Goal: Information Seeking & Learning: Learn about a topic

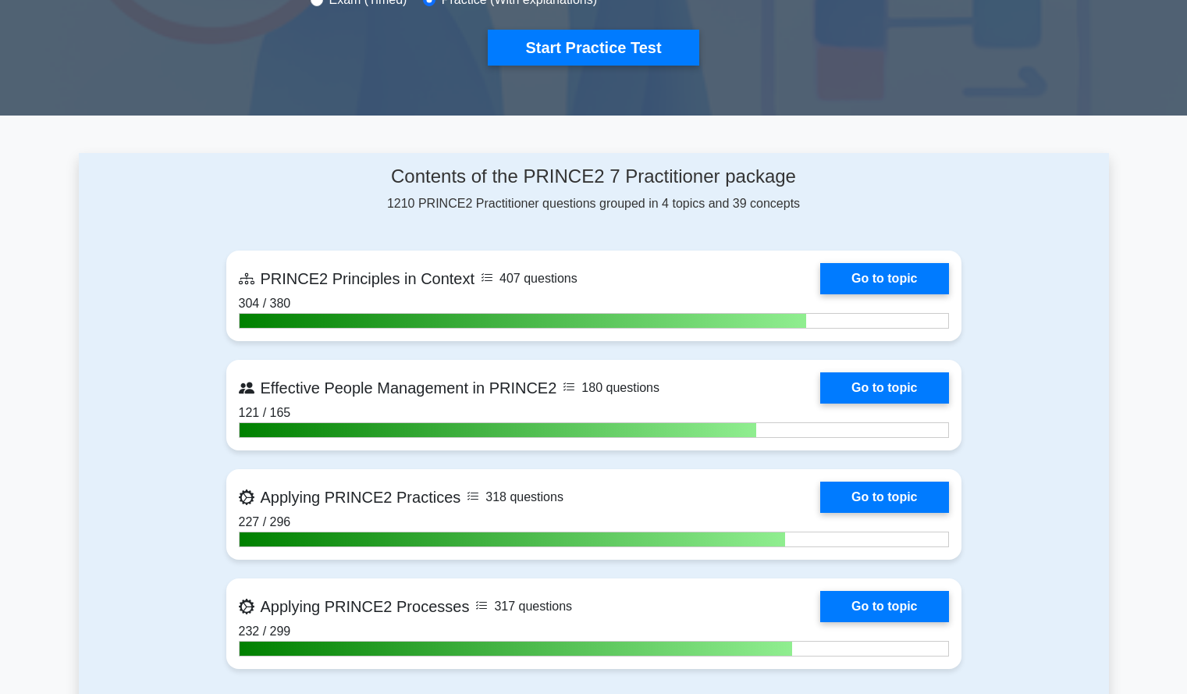
scroll to position [545, 0]
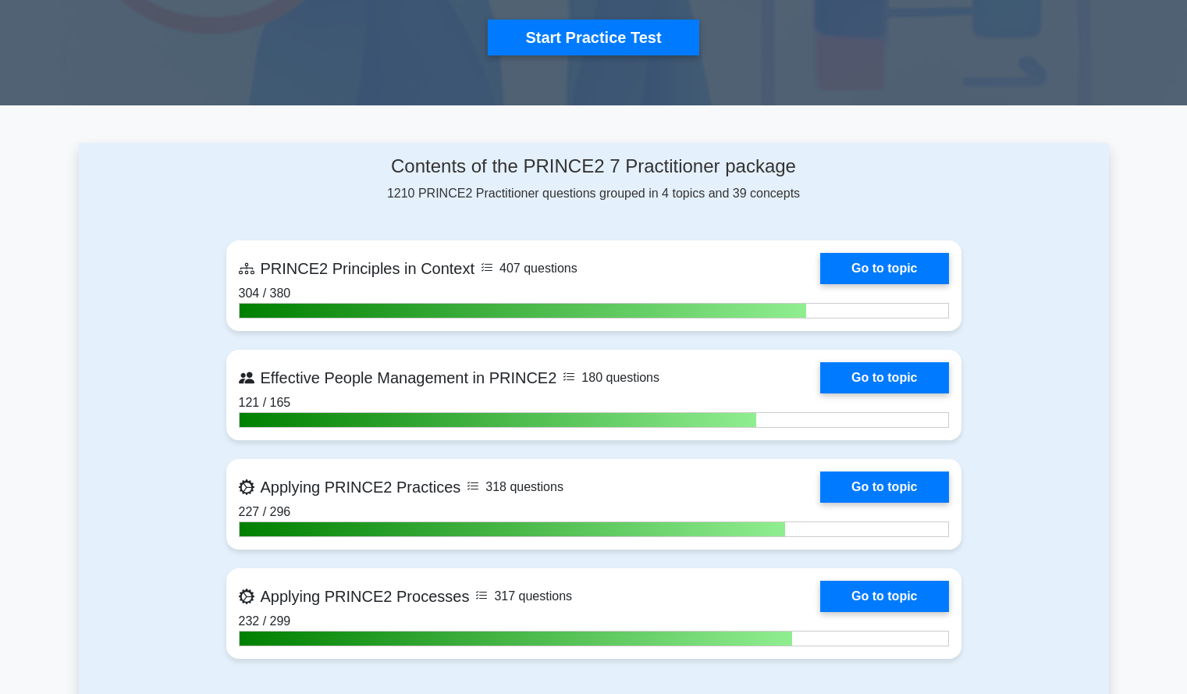
click at [176, 360] on div "Contents of the PRINCE2 7 Practitioner package 1210 PRINCE2 Practitioner questi…" at bounding box center [594, 416] width 1030 height 547
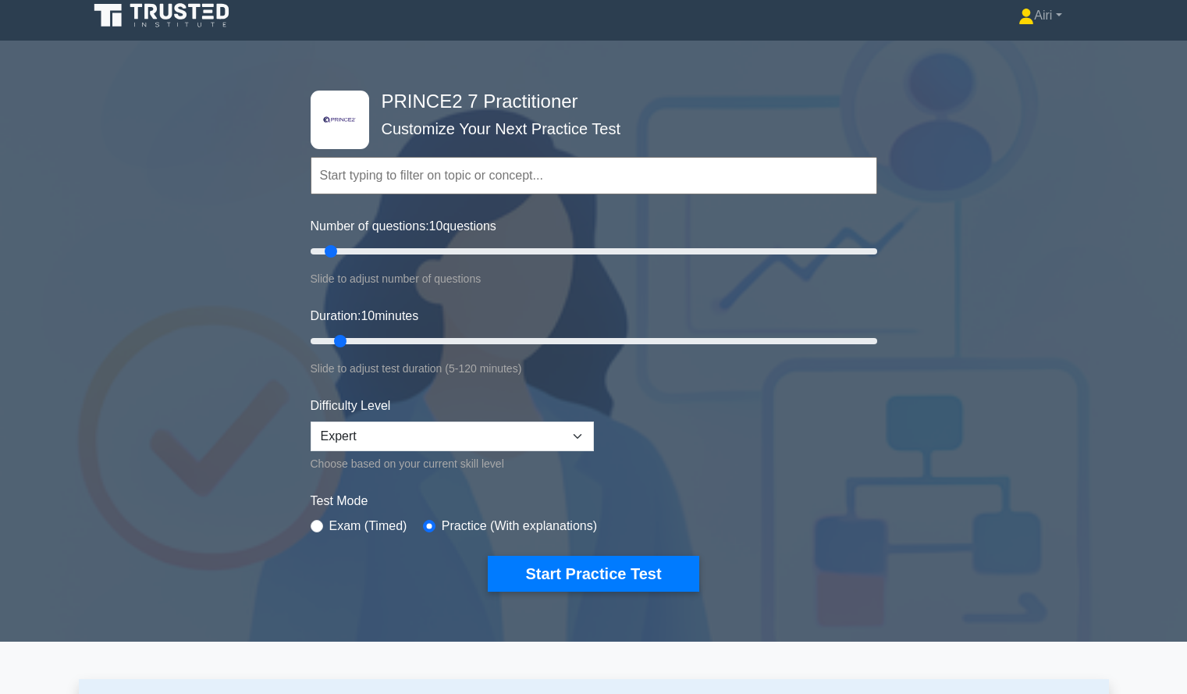
scroll to position [0, 0]
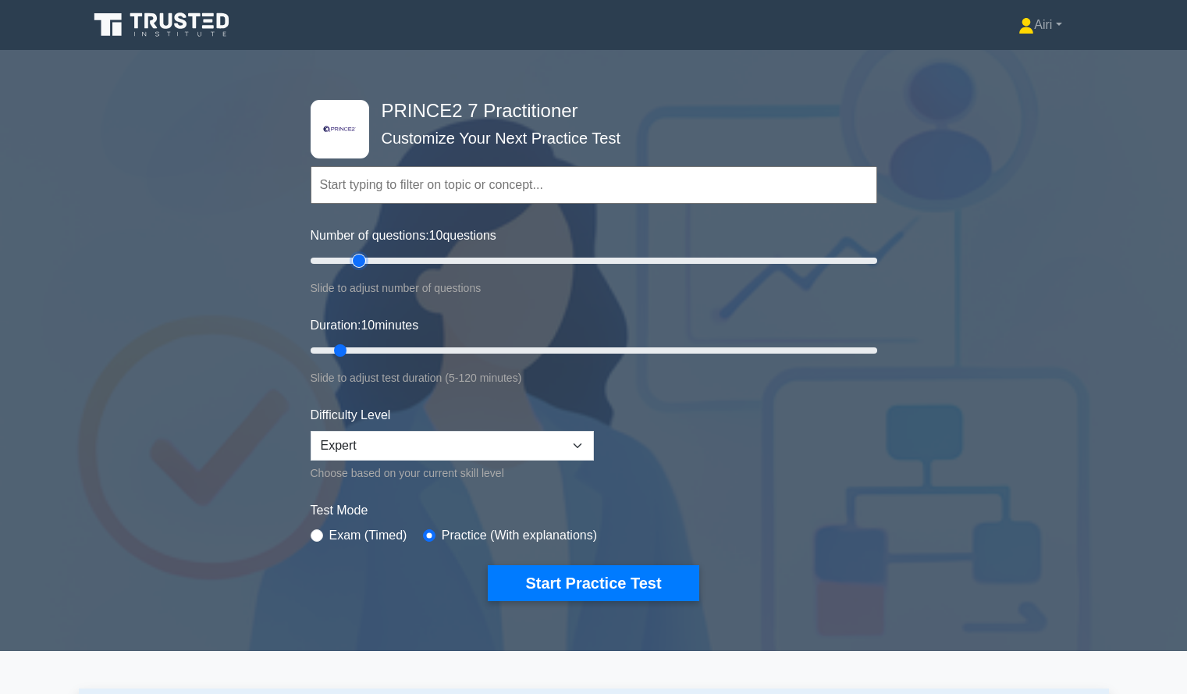
type input "20"
click at [354, 261] on input "Number of questions: 10 questions" at bounding box center [594, 260] width 566 height 19
click at [470, 346] on input "Duration: 10 minutes" at bounding box center [594, 350] width 566 height 19
click at [513, 349] on input "Duration: 35 minutes" at bounding box center [594, 350] width 566 height 19
type input "50"
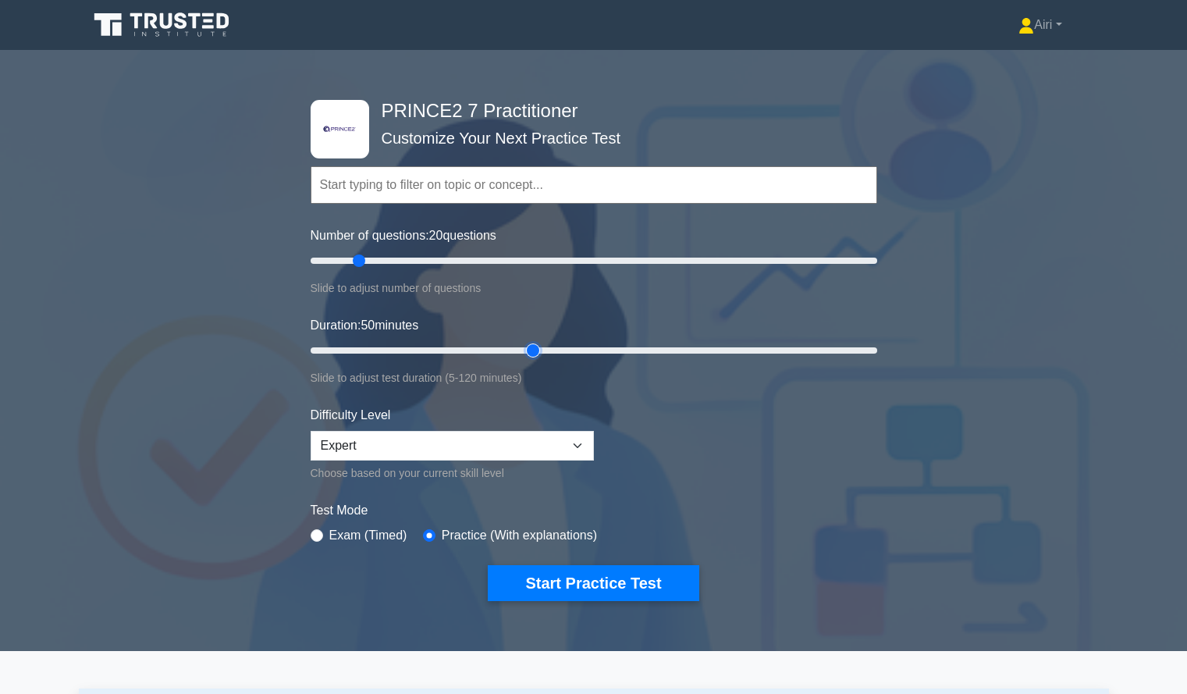
click at [529, 350] on input "Duration: 50 minutes" at bounding box center [594, 350] width 566 height 19
click at [665, 568] on button "Start Practice Test" at bounding box center [593, 583] width 211 height 36
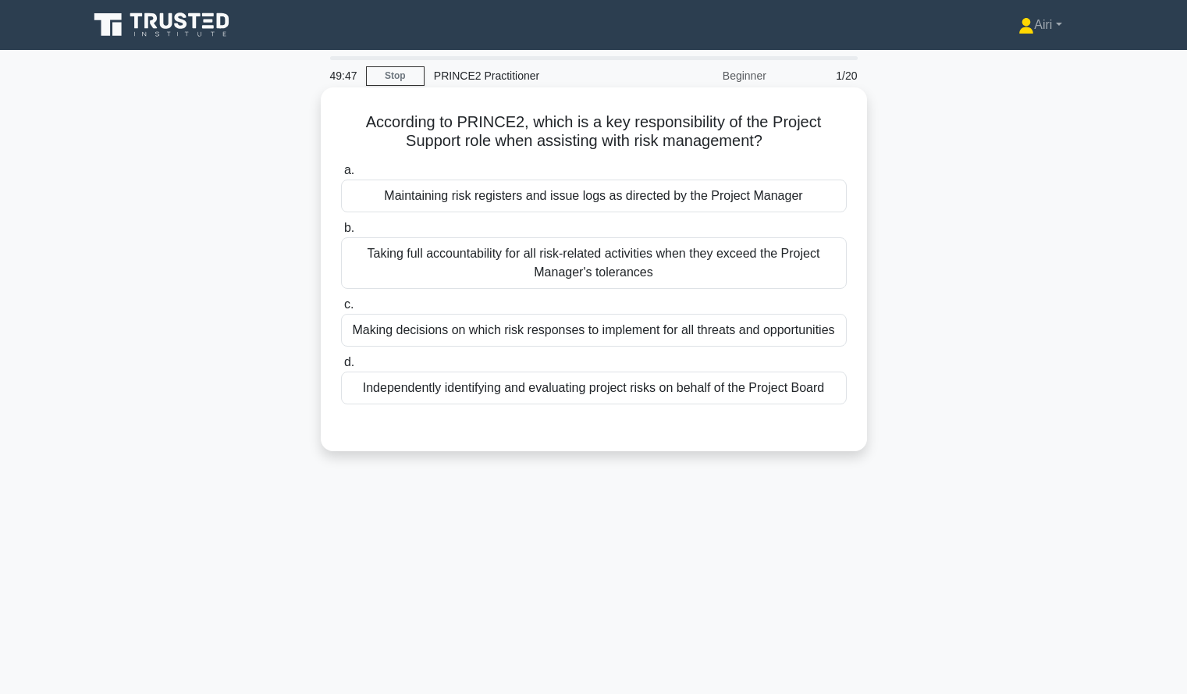
click at [782, 197] on div "Maintaining risk registers and issue logs as directed by the Project Manager" at bounding box center [594, 195] width 506 height 33
click at [341, 176] on input "a. Maintaining risk registers and issue logs as directed by the Project Manager" at bounding box center [341, 170] width 0 height 10
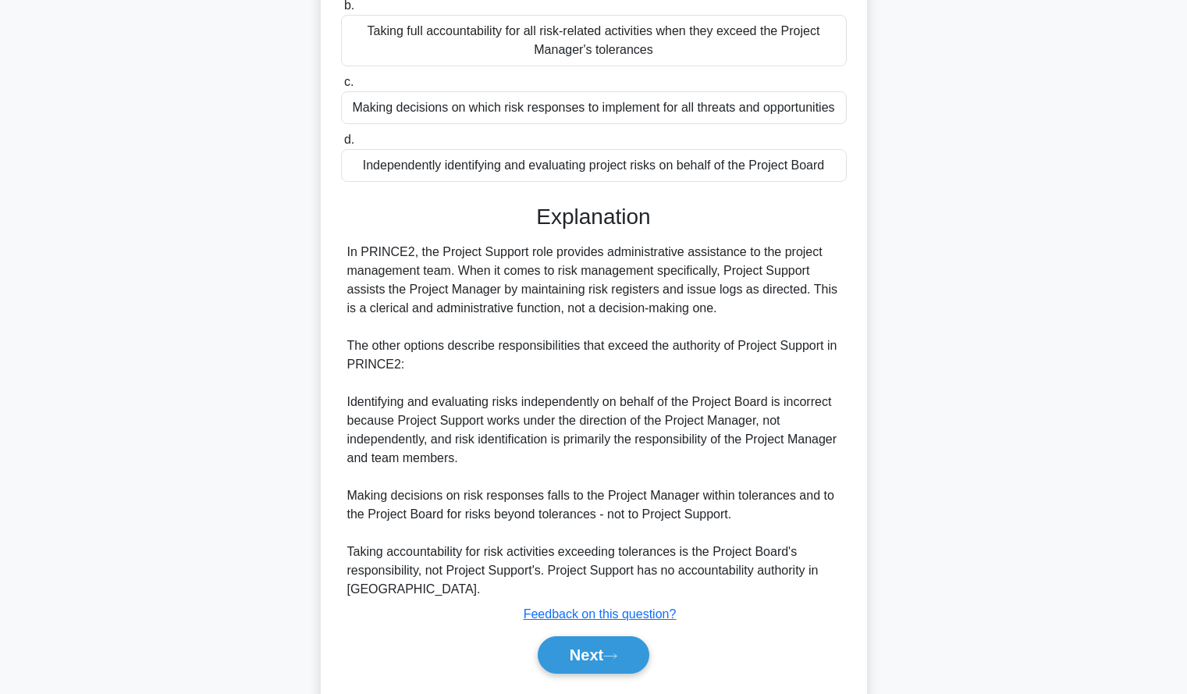
scroll to position [227, 0]
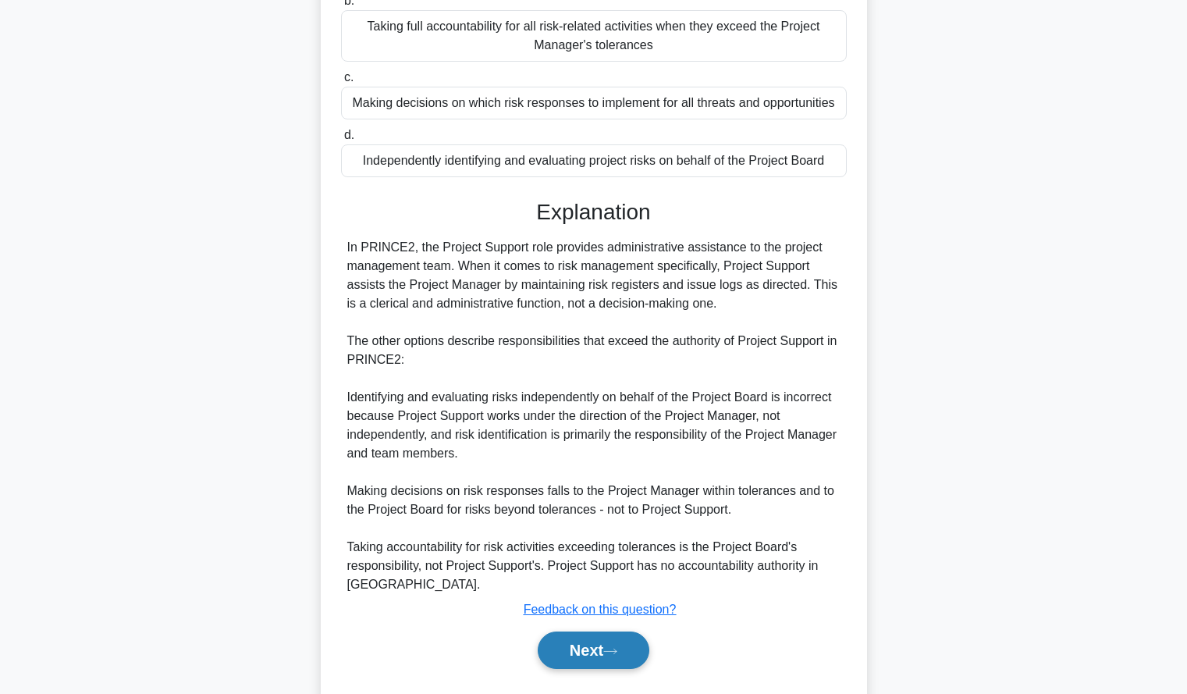
click at [630, 638] on button "Next" at bounding box center [594, 649] width 112 height 37
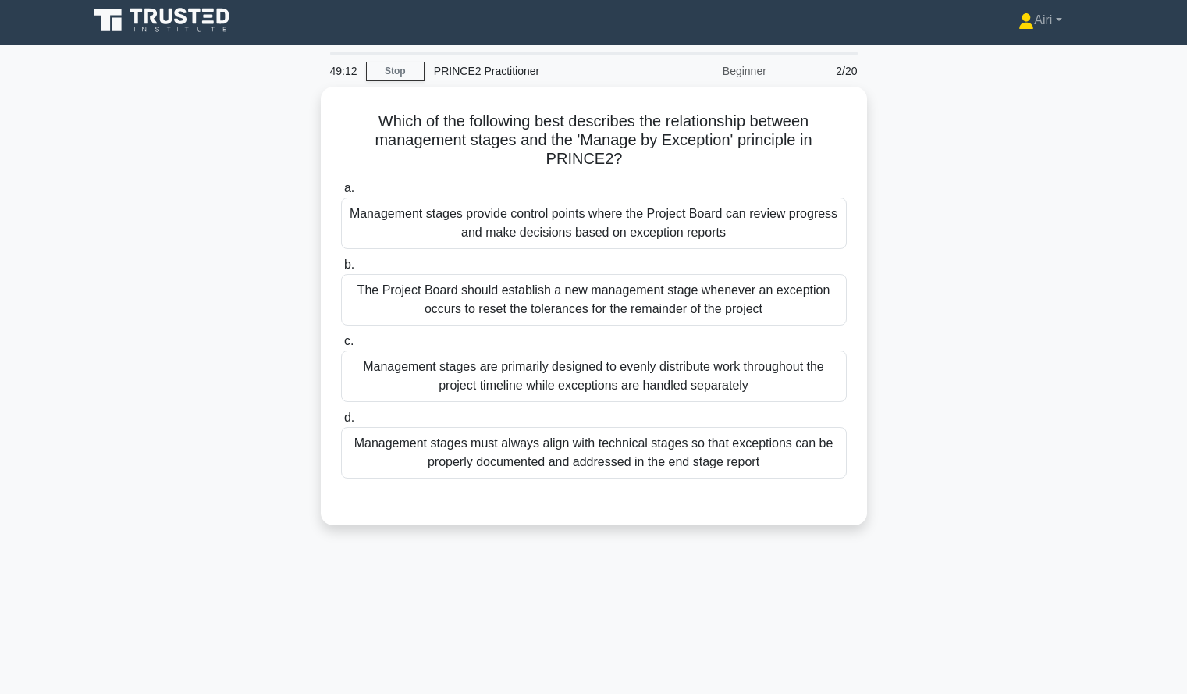
scroll to position [5, 0]
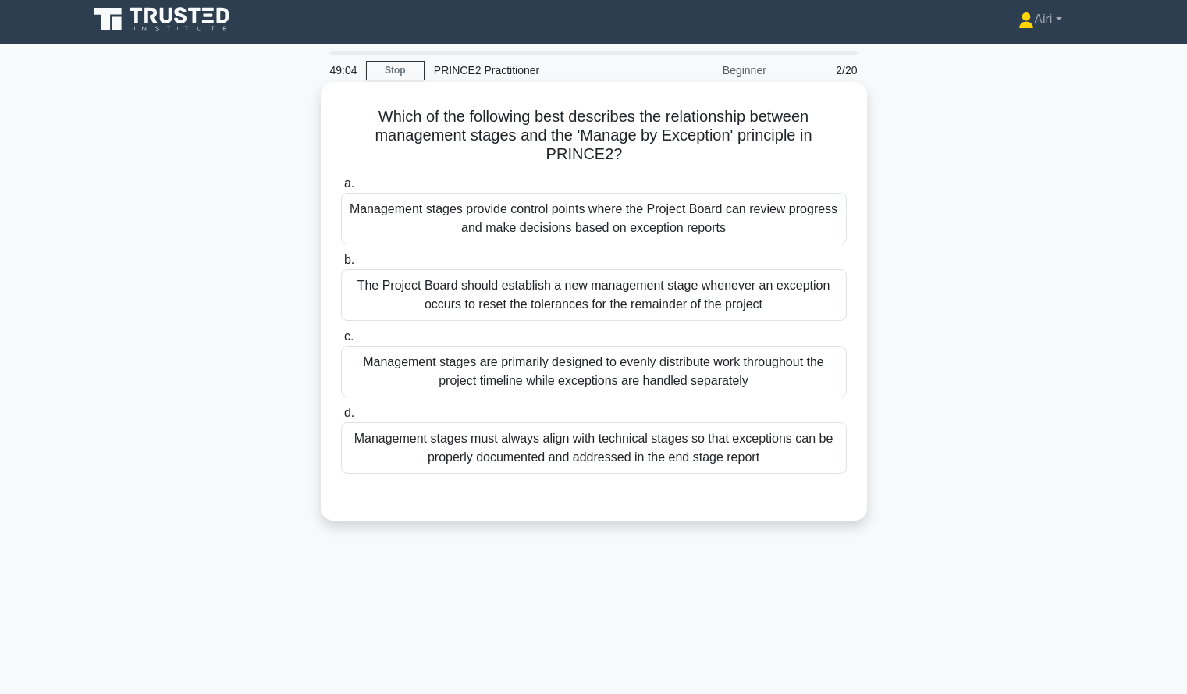
click at [779, 236] on div "Management stages provide control points where the Project Board can review pro…" at bounding box center [594, 218] width 506 height 51
click at [341, 189] on input "a. Management stages provide control points where the Project Board can review …" at bounding box center [341, 184] width 0 height 10
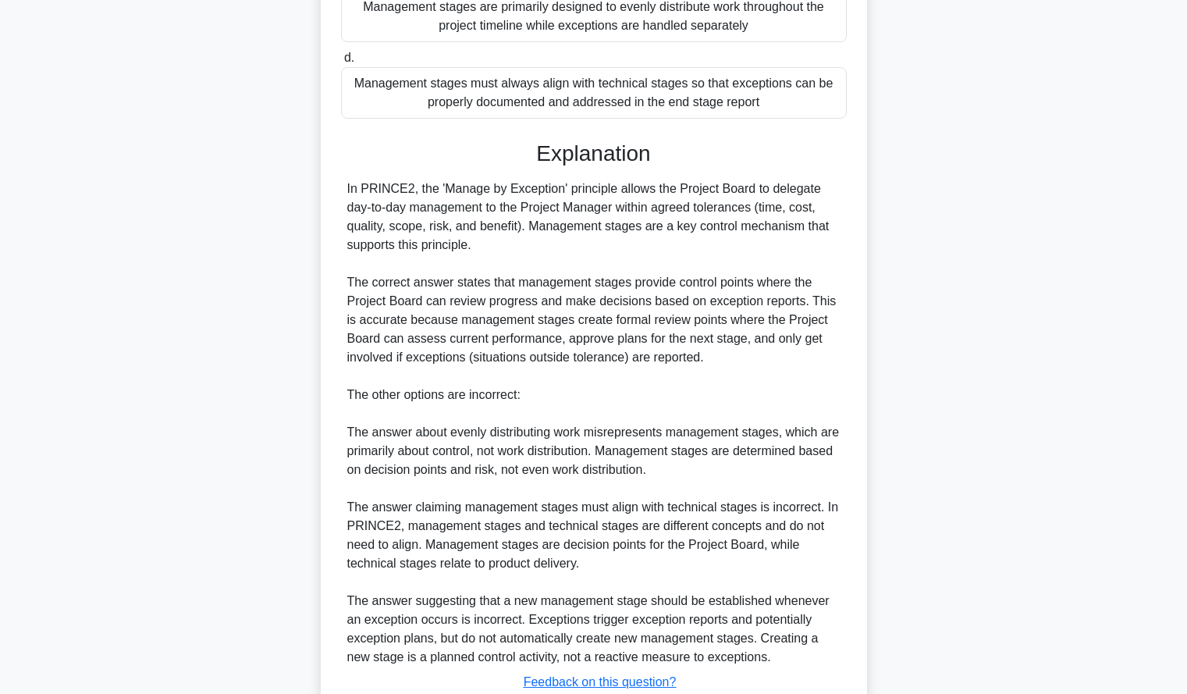
scroll to position [475, 0]
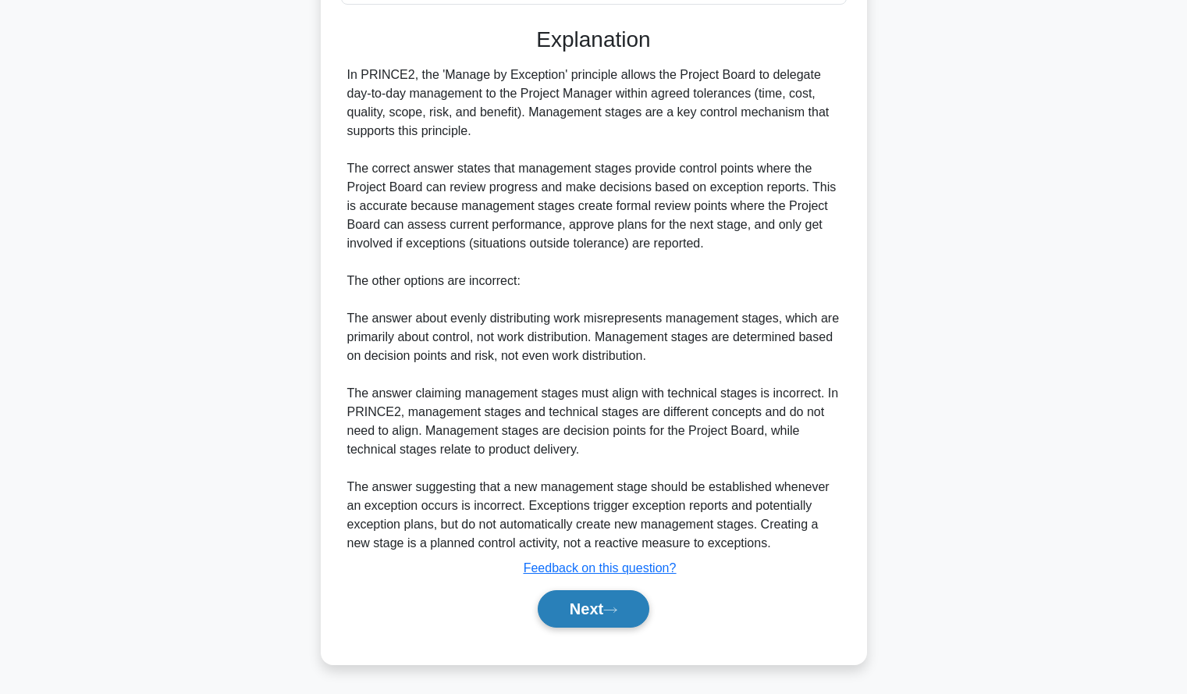
click at [632, 590] on button "Next" at bounding box center [594, 608] width 112 height 37
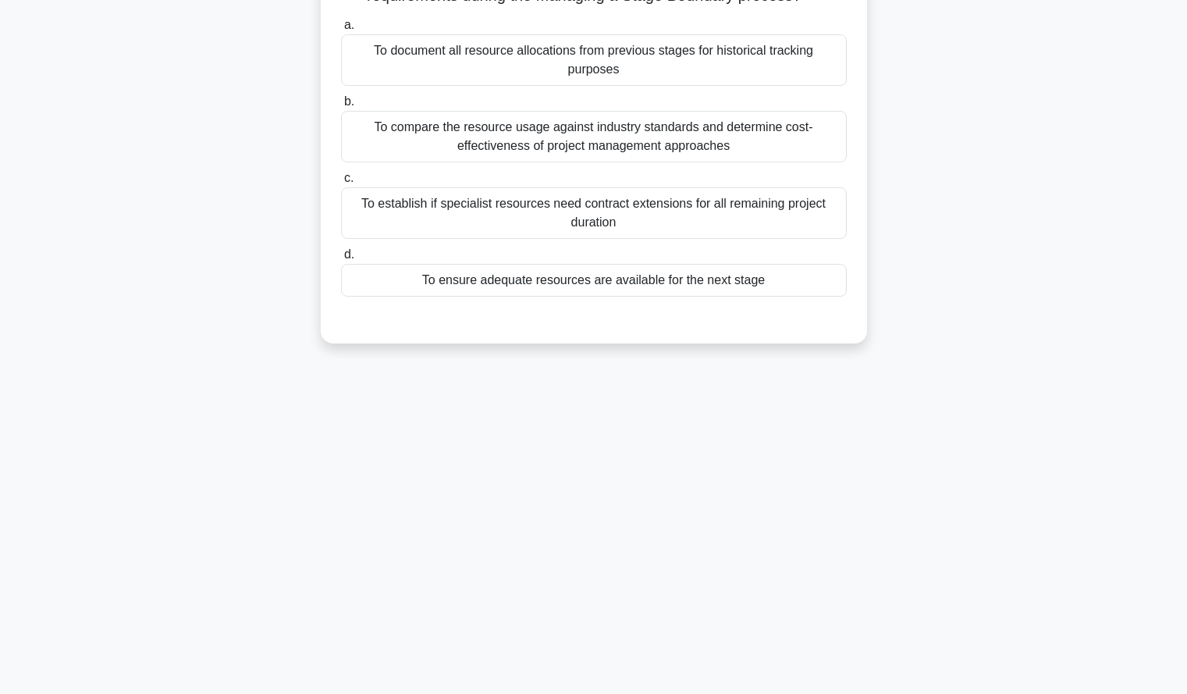
scroll to position [0, 0]
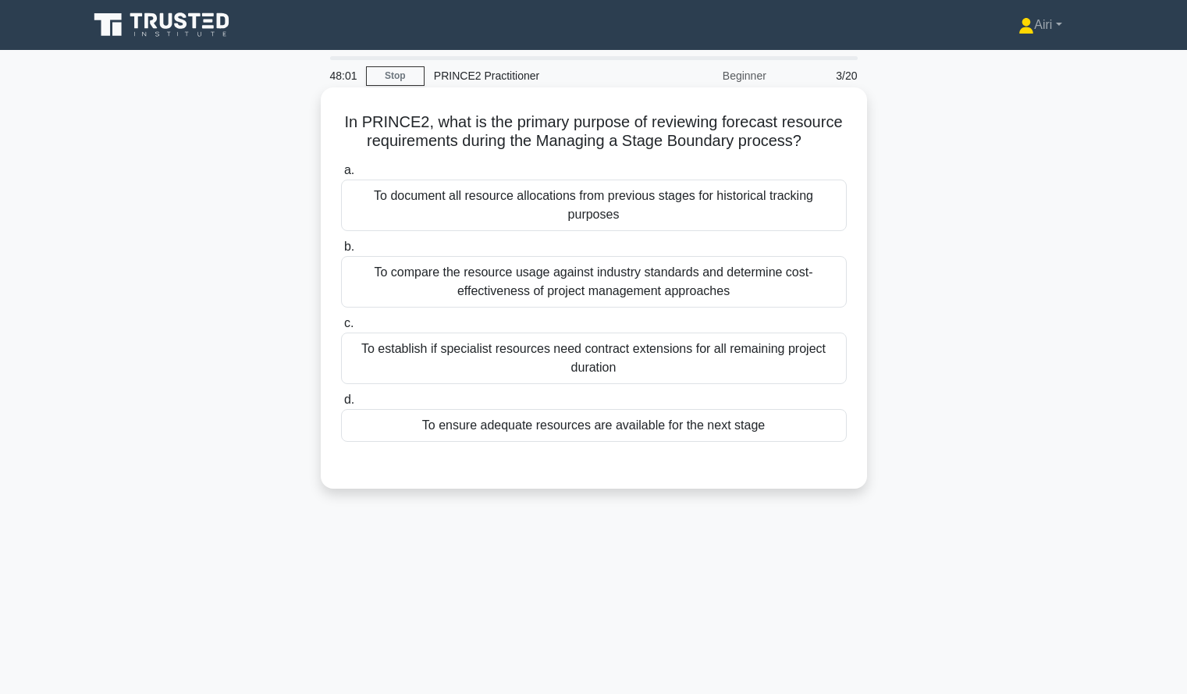
click at [818, 432] on div "To ensure adequate resources are available for the next stage" at bounding box center [594, 425] width 506 height 33
click at [341, 405] on input "d. To ensure adequate resources are available for the next stage" at bounding box center [341, 400] width 0 height 10
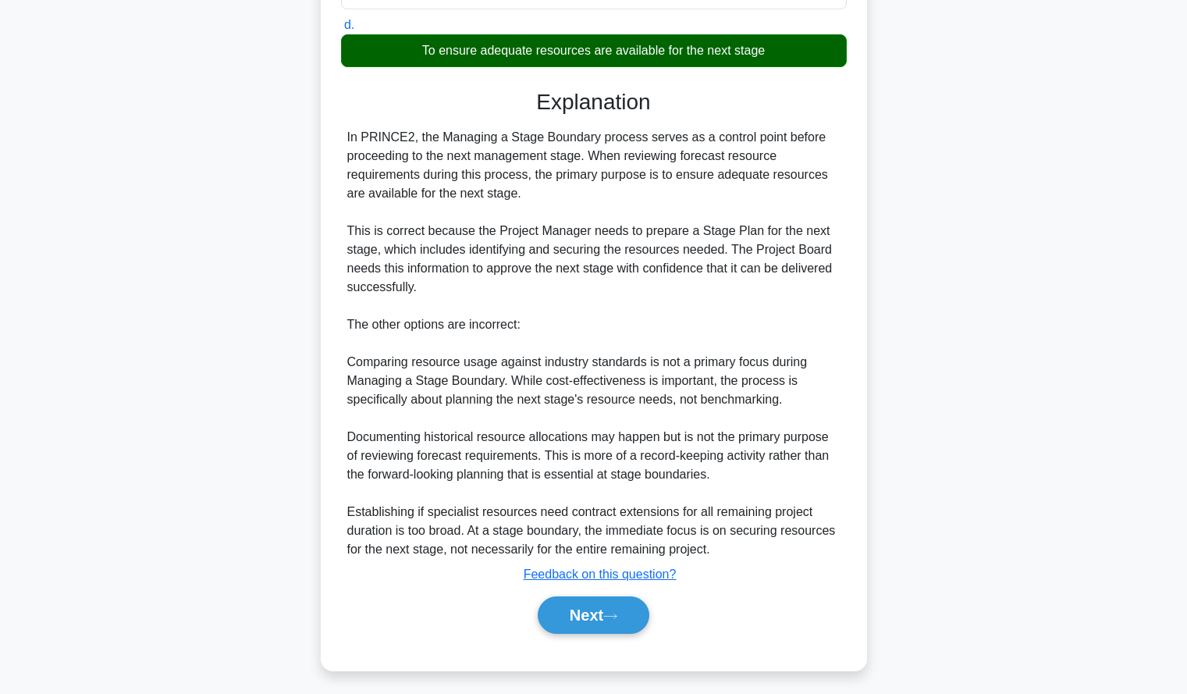
scroll to position [382, 0]
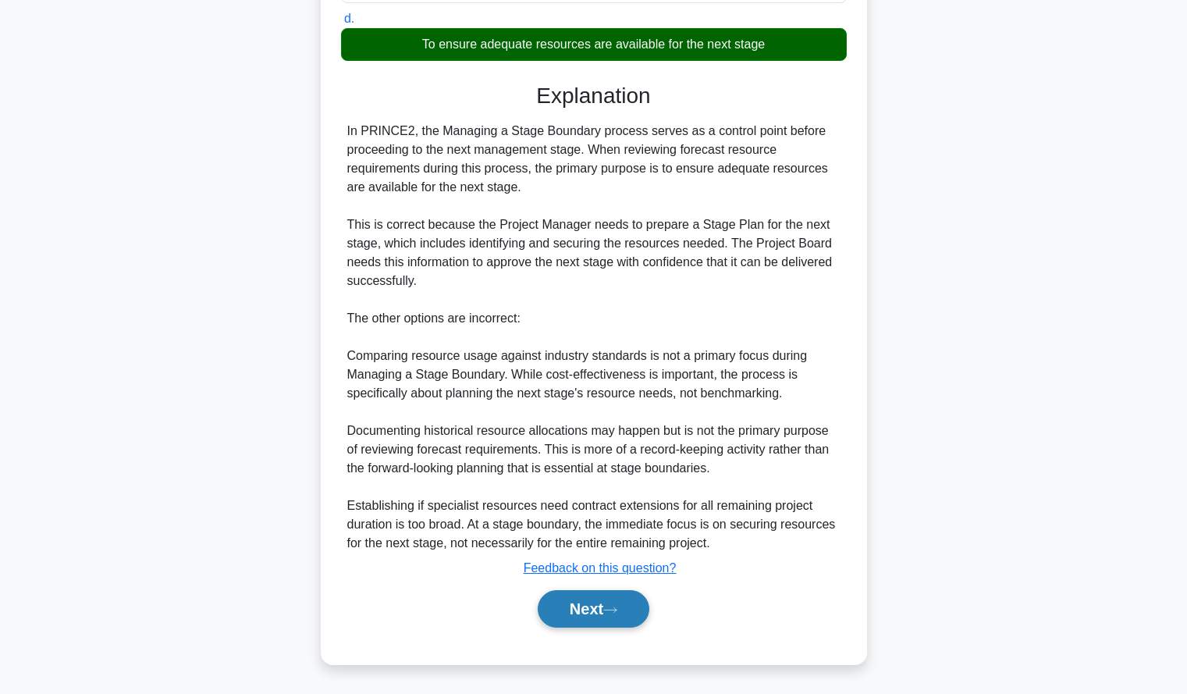
click at [586, 612] on button "Next" at bounding box center [594, 608] width 112 height 37
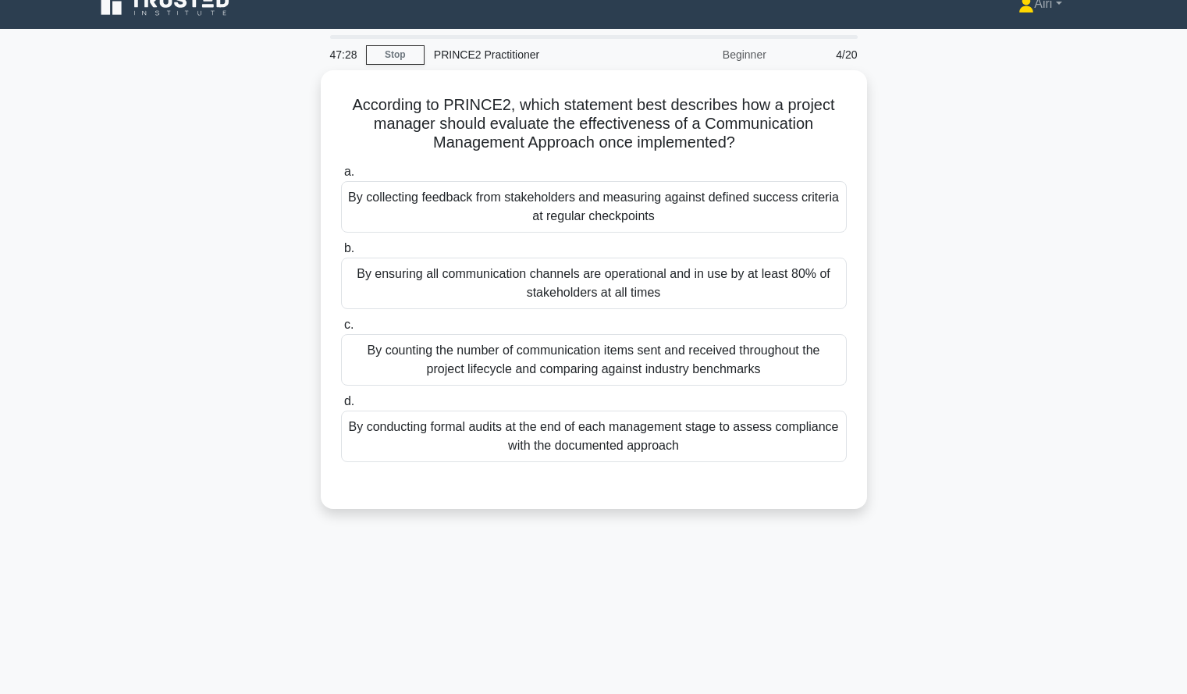
scroll to position [0, 0]
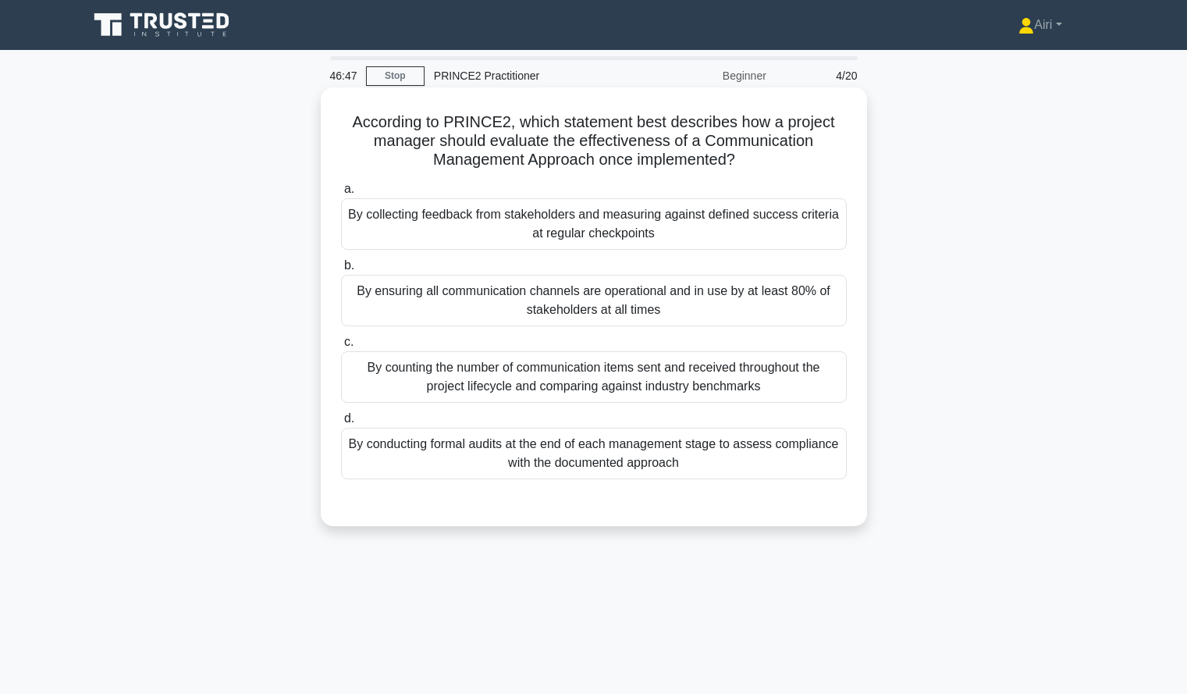
click at [794, 232] on div "By collecting feedback from stakeholders and measuring against defined success …" at bounding box center [594, 223] width 506 height 51
click at [341, 194] on input "a. By collecting feedback from stakeholders and measuring against defined succe…" at bounding box center [341, 189] width 0 height 10
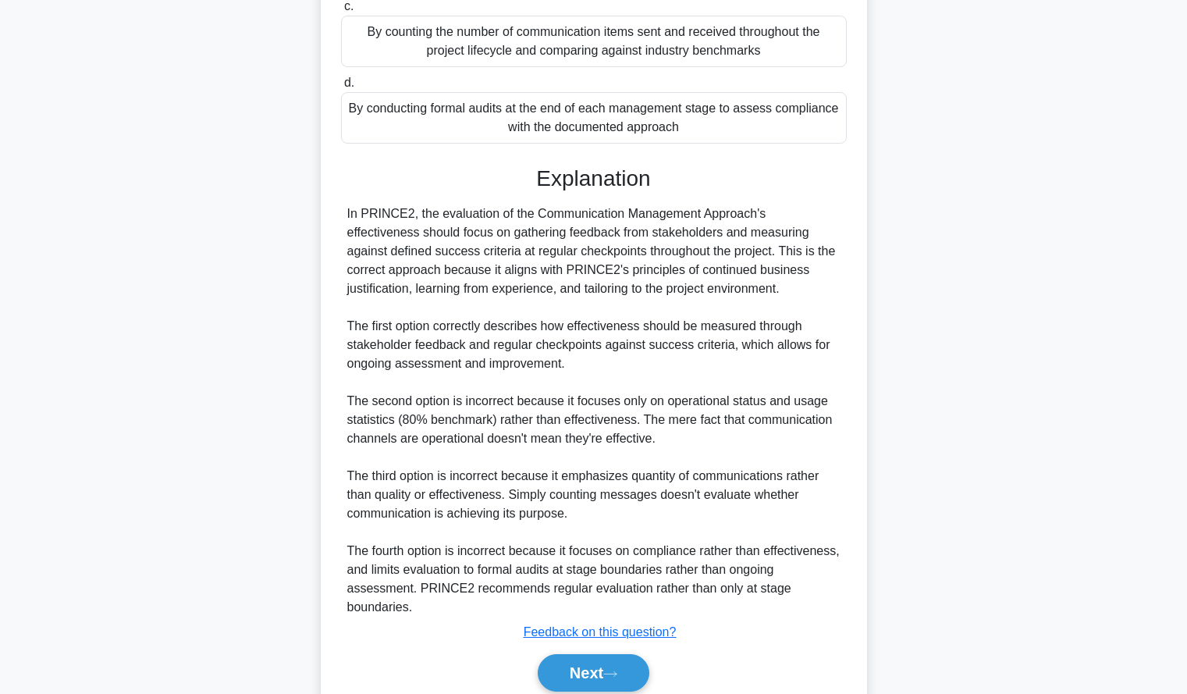
scroll to position [340, 0]
click at [900, 261] on div "According to PRINCE2, which statement best describes how a project manager shou…" at bounding box center [594, 248] width 1030 height 995
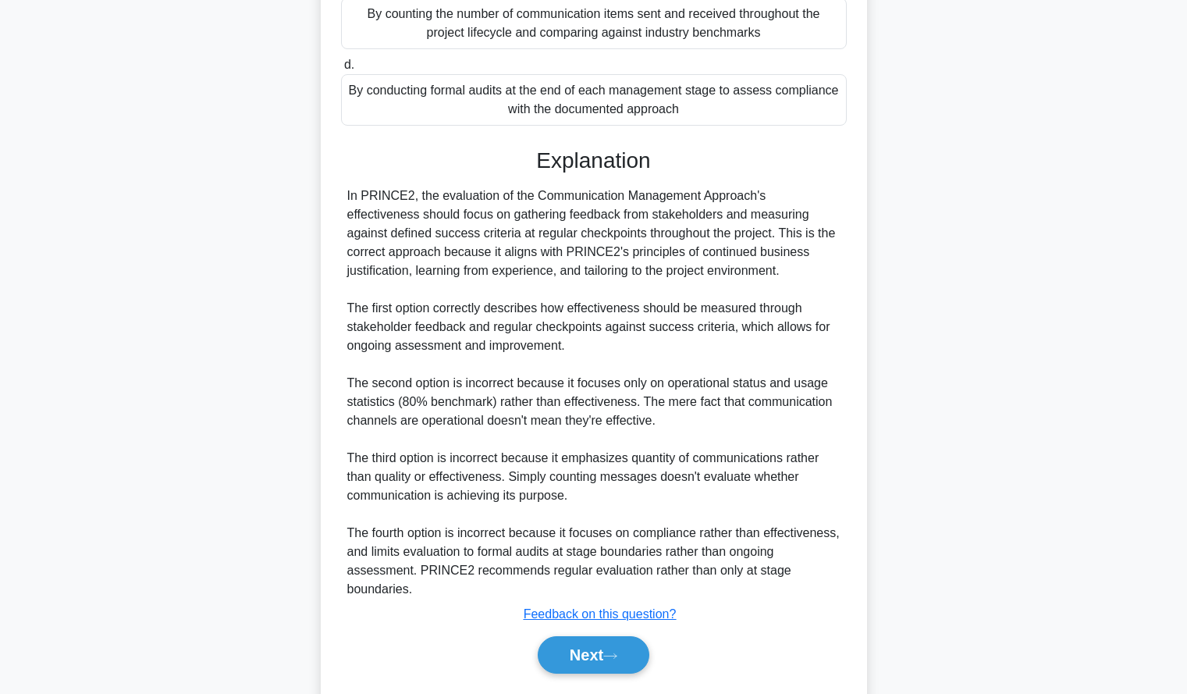
scroll to position [358, 0]
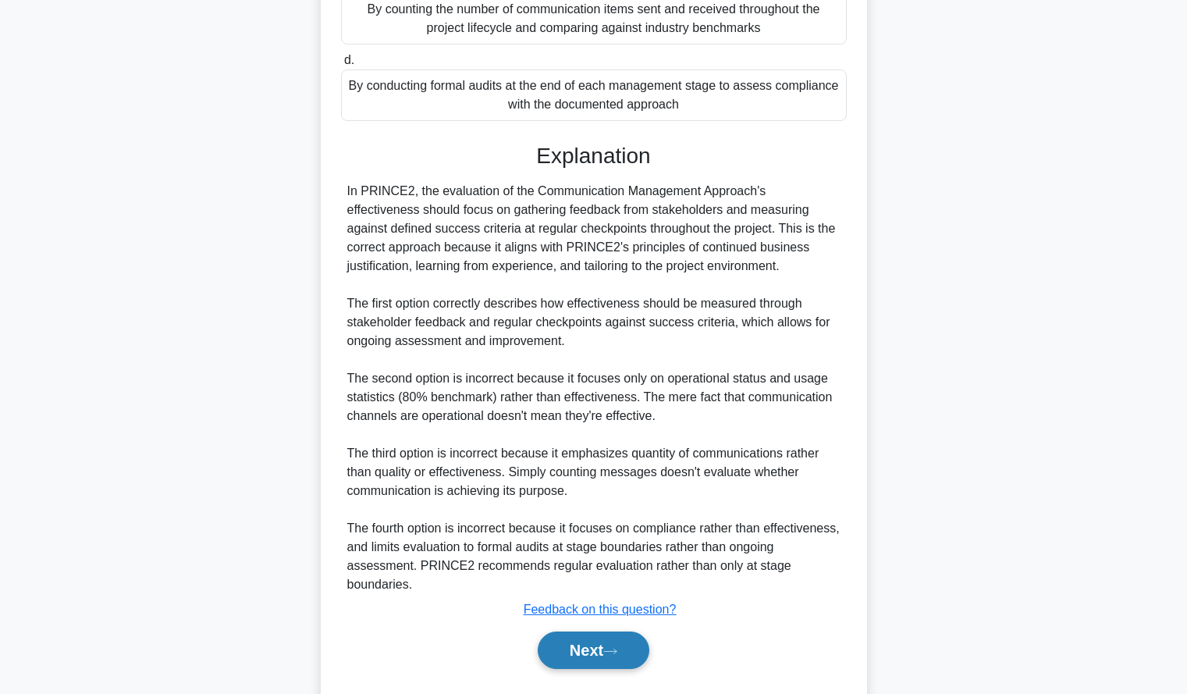
click at [641, 642] on button "Next" at bounding box center [594, 649] width 112 height 37
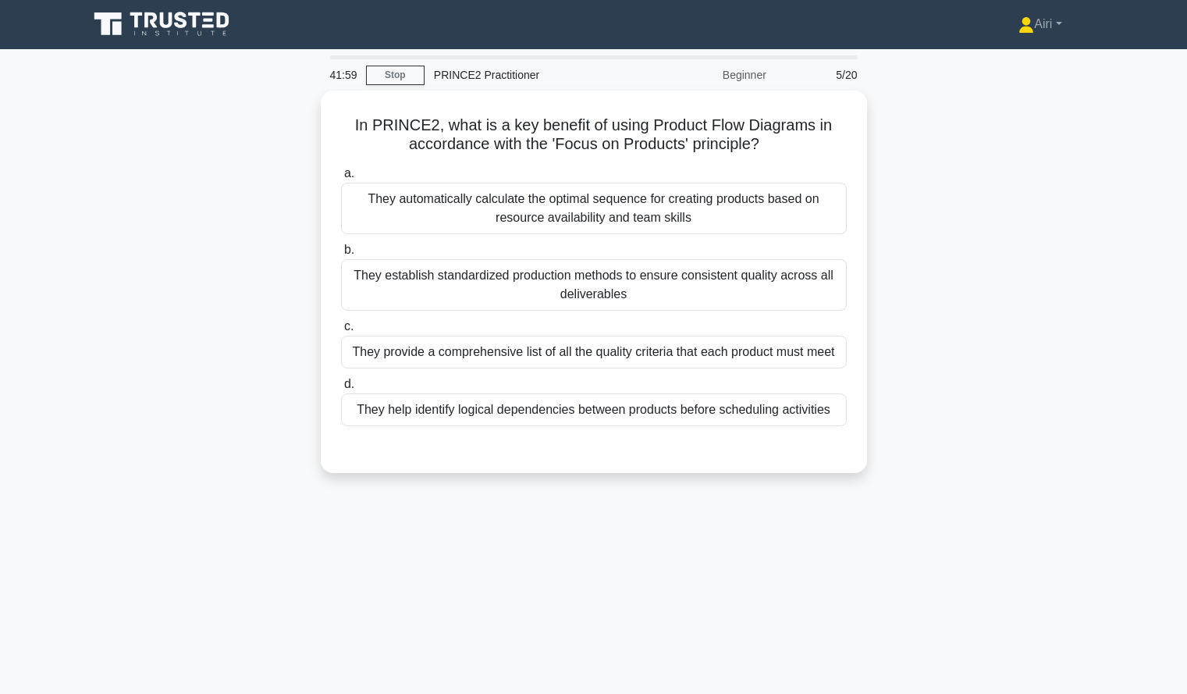
scroll to position [0, 0]
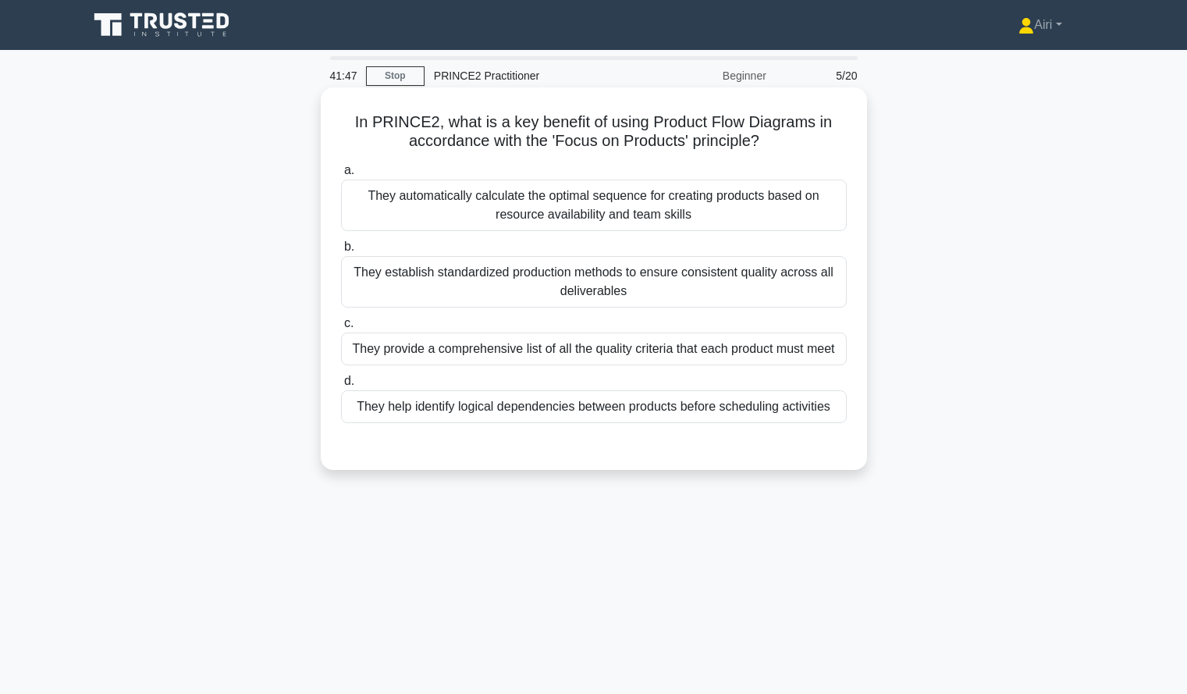
click at [821, 409] on div "They help identify logical dependencies between products before scheduling acti…" at bounding box center [594, 406] width 506 height 33
click at [341, 386] on input "d. They help identify logical dependencies between products before scheduling a…" at bounding box center [341, 381] width 0 height 10
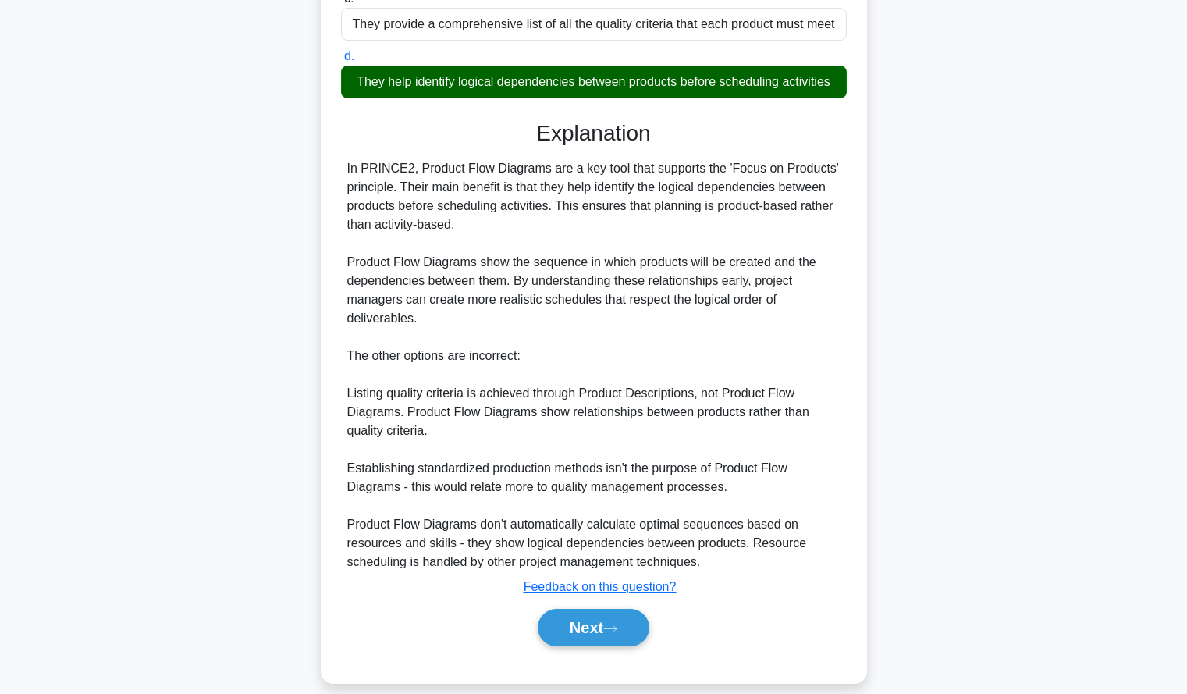
scroll to position [326, 0]
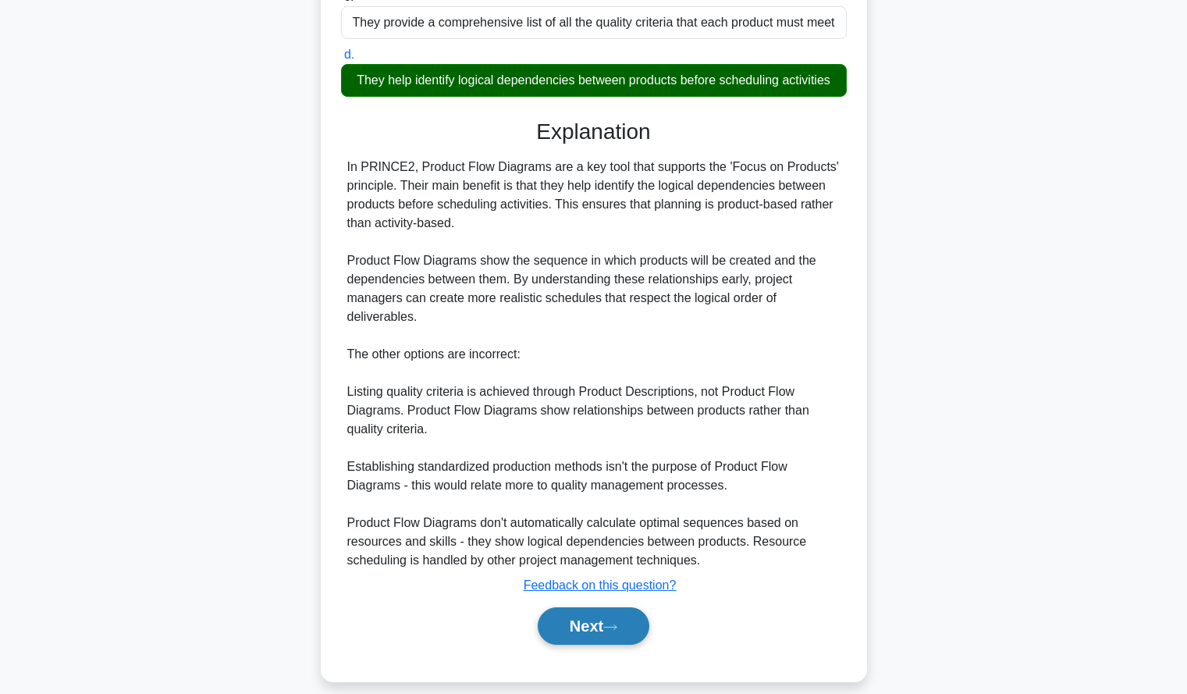
click at [567, 627] on button "Next" at bounding box center [594, 625] width 112 height 37
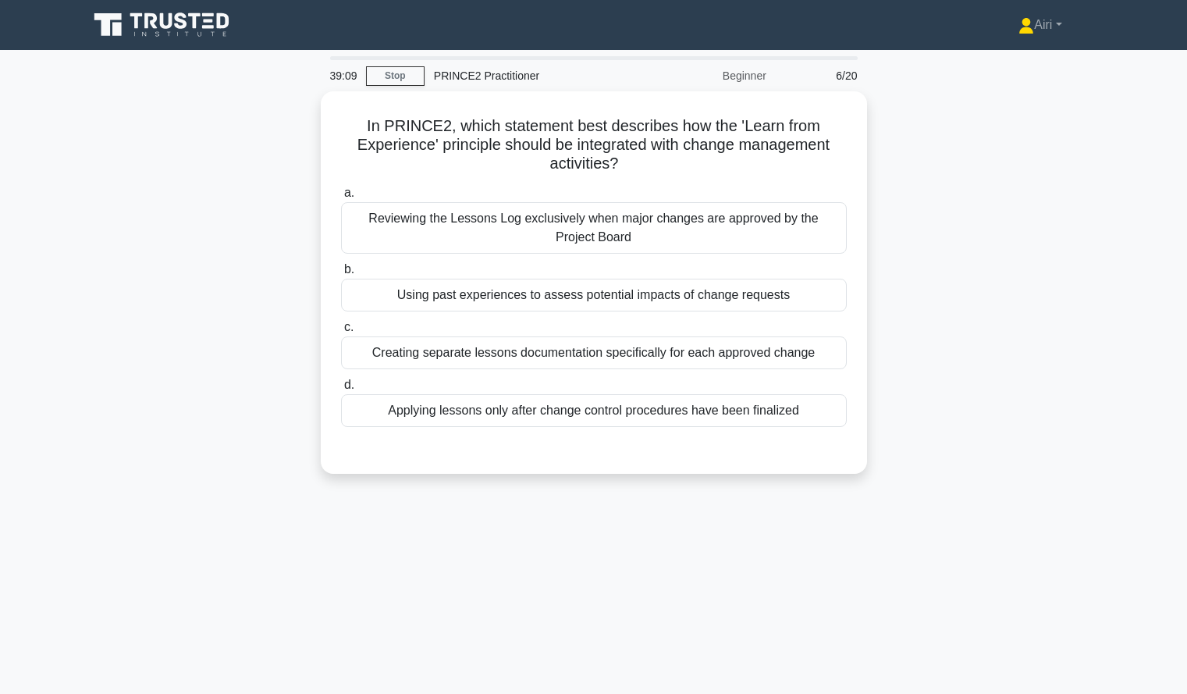
scroll to position [1, 0]
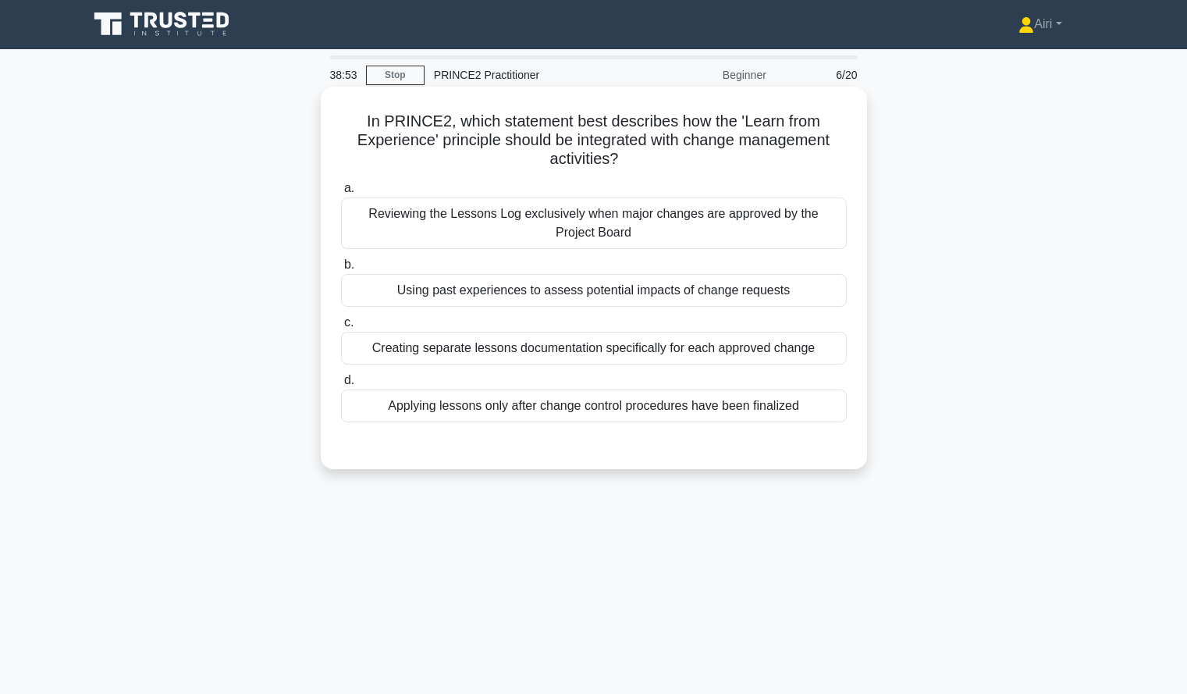
click at [825, 296] on div "Using past experiences to assess potential impacts of change requests" at bounding box center [594, 290] width 506 height 33
click at [341, 270] on input "b. Using past experiences to assess potential impacts of change requests" at bounding box center [341, 265] width 0 height 10
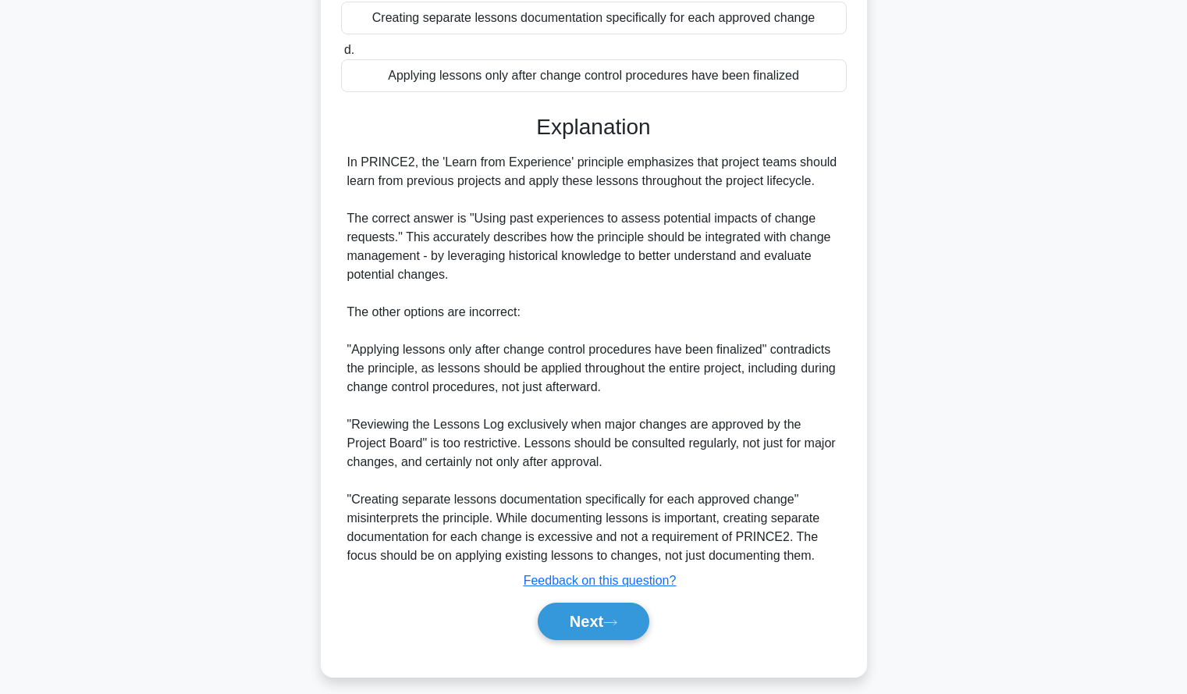
scroll to position [344, 0]
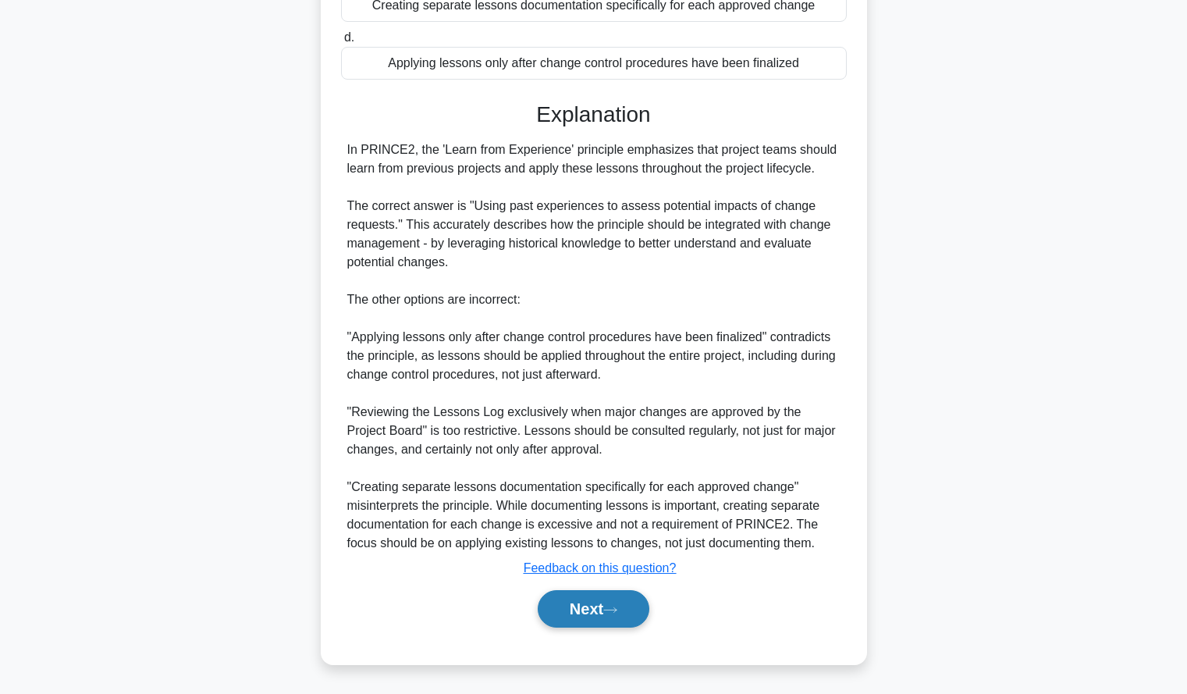
click at [581, 605] on button "Next" at bounding box center [594, 608] width 112 height 37
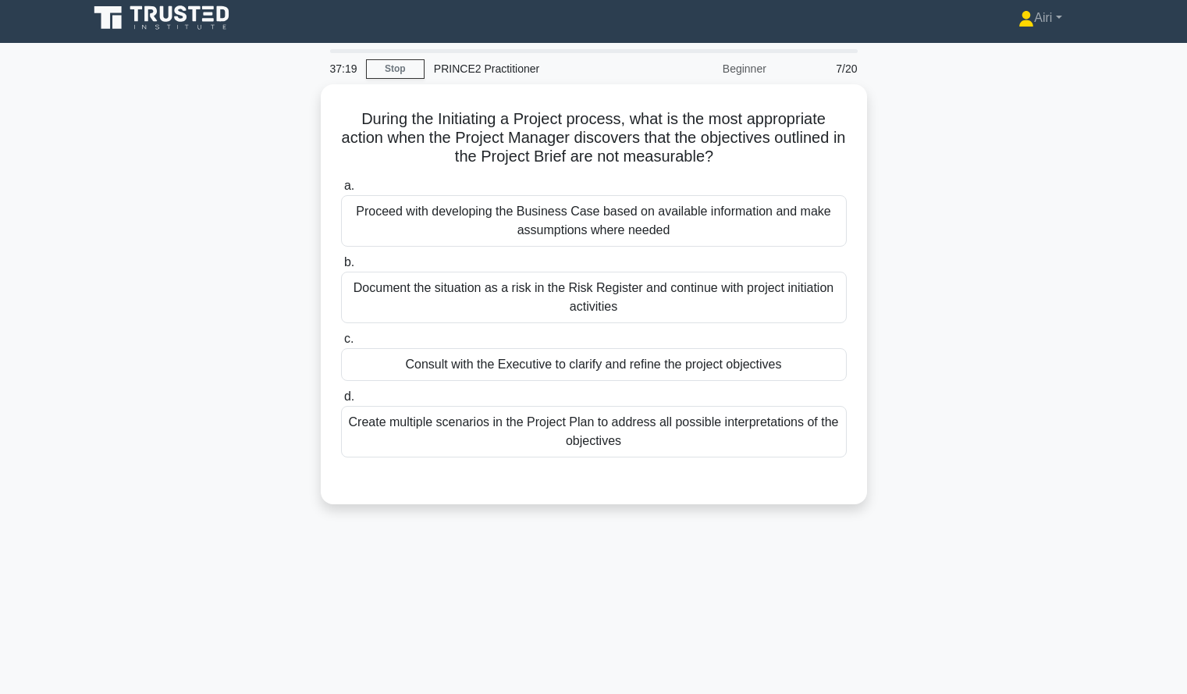
click at [953, 399] on div "During the Initiating a Project process, what is the most appropriate action wh…" at bounding box center [594, 303] width 1030 height 438
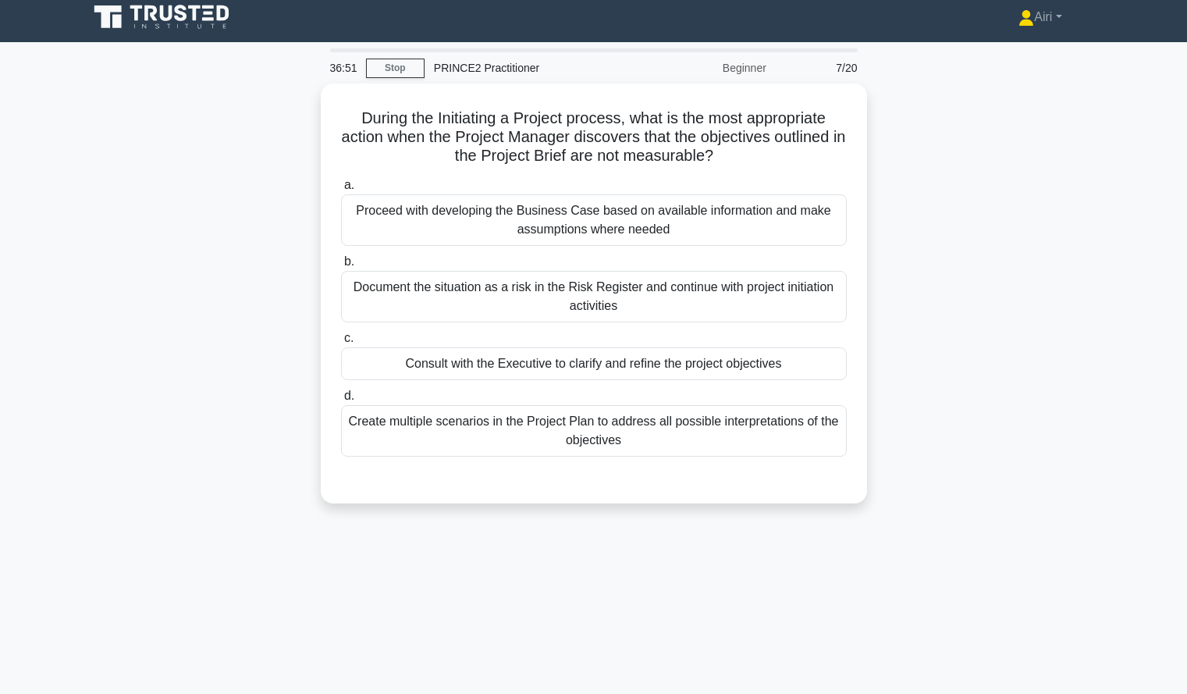
scroll to position [7, 0]
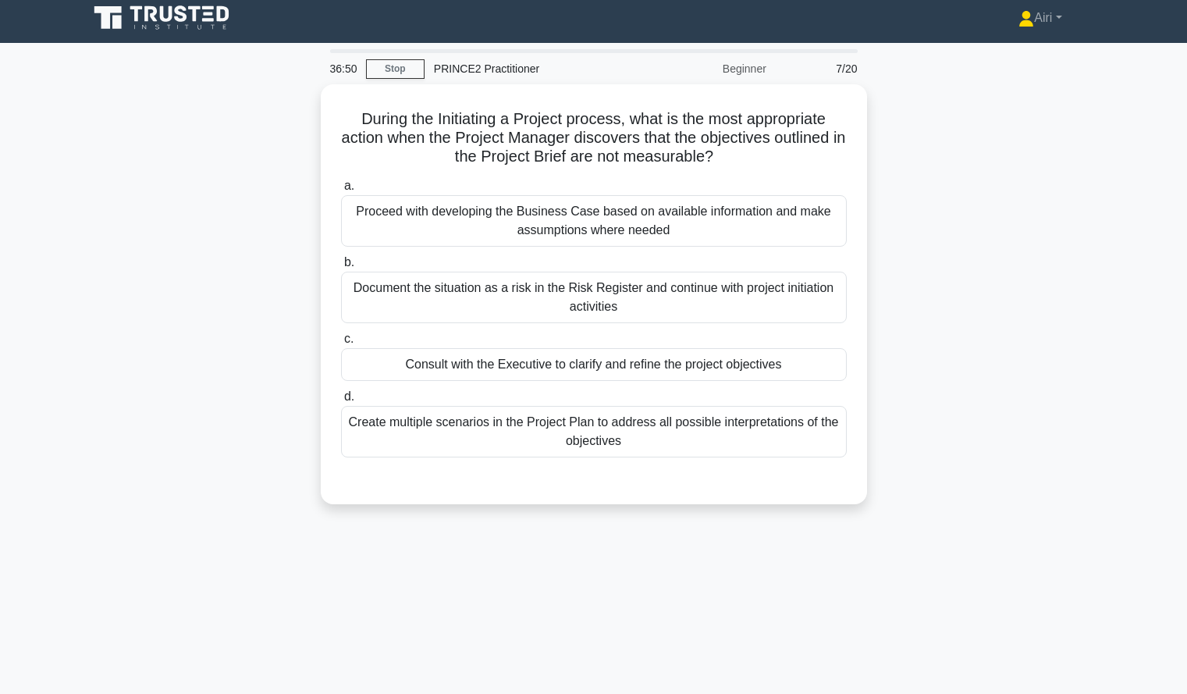
click at [953, 399] on div "During the Initiating a Project process, what is the most appropriate action wh…" at bounding box center [594, 303] width 1030 height 438
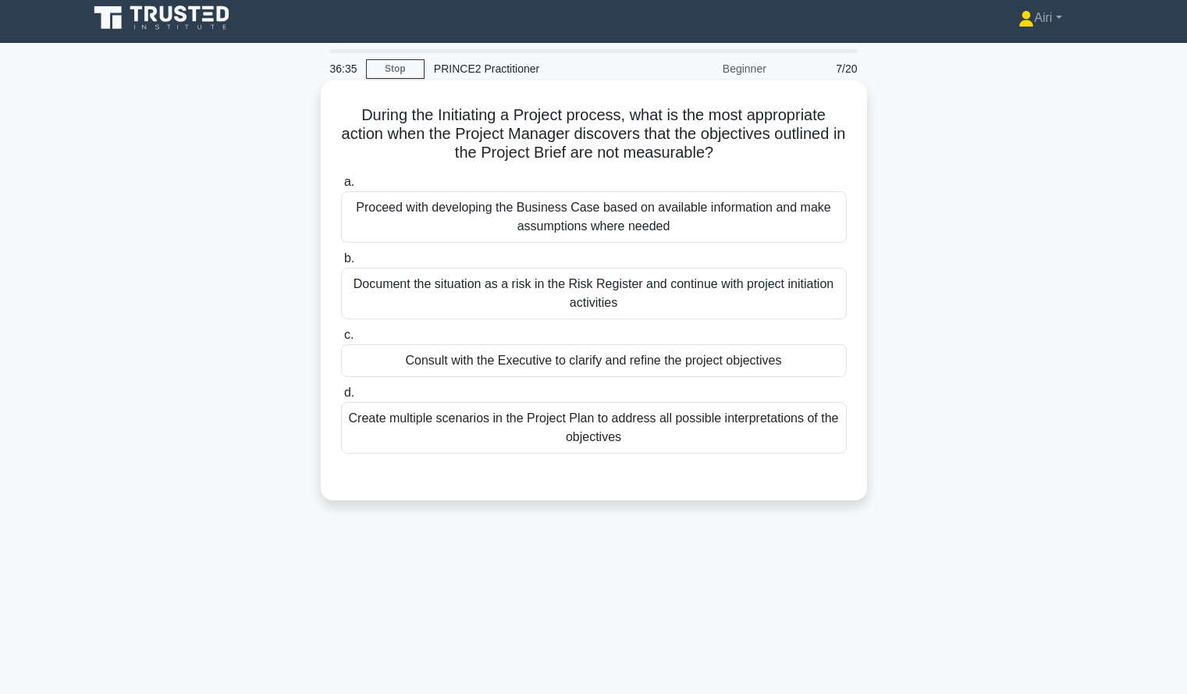
click at [807, 365] on div "Consult with the Executive to clarify and refine the project objectives" at bounding box center [594, 360] width 506 height 33
click at [341, 340] on input "c. Consult with the Executive to clarify and refine the project objectives" at bounding box center [341, 335] width 0 height 10
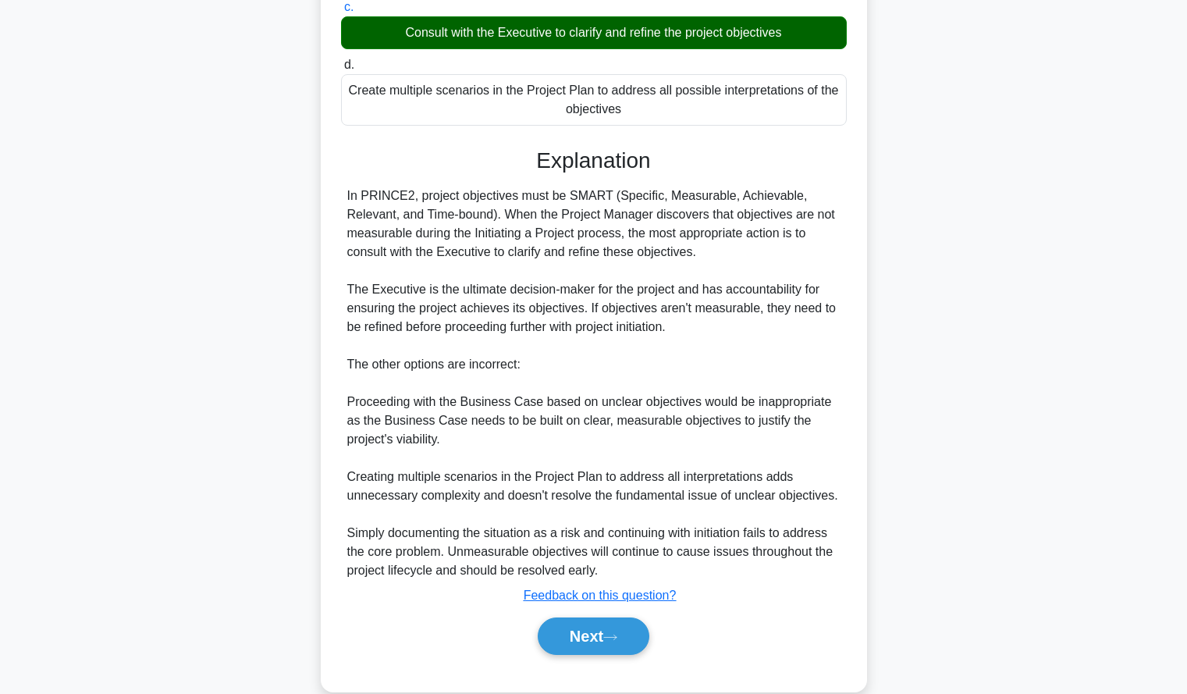
scroll to position [363, 0]
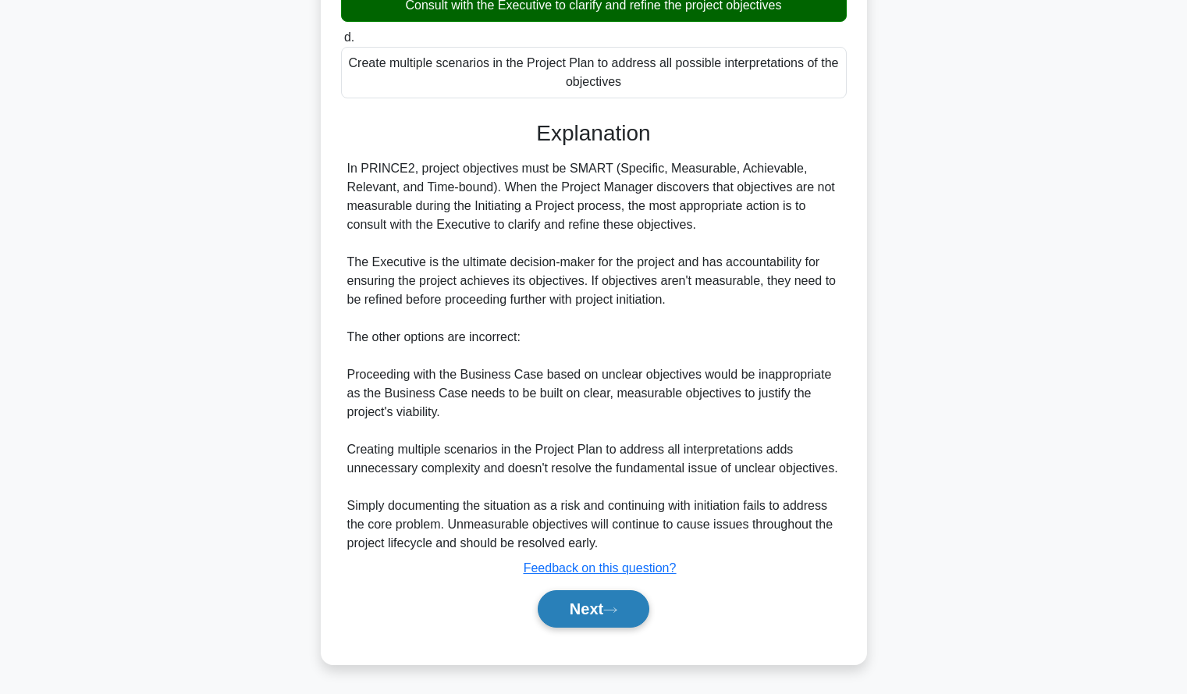
click at [604, 608] on button "Next" at bounding box center [594, 608] width 112 height 37
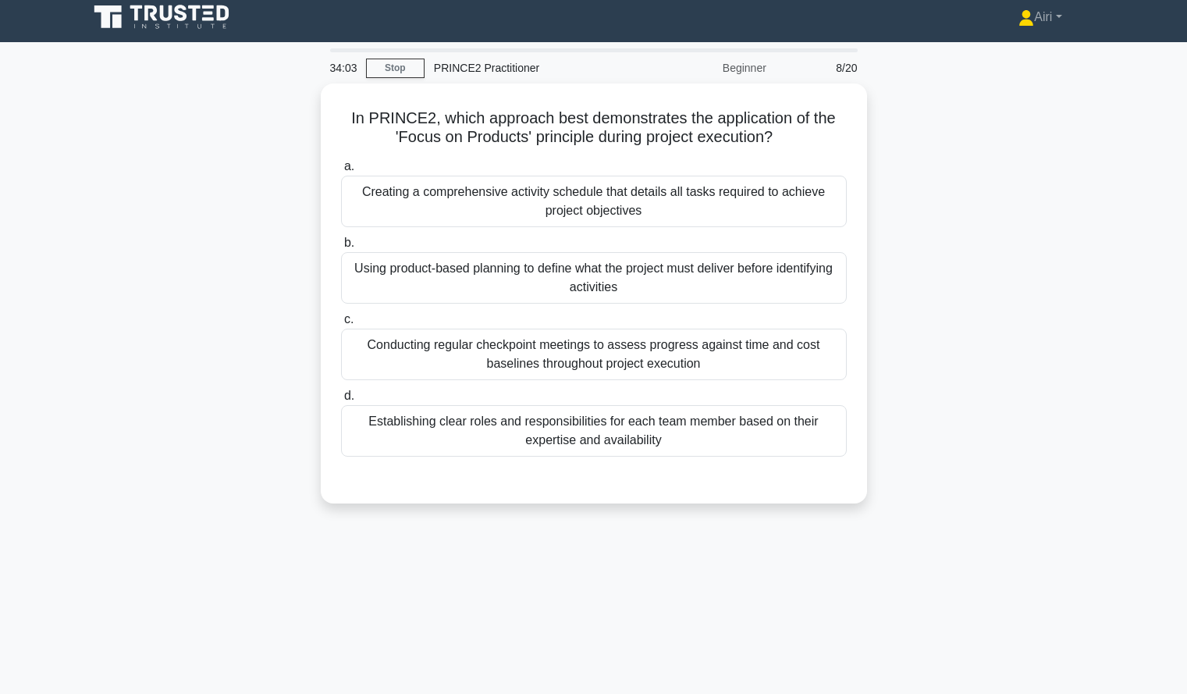
scroll to position [0, 0]
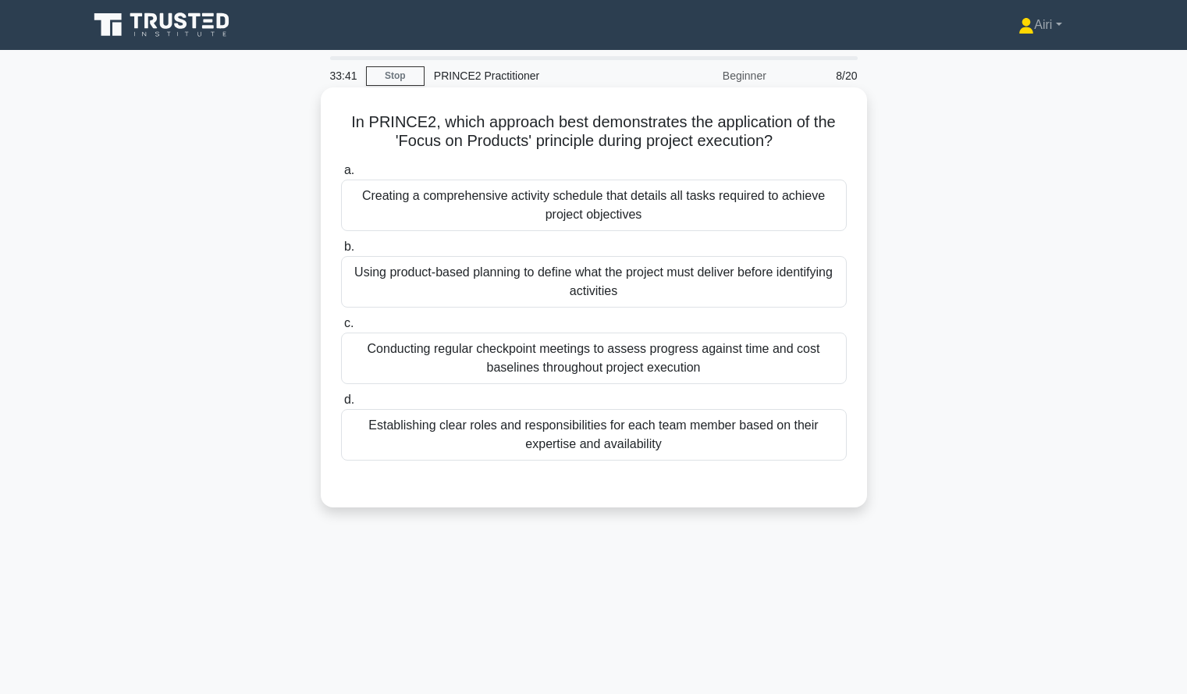
click at [830, 293] on div "Using product-based planning to define what the project must deliver before ide…" at bounding box center [594, 281] width 506 height 51
click at [341, 252] on input "b. Using product-based planning to define what the project must deliver before …" at bounding box center [341, 247] width 0 height 10
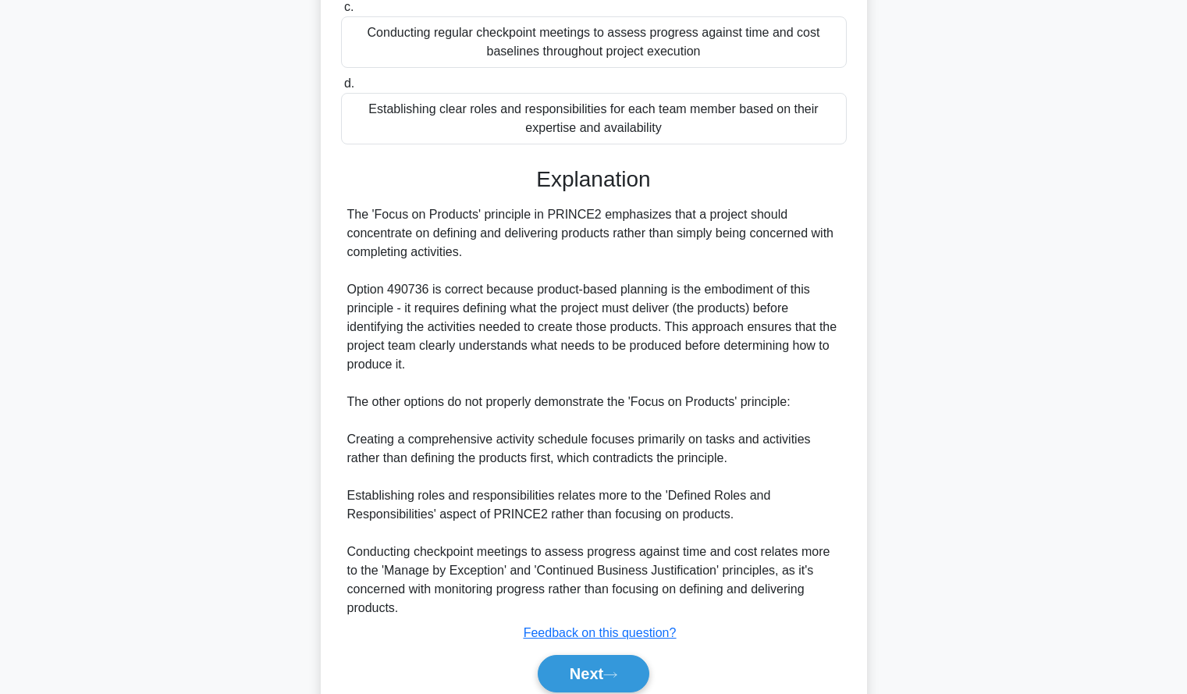
scroll to position [324, 0]
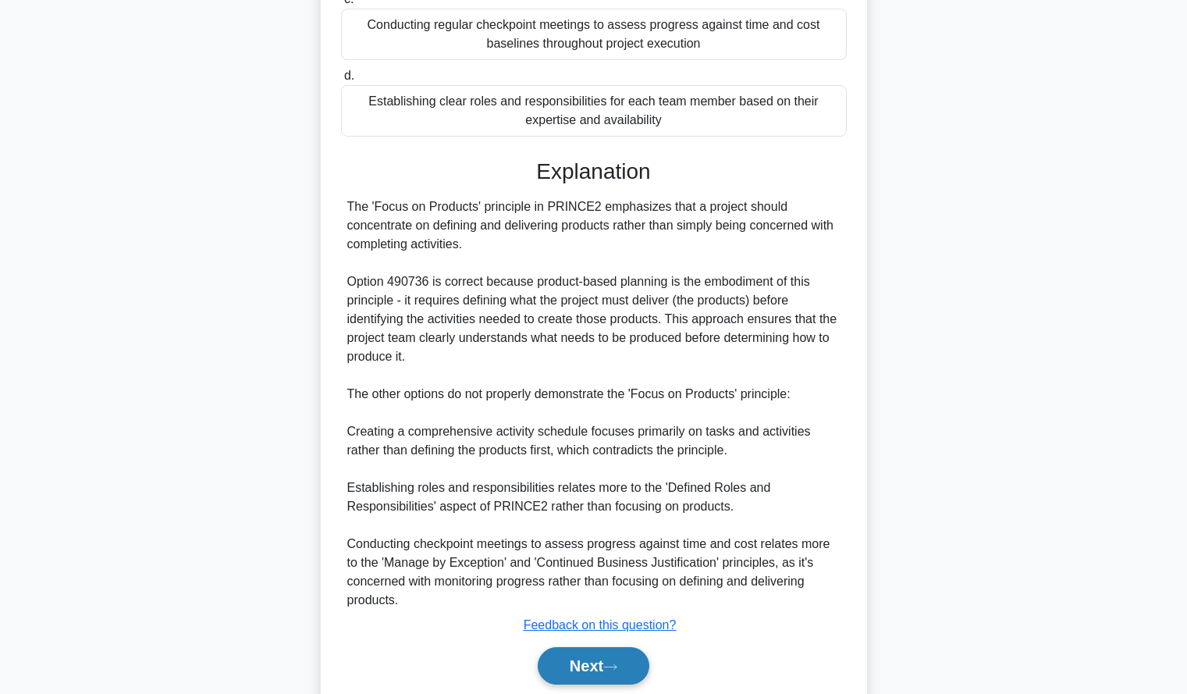
click at [558, 669] on button "Next" at bounding box center [594, 665] width 112 height 37
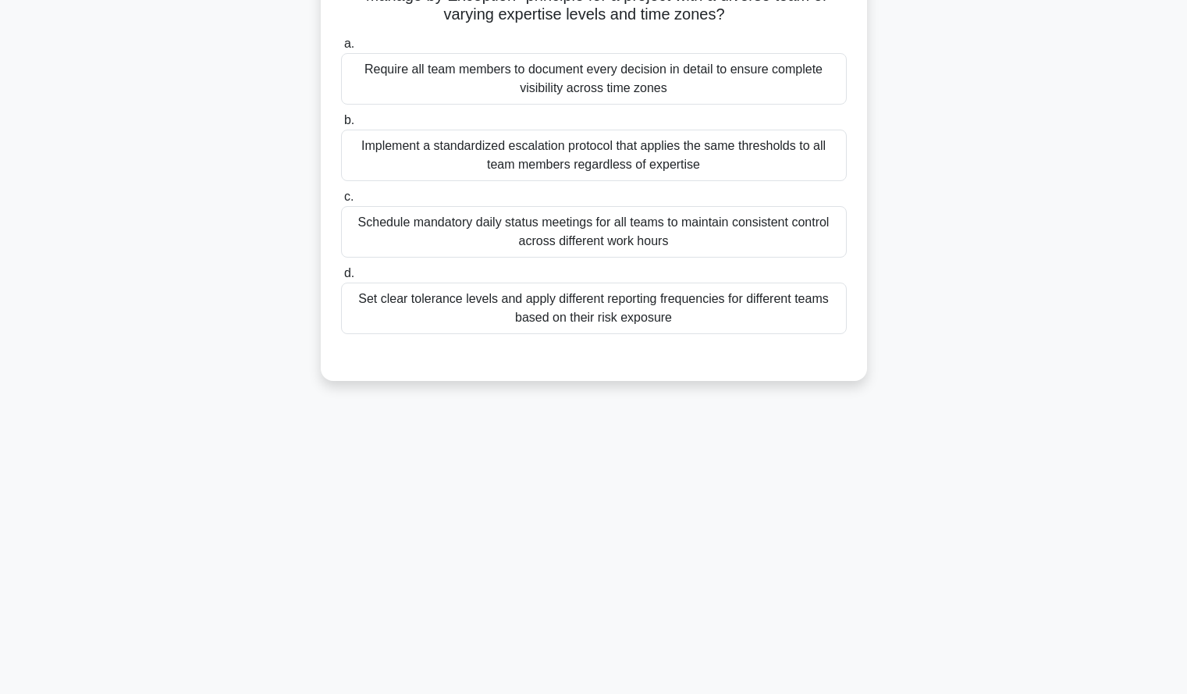
scroll to position [0, 0]
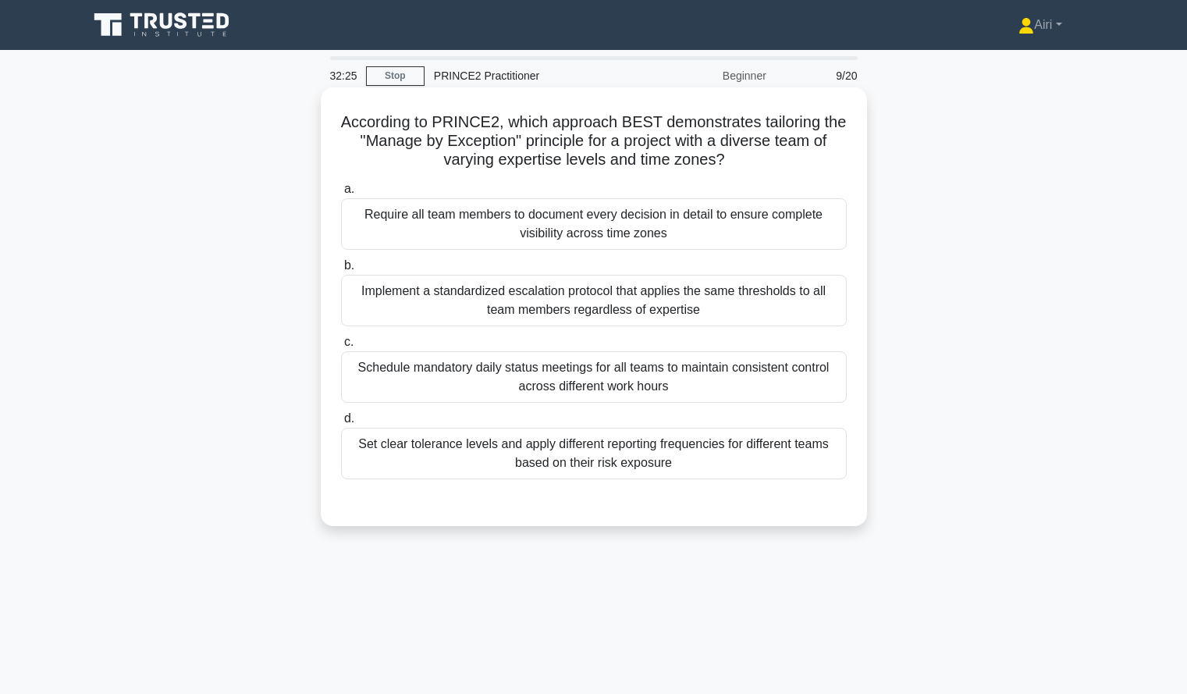
click at [806, 459] on div "Set clear tolerance levels and apply different reporting frequencies for differ…" at bounding box center [594, 453] width 506 height 51
click at [341, 424] on input "d. Set clear tolerance levels and apply different reporting frequencies for dif…" at bounding box center [341, 419] width 0 height 10
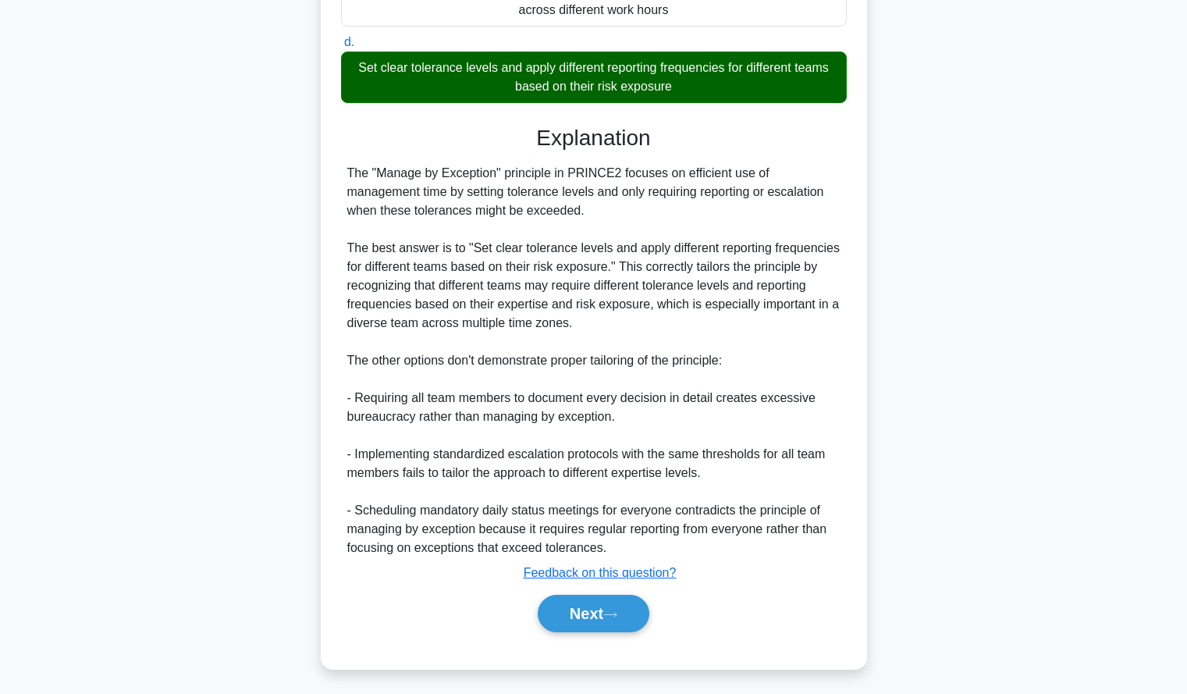
scroll to position [382, 0]
click at [990, 338] on div "According to PRINCE2, which approach BEST demonstrates tailoring the "Manage by…" at bounding box center [594, 199] width 1030 height 976
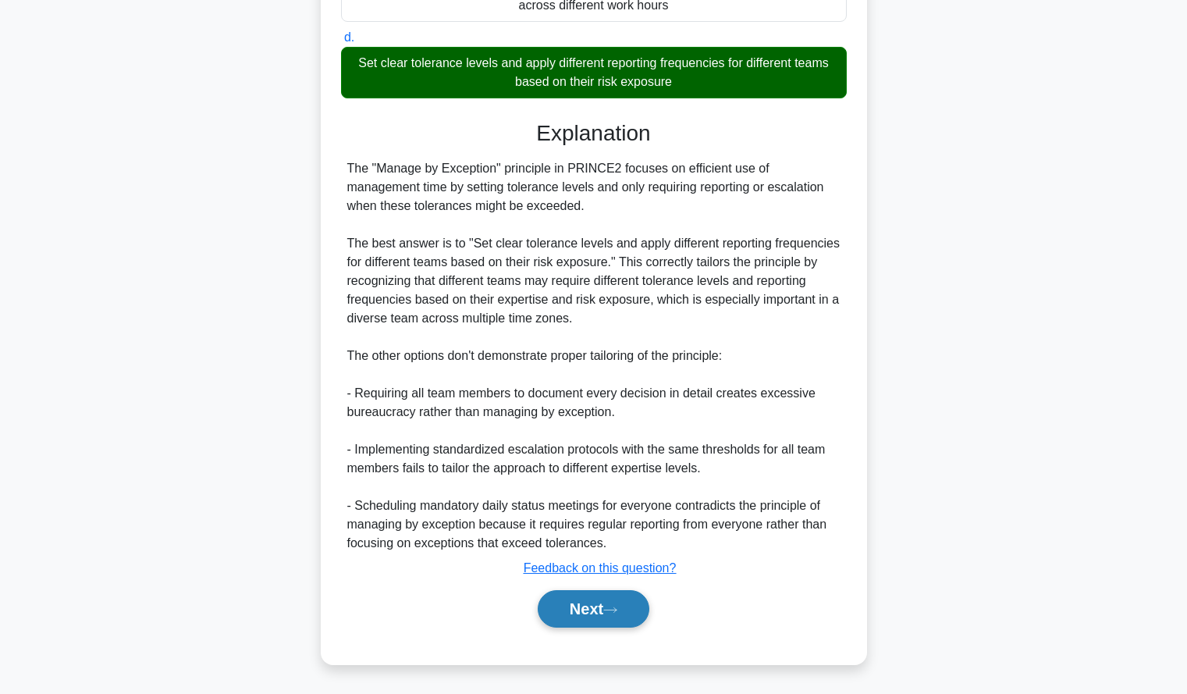
click at [563, 605] on button "Next" at bounding box center [594, 608] width 112 height 37
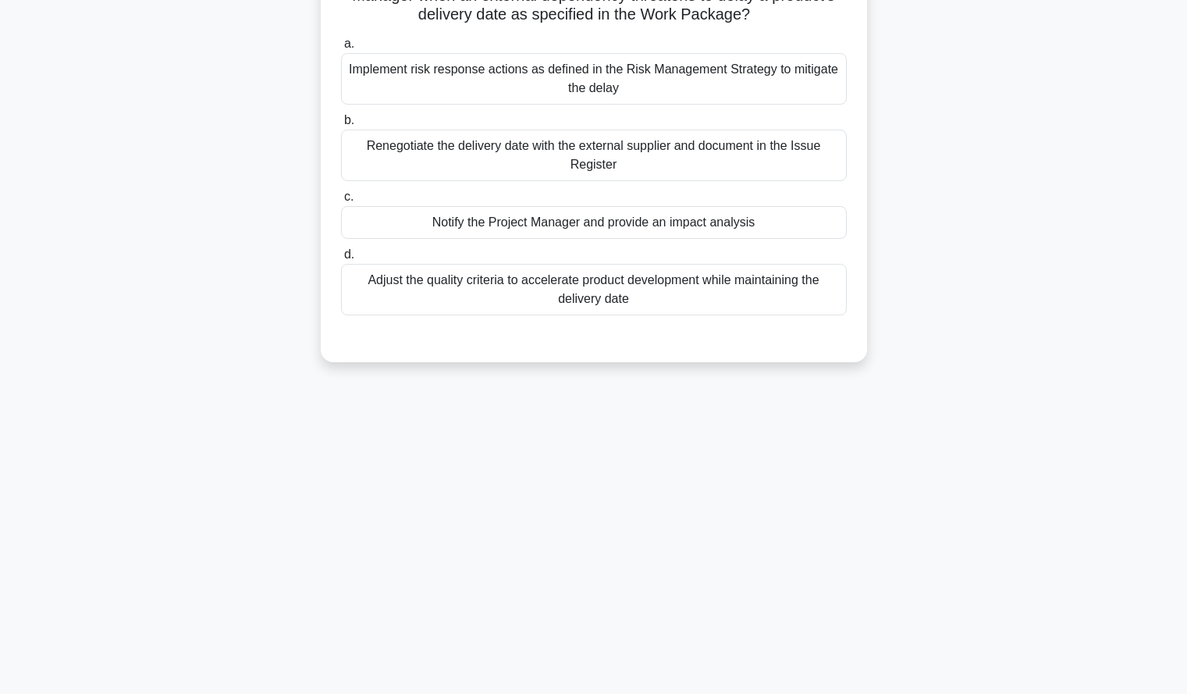
scroll to position [0, 0]
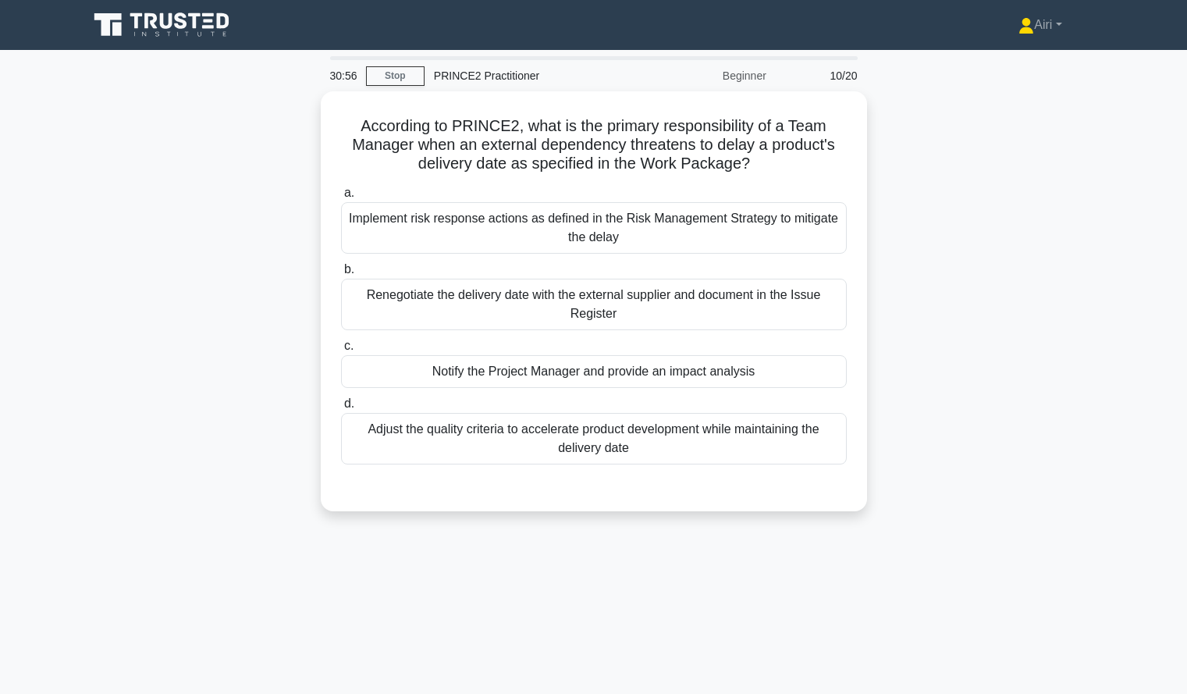
click at [921, 403] on div "According to PRINCE2, what is the primary responsibility of a Team Manager when…" at bounding box center [594, 310] width 1030 height 438
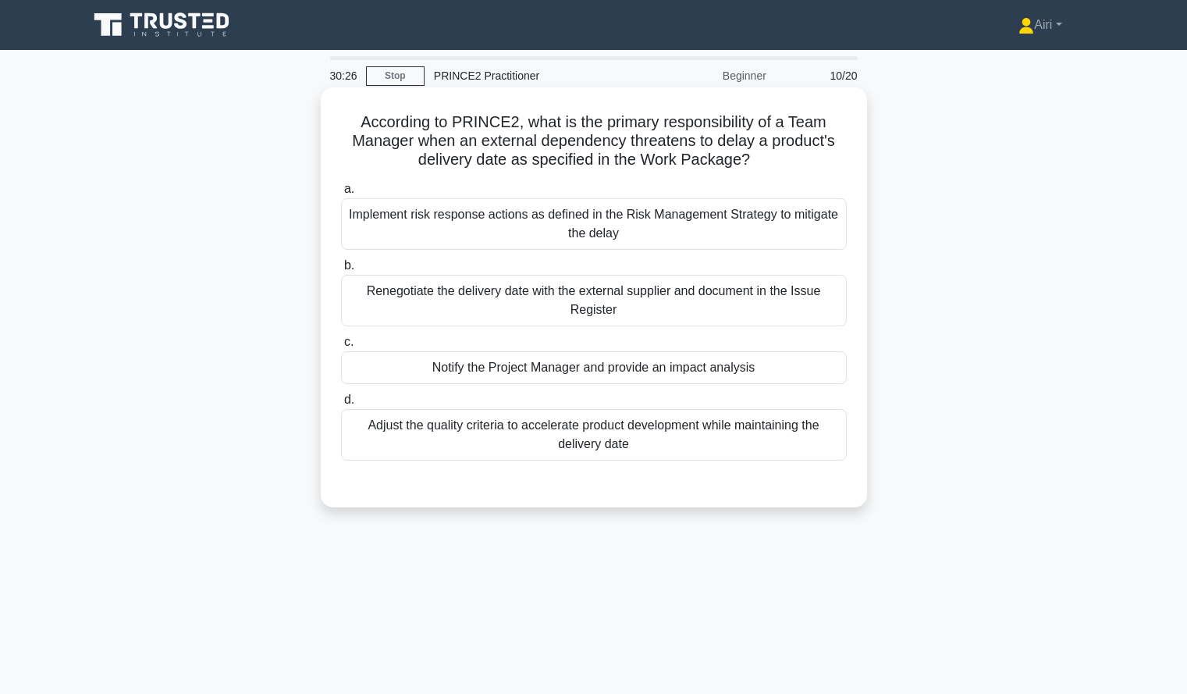
click at [815, 213] on div "Implement risk response actions as defined in the Risk Management Strategy to m…" at bounding box center [594, 223] width 506 height 51
click at [341, 194] on input "a. Implement risk response actions as defined in the Risk Management Strategy t…" at bounding box center [341, 189] width 0 height 10
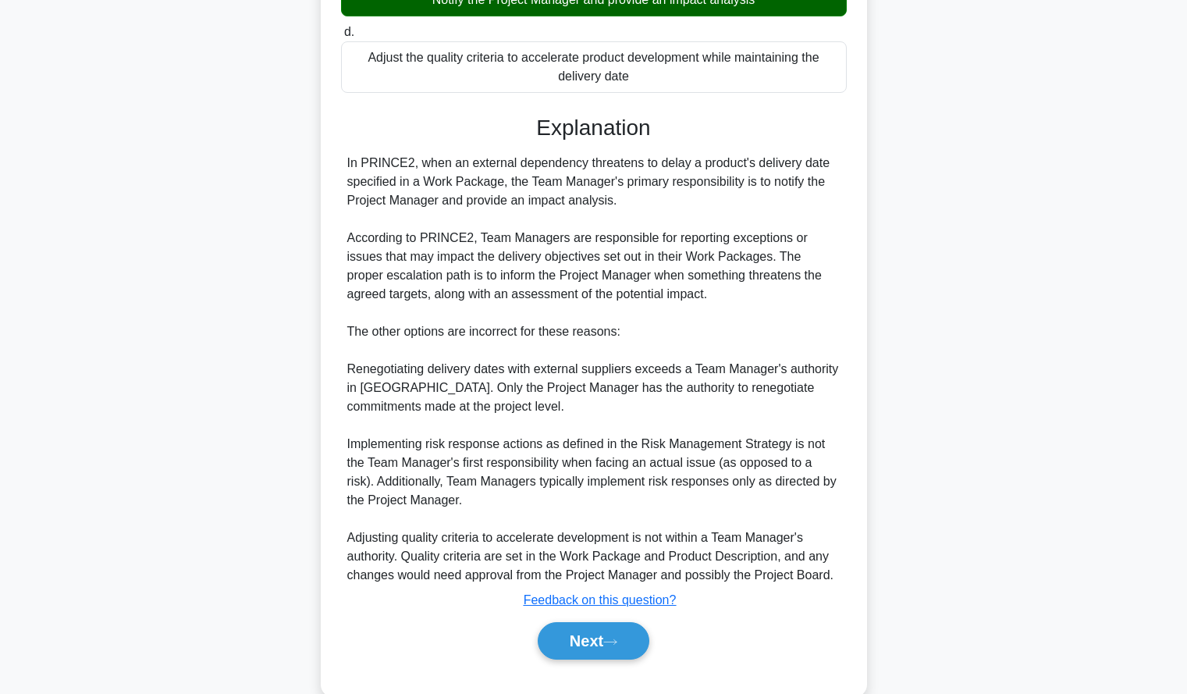
scroll to position [374, 0]
click at [942, 229] on div "According to PRINCE2, what is the primary responsibility of a Team Manager when…" at bounding box center [594, 216] width 1030 height 996
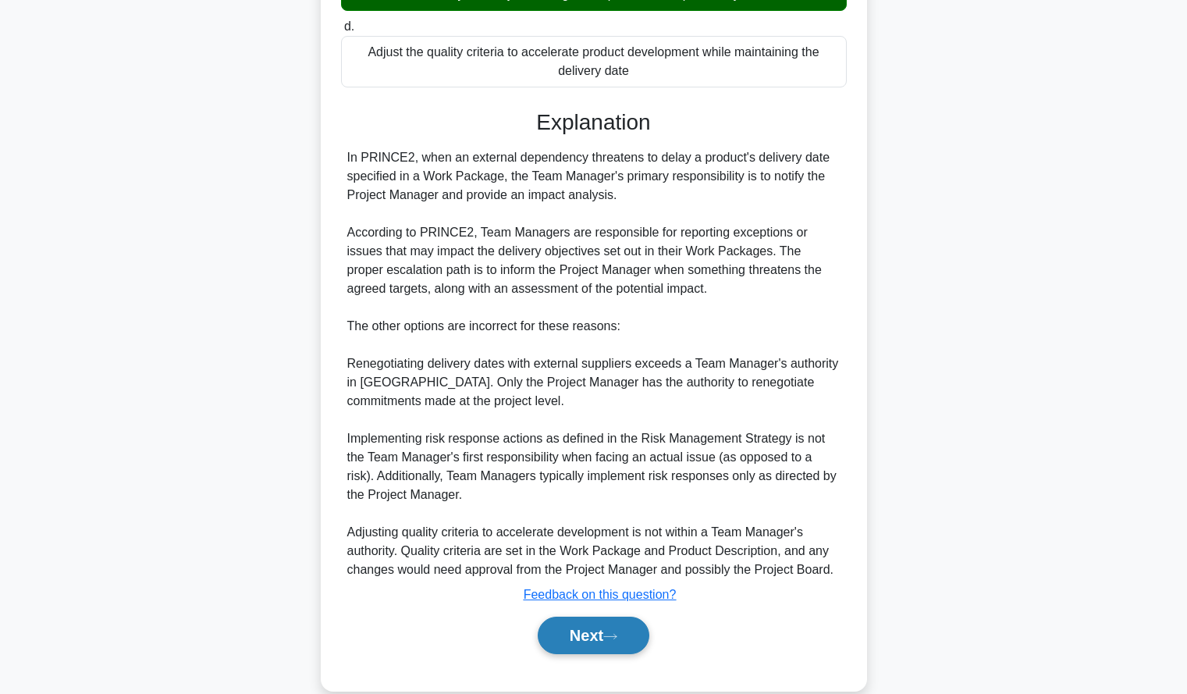
click at [552, 650] on button "Next" at bounding box center [594, 634] width 112 height 37
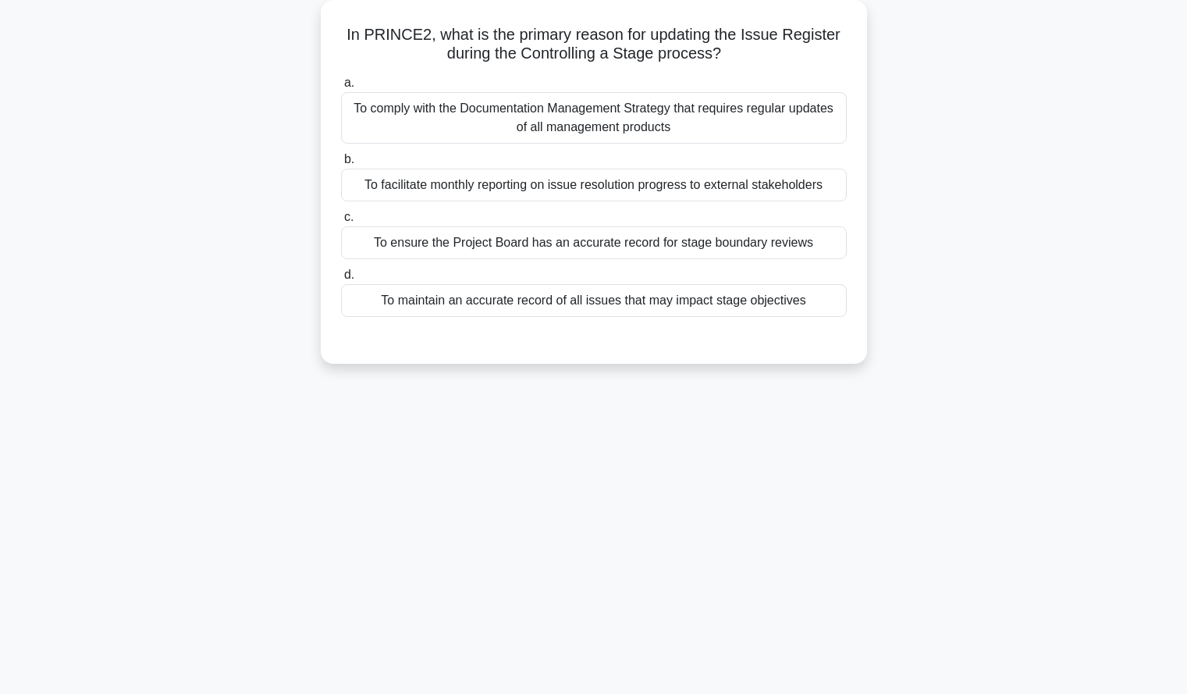
scroll to position [0, 0]
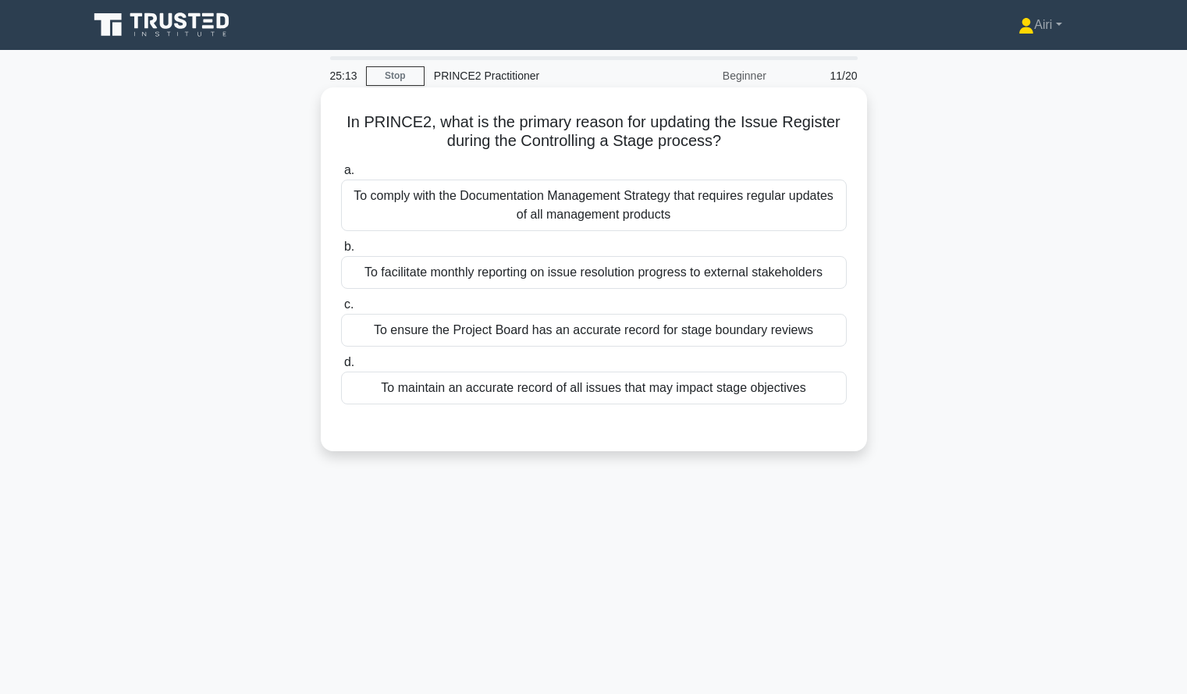
click at [823, 384] on div "To maintain an accurate record of all issues that may impact stage objectives" at bounding box center [594, 387] width 506 height 33
click at [341, 367] on input "d. To maintain an accurate record of all issues that may impact stage objectives" at bounding box center [341, 362] width 0 height 10
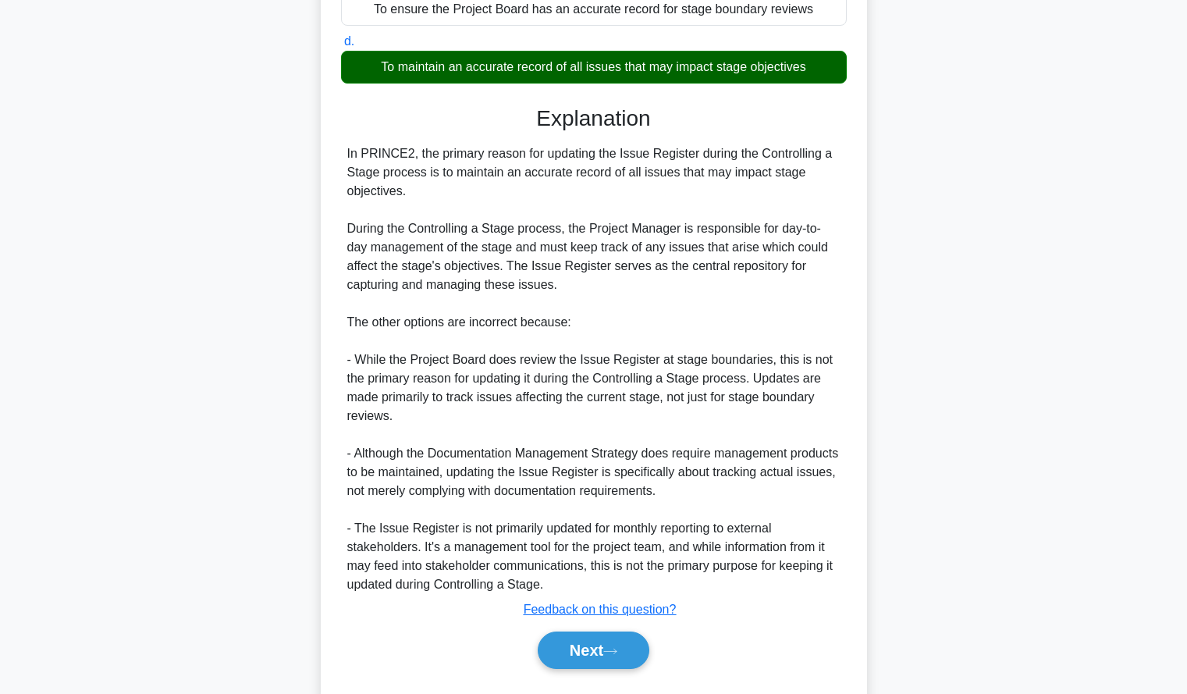
scroll to position [363, 0]
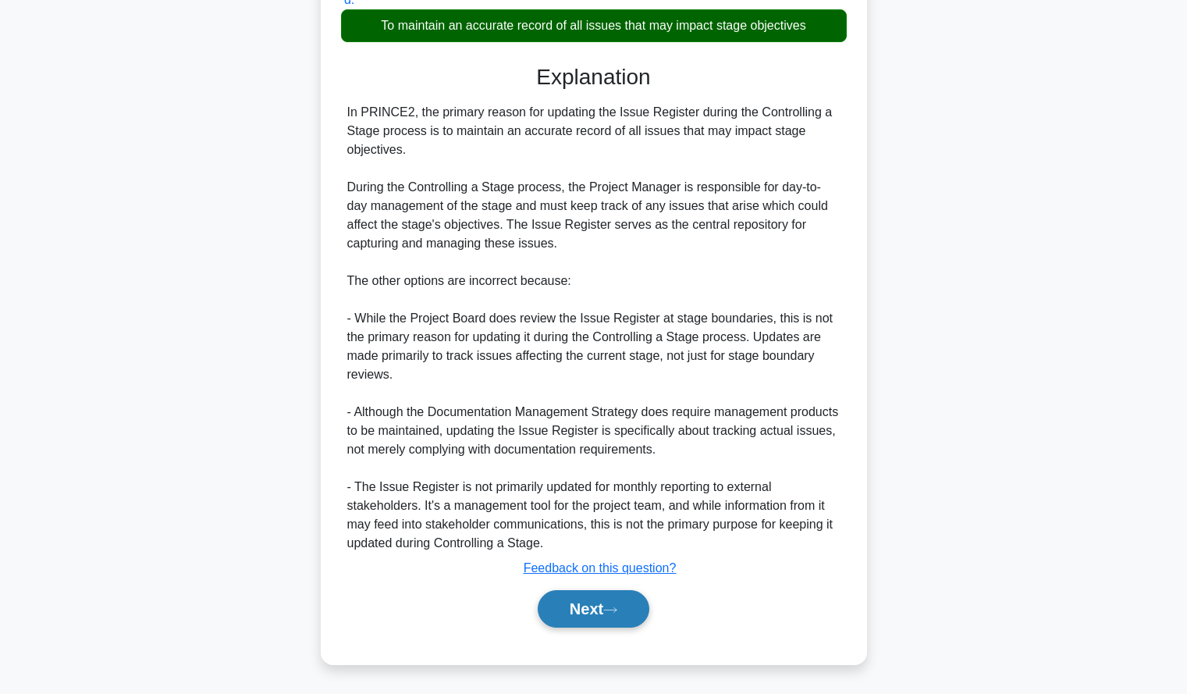
click at [581, 613] on button "Next" at bounding box center [594, 608] width 112 height 37
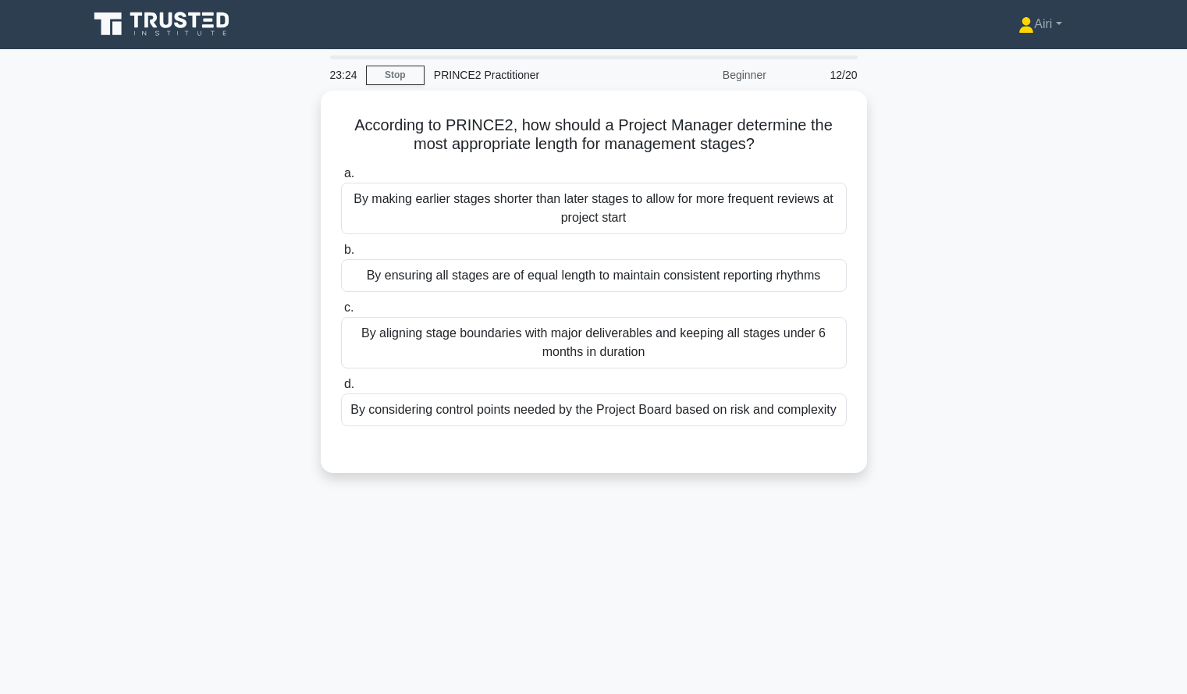
scroll to position [2, 0]
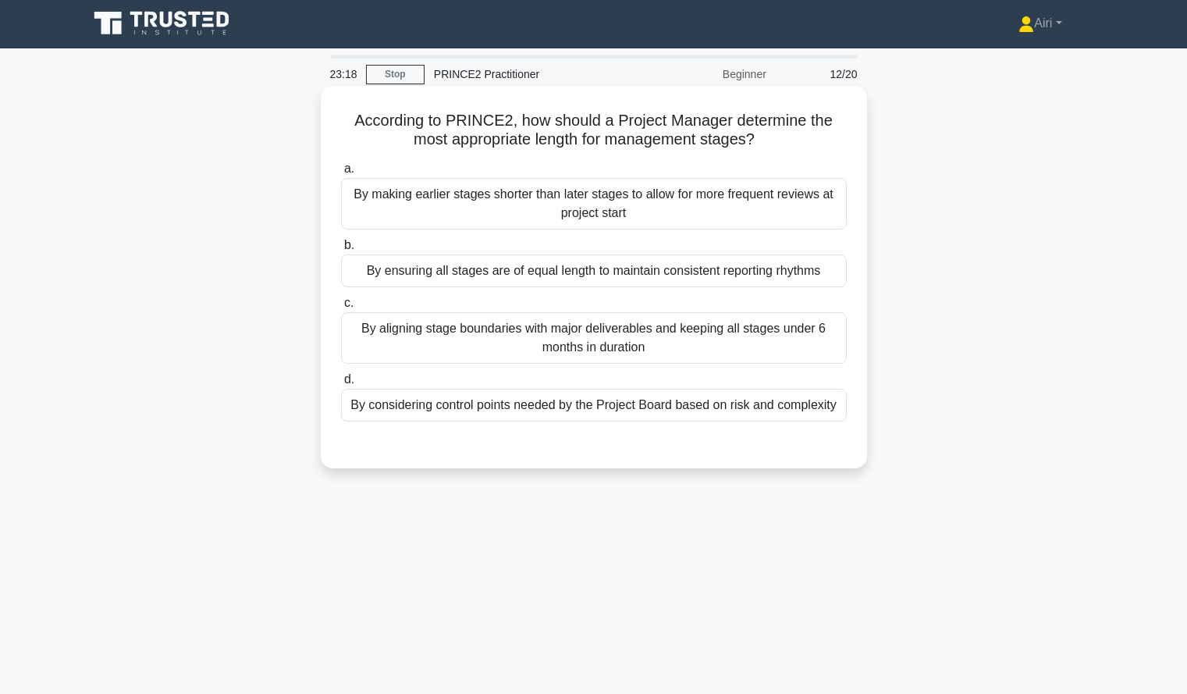
click at [837, 410] on div "By considering control points needed by the Project Board based on risk and com…" at bounding box center [594, 405] width 506 height 33
click at [341, 385] on input "d. By considering control points needed by the Project Board based on risk and …" at bounding box center [341, 379] width 0 height 10
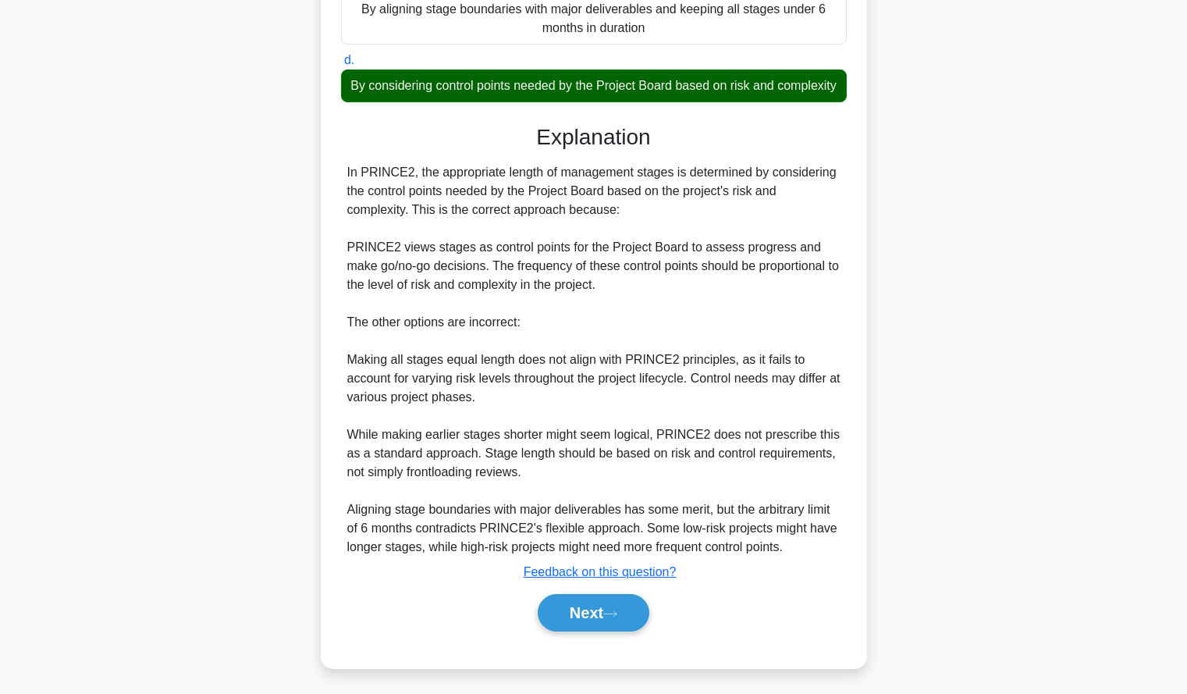
scroll to position [344, 0]
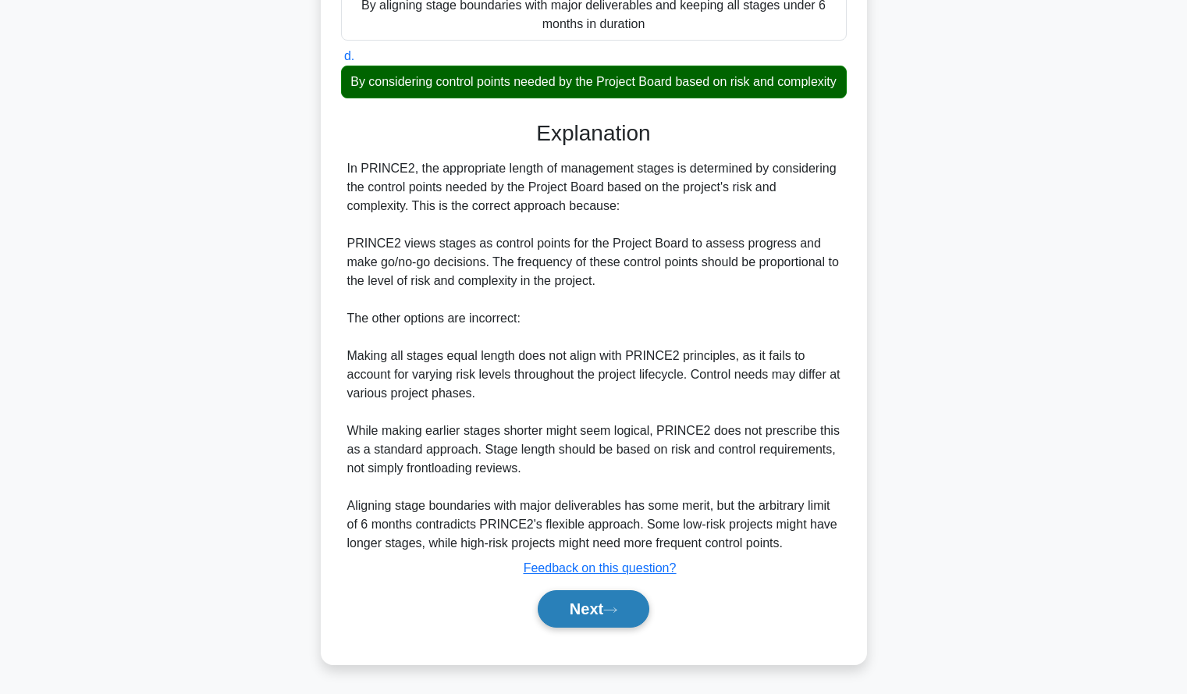
click at [613, 612] on icon at bounding box center [610, 609] width 14 height 9
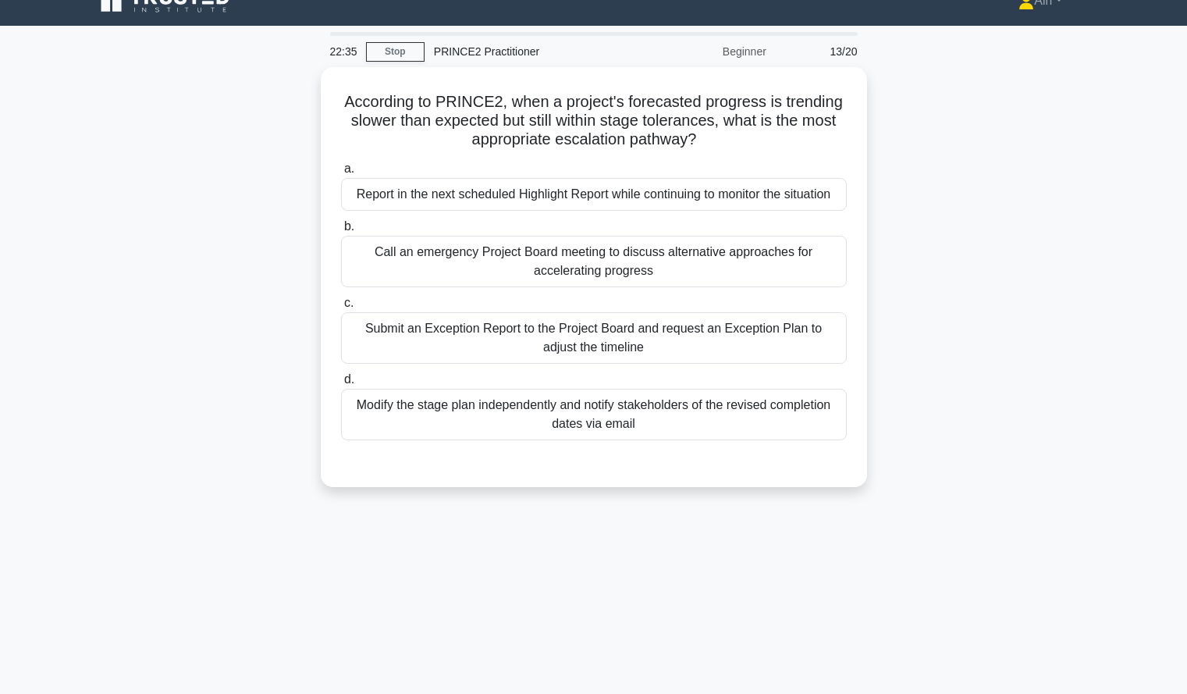
scroll to position [9, 0]
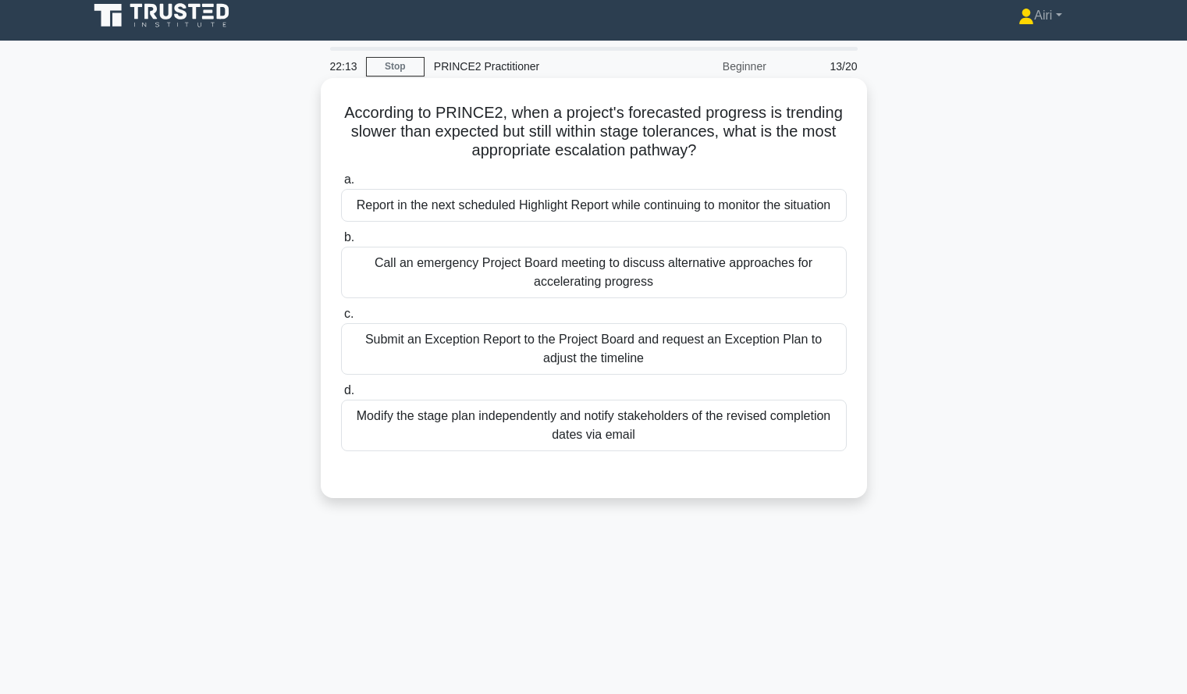
click at [818, 201] on div "Report in the next scheduled Highlight Report while continuing to monitor the s…" at bounding box center [594, 205] width 506 height 33
click at [341, 185] on input "a. Report in the next scheduled Highlight Report while continuing to monitor th…" at bounding box center [341, 180] width 0 height 10
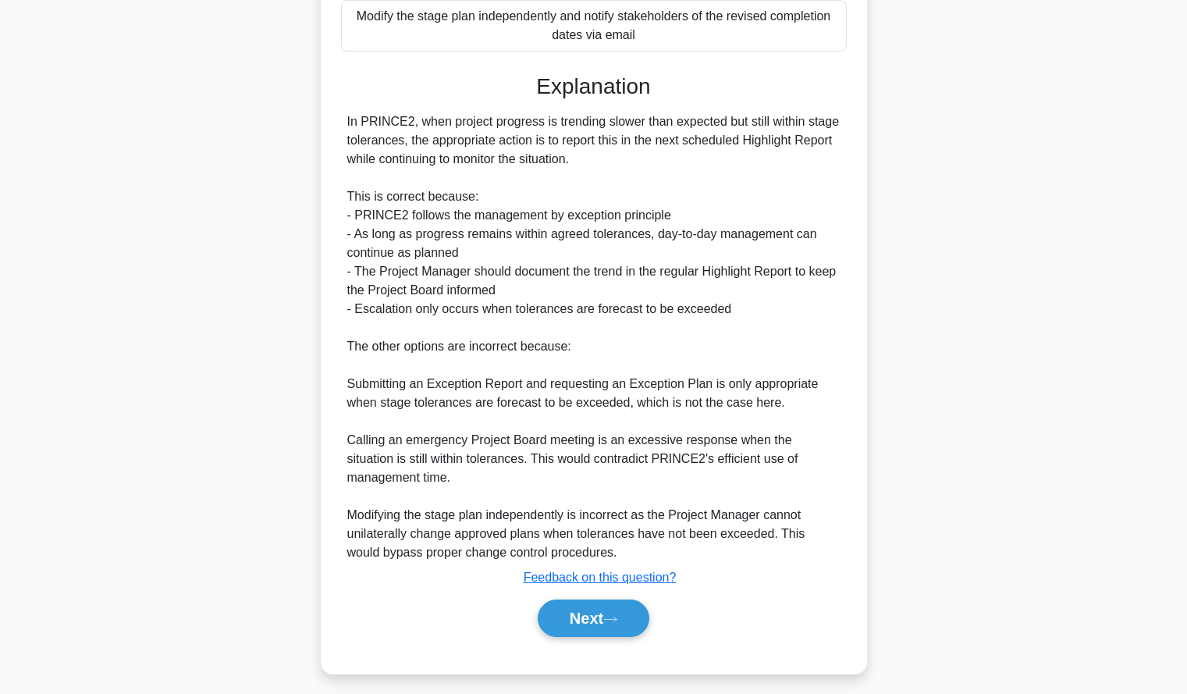
scroll to position [438, 0]
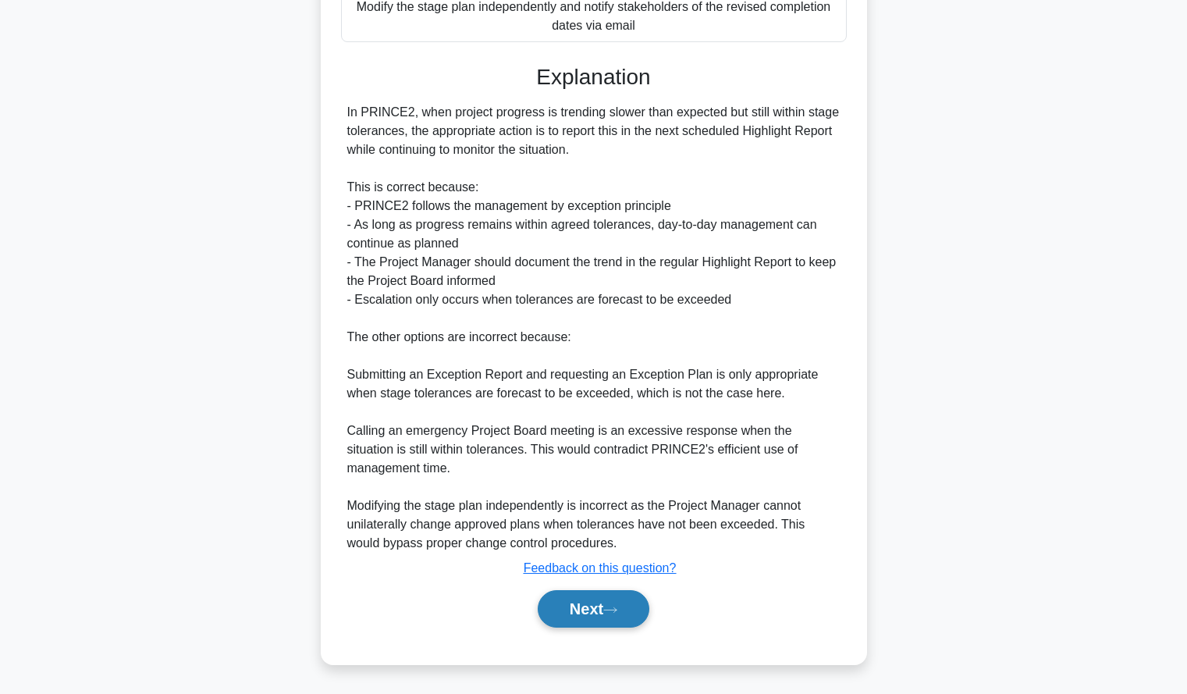
click at [552, 607] on button "Next" at bounding box center [594, 608] width 112 height 37
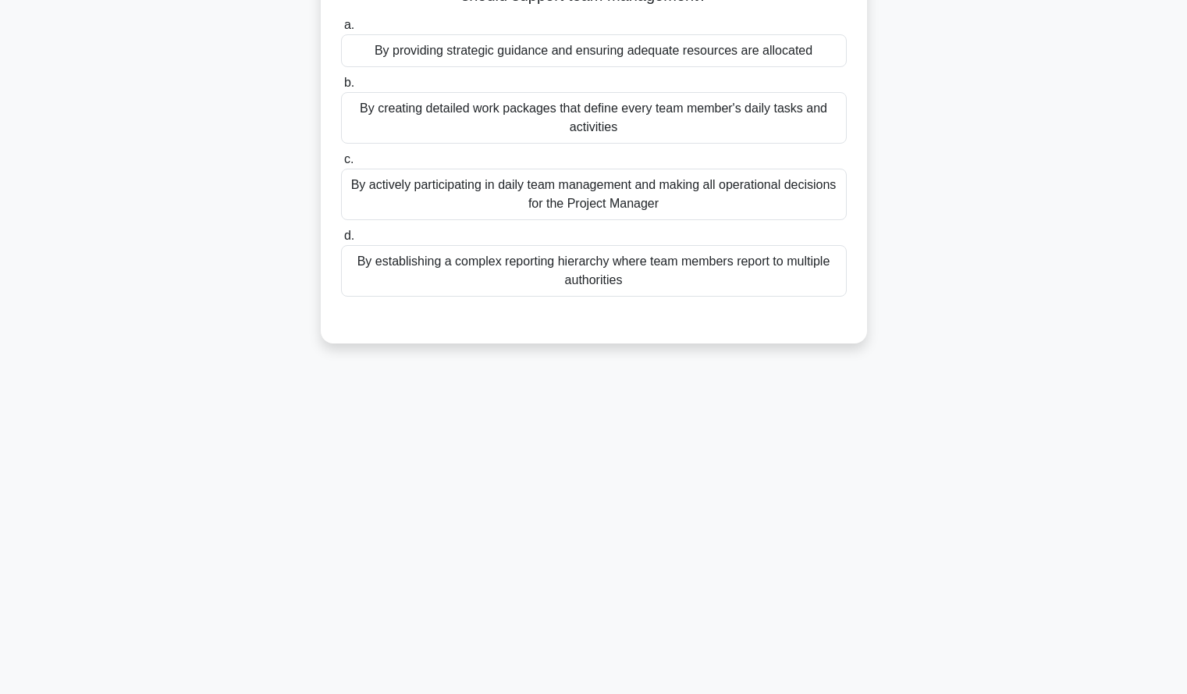
scroll to position [0, 0]
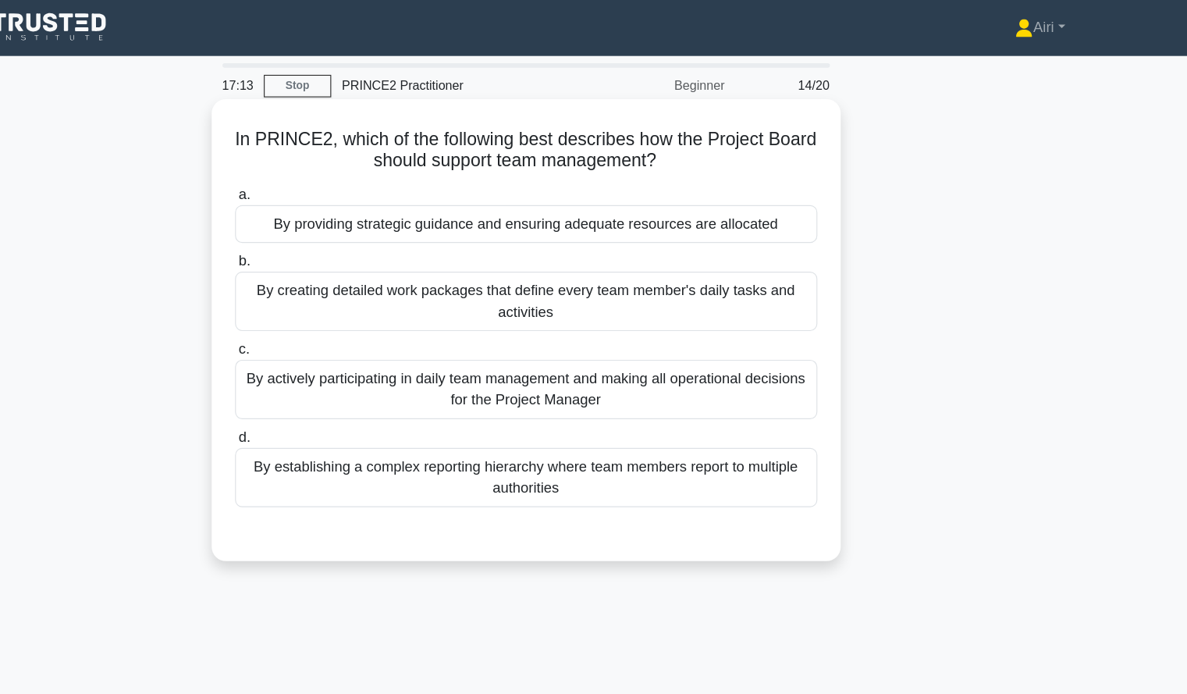
click at [832, 199] on div "By providing strategic guidance and ensuring adequate resources are allocated" at bounding box center [594, 195] width 506 height 33
click at [341, 176] on input "a. By providing strategic guidance and ensuring adequate resources are allocated" at bounding box center [341, 170] width 0 height 10
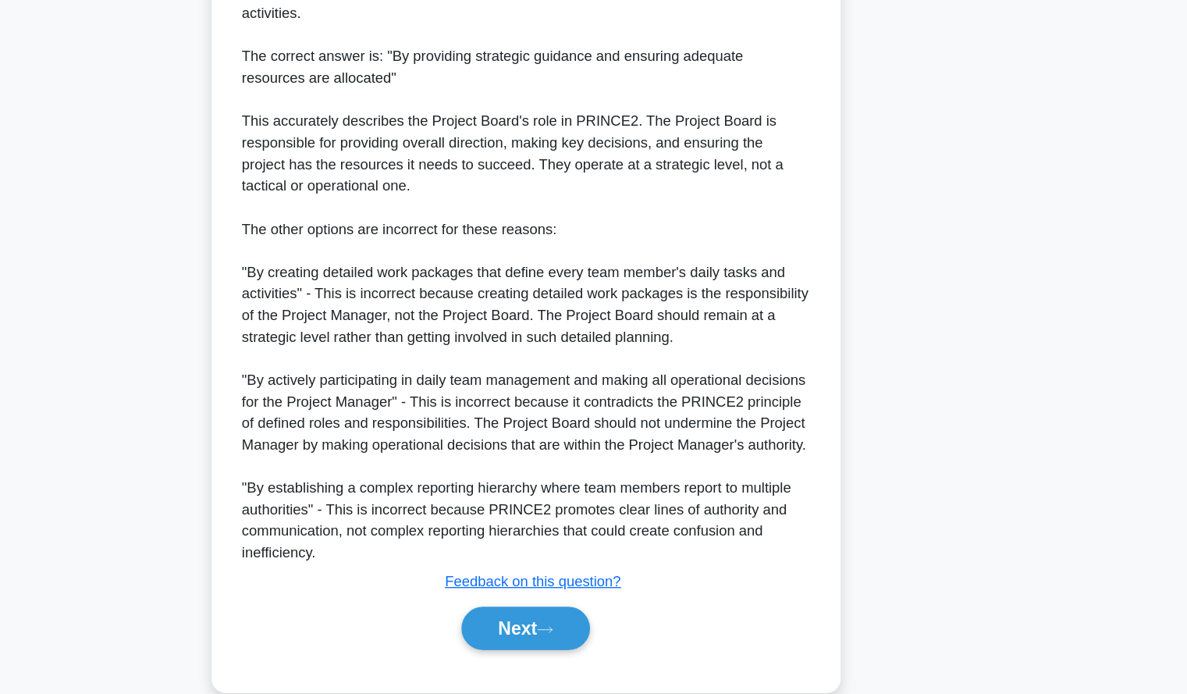
scroll to position [454, 0]
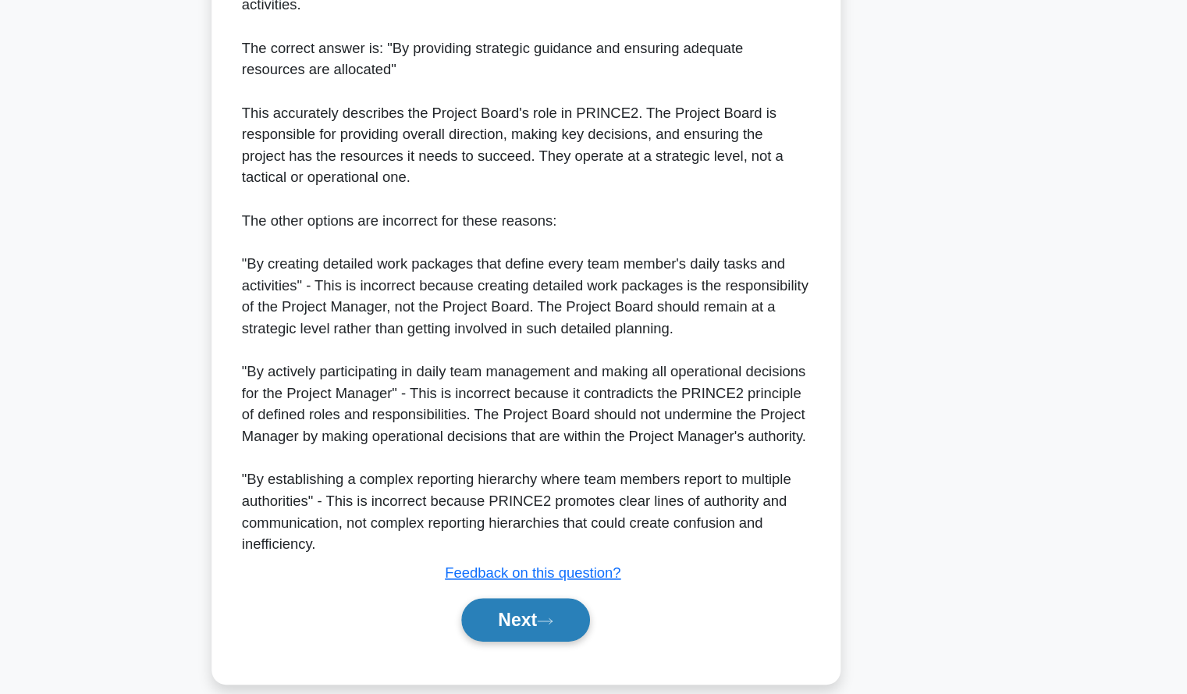
click at [559, 628] on button "Next" at bounding box center [594, 628] width 112 height 37
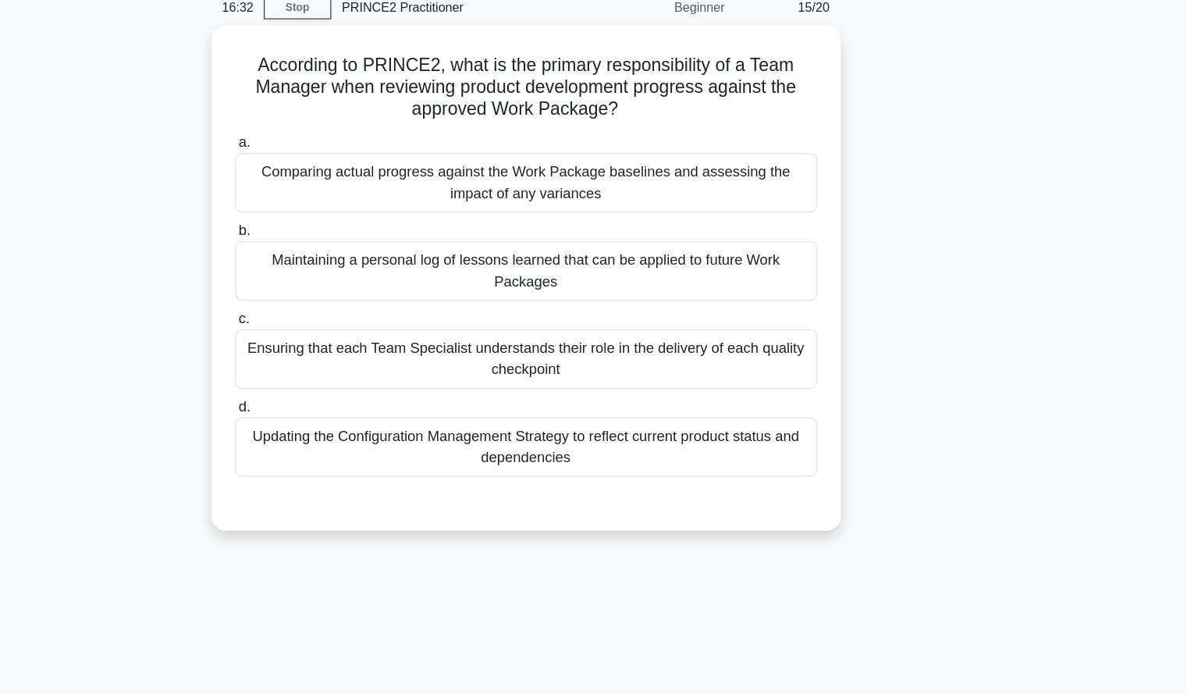
scroll to position [0, 0]
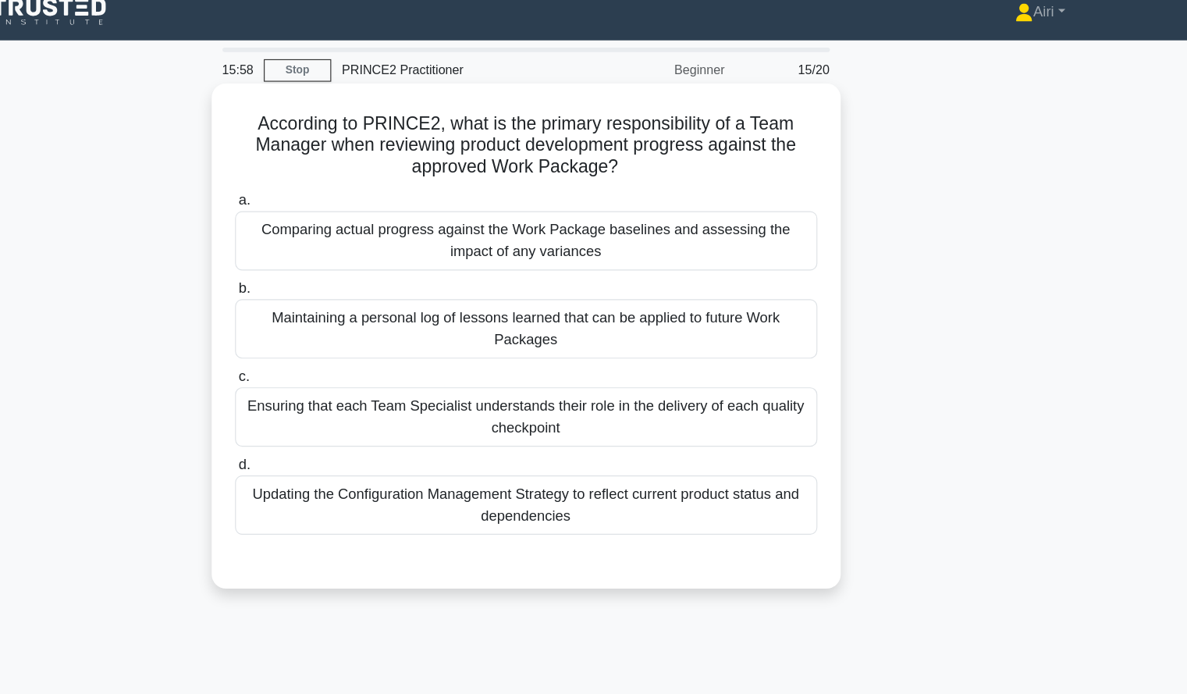
click at [835, 223] on div "Comparing actual progress against the Work Package baselines and assessing the …" at bounding box center [594, 223] width 506 height 51
click at [341, 194] on input "a. Comparing actual progress against the Work Package baselines and assessing t…" at bounding box center [341, 189] width 0 height 10
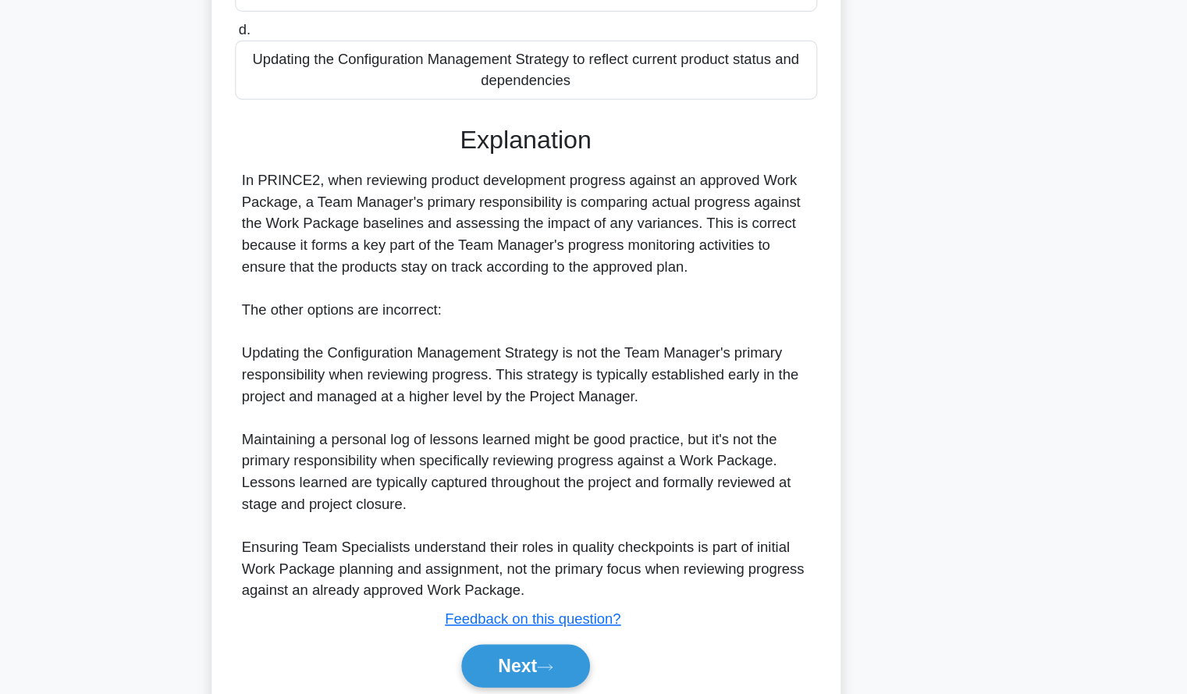
scroll to position [363, 0]
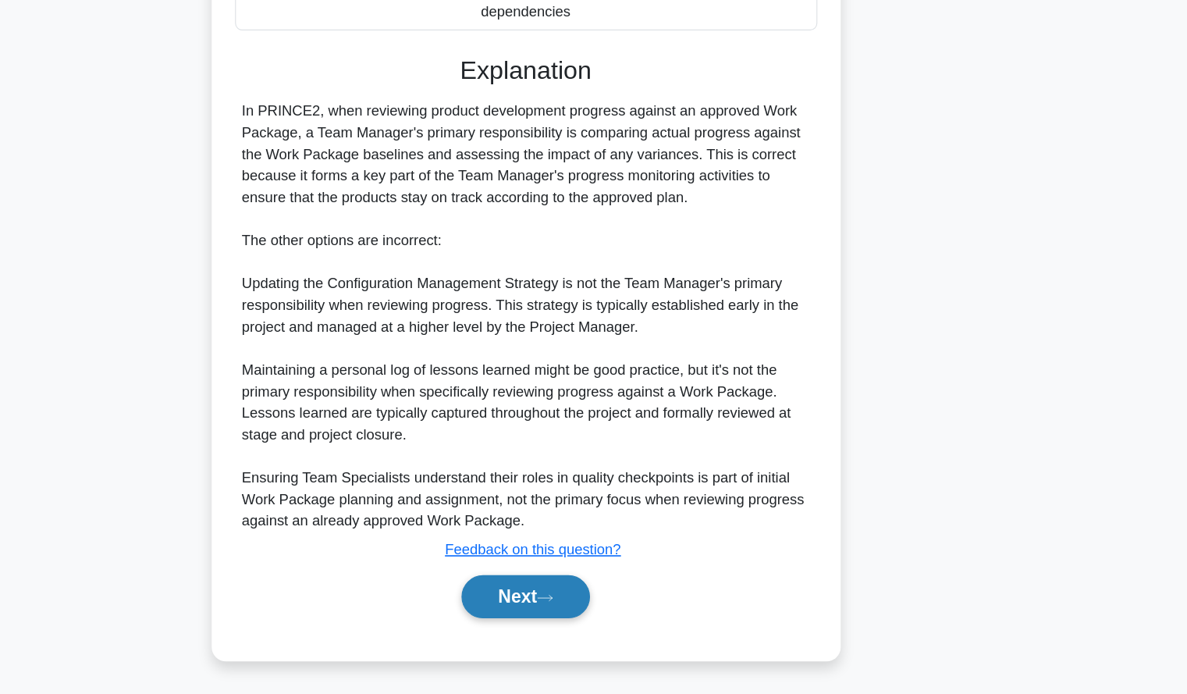
click at [567, 601] on button "Next" at bounding box center [594, 608] width 112 height 37
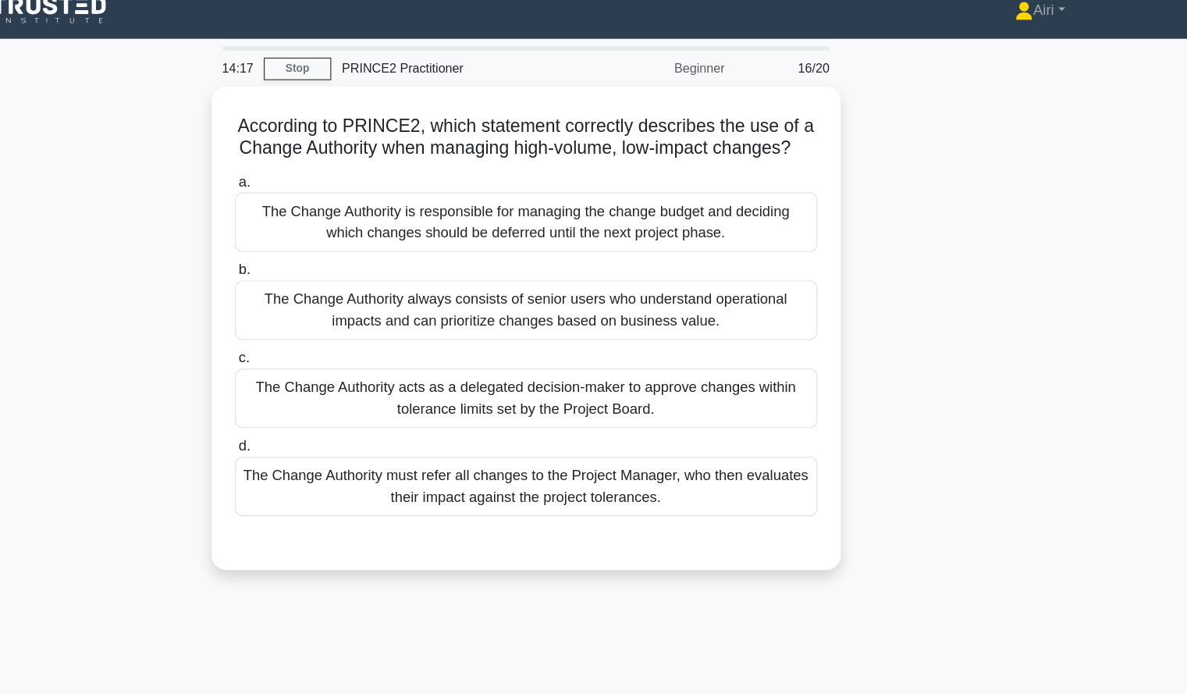
scroll to position [0, 0]
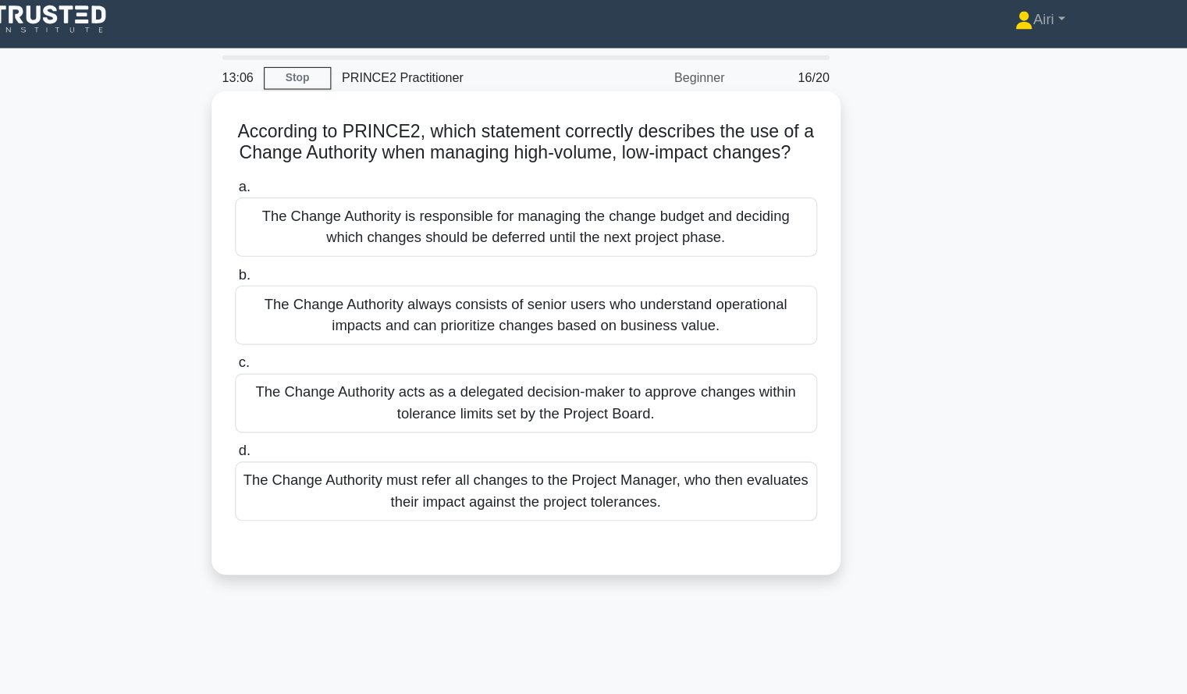
click at [822, 377] on div "The Change Authority acts as a delegated decision-maker to approve changes with…" at bounding box center [594, 357] width 506 height 51
click at [341, 328] on input "c. The Change Authority acts as a delegated decision-maker to approve changes w…" at bounding box center [341, 323] width 0 height 10
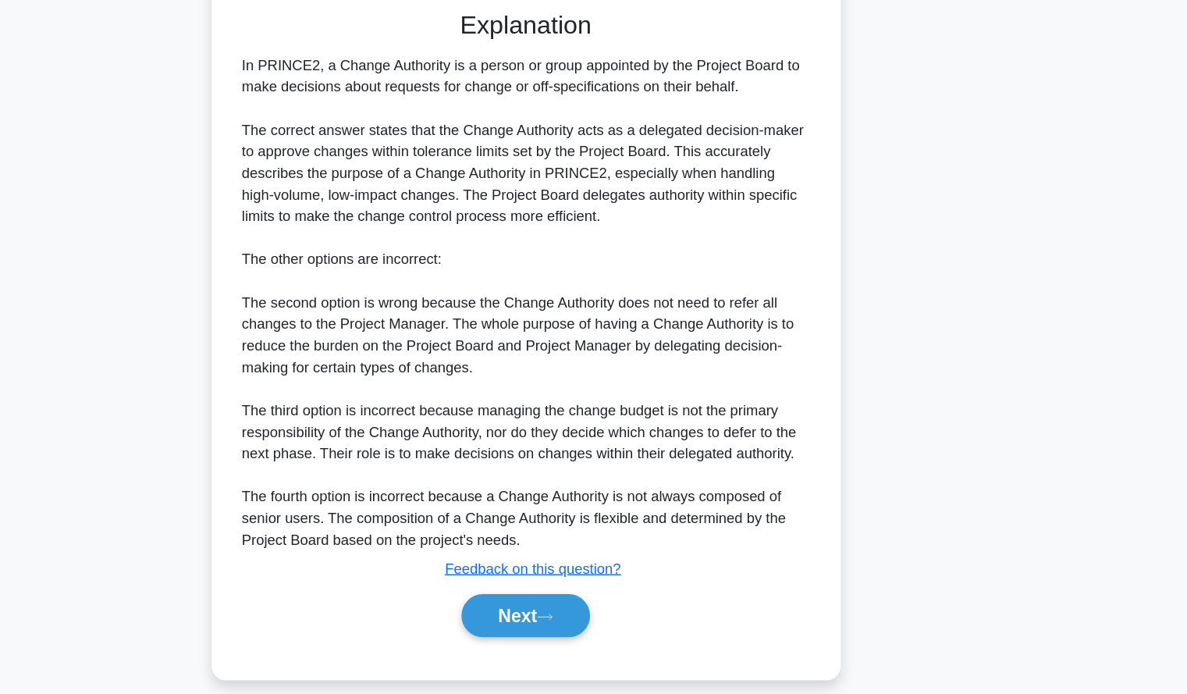
scroll to position [384, 0]
click at [547, 643] on button "Next" at bounding box center [594, 623] width 112 height 37
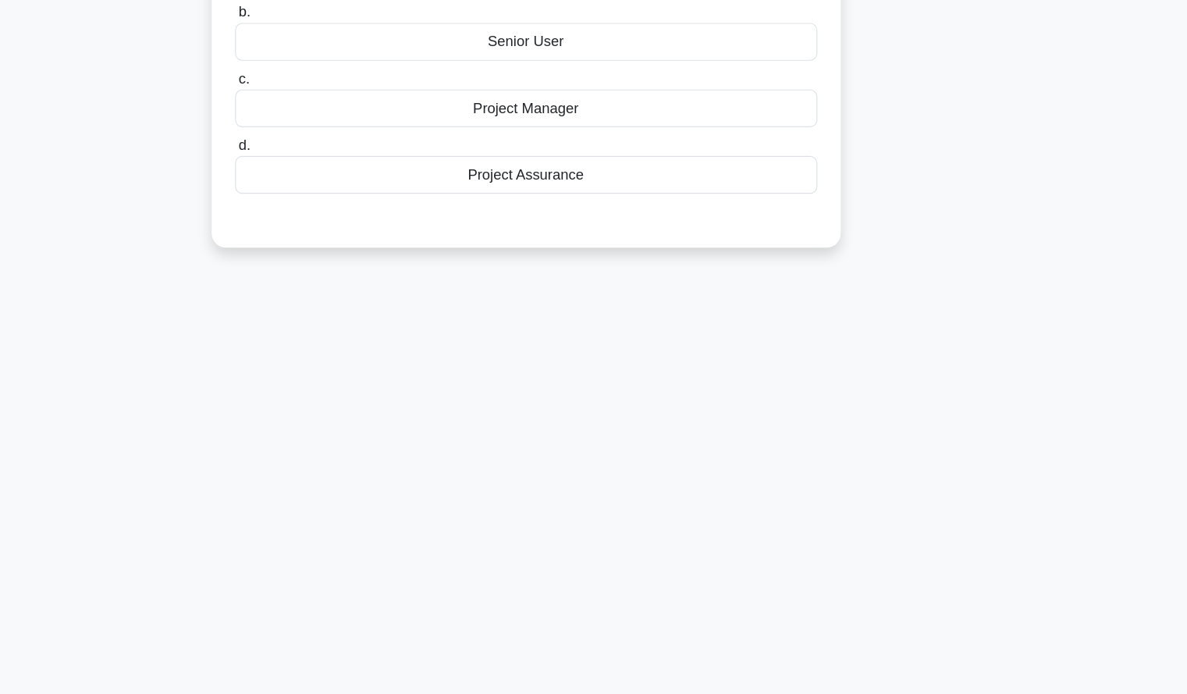
scroll to position [0, 0]
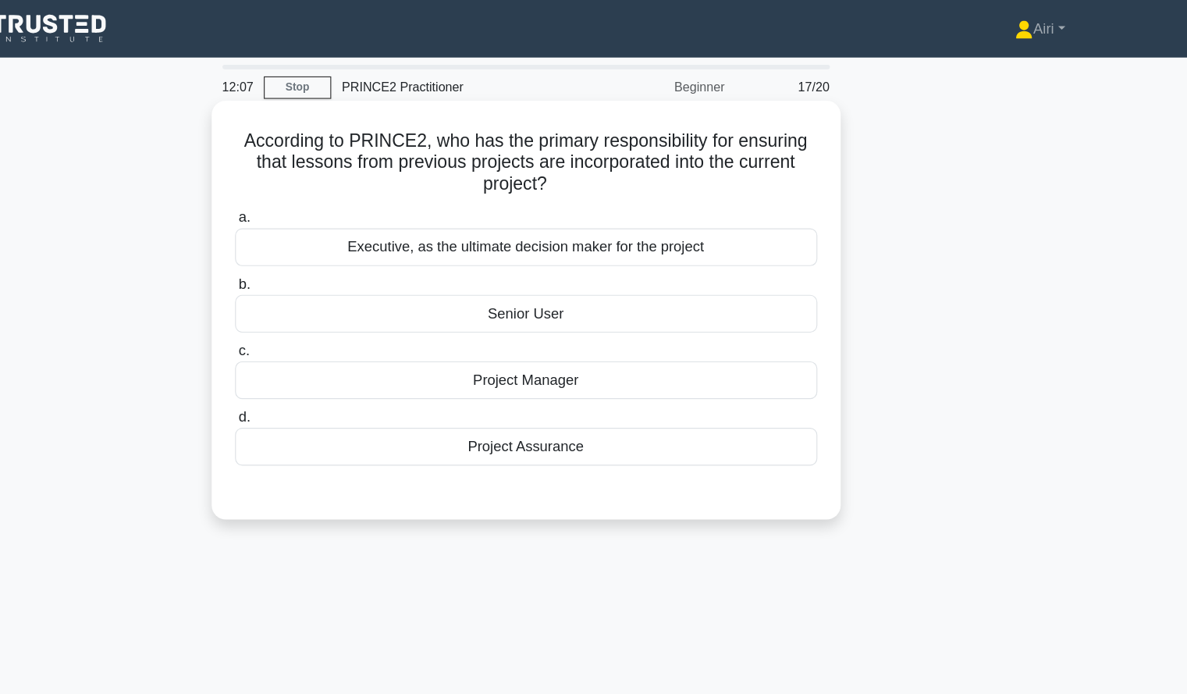
click at [670, 339] on div "Project Manager" at bounding box center [594, 330] width 506 height 33
click at [341, 310] on input "c. Project Manager" at bounding box center [341, 305] width 0 height 10
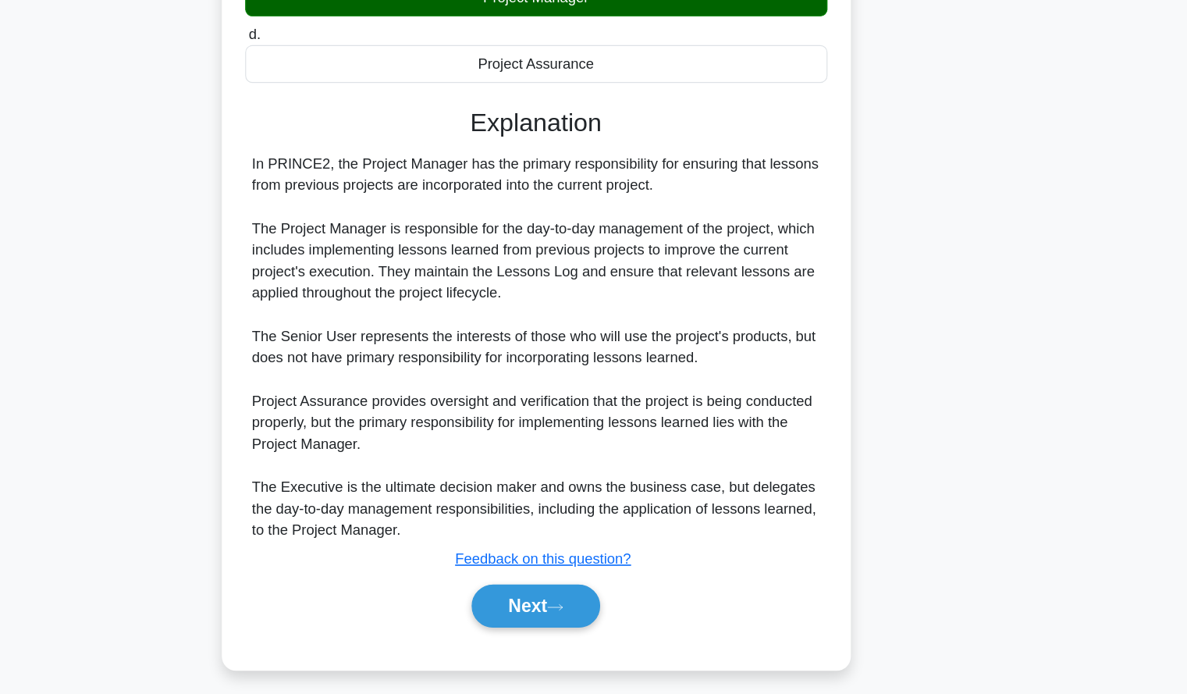
scroll to position [250, 0]
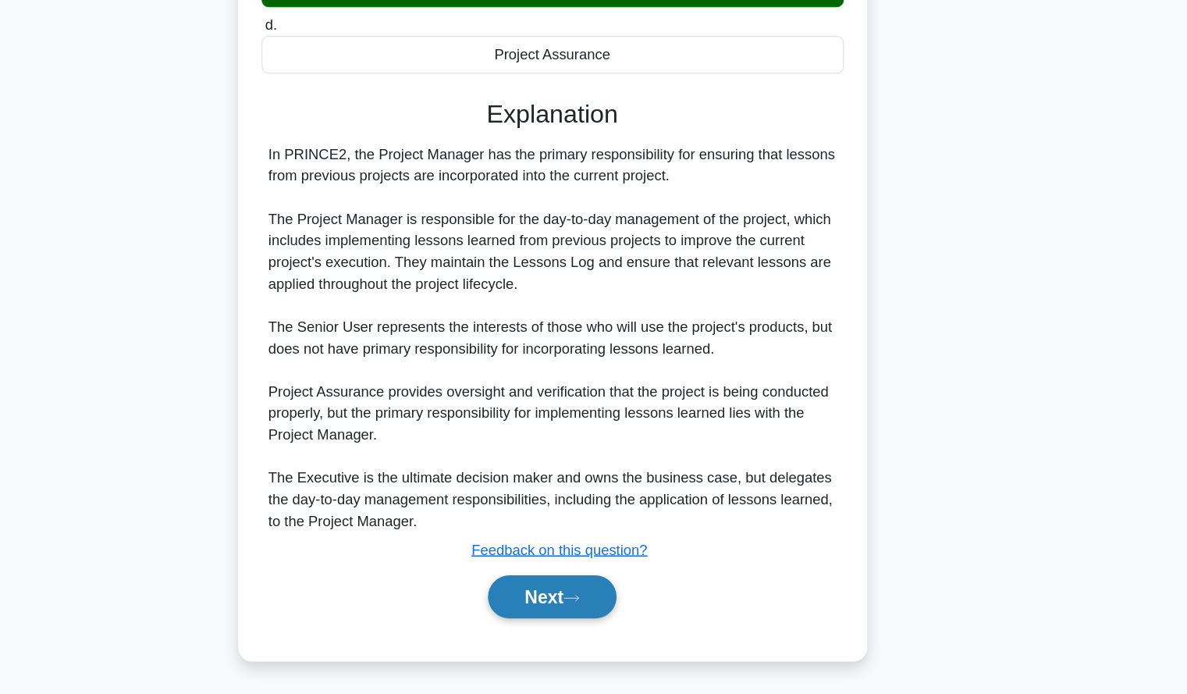
click at [576, 598] on button "Next" at bounding box center [594, 608] width 112 height 37
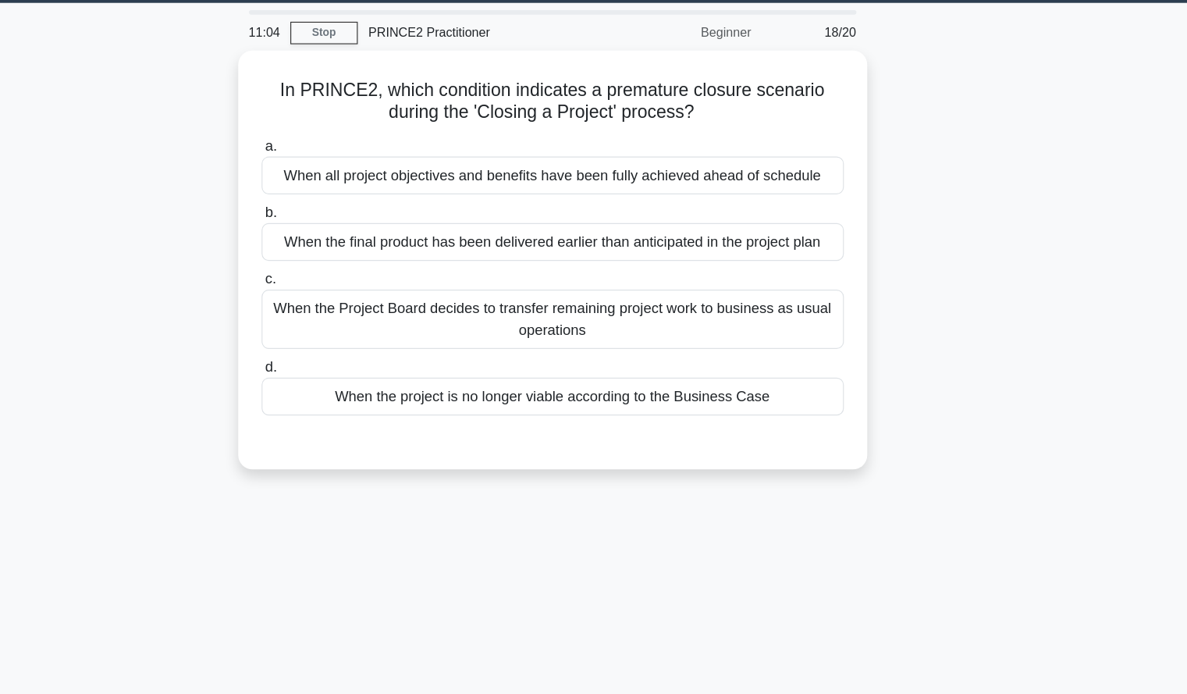
scroll to position [0, 0]
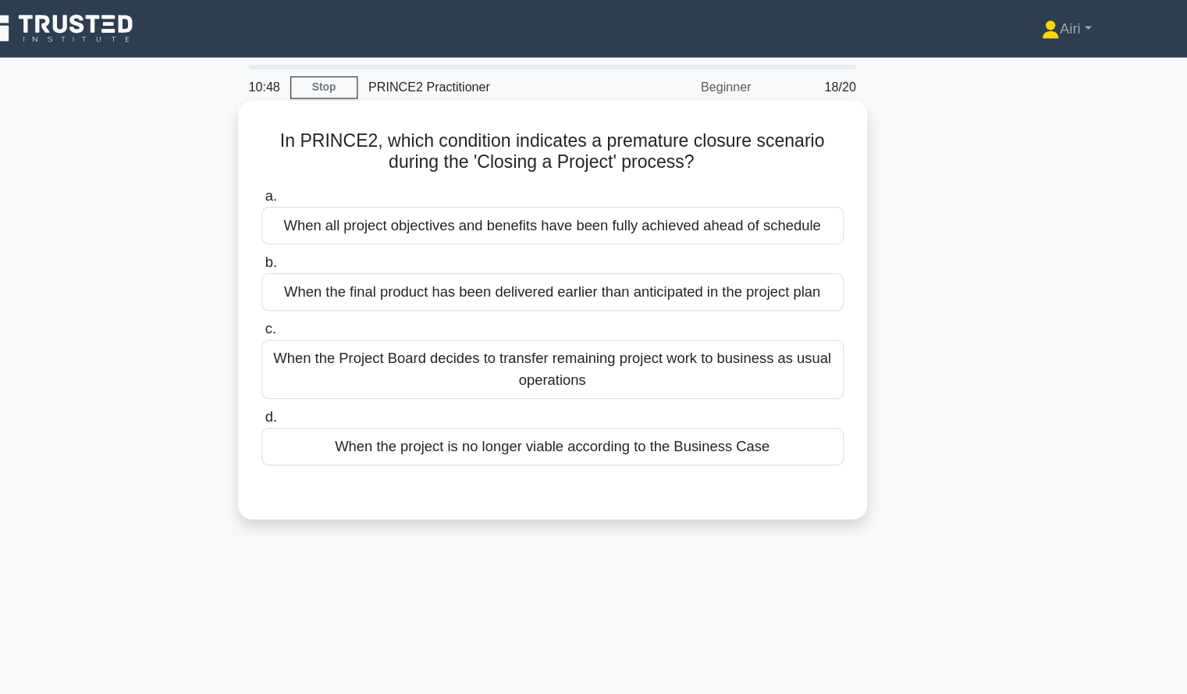
click at [803, 389] on div "When the project is no longer viable according to the Business Case" at bounding box center [594, 387] width 506 height 33
click at [341, 367] on input "d. When the project is no longer viable according to the Business Case" at bounding box center [341, 362] width 0 height 10
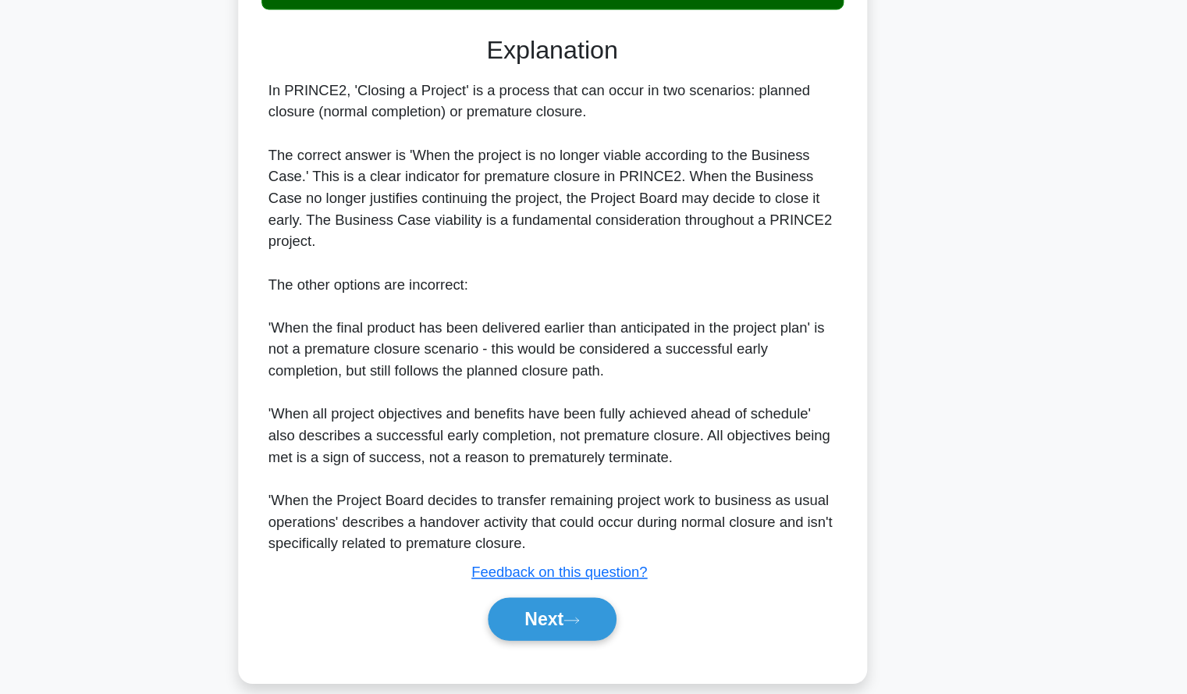
scroll to position [306, 0]
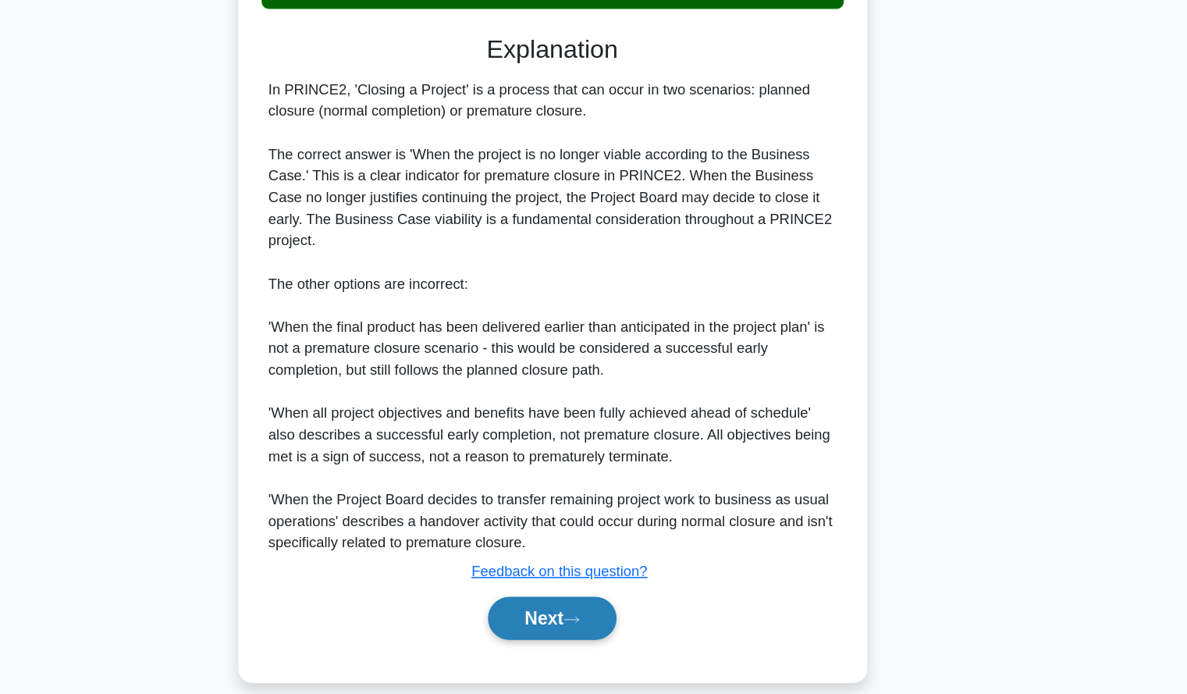
click at [613, 624] on icon at bounding box center [610, 628] width 14 height 9
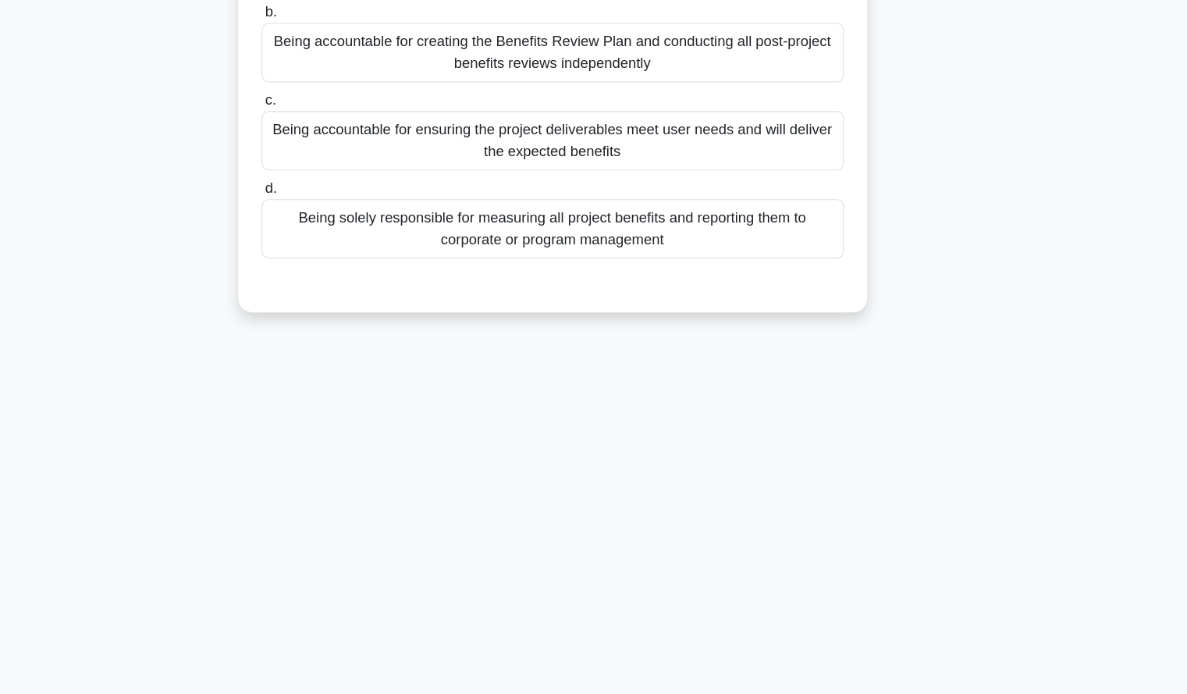
scroll to position [0, 0]
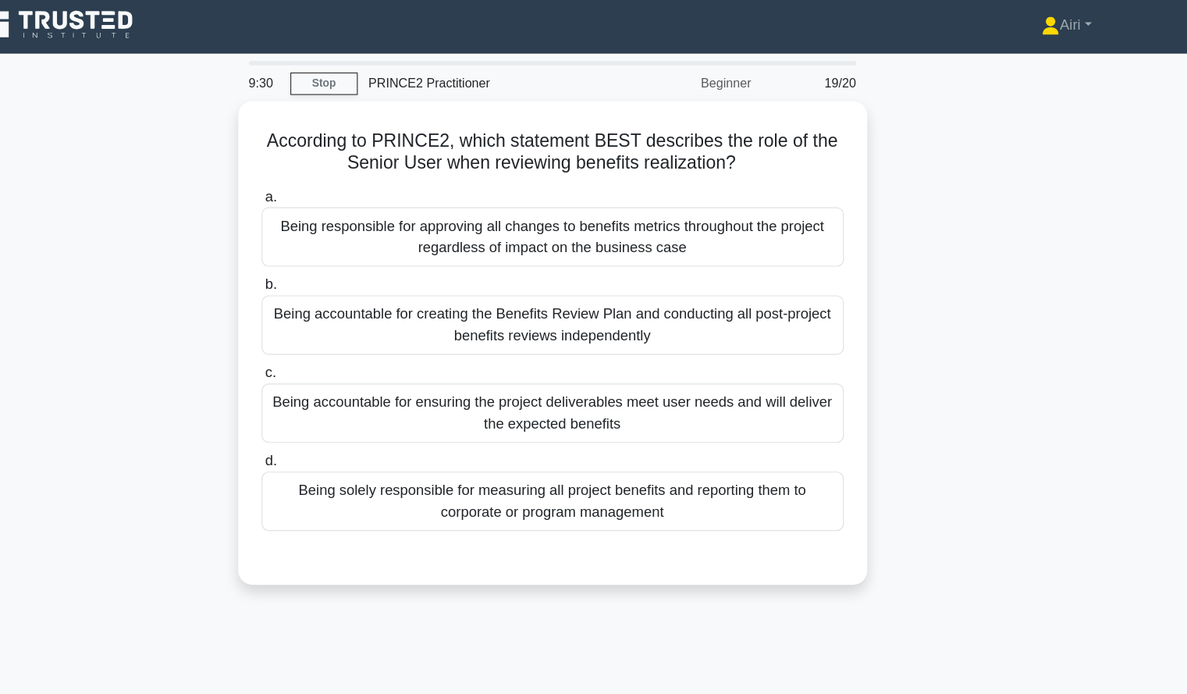
click at [950, 283] on div "According to PRINCE2, which statement BEST describes the role of the Senior Use…" at bounding box center [594, 310] width 1030 height 438
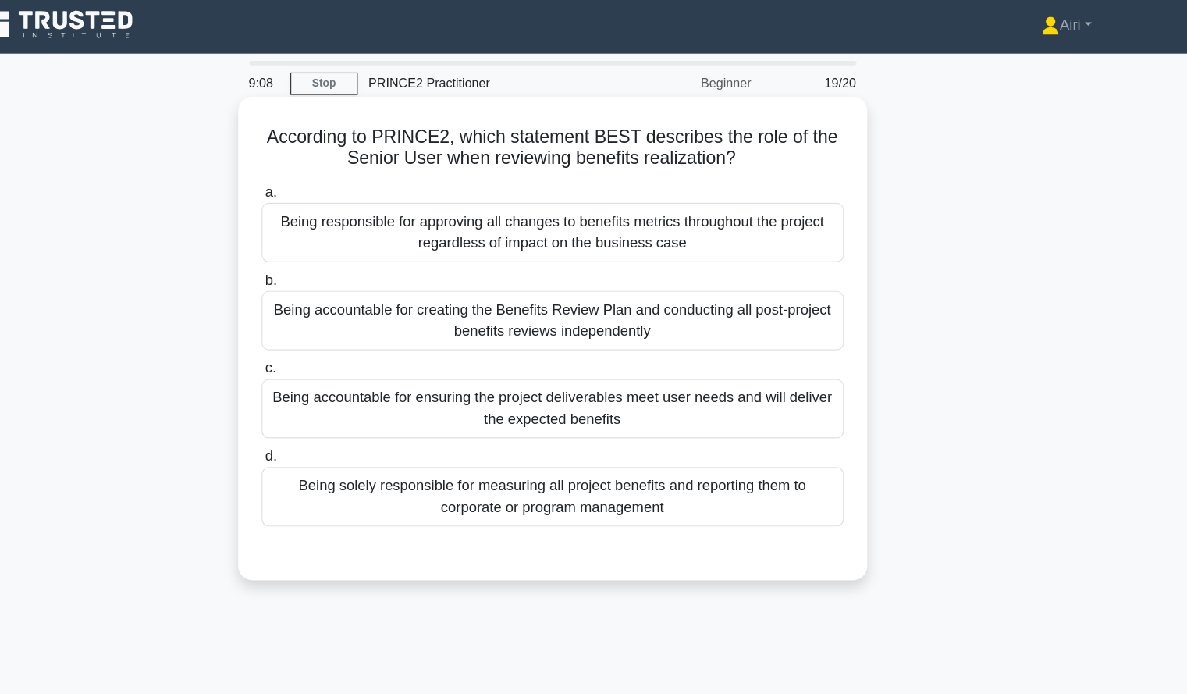
click at [803, 353] on div "Being accountable for ensuring the project deliverables meet user needs and wil…" at bounding box center [594, 357] width 506 height 51
click at [341, 328] on input "c. Being accountable for ensuring the project deliverables meet user needs and …" at bounding box center [341, 323] width 0 height 10
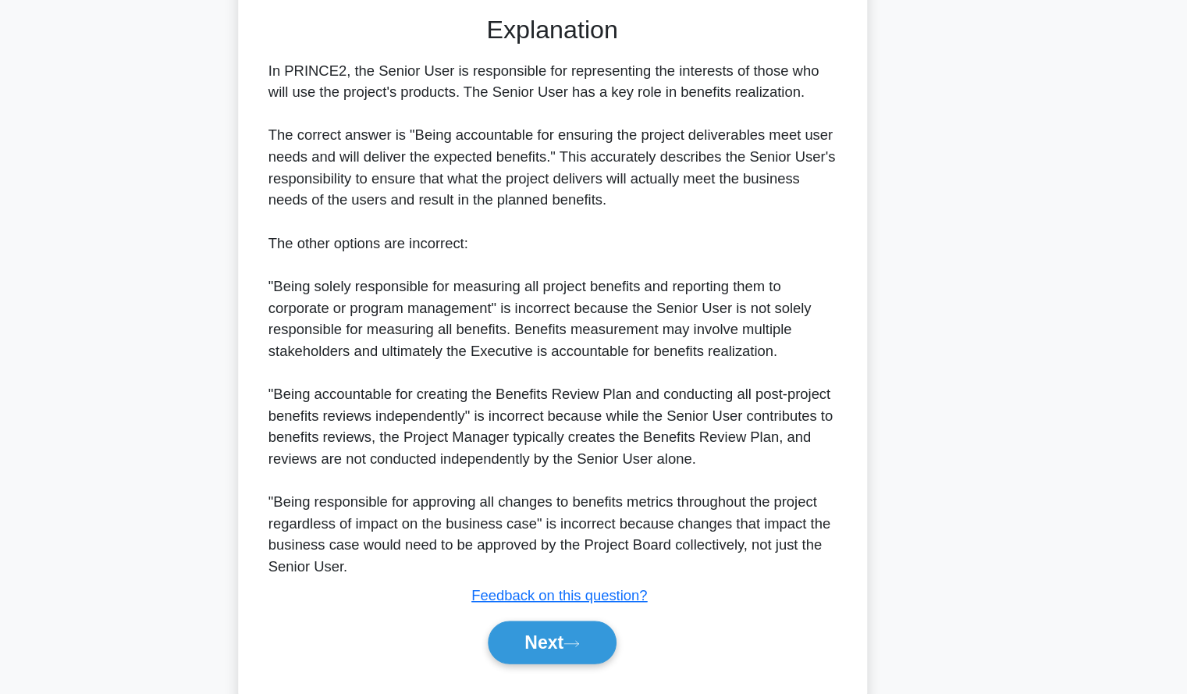
scroll to position [419, 0]
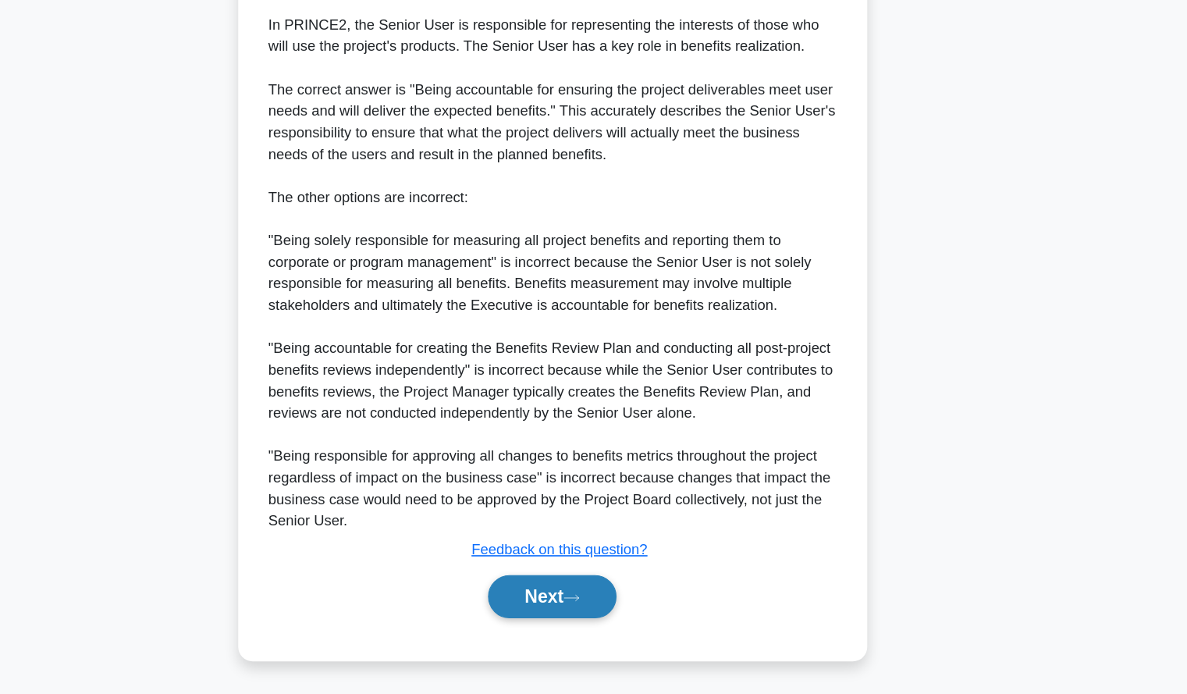
click at [592, 599] on button "Next" at bounding box center [594, 608] width 112 height 37
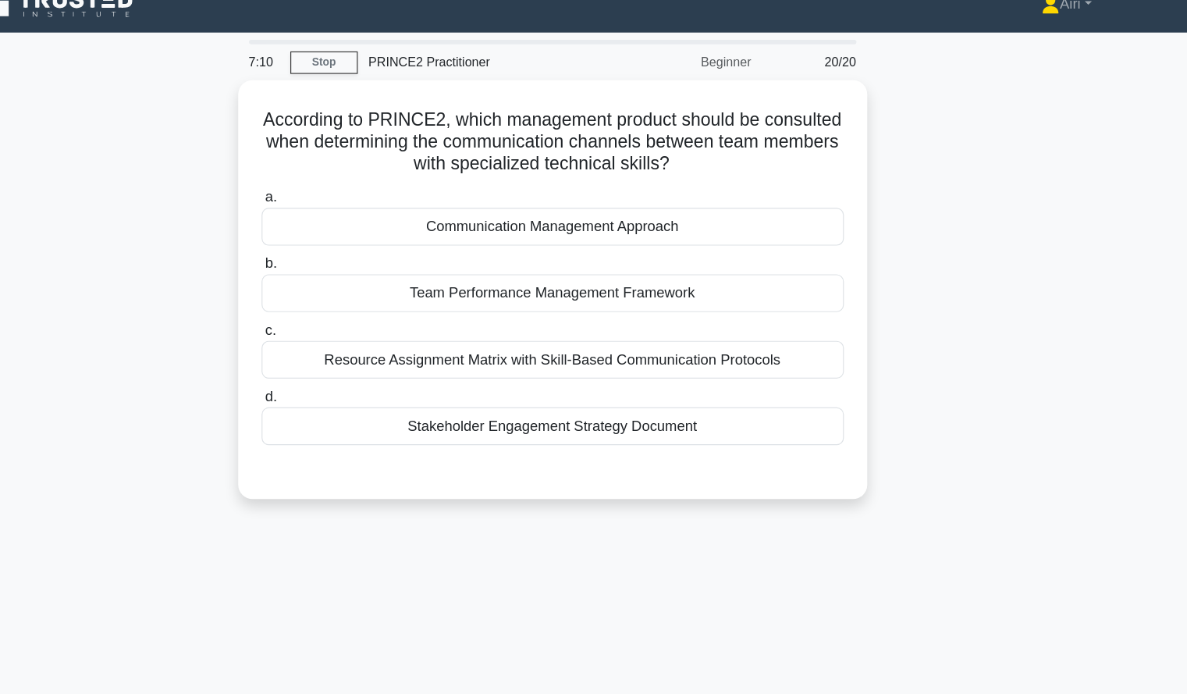
scroll to position [21, 0]
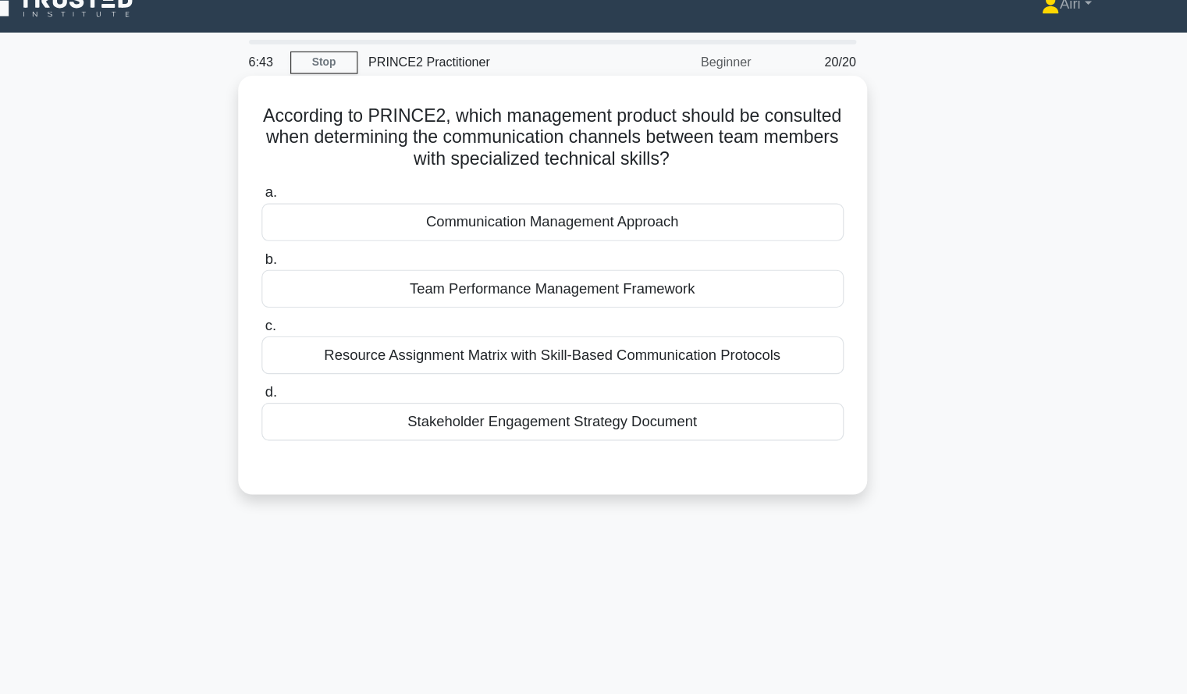
click at [747, 201] on div "Communication Management Approach" at bounding box center [594, 193] width 506 height 33
click at [341, 173] on input "a. Communication Management Approach" at bounding box center [341, 168] width 0 height 10
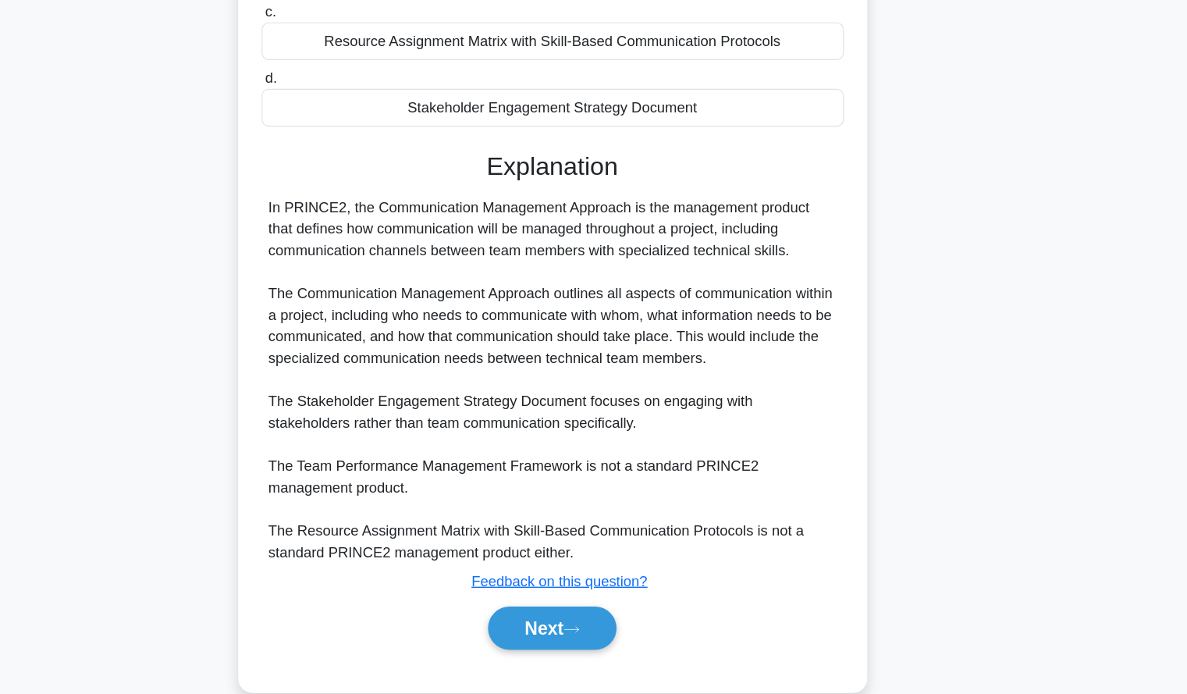
scroll to position [232, 0]
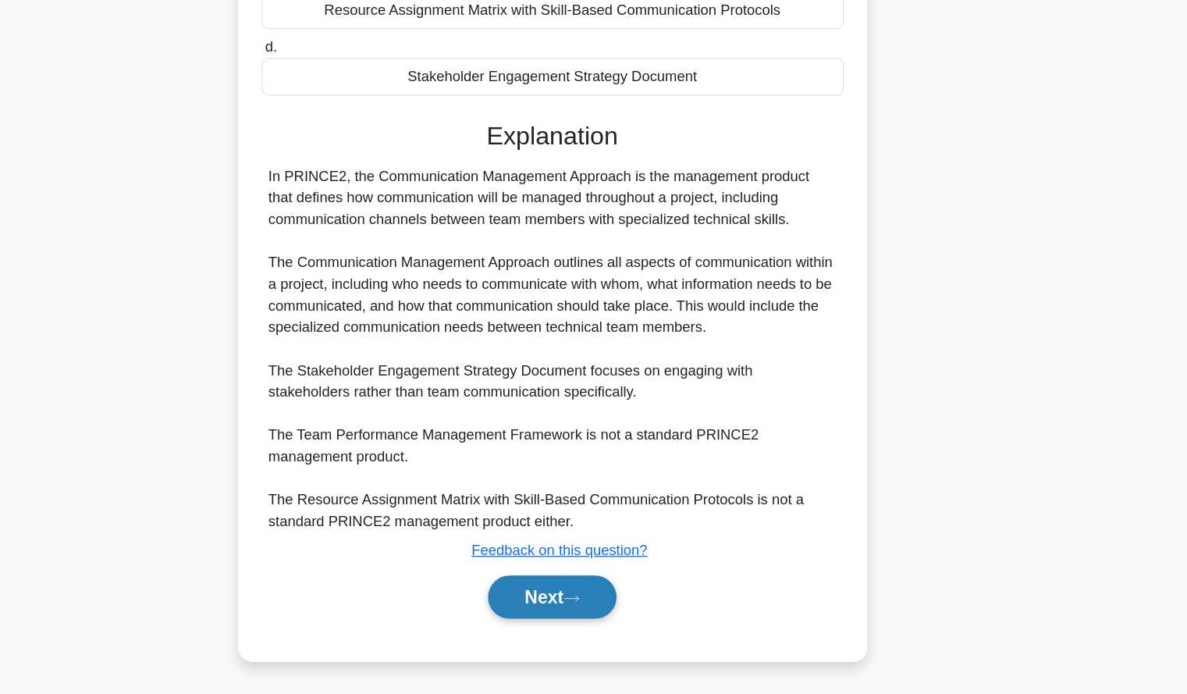
click at [600, 617] on button "Next" at bounding box center [594, 608] width 112 height 37
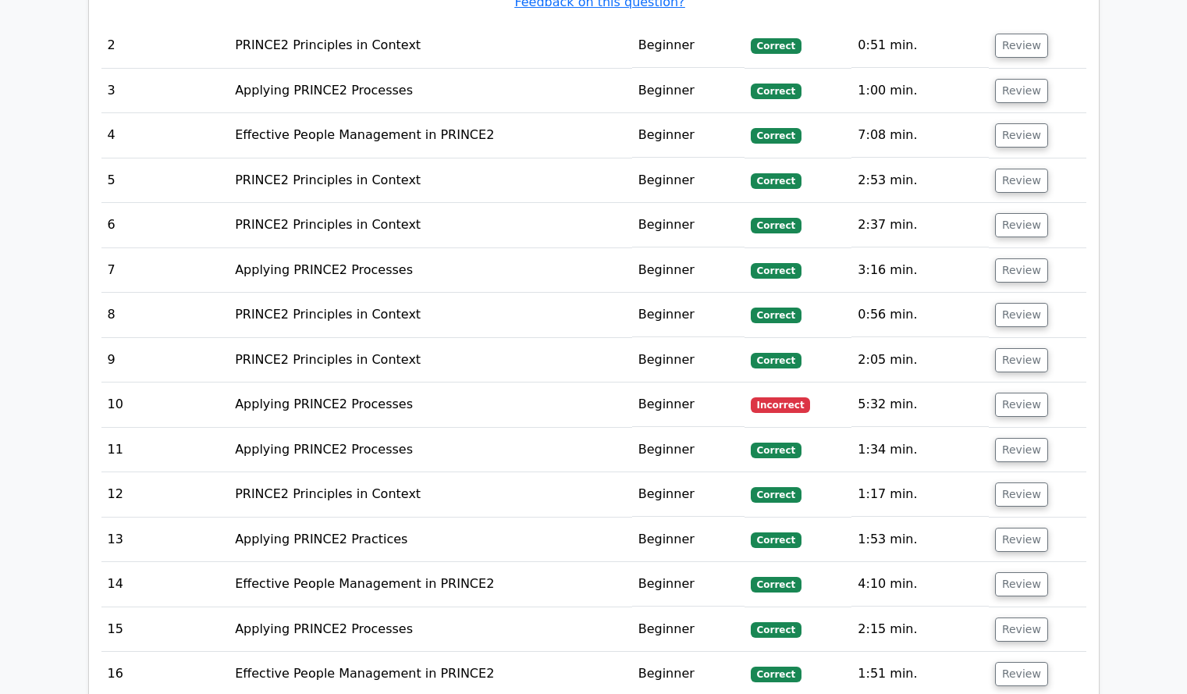
scroll to position [1679, 0]
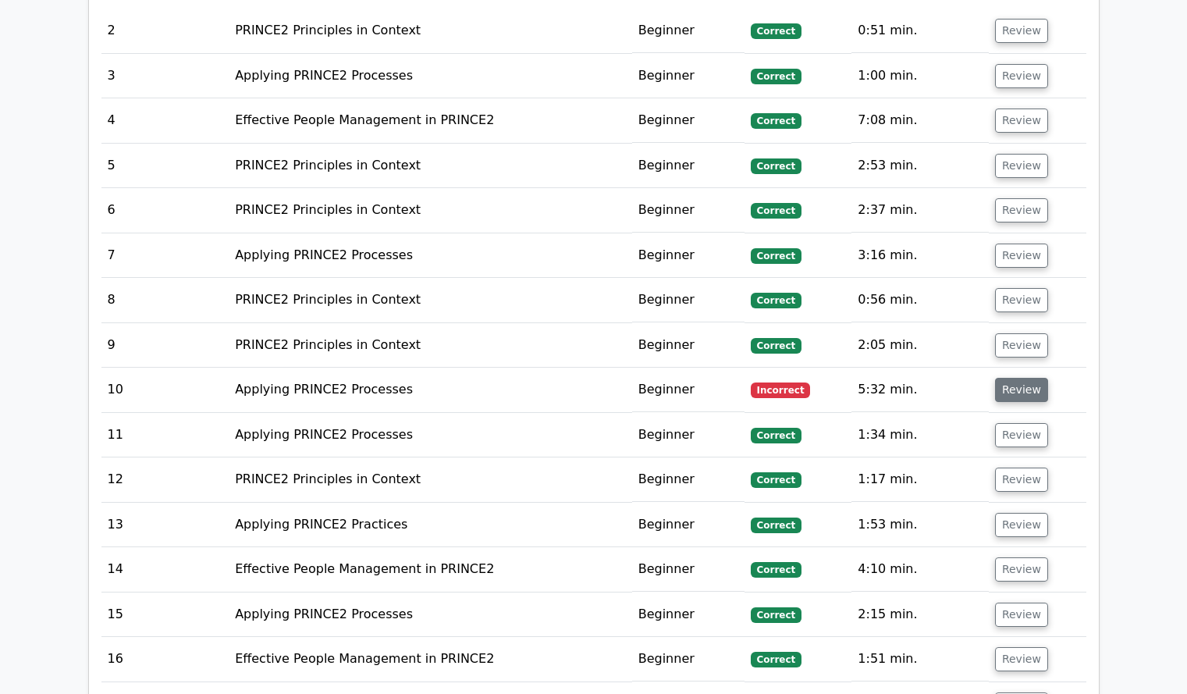
click at [1010, 378] on button "Review" at bounding box center [1021, 390] width 53 height 24
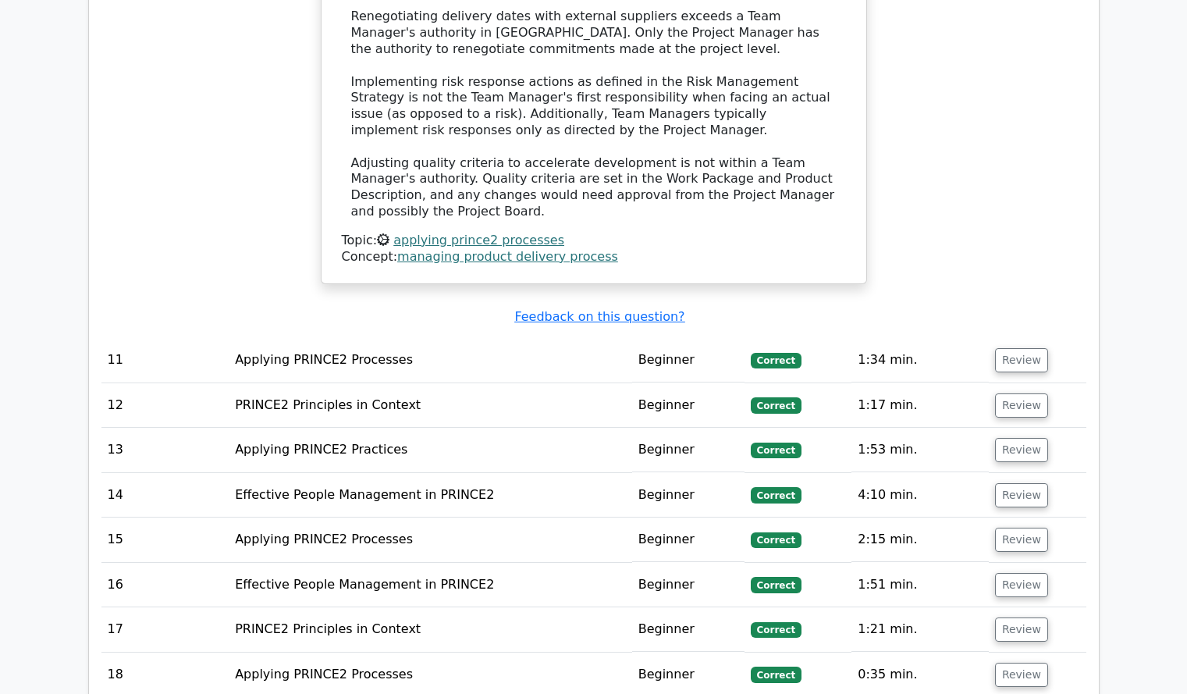
scroll to position [3027, 0]
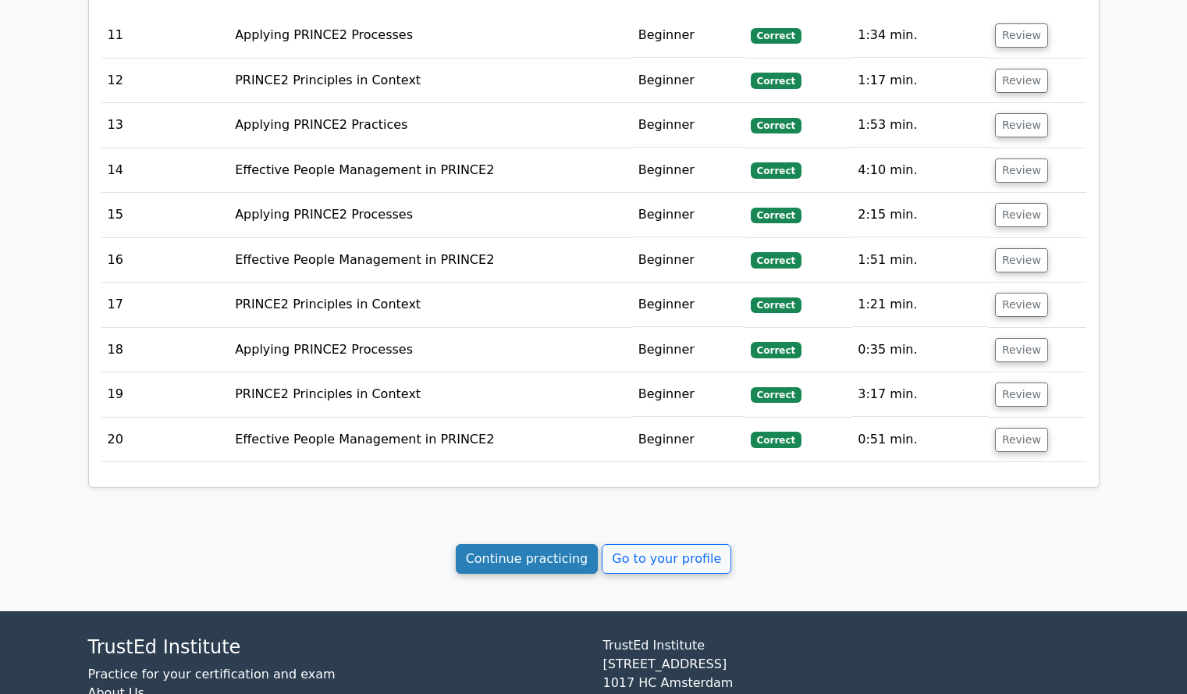
click at [495, 544] on link "Continue practicing" at bounding box center [527, 559] width 143 height 30
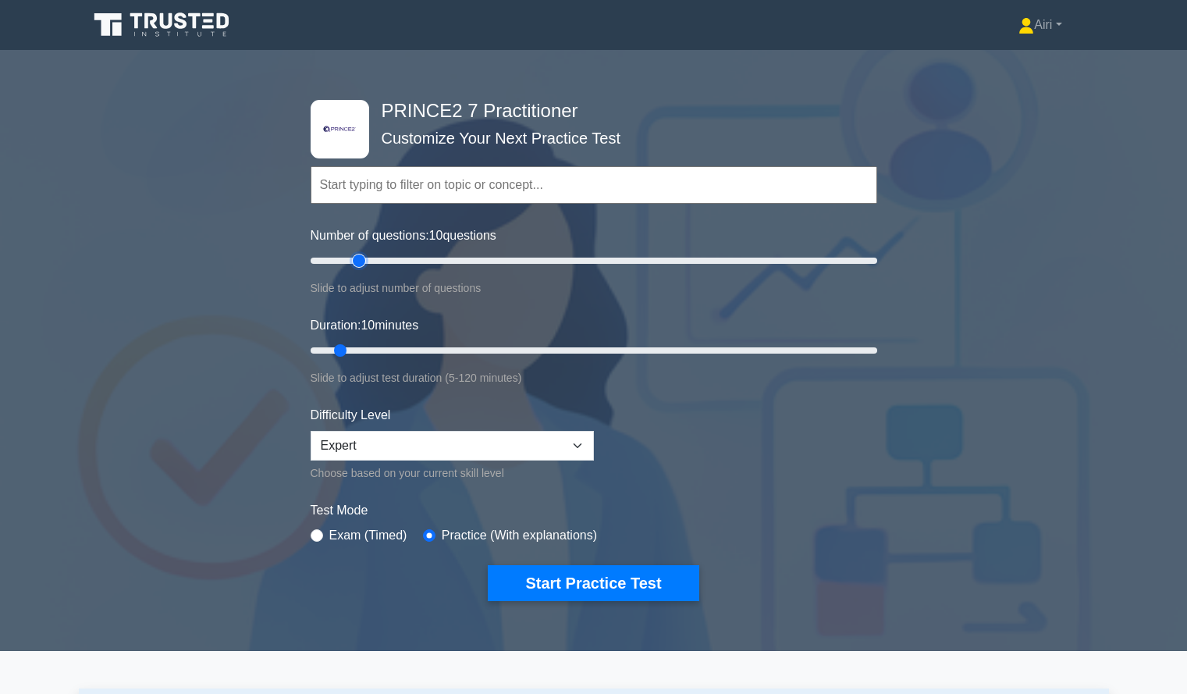
type input "20"
click at [357, 255] on input "Number of questions: 10 questions" at bounding box center [594, 260] width 566 height 19
click at [487, 346] on input "Duration: 10 minutes" at bounding box center [594, 350] width 566 height 19
type input "50"
click at [525, 349] on input "Duration: 50 minutes" at bounding box center [594, 350] width 566 height 19
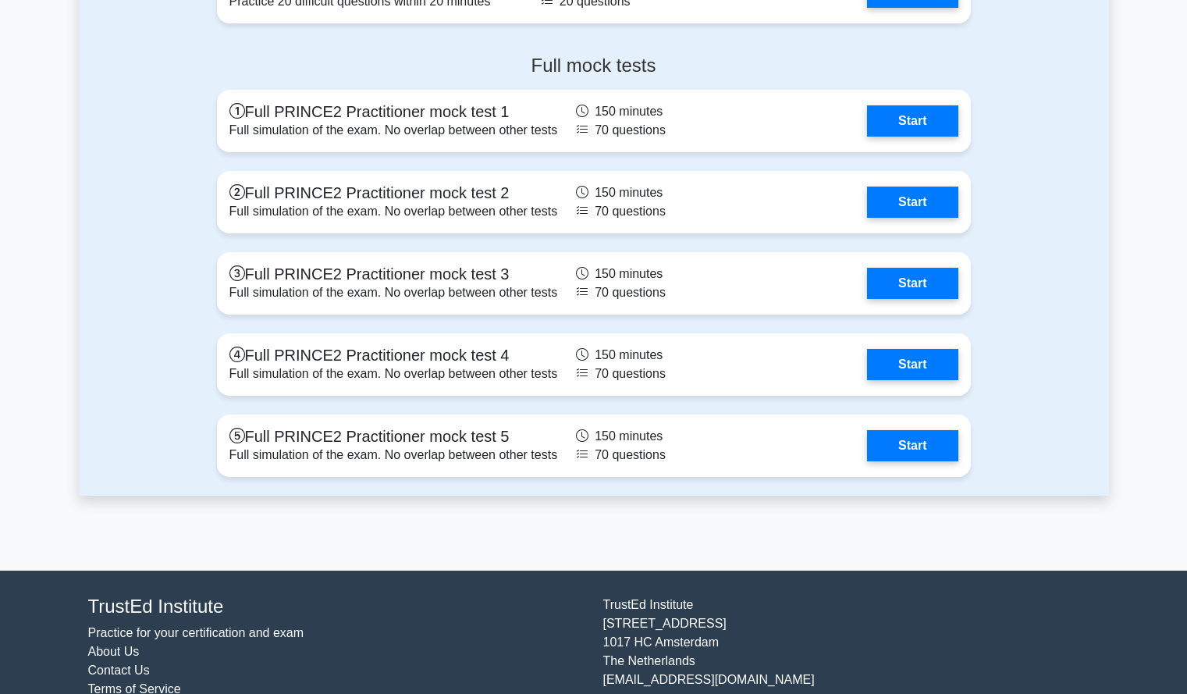
scroll to position [1404, 0]
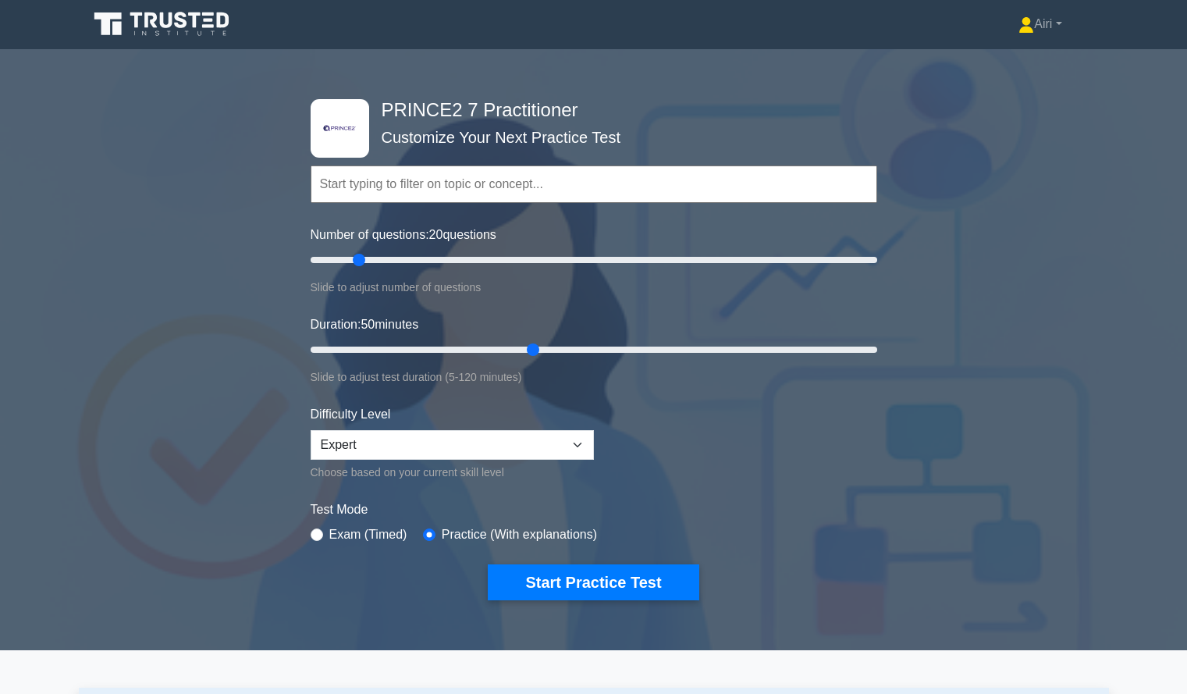
scroll to position [0, 0]
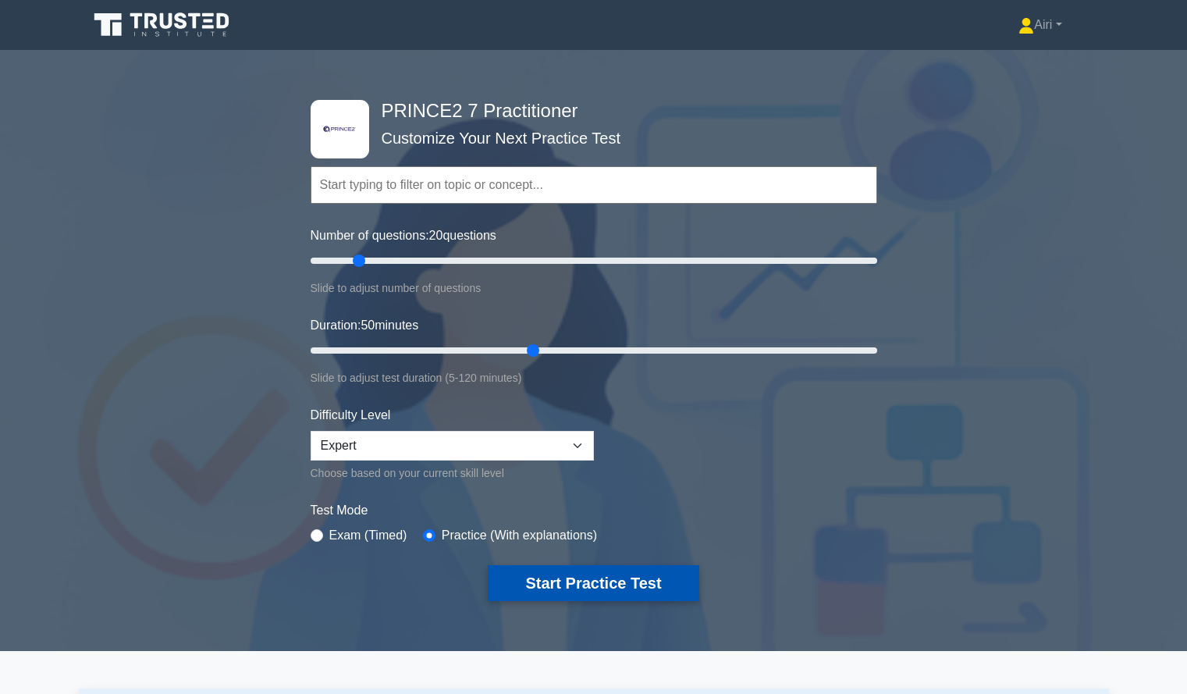
click at [632, 581] on button "Start Practice Test" at bounding box center [593, 583] width 211 height 36
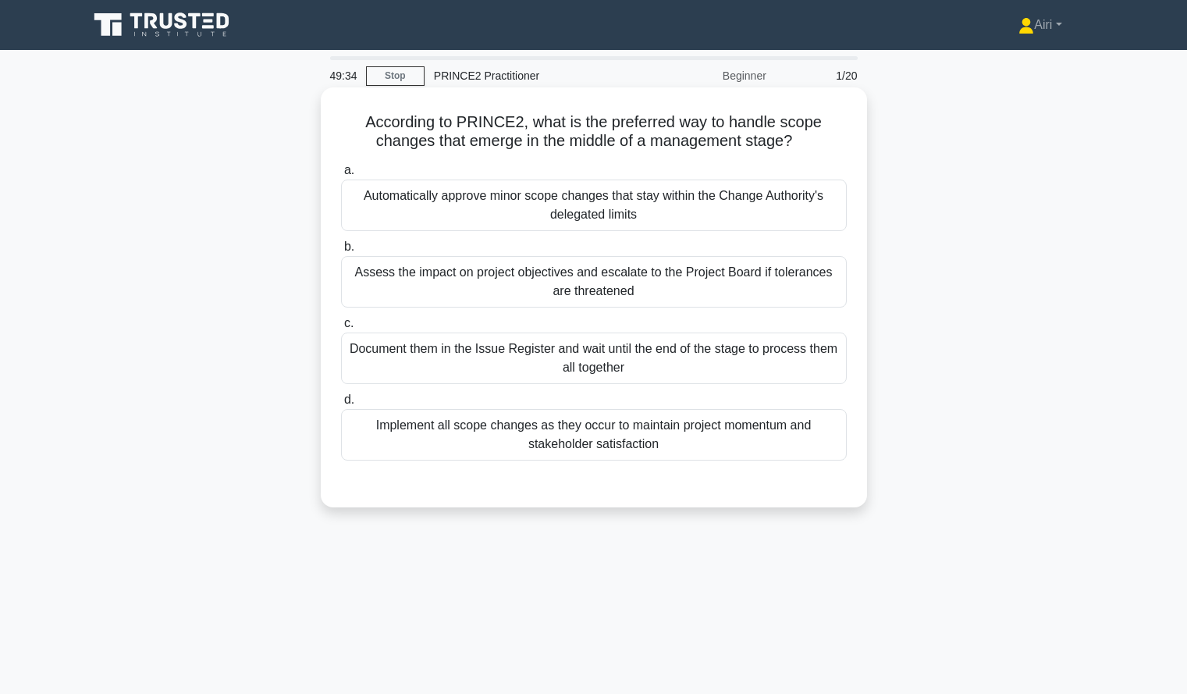
click at [792, 309] on div "a. Automatically approve minor scope changes that stay within the Change Author…" at bounding box center [594, 311] width 524 height 306
click at [793, 278] on div "Assess the impact on project objectives and escalate to the Project Board if to…" at bounding box center [594, 281] width 506 height 51
click at [341, 252] on input "b. Assess the impact on project objectives and escalate to the Project Board if…" at bounding box center [341, 247] width 0 height 10
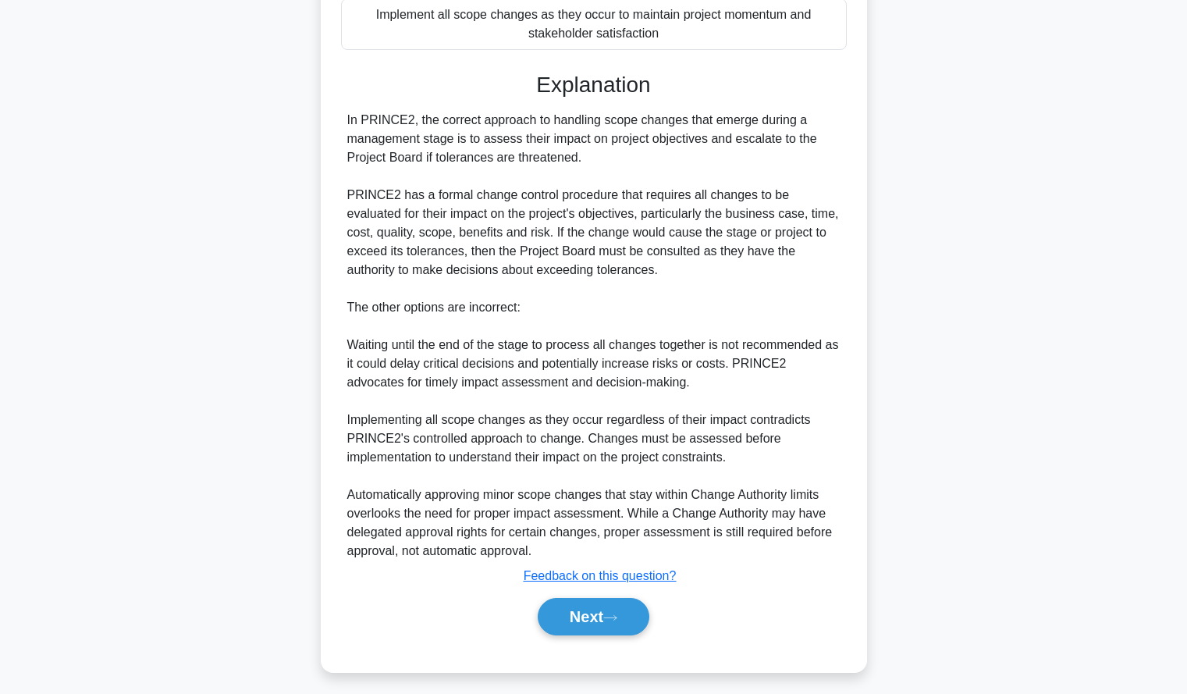
scroll to position [416, 0]
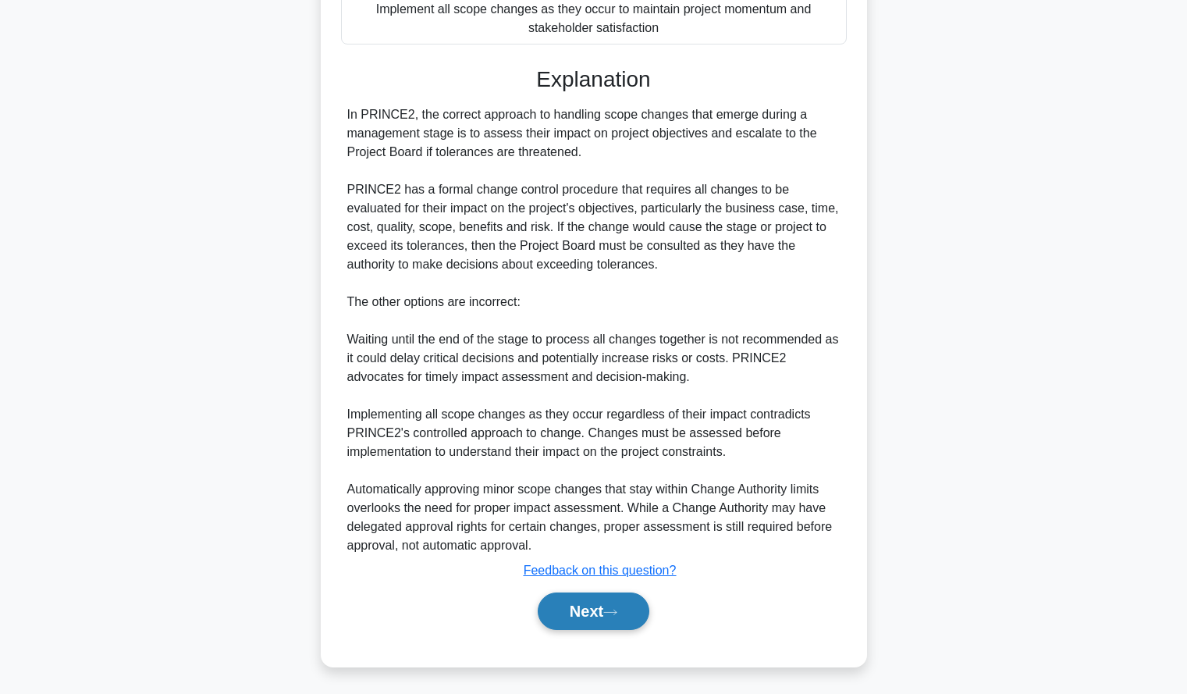
click at [601, 616] on button "Next" at bounding box center [594, 610] width 112 height 37
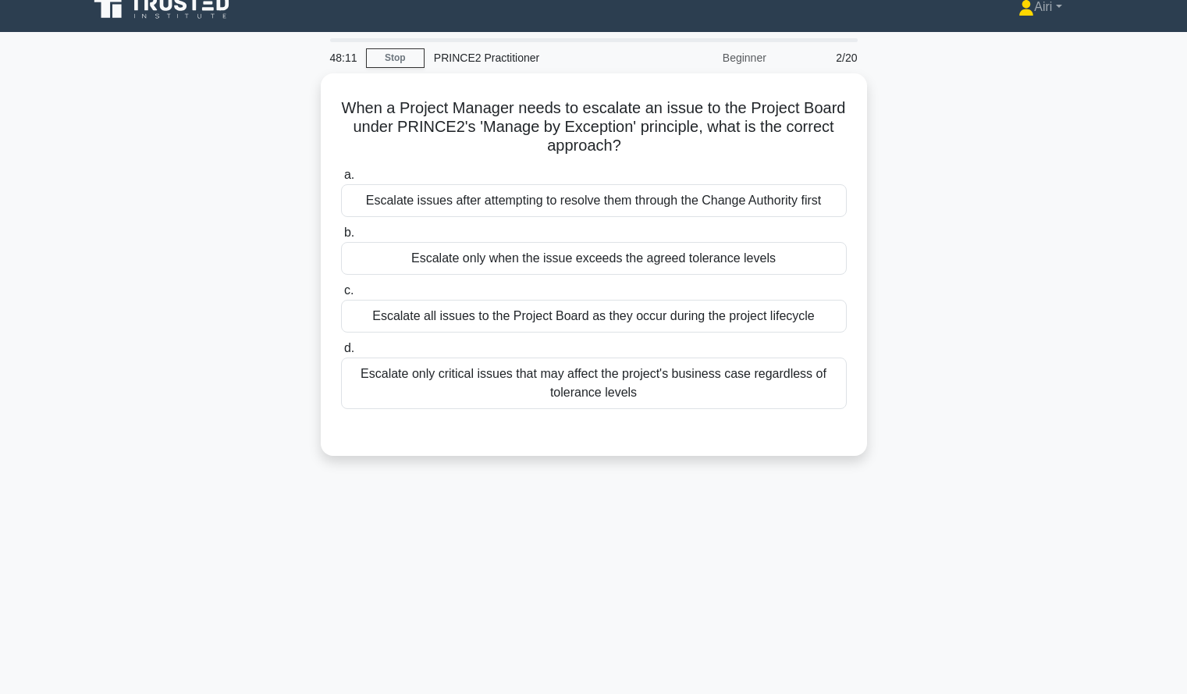
scroll to position [19, 0]
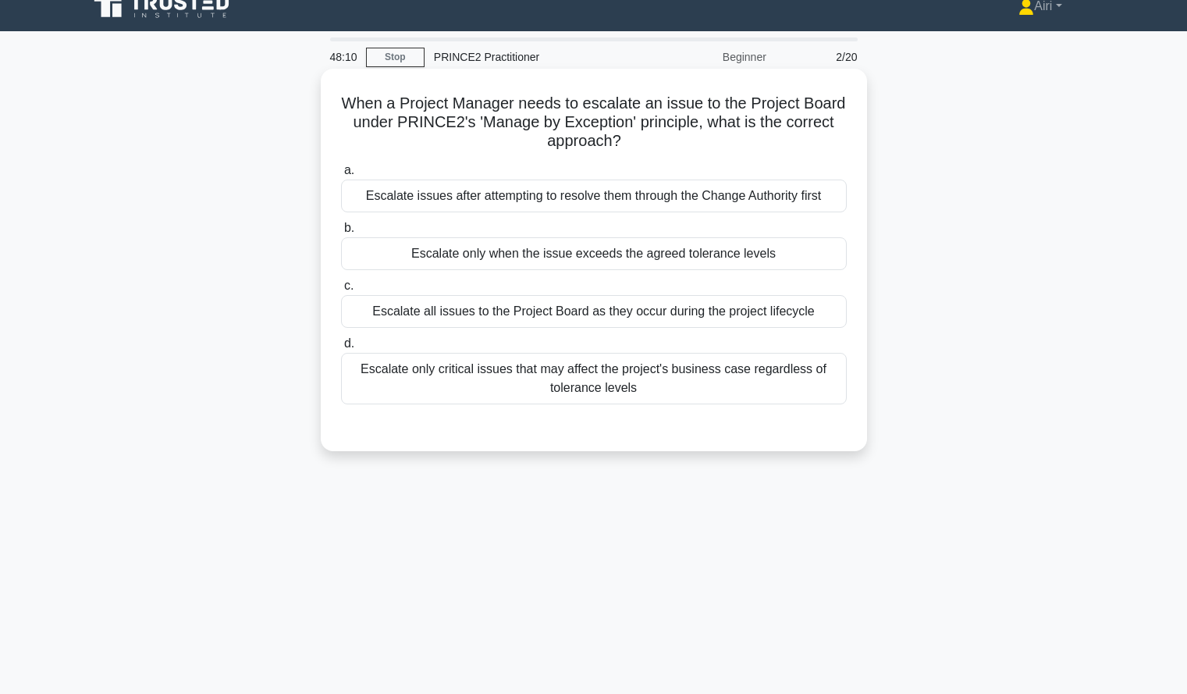
click at [768, 248] on div "Escalate only when the issue exceeds the agreed tolerance levels" at bounding box center [594, 253] width 506 height 33
click at [341, 233] on input "b. Escalate only when the issue exceeds the agreed tolerance levels" at bounding box center [341, 228] width 0 height 10
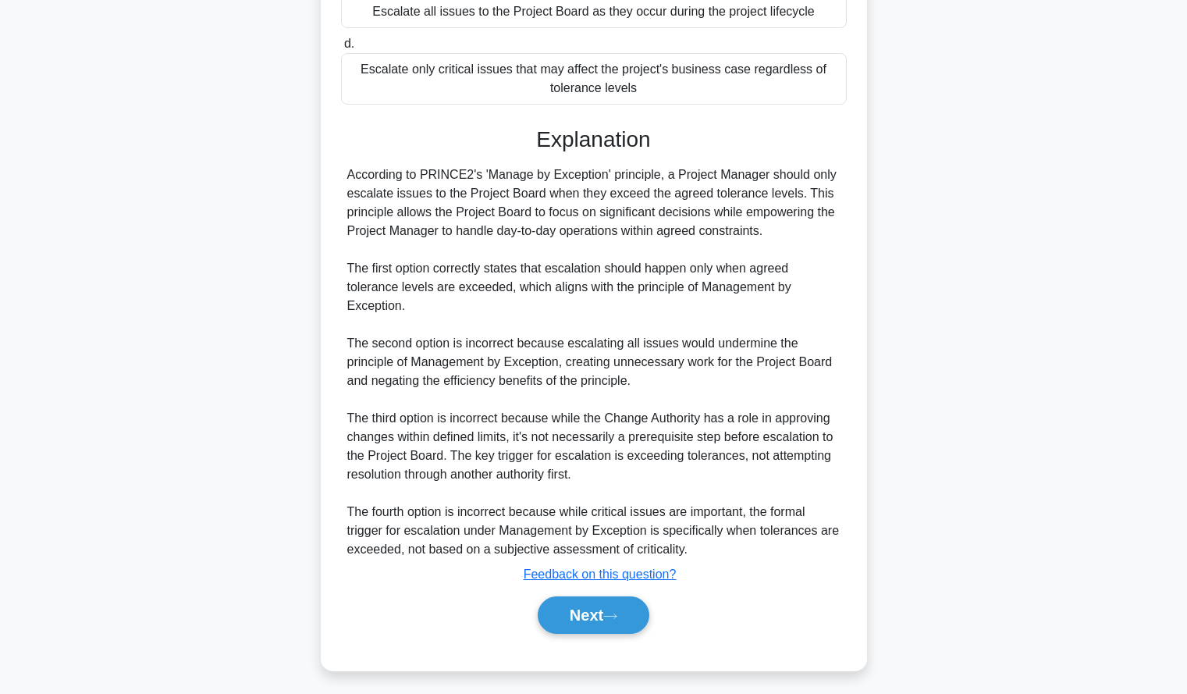
scroll to position [325, 0]
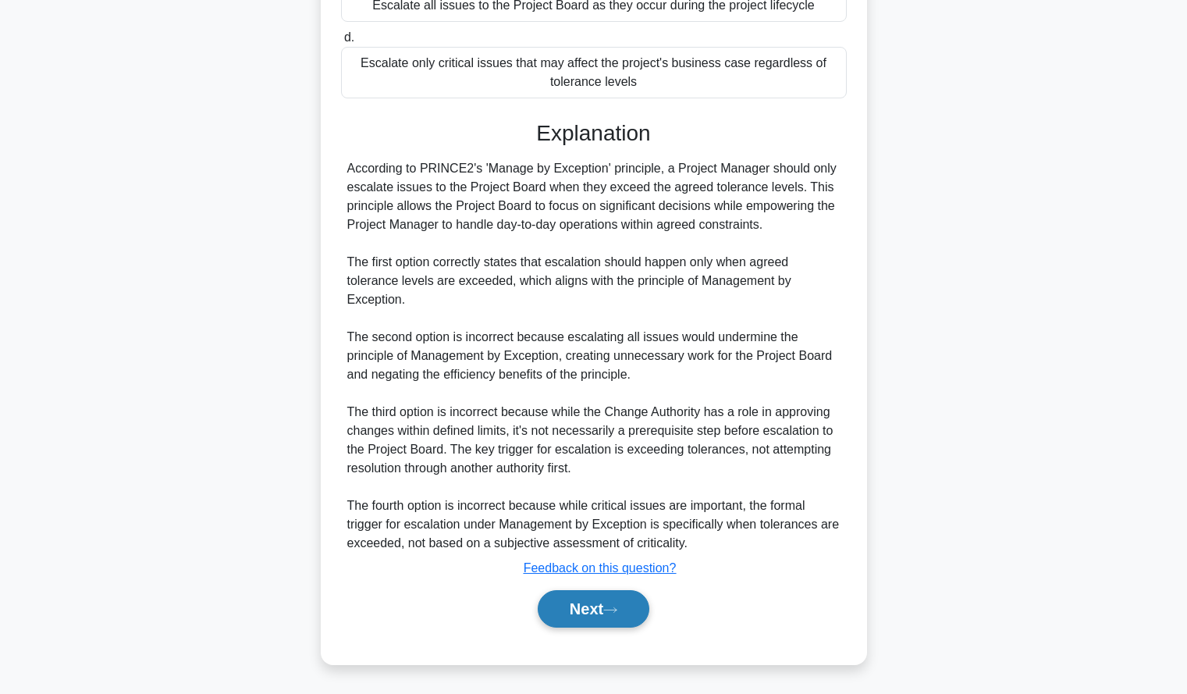
click at [552, 608] on button "Next" at bounding box center [594, 608] width 112 height 37
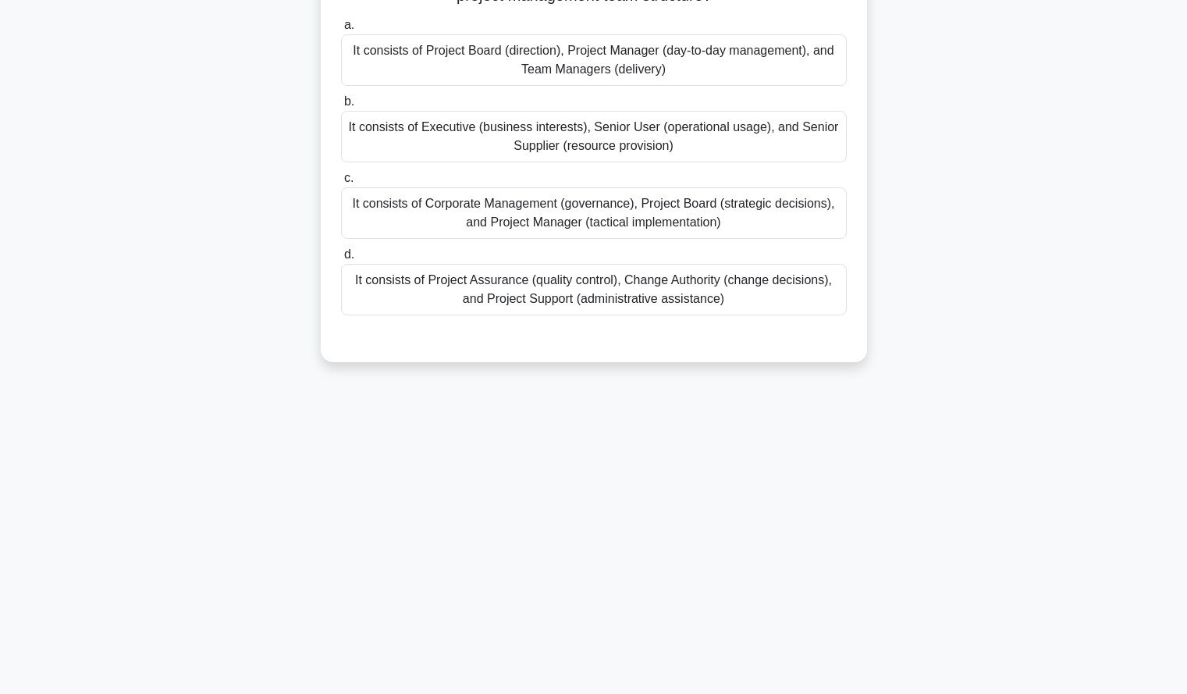
scroll to position [0, 0]
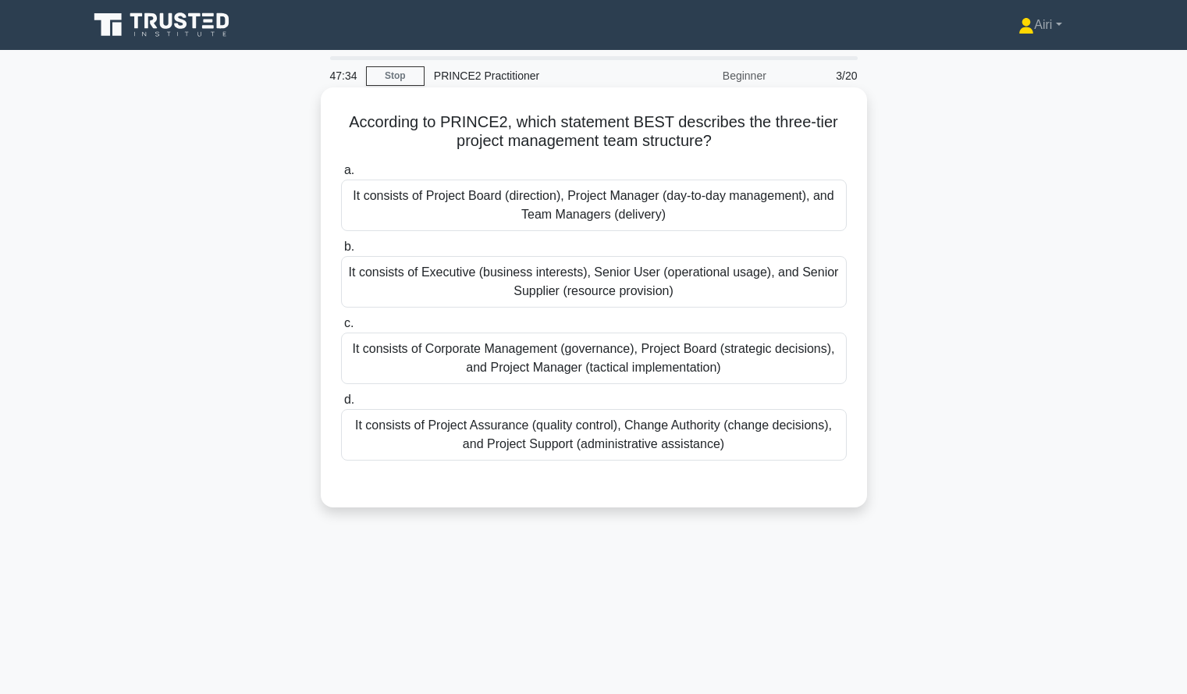
click at [815, 213] on div "It consists of Project Board (direction), Project Manager (day-to-day managemen…" at bounding box center [594, 204] width 506 height 51
click at [341, 176] on input "a. It consists of Project Board (direction), Project Manager (day-to-day manage…" at bounding box center [341, 170] width 0 height 10
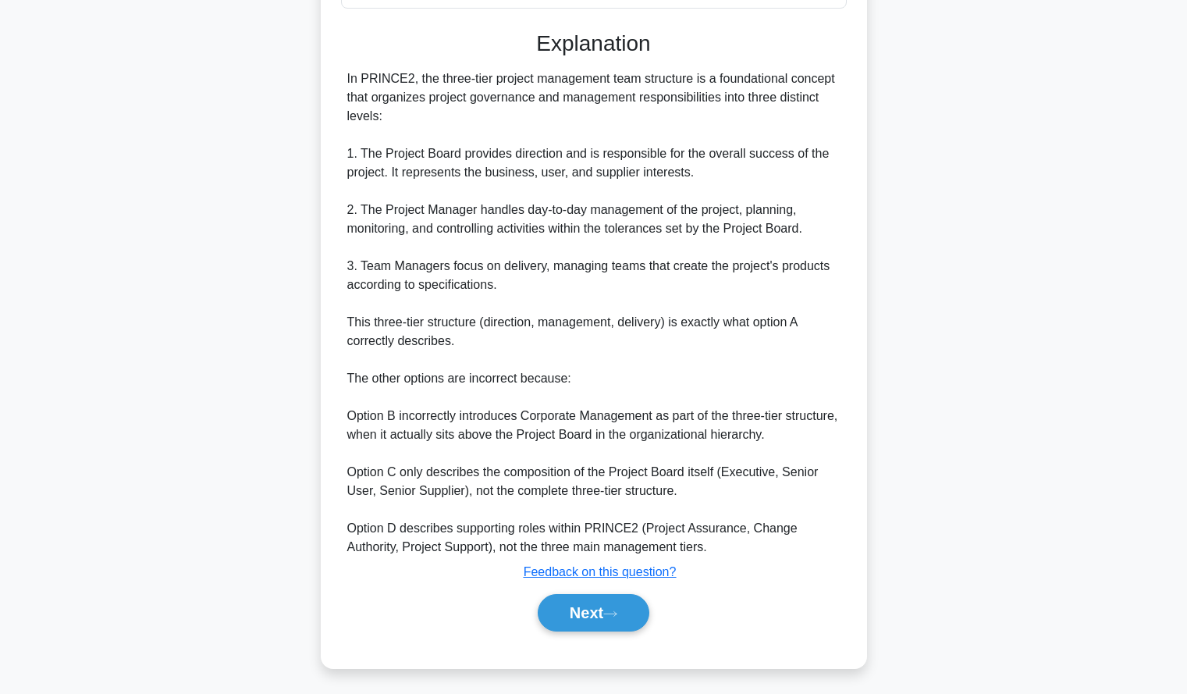
scroll to position [456, 0]
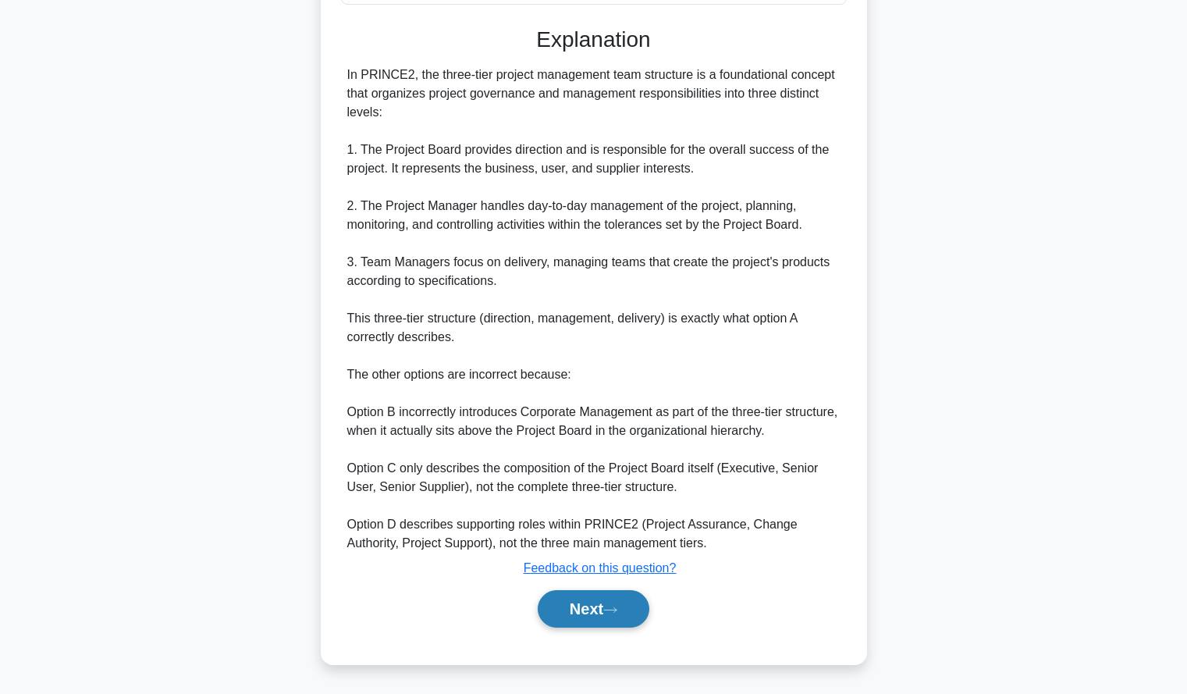
click at [630, 608] on button "Next" at bounding box center [594, 608] width 112 height 37
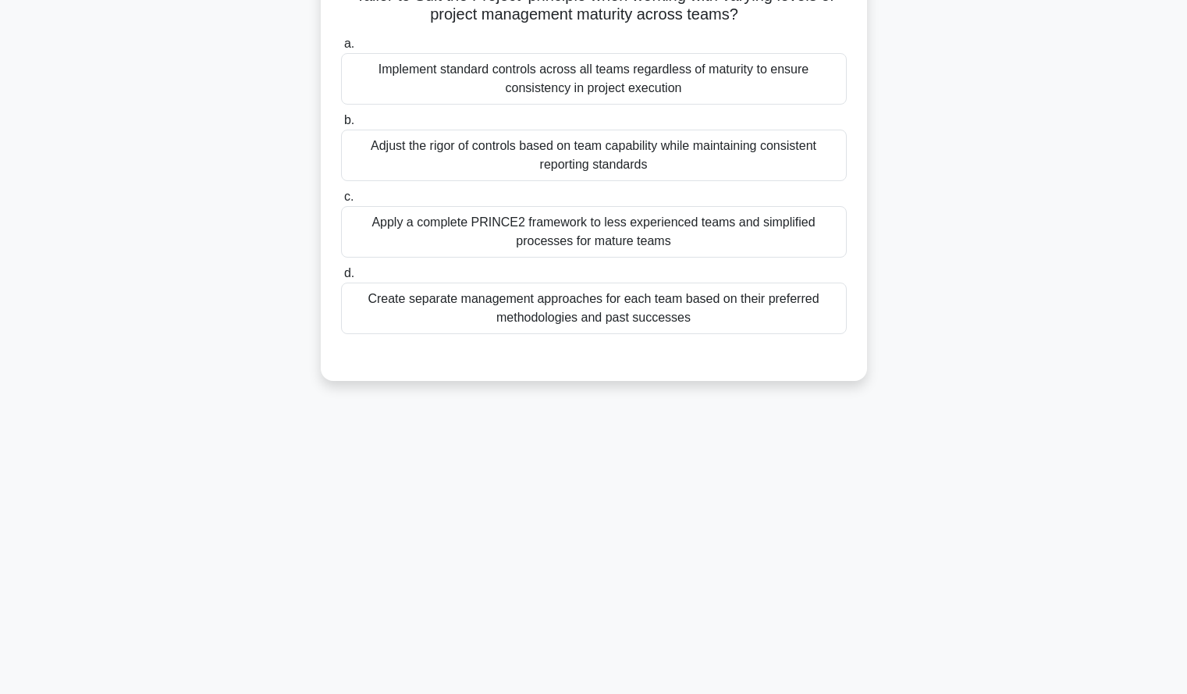
scroll to position [0, 0]
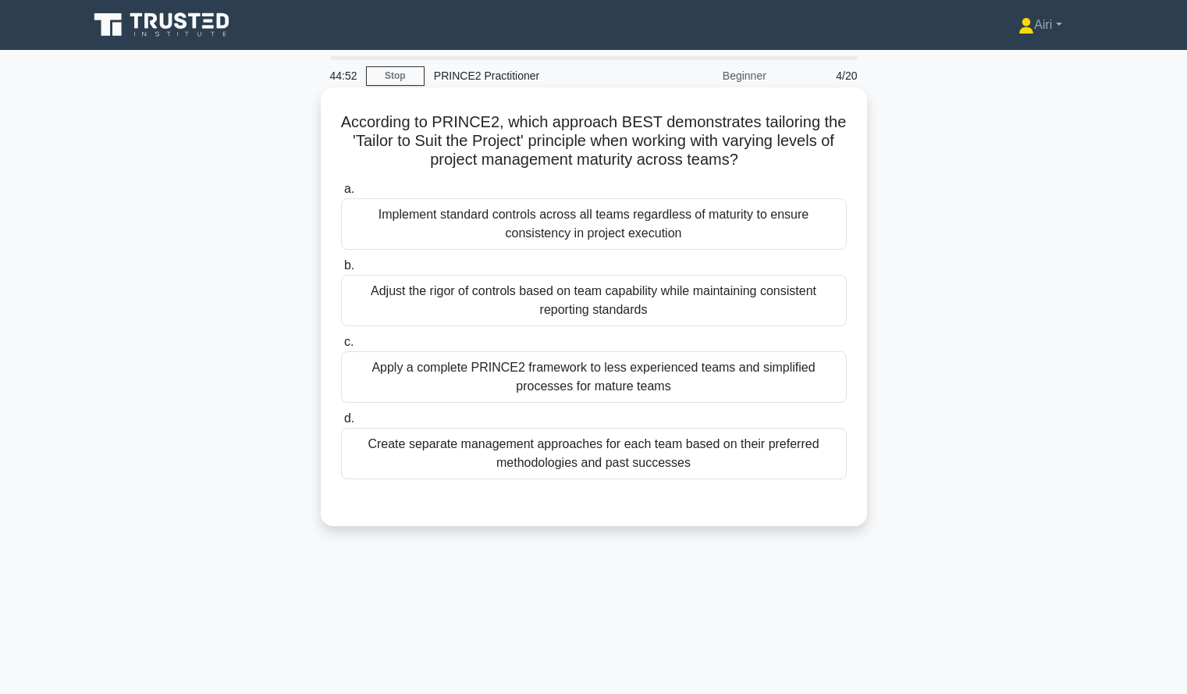
click at [826, 296] on div "Adjust the rigor of controls based on team capability while maintaining consist…" at bounding box center [594, 300] width 506 height 51
click at [341, 271] on input "b. Adjust the rigor of controls based on team capability while maintaining cons…" at bounding box center [341, 266] width 0 height 10
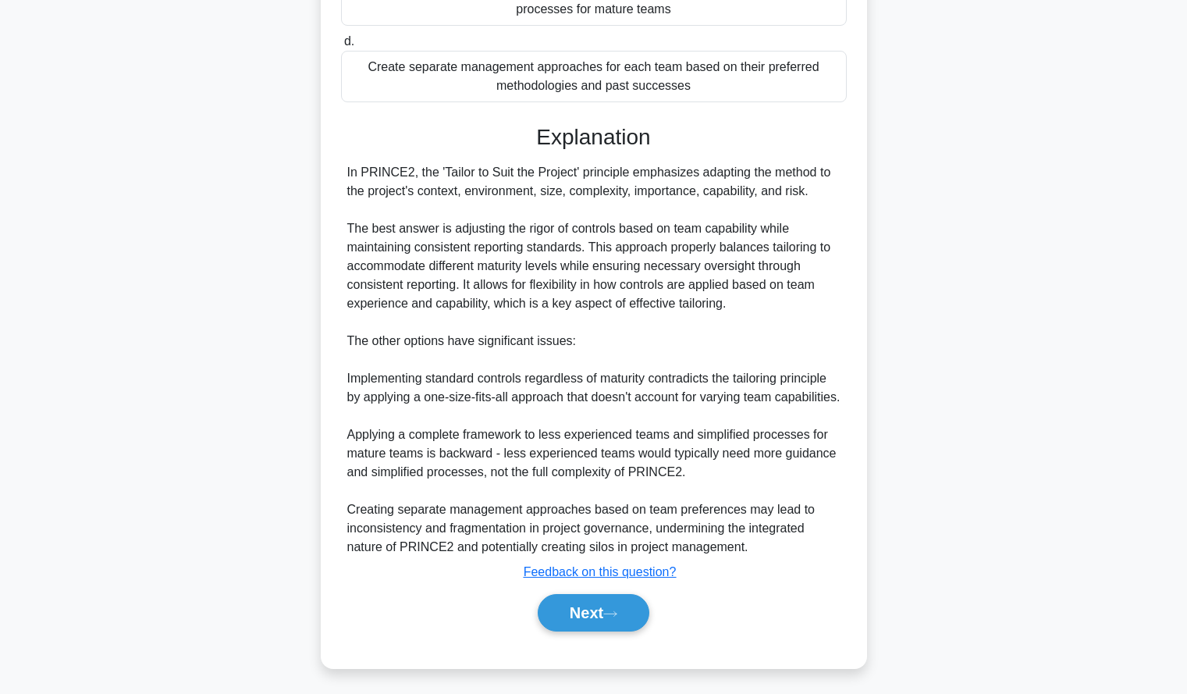
scroll to position [400, 0]
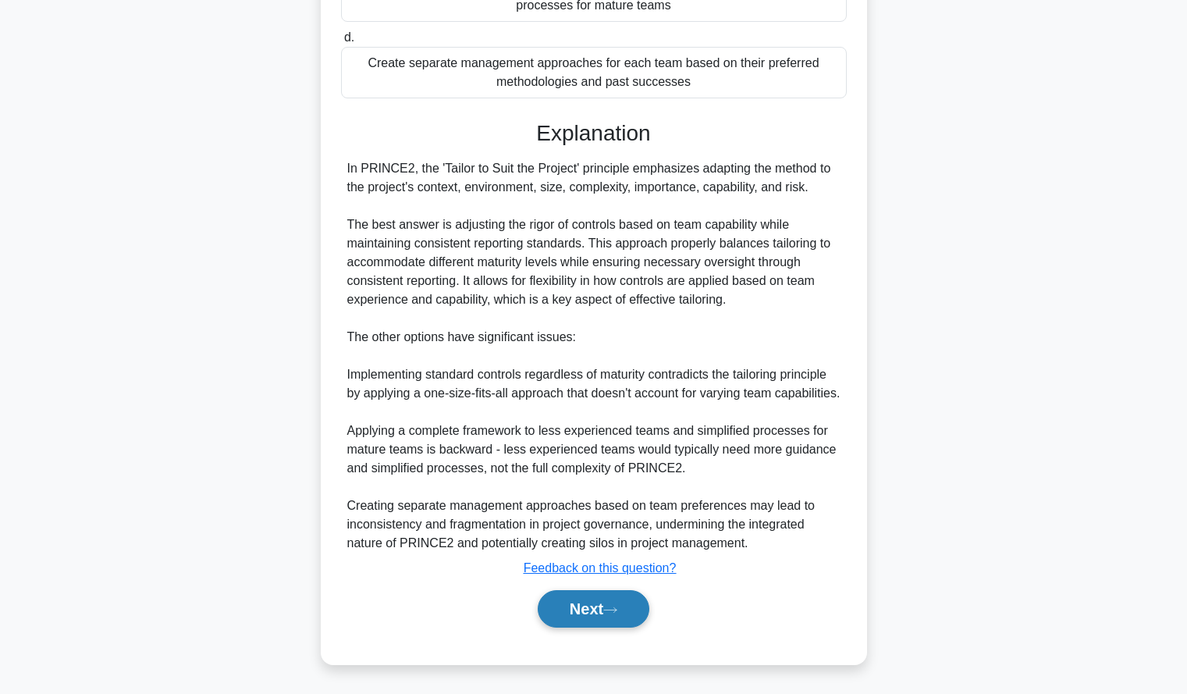
click at [609, 607] on icon at bounding box center [610, 609] width 14 height 9
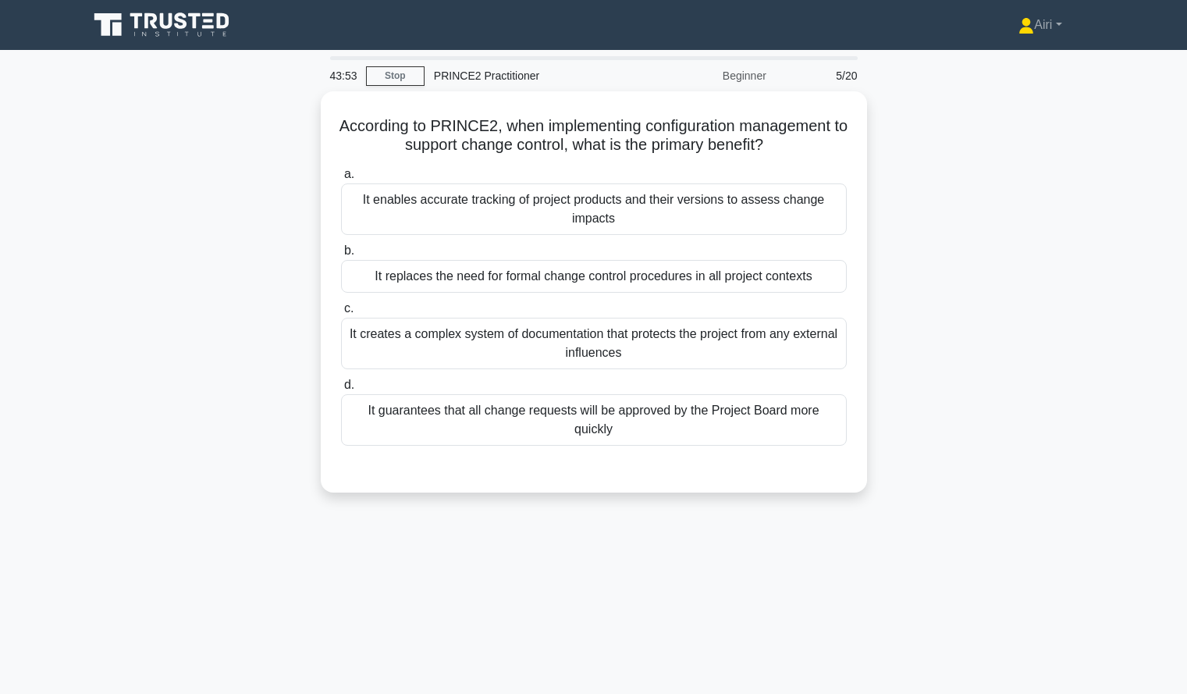
scroll to position [5, 0]
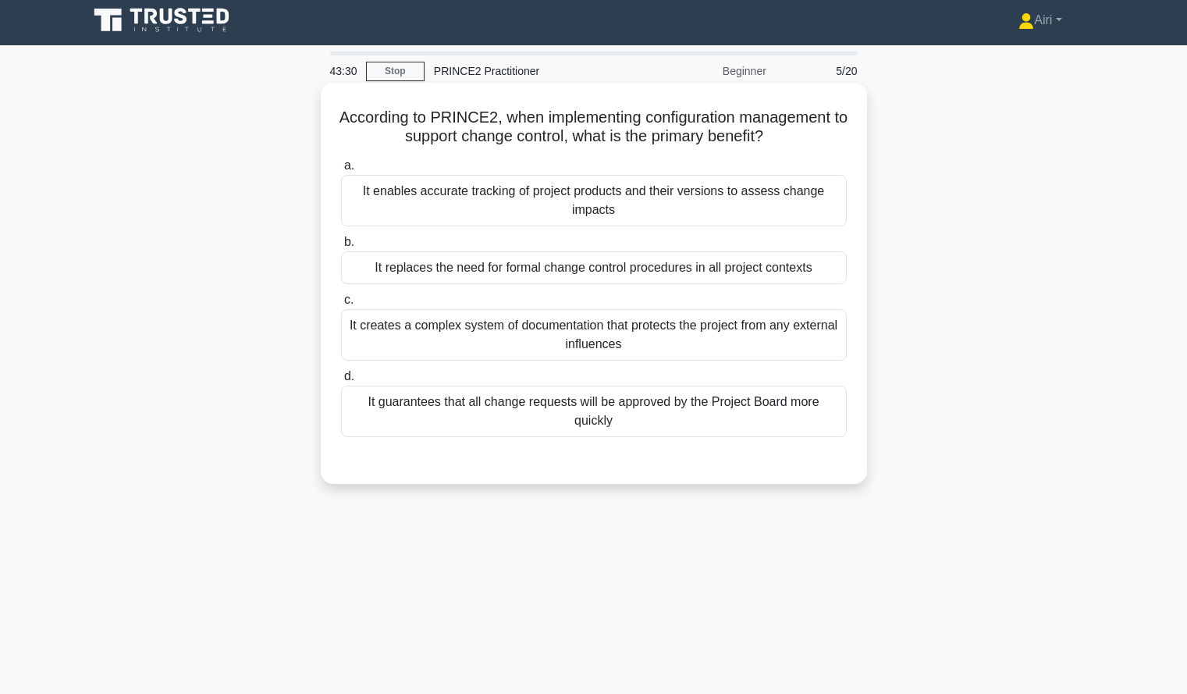
click at [814, 204] on div "It enables accurate tracking of project products and their versions to assess c…" at bounding box center [594, 200] width 506 height 51
click at [341, 171] on input "a. It enables accurate tracking of project products and their versions to asses…" at bounding box center [341, 166] width 0 height 10
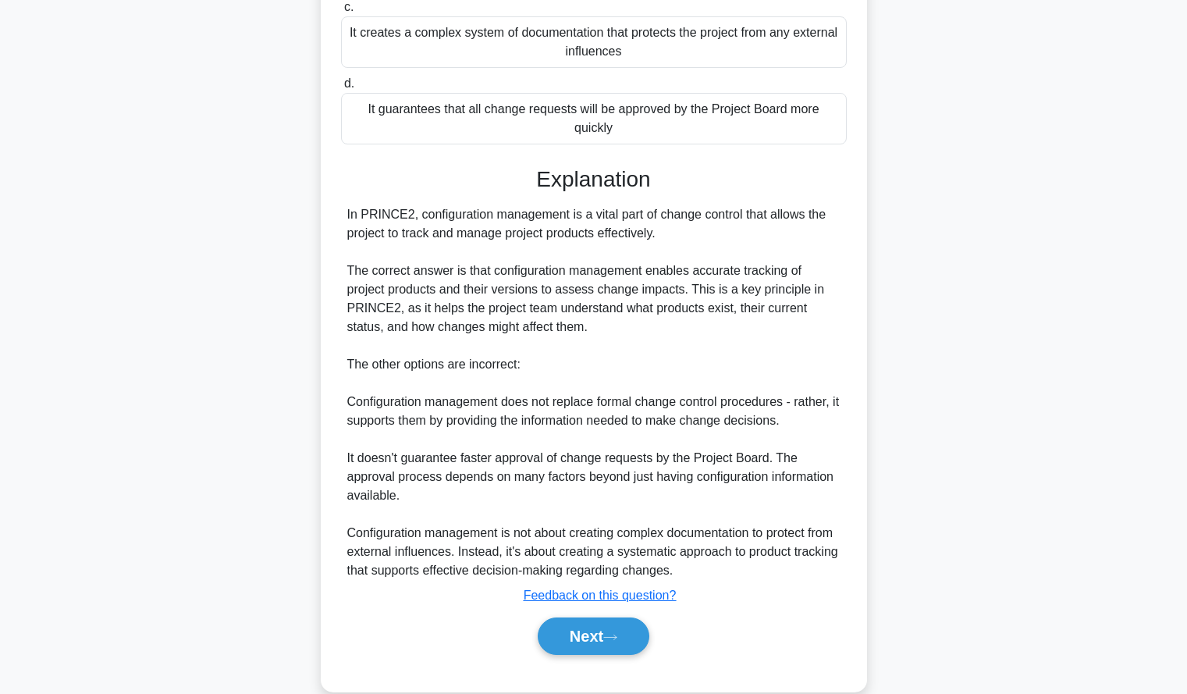
scroll to position [307, 0]
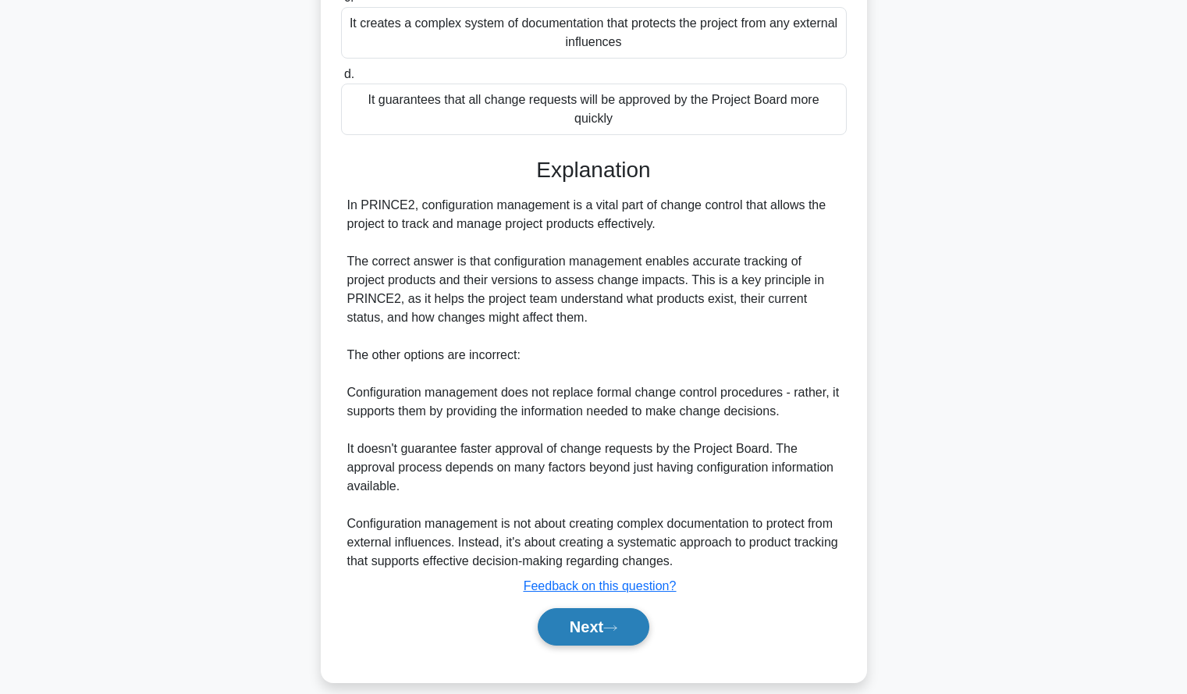
click at [559, 608] on button "Next" at bounding box center [594, 626] width 112 height 37
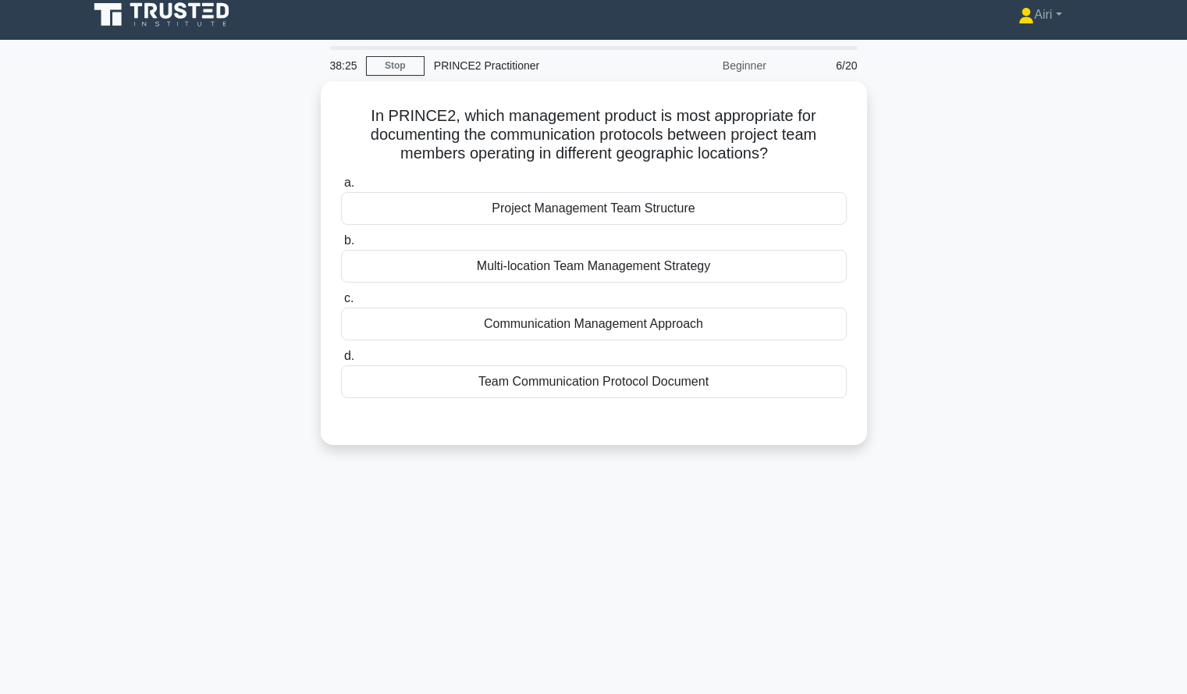
scroll to position [11, 0]
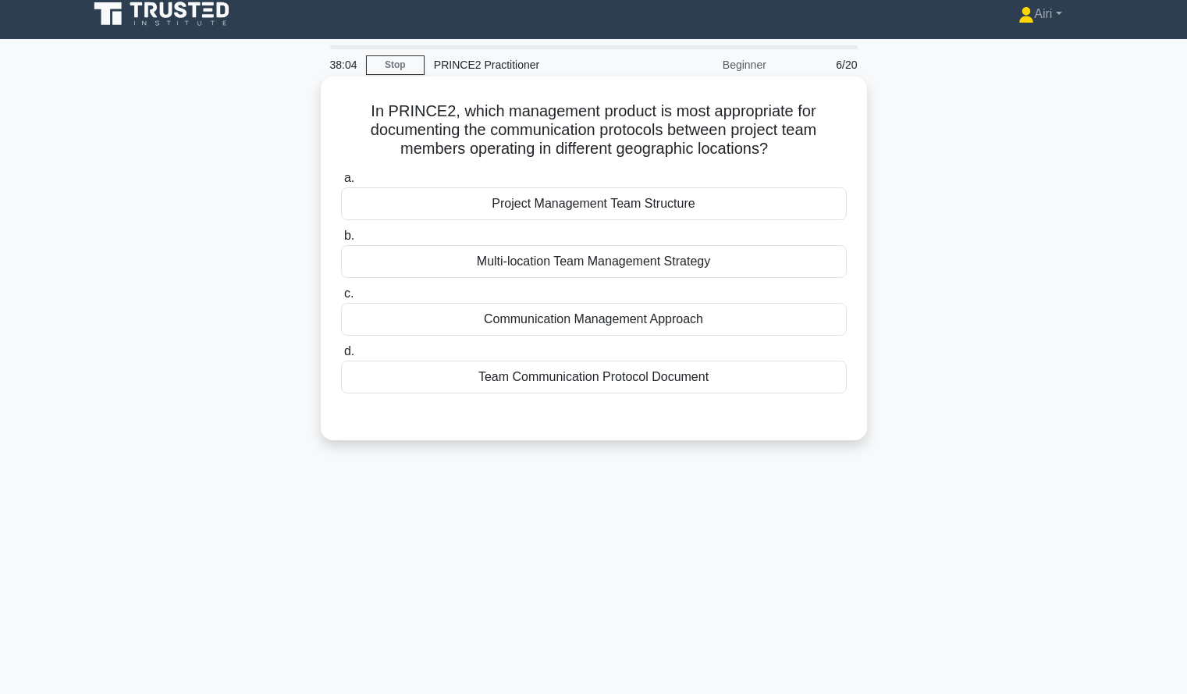
click at [800, 322] on div "Communication Management Approach" at bounding box center [594, 319] width 506 height 33
click at [341, 299] on input "c. Communication Management Approach" at bounding box center [341, 294] width 0 height 10
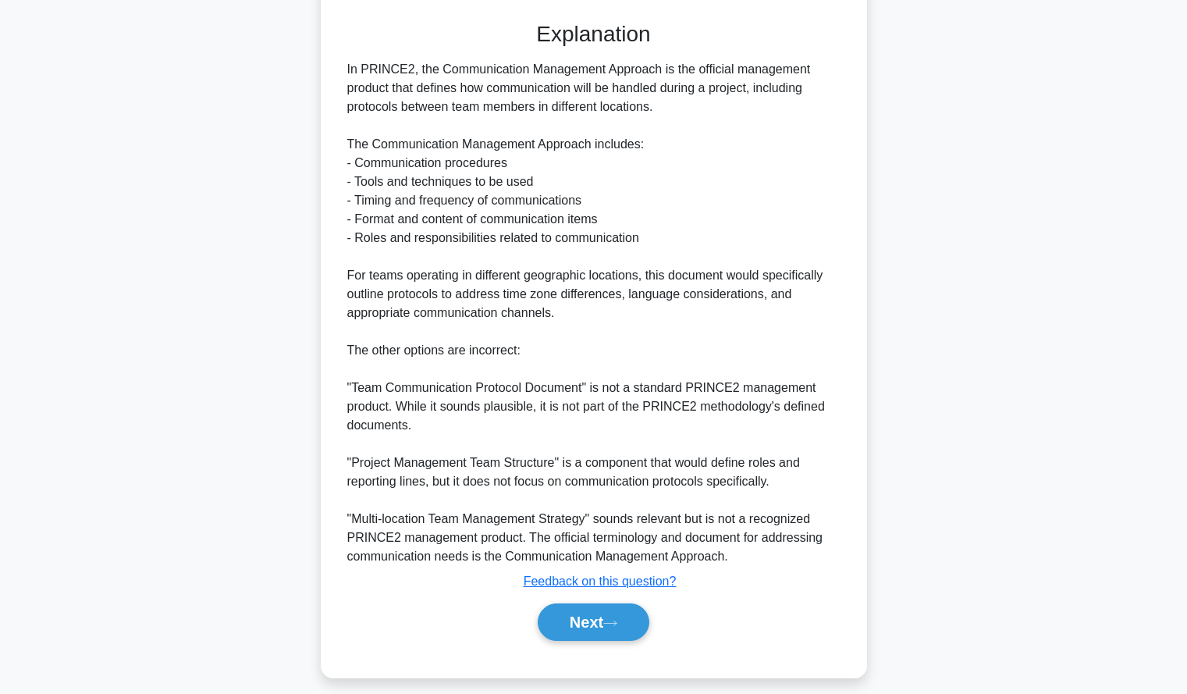
scroll to position [419, 0]
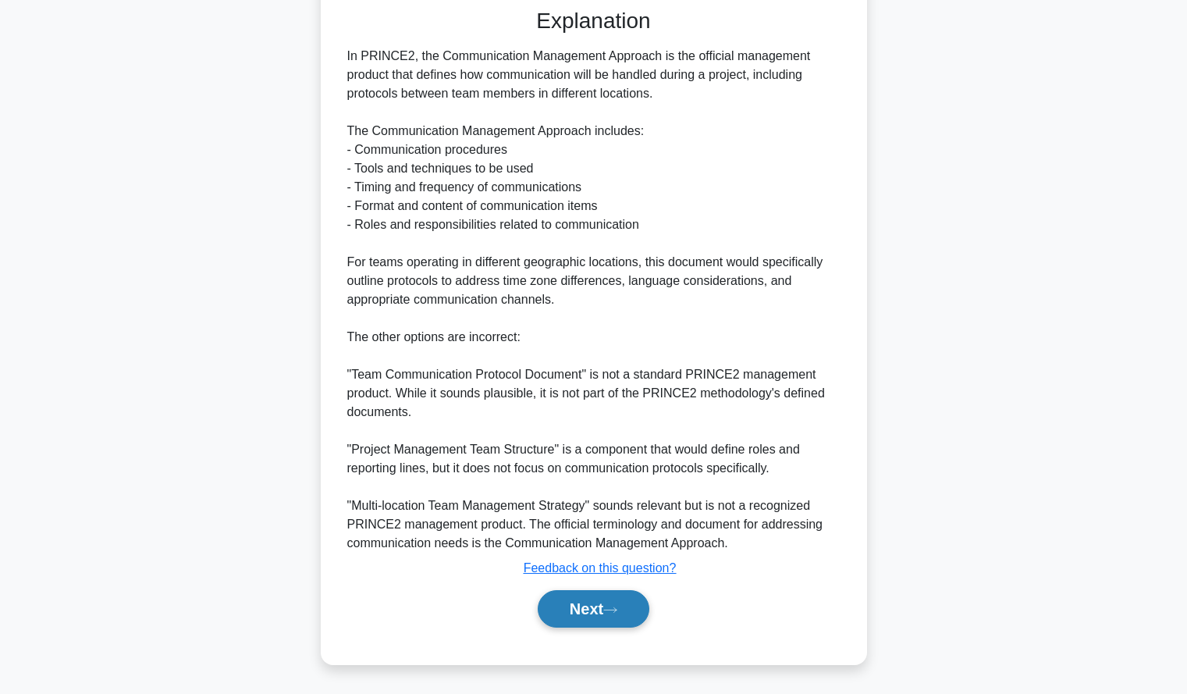
click at [573, 601] on button "Next" at bounding box center [594, 608] width 112 height 37
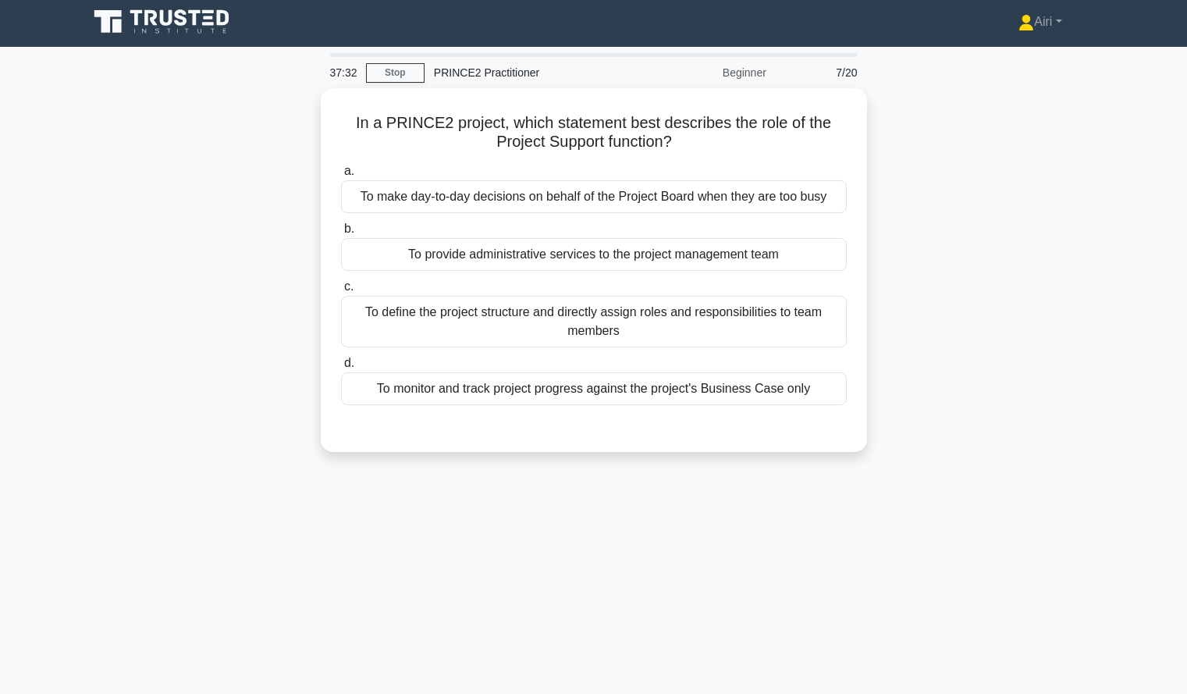
scroll to position [4, 0]
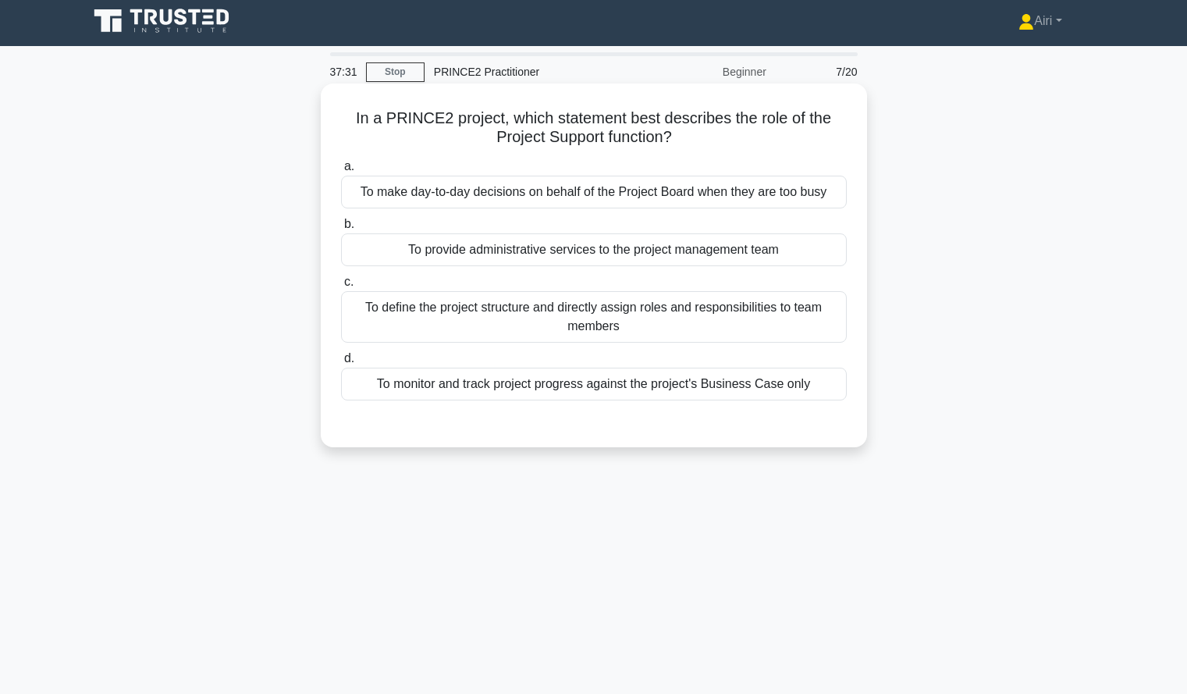
click at [787, 257] on div "To provide administrative services to the project management team" at bounding box center [594, 249] width 506 height 33
click at [341, 229] on input "b. To provide administrative services to the project management team" at bounding box center [341, 224] width 0 height 10
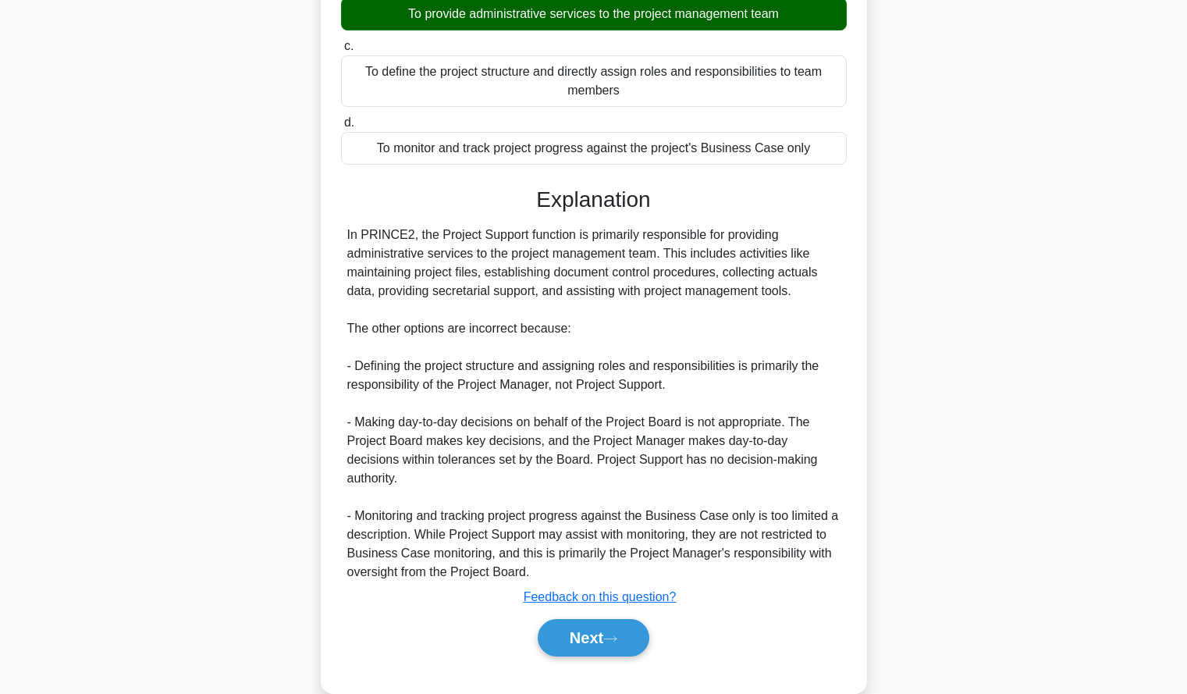
scroll to position [250, 0]
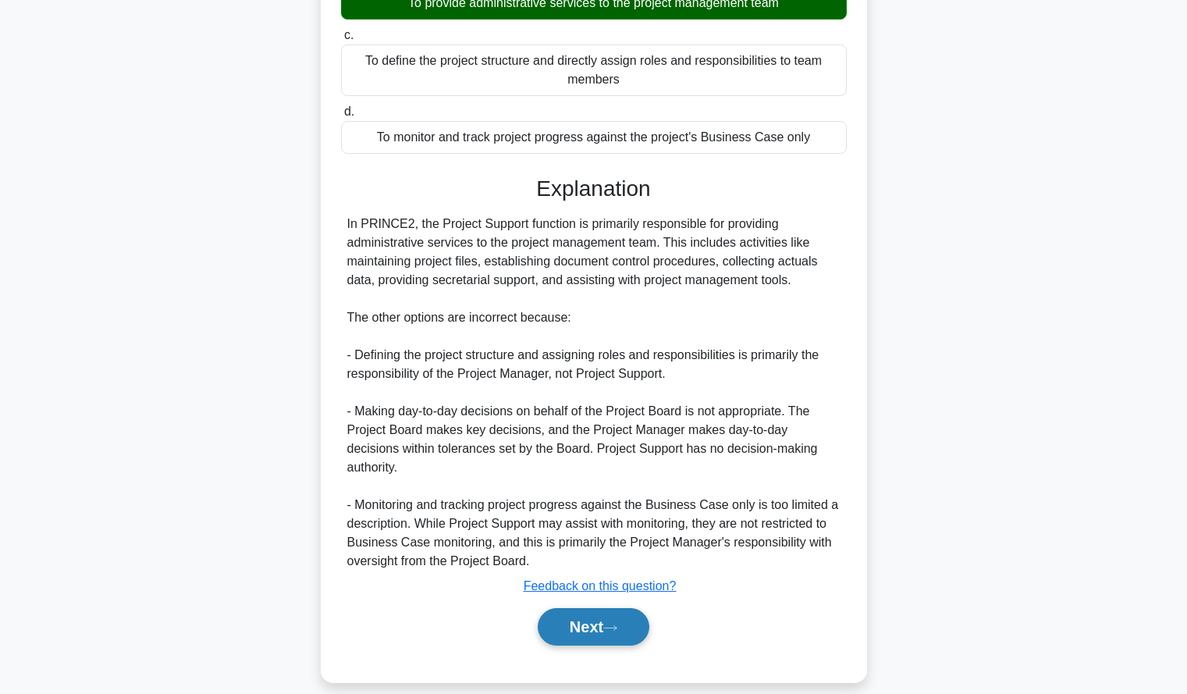
click at [583, 619] on button "Next" at bounding box center [594, 626] width 112 height 37
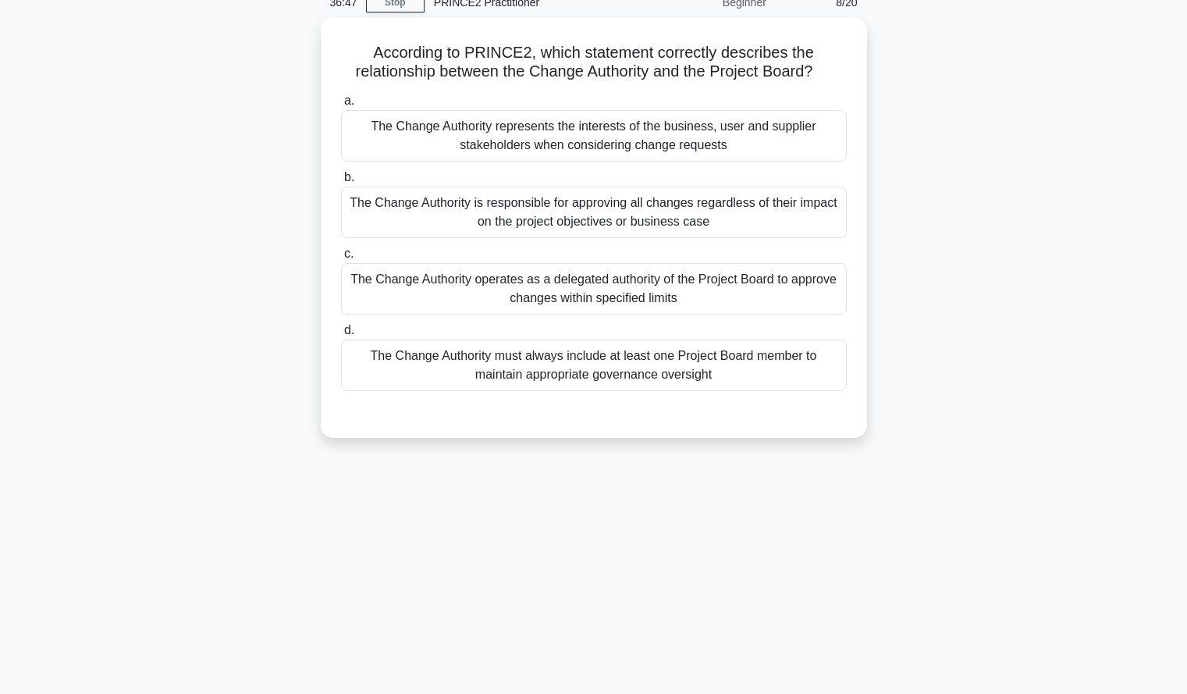
scroll to position [74, 0]
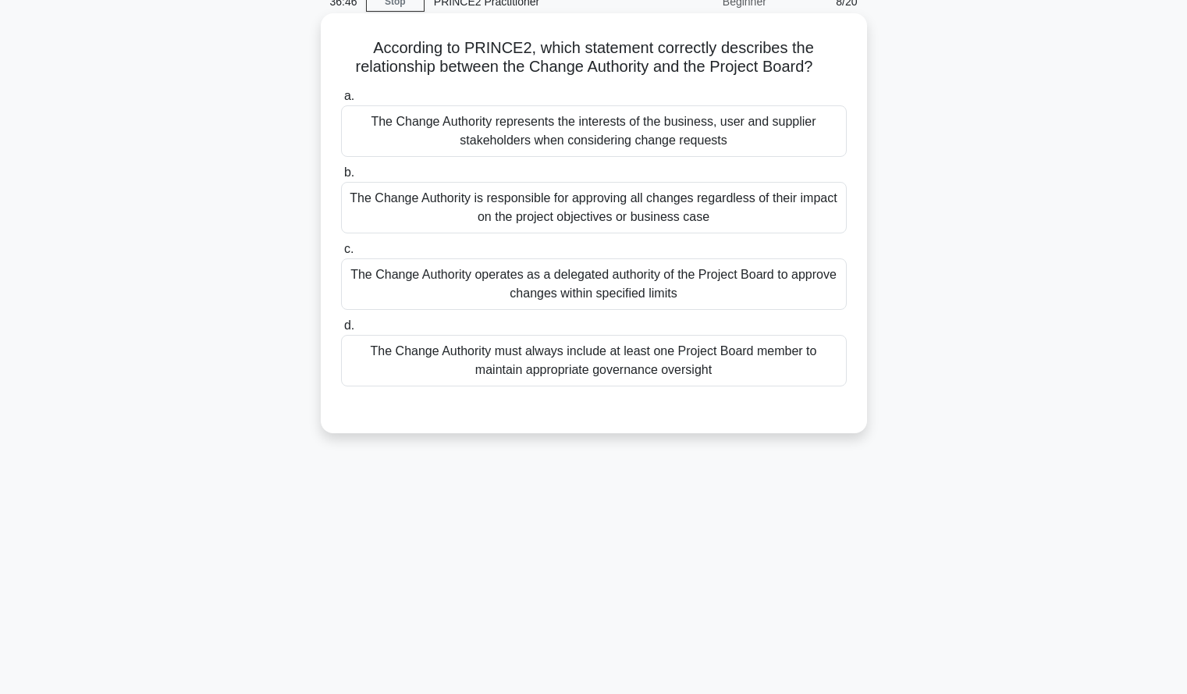
click at [833, 295] on div "The Change Authority operates as a delegated authority of the Project Board to …" at bounding box center [594, 283] width 506 height 51
click at [341, 254] on input "c. The Change Authority operates as a delegated authority of the Project Board …" at bounding box center [341, 249] width 0 height 10
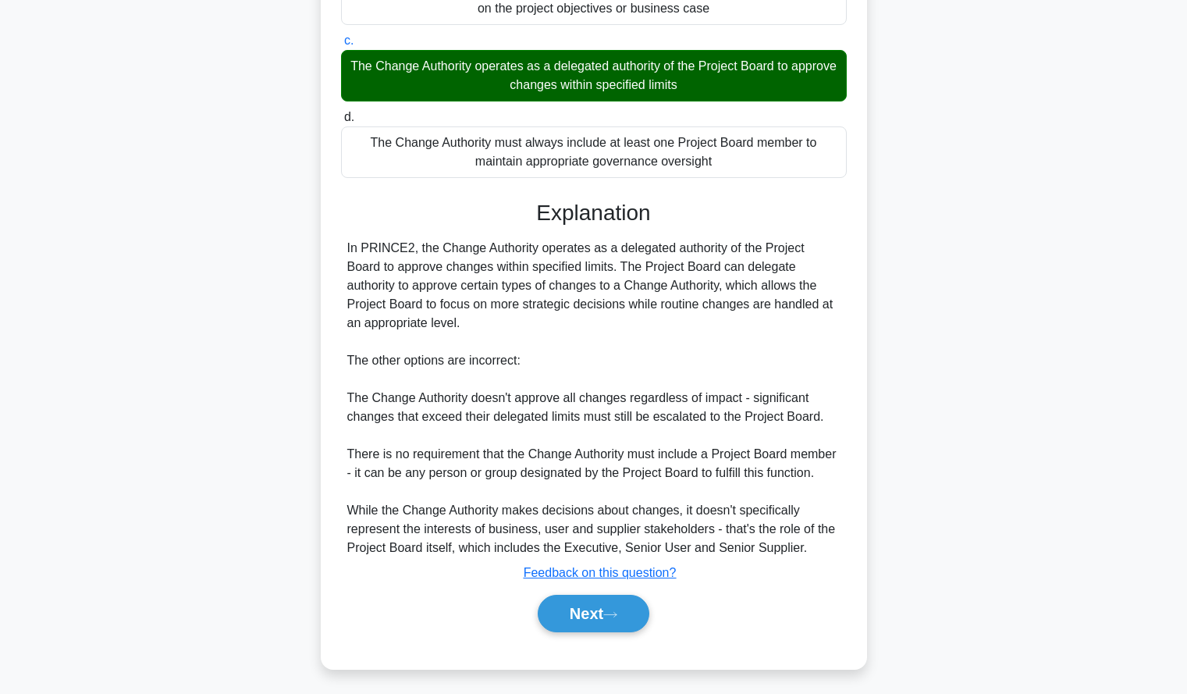
scroll to position [287, 0]
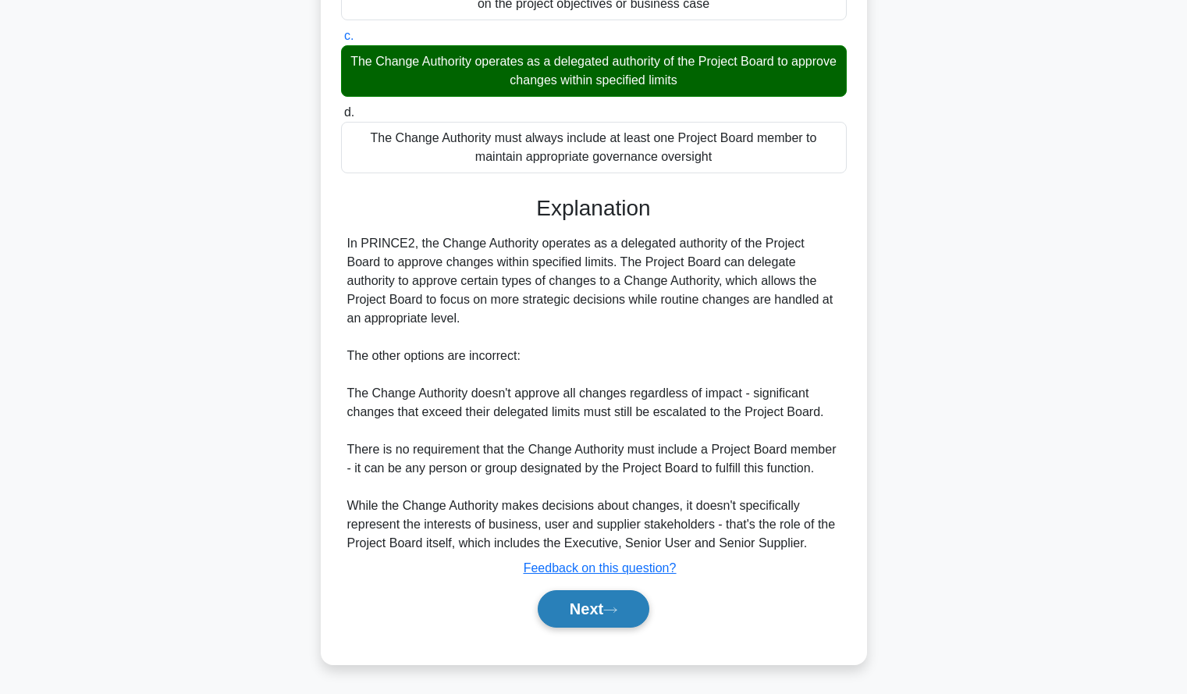
click at [601, 605] on button "Next" at bounding box center [594, 608] width 112 height 37
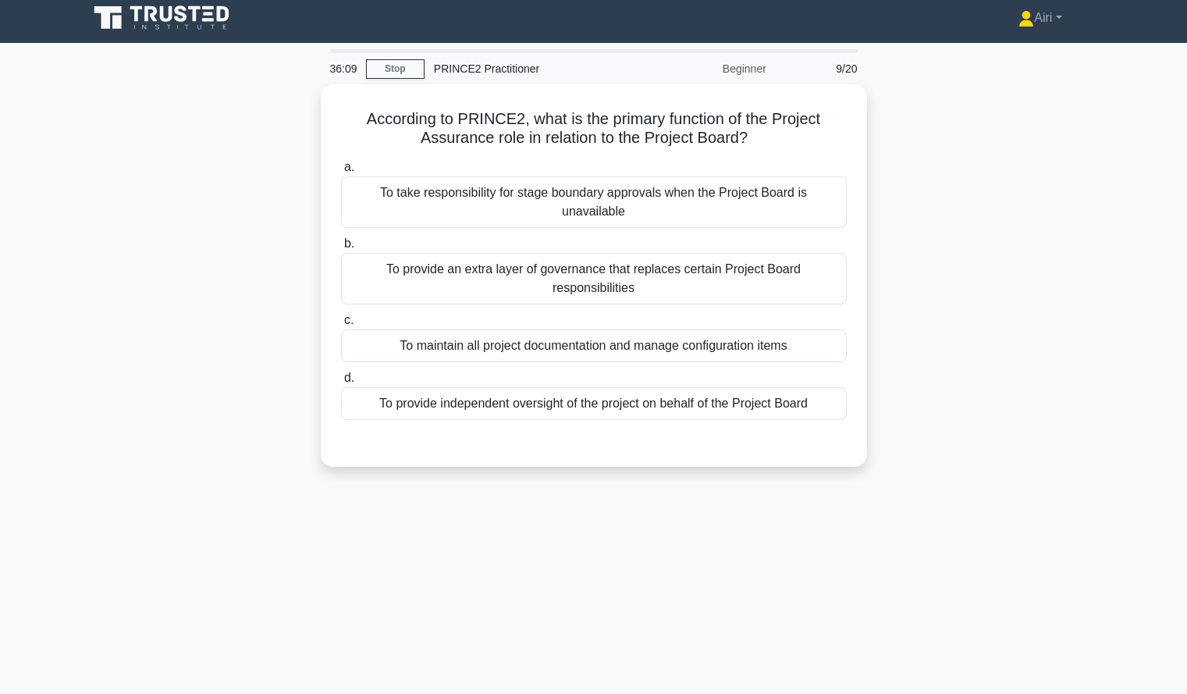
scroll to position [0, 0]
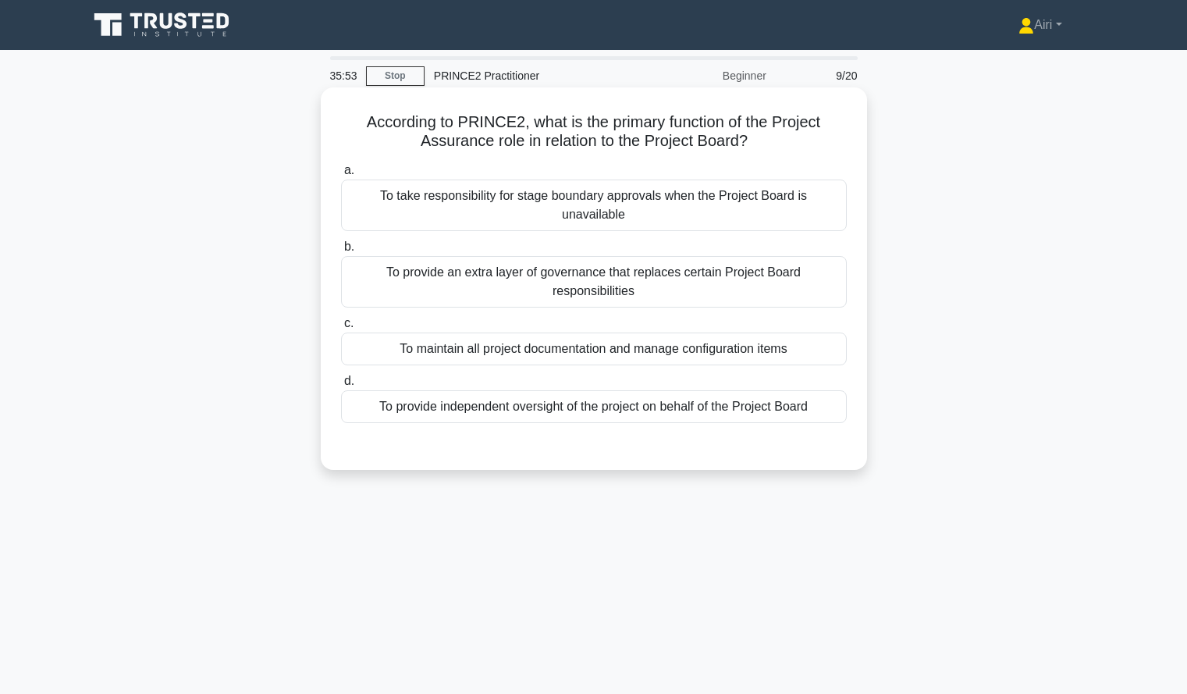
click at [801, 392] on div "To provide independent oversight of the project on behalf of the Project Board" at bounding box center [594, 406] width 506 height 33
click at [341, 386] on input "d. To provide independent oversight of the project on behalf of the Project Boa…" at bounding box center [341, 381] width 0 height 10
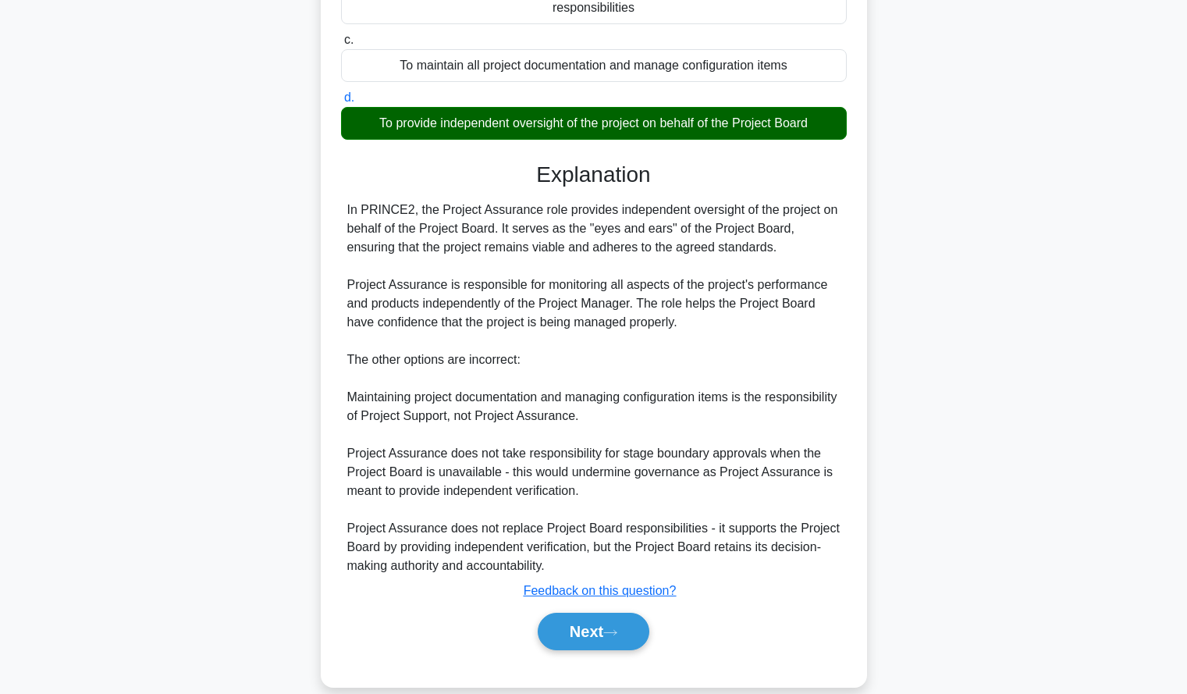
scroll to position [288, 0]
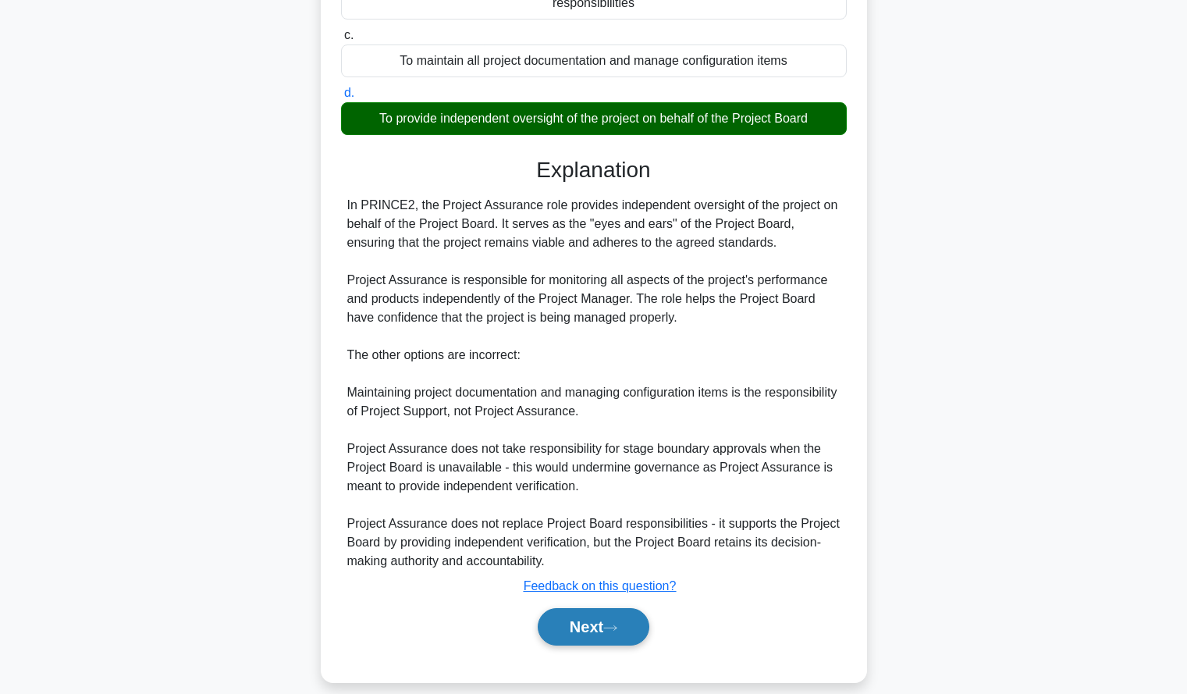
click at [583, 612] on button "Next" at bounding box center [594, 626] width 112 height 37
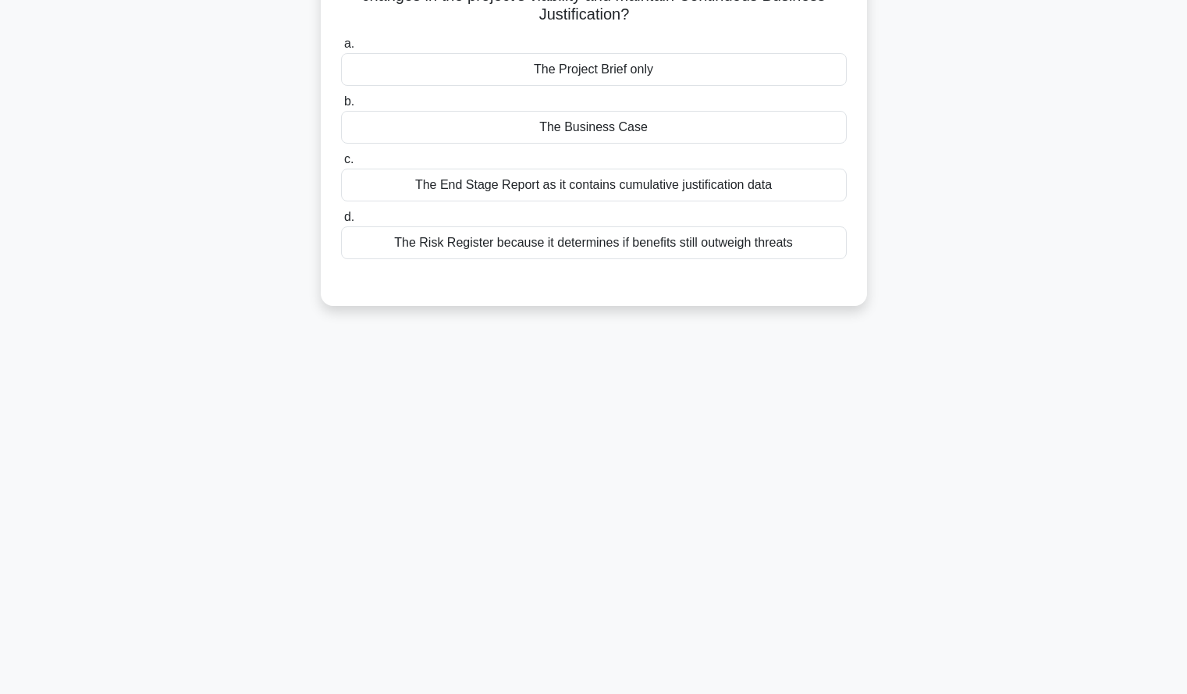
scroll to position [0, 0]
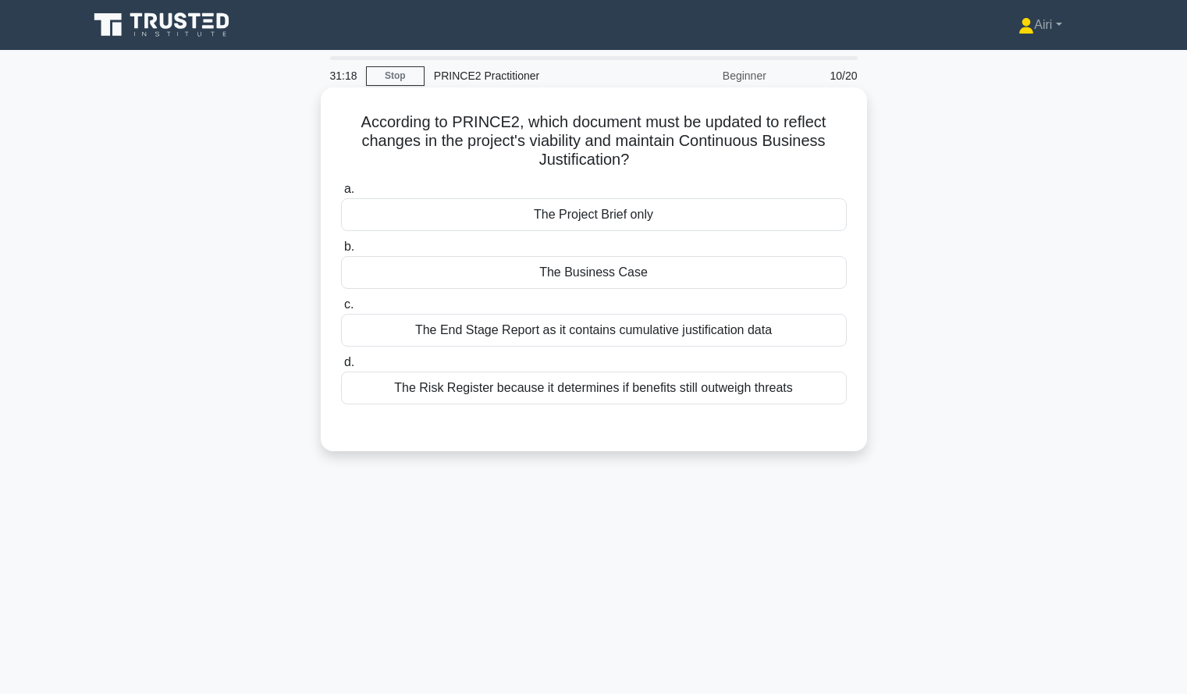
click at [802, 267] on div "The Business Case" at bounding box center [594, 272] width 506 height 33
click at [341, 252] on input "b. The Business Case" at bounding box center [341, 247] width 0 height 10
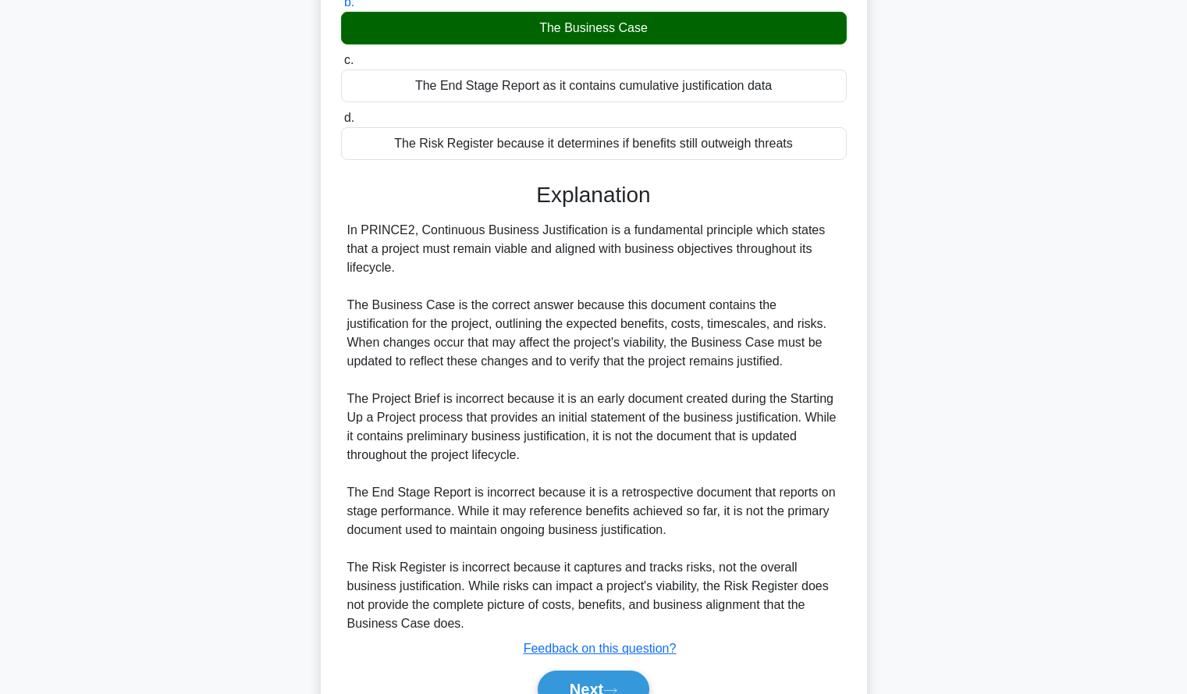
scroll to position [307, 0]
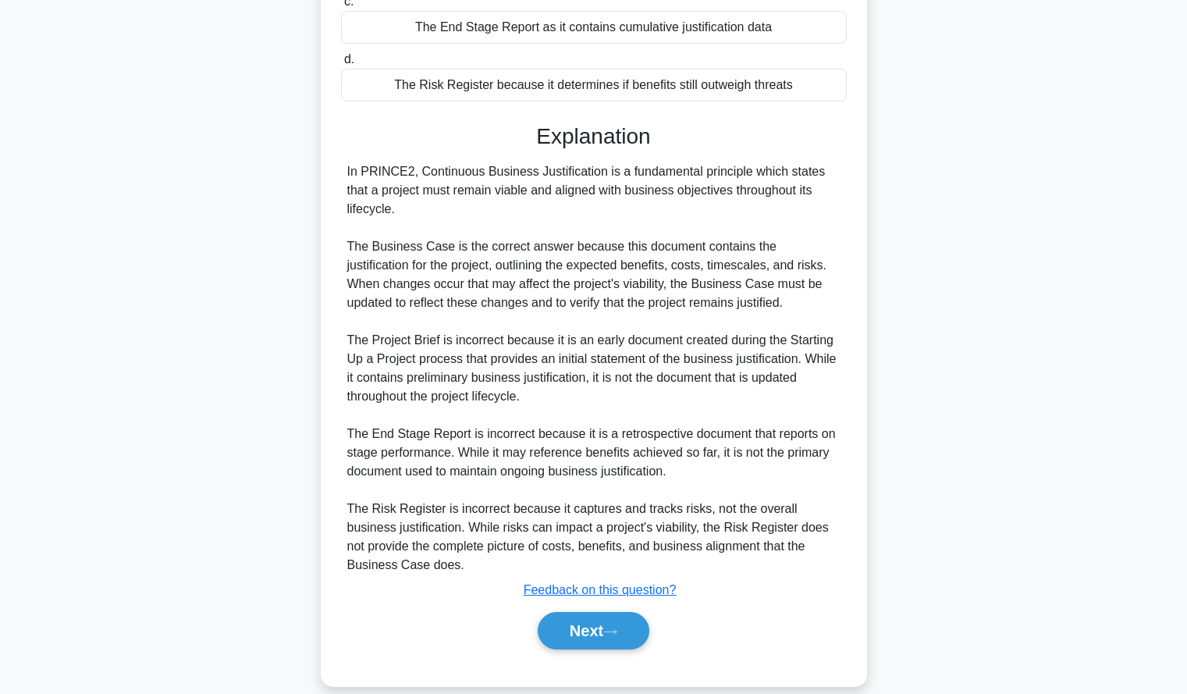
click at [984, 247] on div "According to PRINCE2, which document must be updated to reflect changes in the …" at bounding box center [594, 245] width 1030 height 920
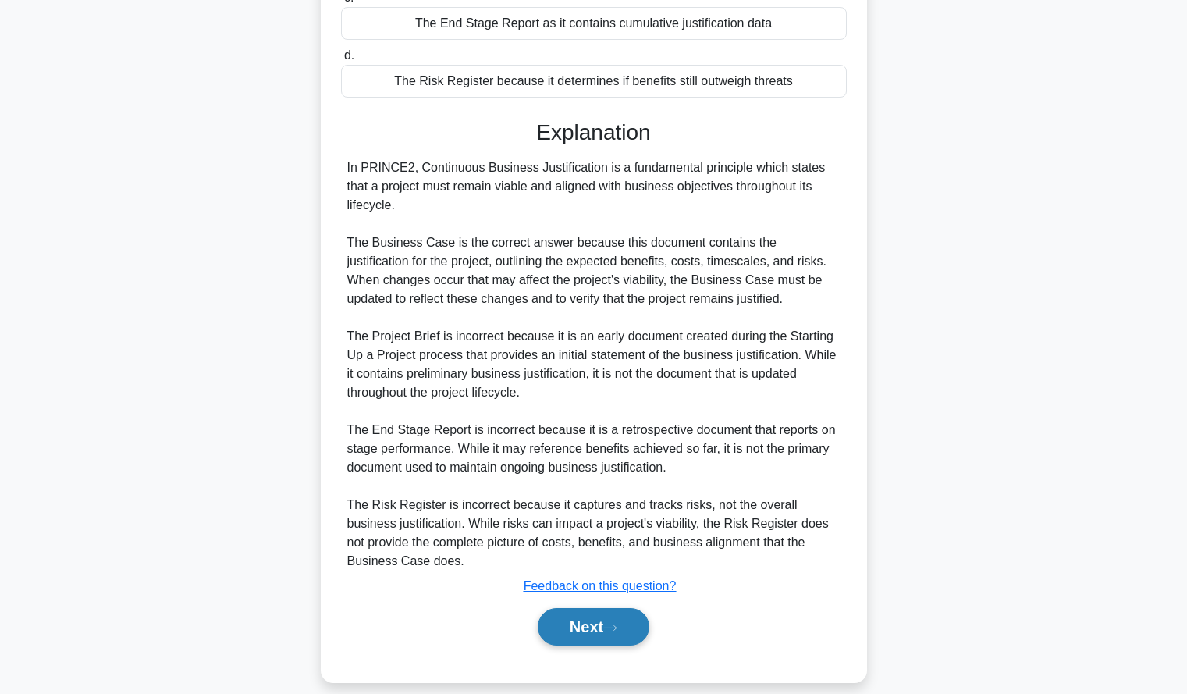
click at [564, 608] on button "Next" at bounding box center [594, 626] width 112 height 37
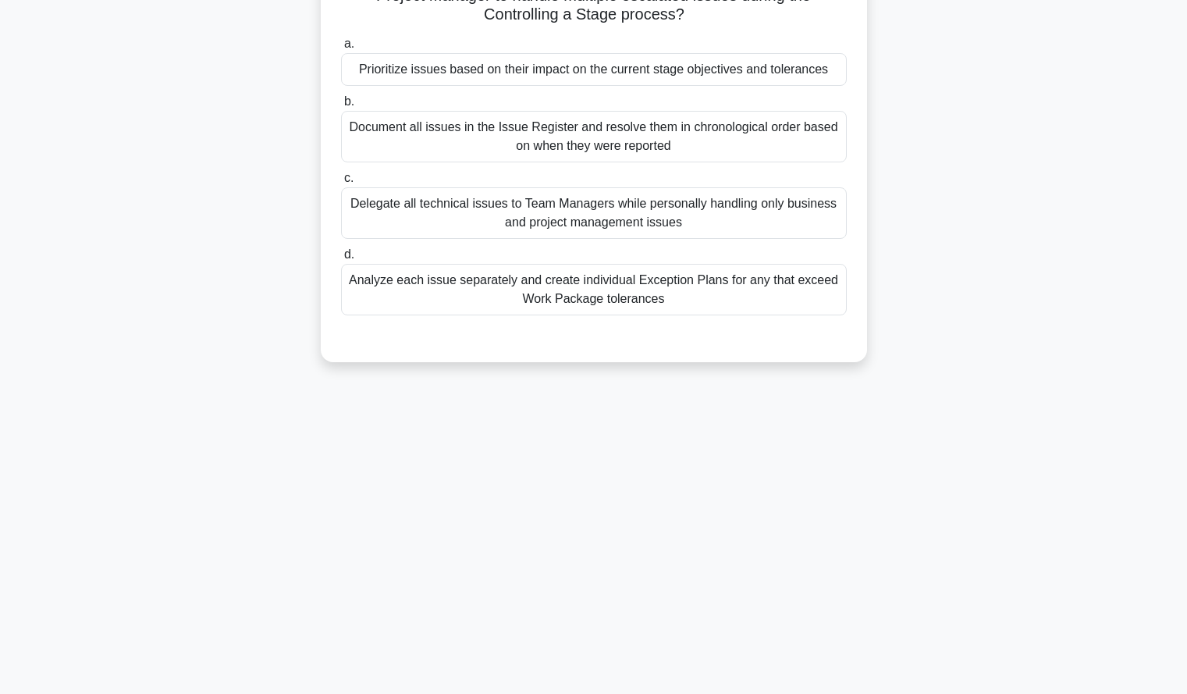
scroll to position [0, 0]
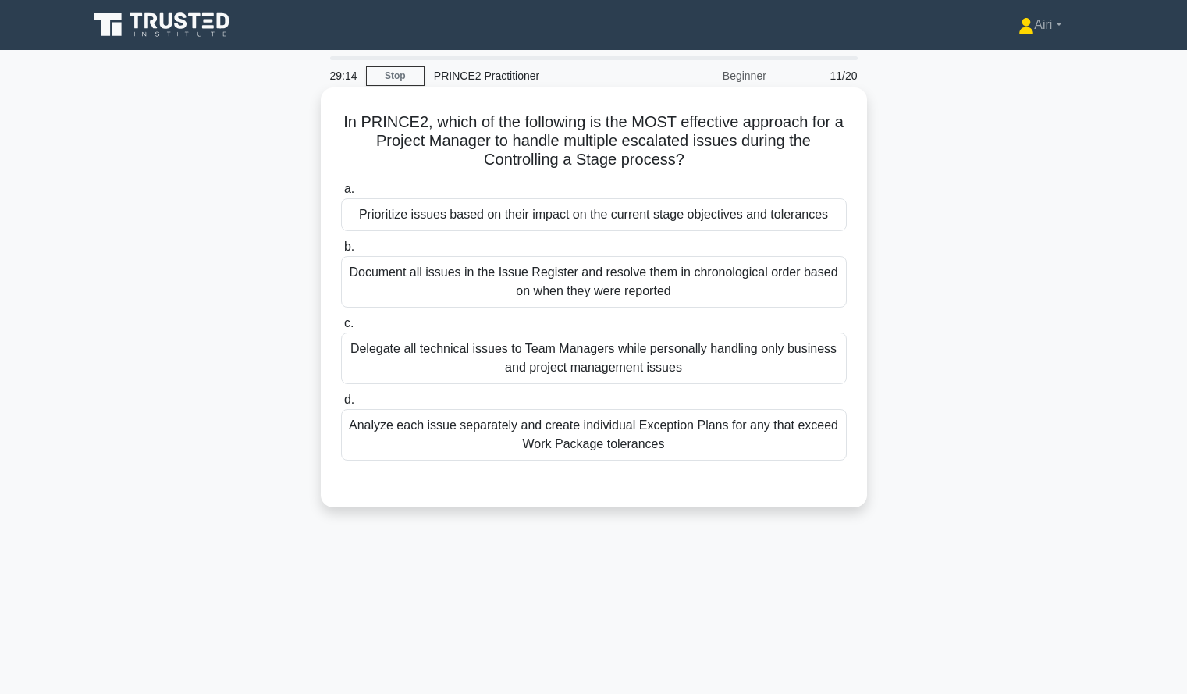
click at [801, 219] on div "Prioritize issues based on their impact on the current stage objectives and tol…" at bounding box center [594, 214] width 506 height 33
click at [341, 194] on input "a. Prioritize issues based on their impact on the current stage objectives and …" at bounding box center [341, 189] width 0 height 10
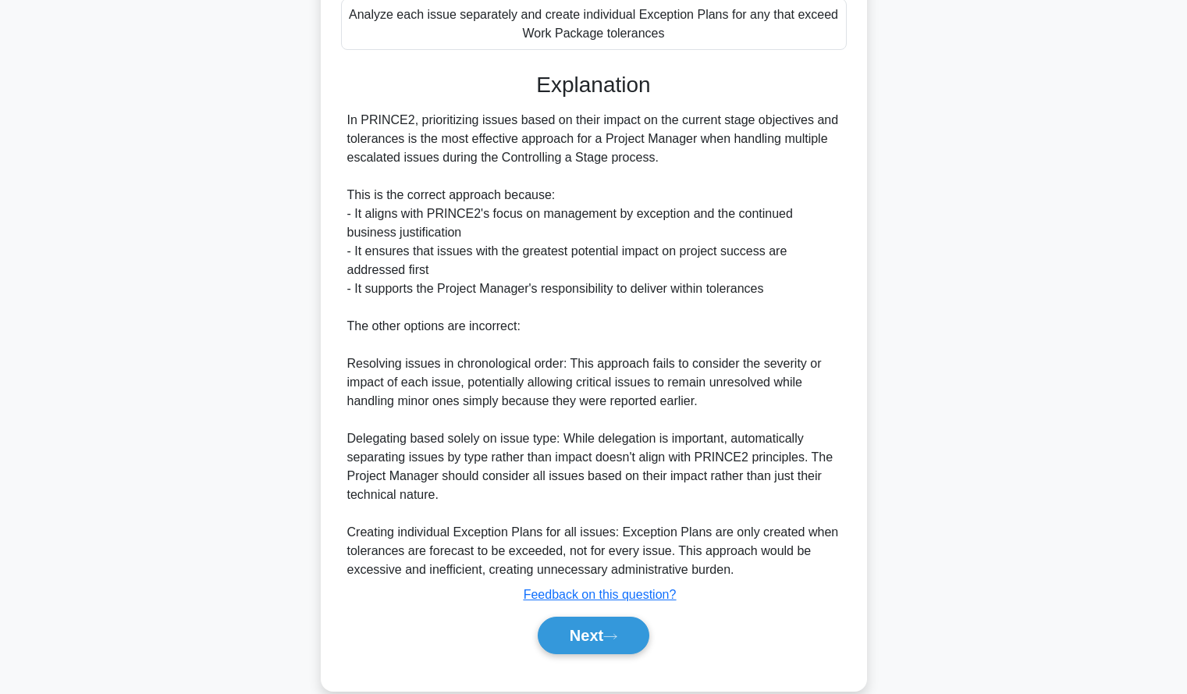
scroll to position [438, 0]
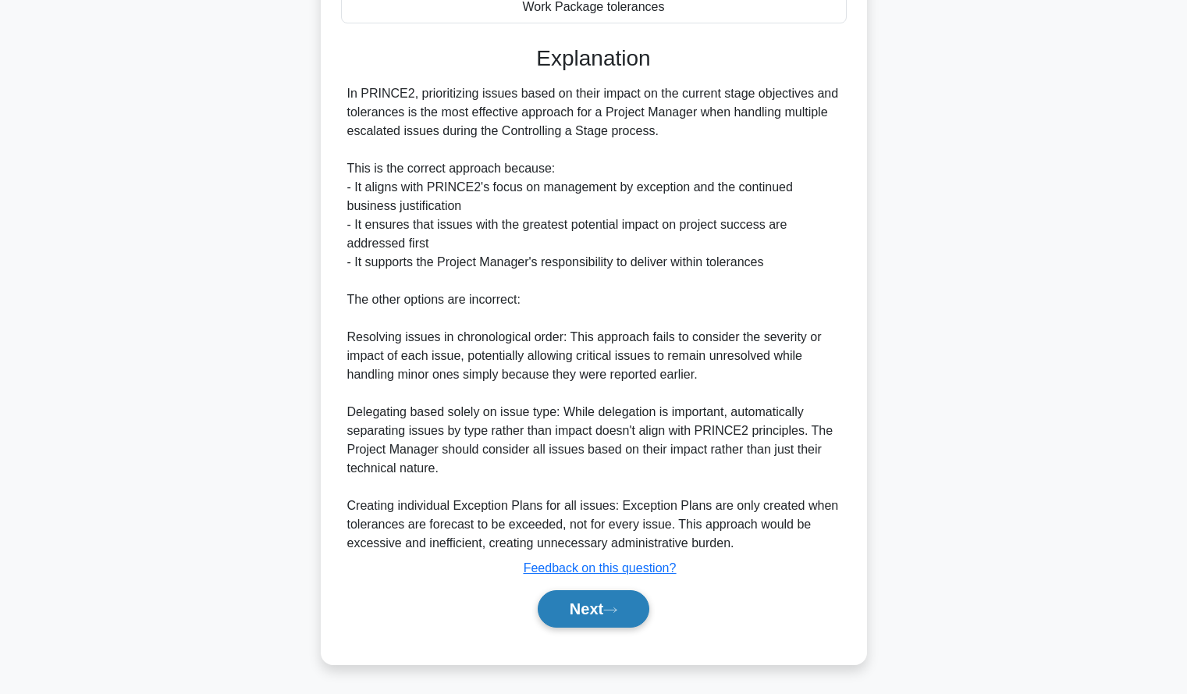
click at [611, 613] on icon at bounding box center [610, 609] width 14 height 9
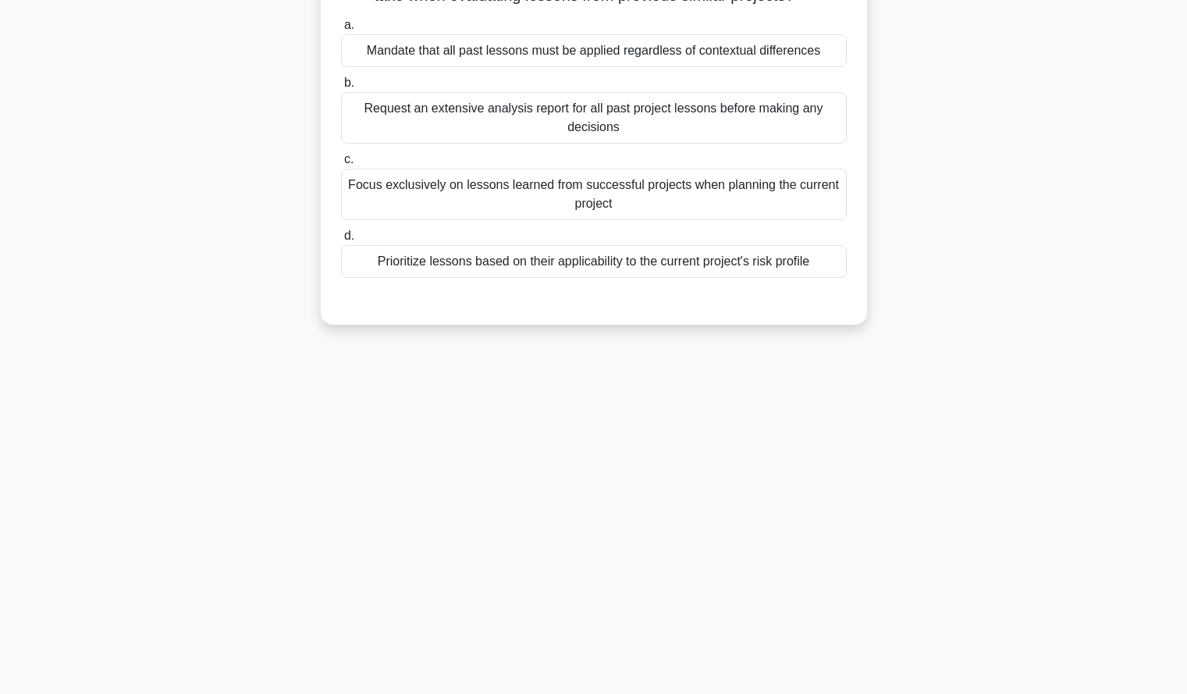
scroll to position [0, 0]
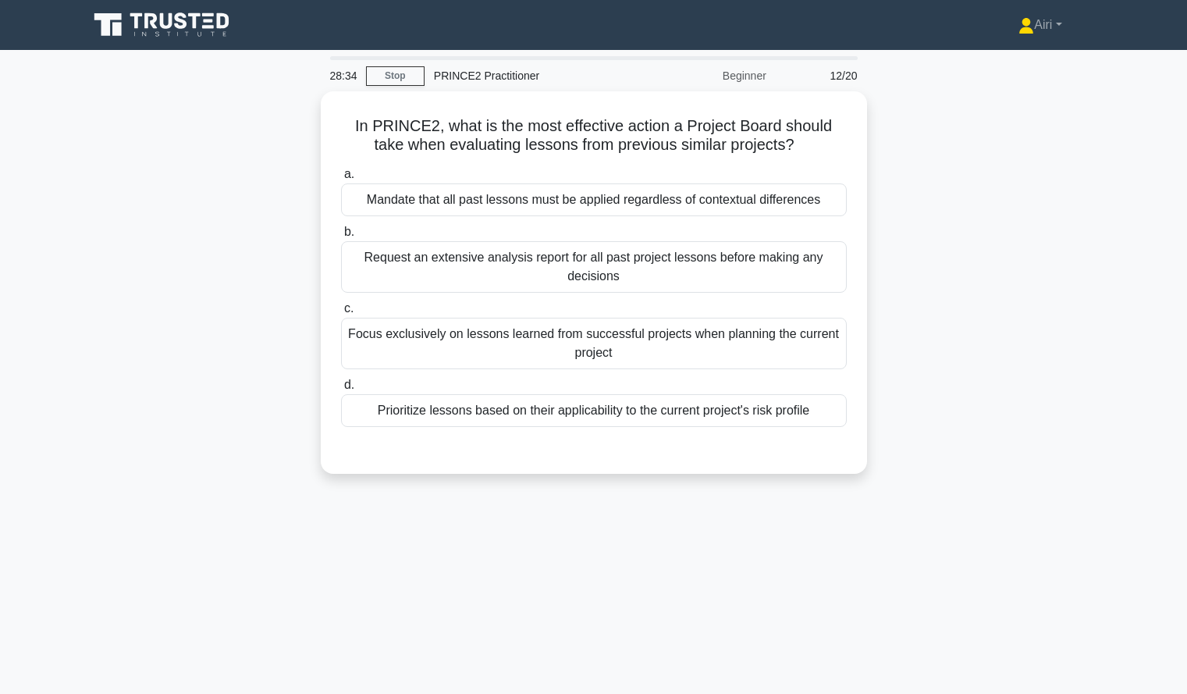
click at [943, 358] on div "In PRINCE2, what is the most effective action a Project Board should take when …" at bounding box center [594, 291] width 1030 height 401
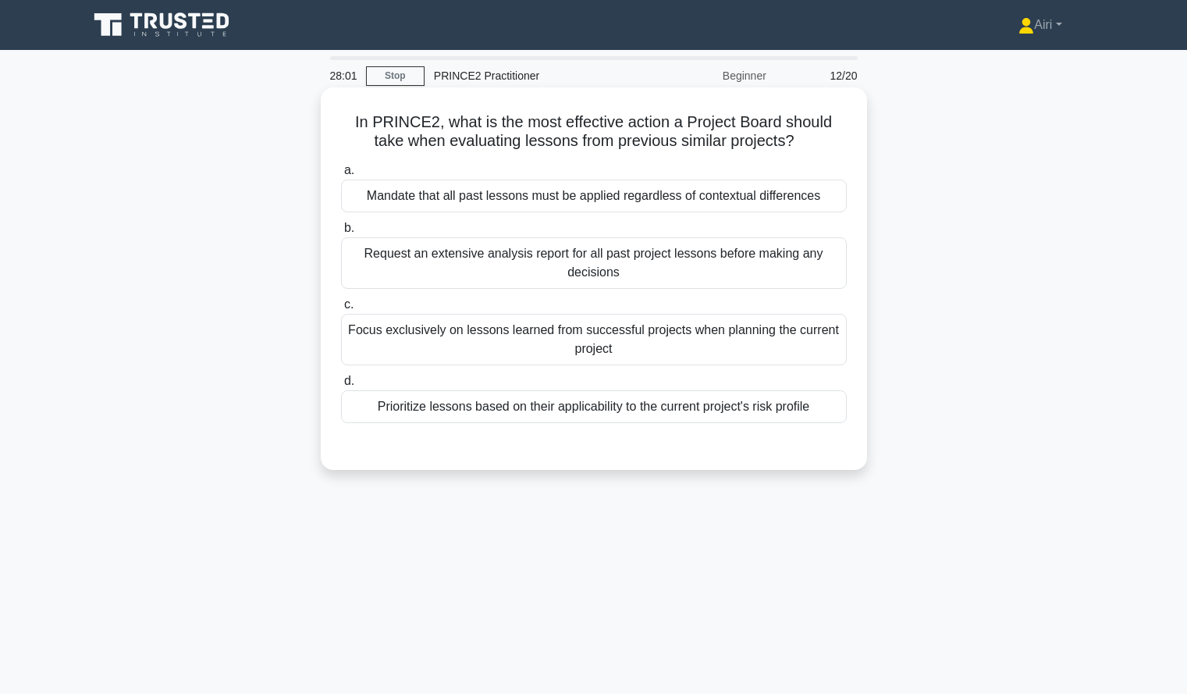
click at [591, 418] on div "Prioritize lessons based on their applicability to the current project's risk p…" at bounding box center [594, 406] width 506 height 33
click at [341, 386] on input "d. Prioritize lessons based on their applicability to the current project's ris…" at bounding box center [341, 381] width 0 height 10
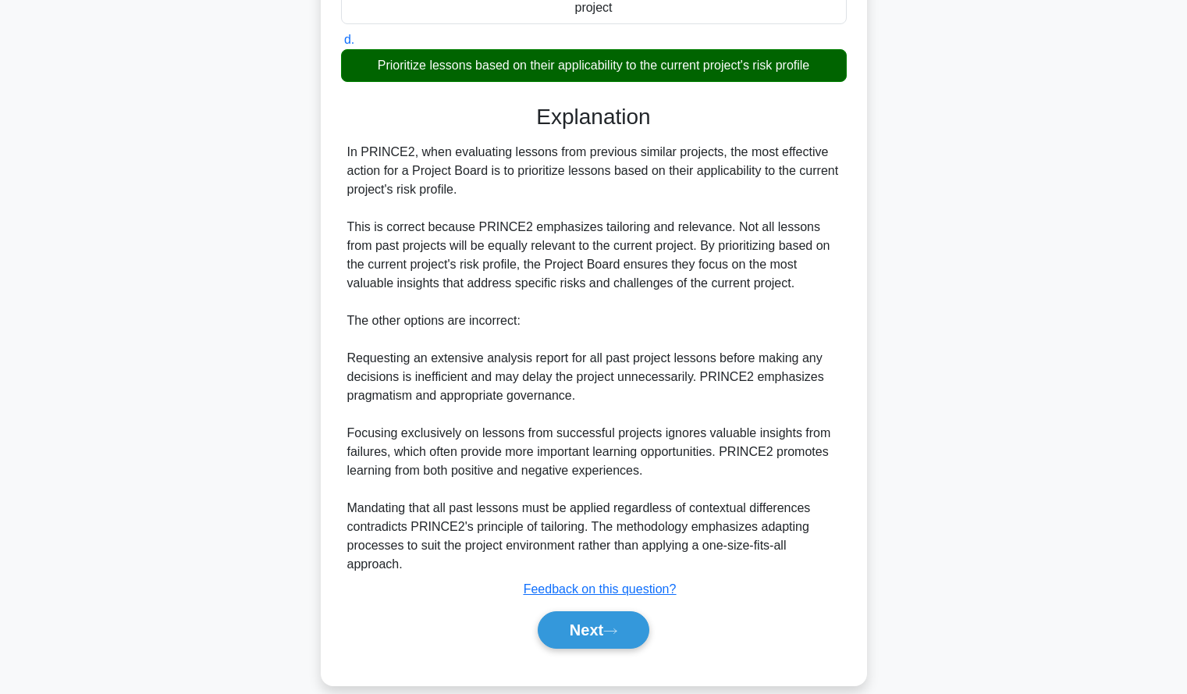
scroll to position [363, 0]
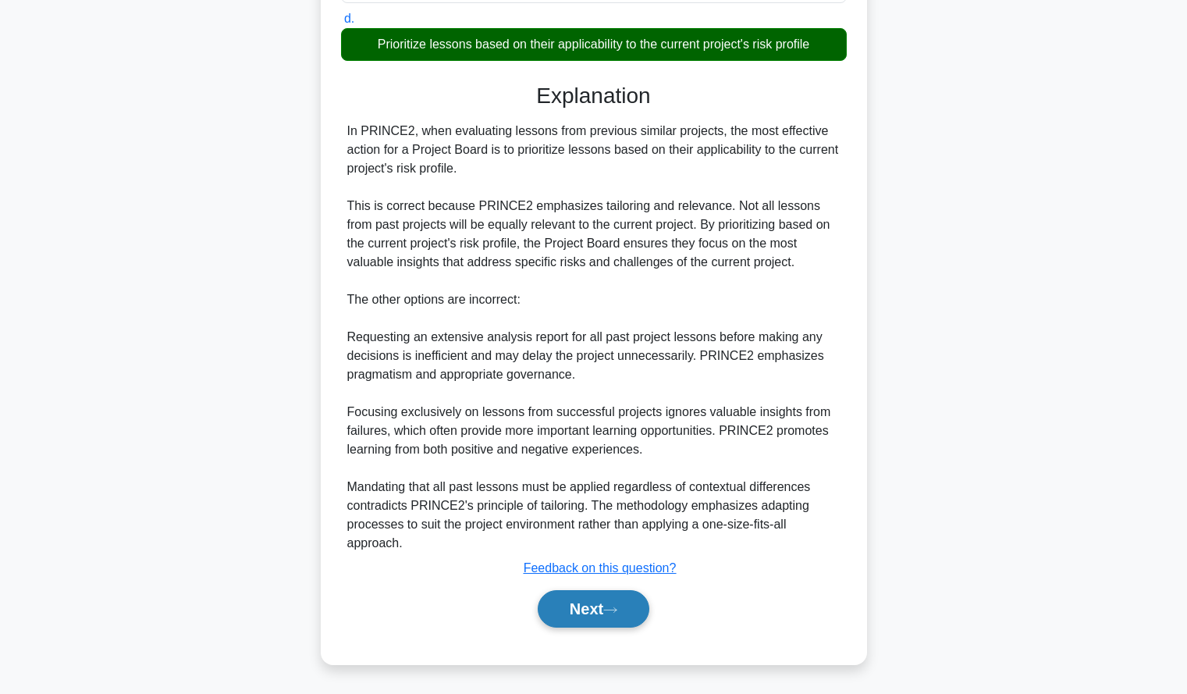
click at [567, 620] on button "Next" at bounding box center [594, 608] width 112 height 37
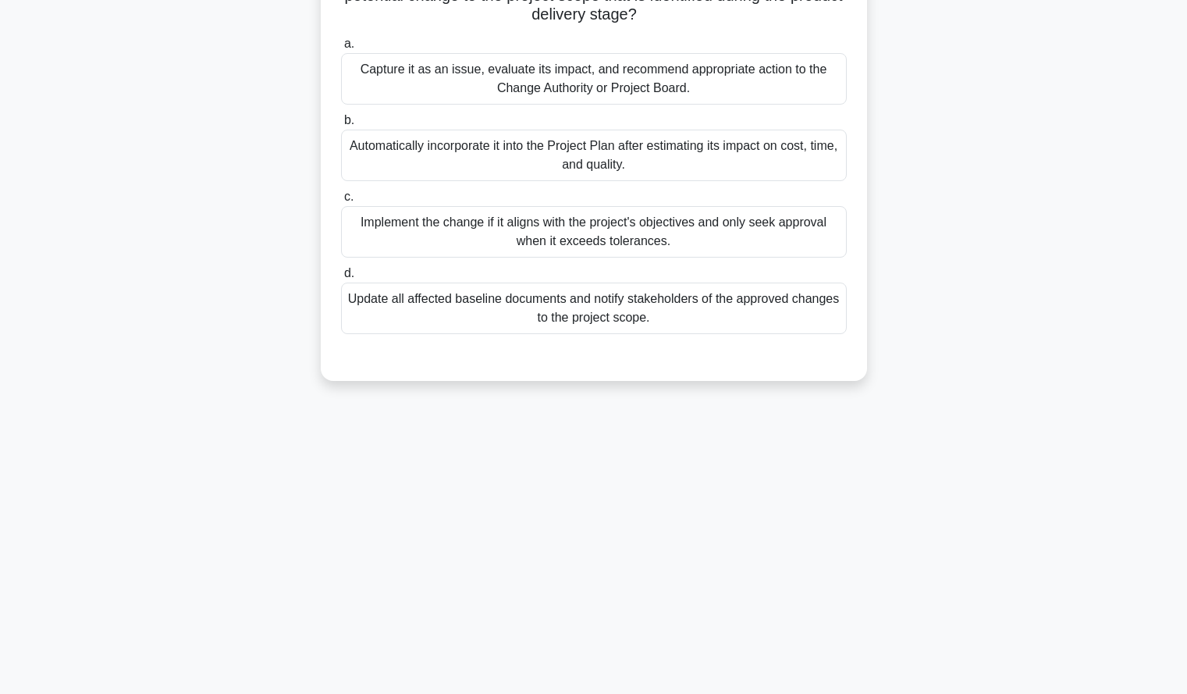
scroll to position [0, 0]
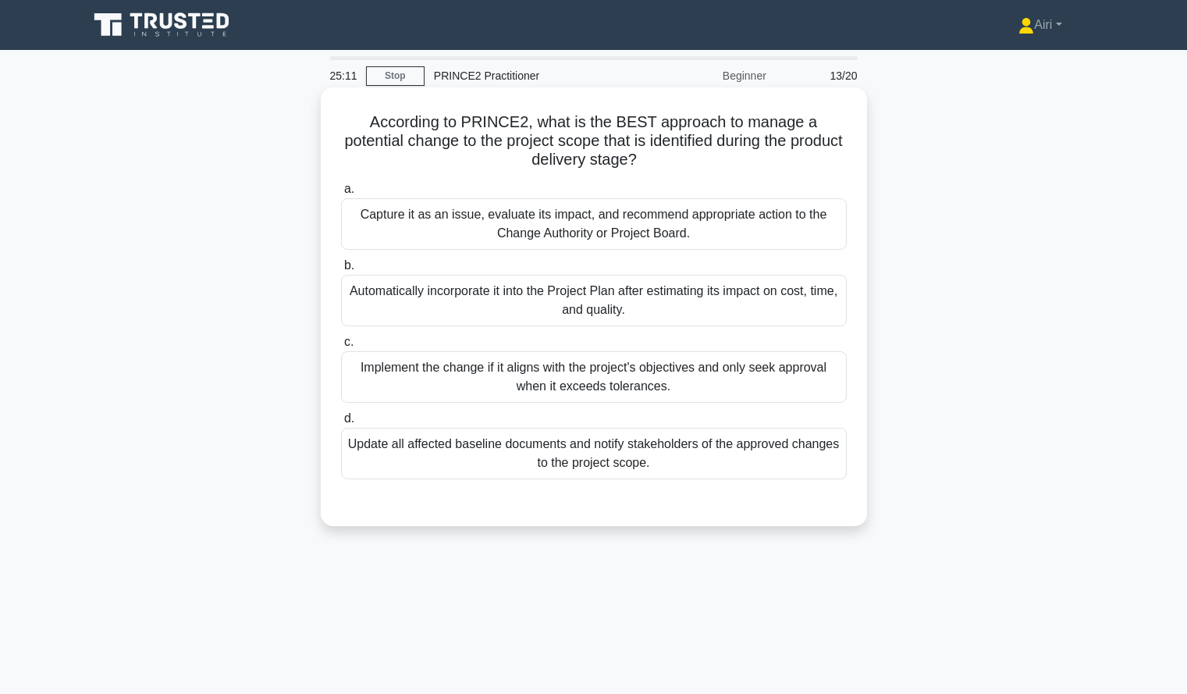
click at [813, 224] on div "Capture it as an issue, evaluate its impact, and recommend appropriate action t…" at bounding box center [594, 223] width 506 height 51
click at [341, 194] on input "a. Capture it as an issue, evaluate its impact, and recommend appropriate actio…" at bounding box center [341, 189] width 0 height 10
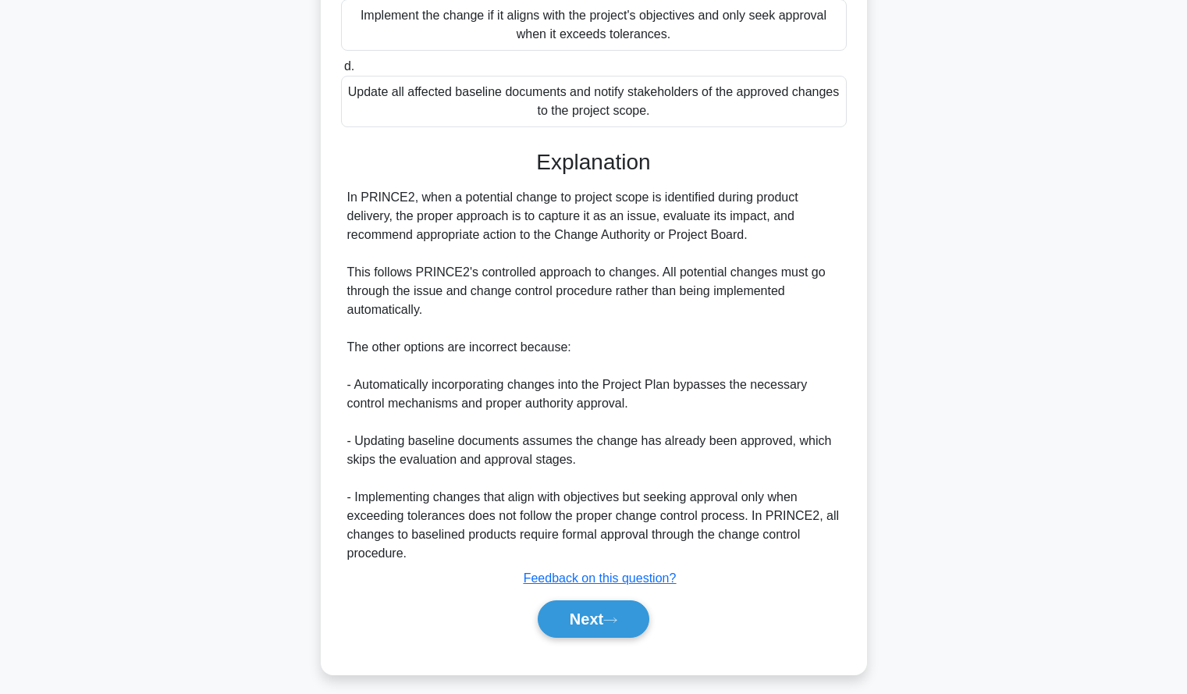
scroll to position [363, 0]
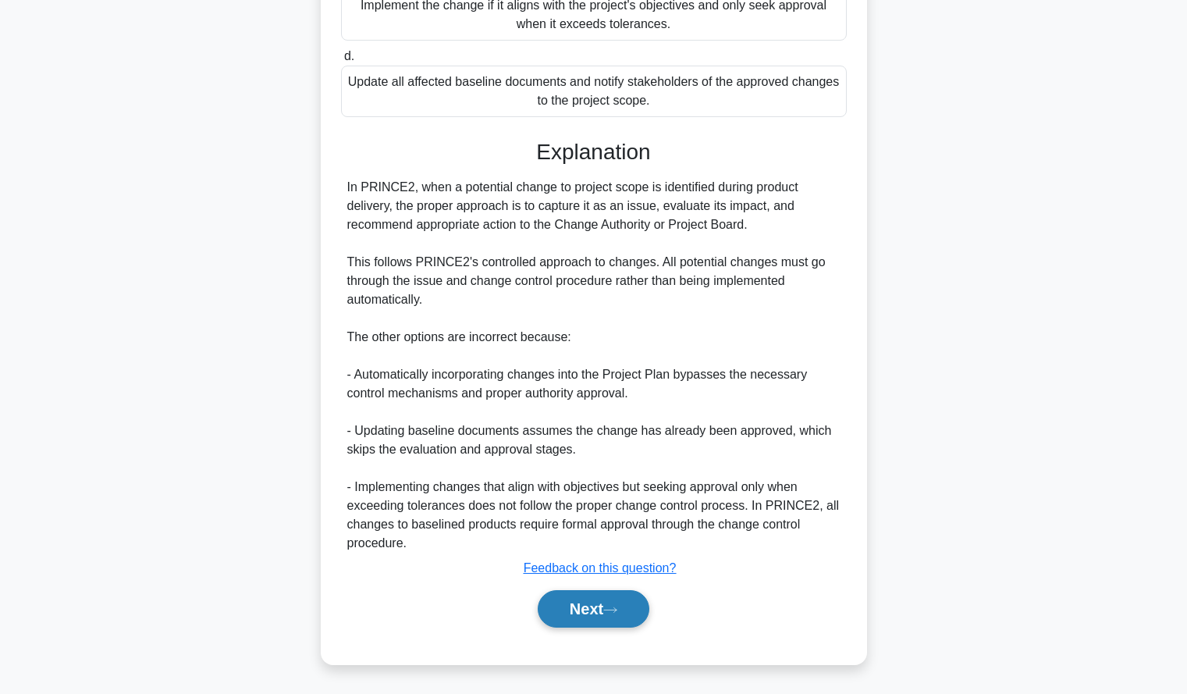
click at [558, 600] on button "Next" at bounding box center [594, 608] width 112 height 37
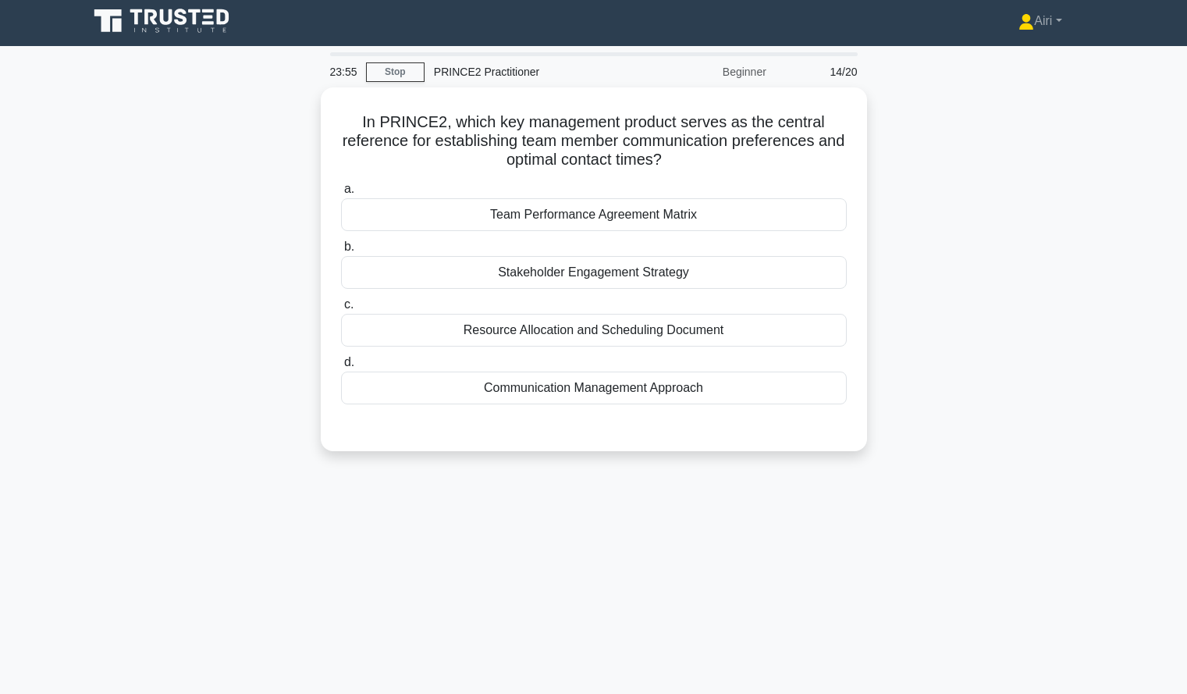
scroll to position [5, 0]
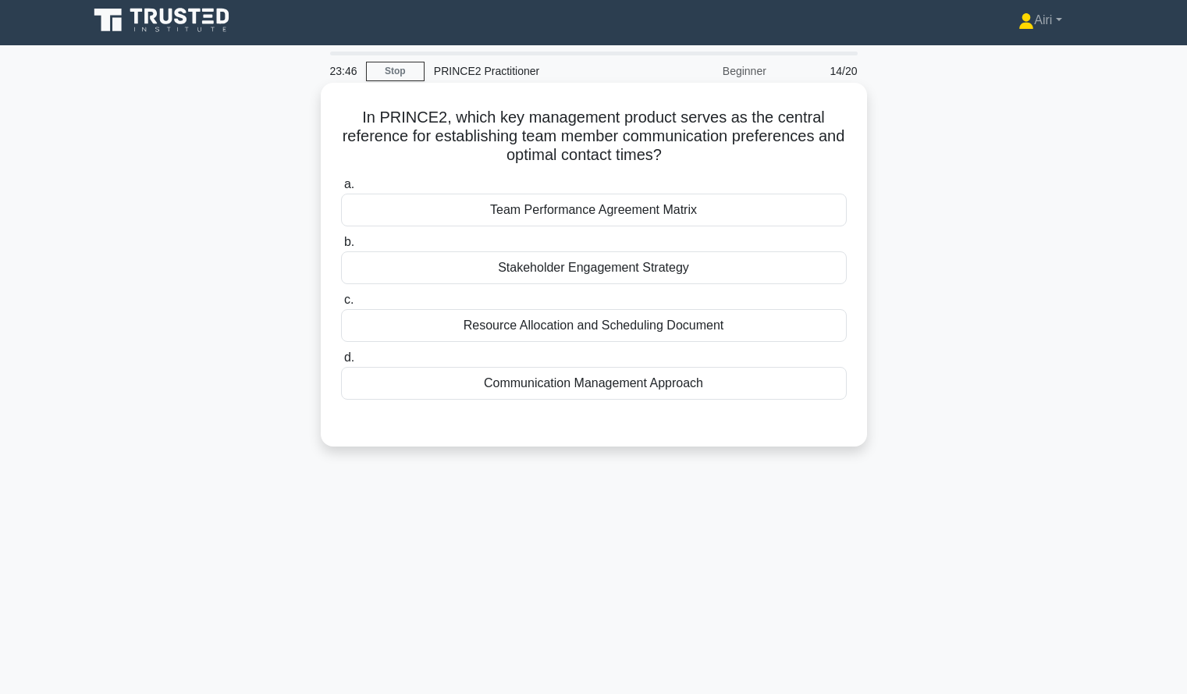
click at [715, 386] on div "Communication Management Approach" at bounding box center [594, 383] width 506 height 33
click at [341, 363] on input "d. Communication Management Approach" at bounding box center [341, 358] width 0 height 10
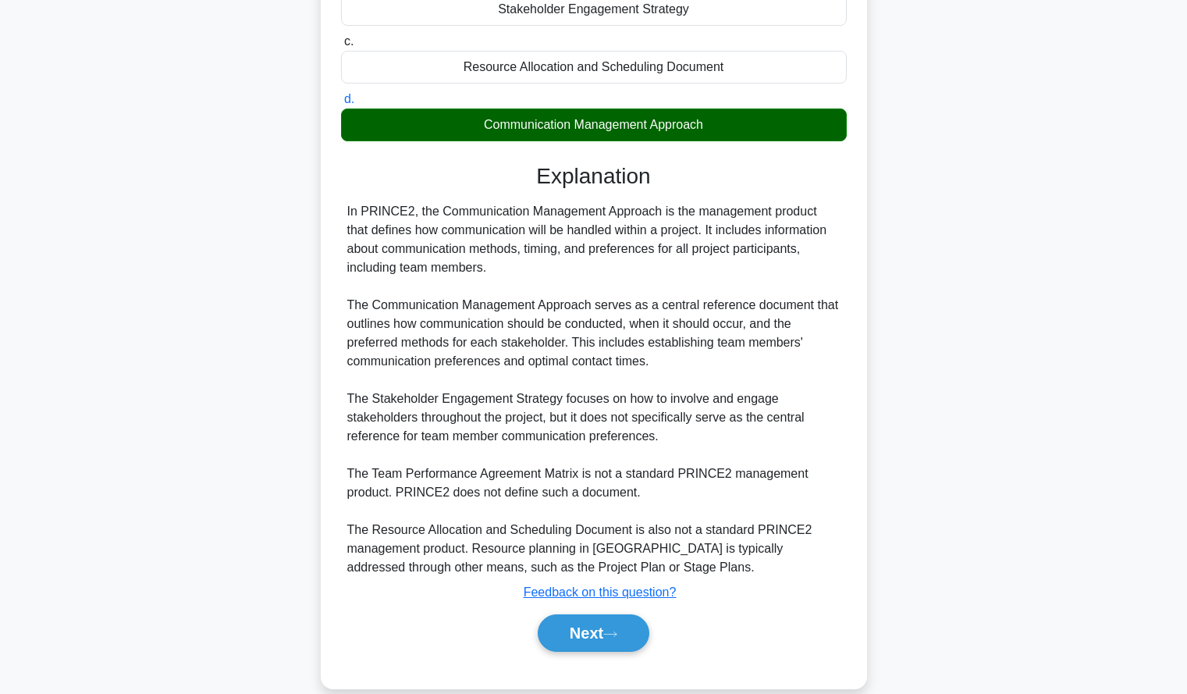
scroll to position [288, 0]
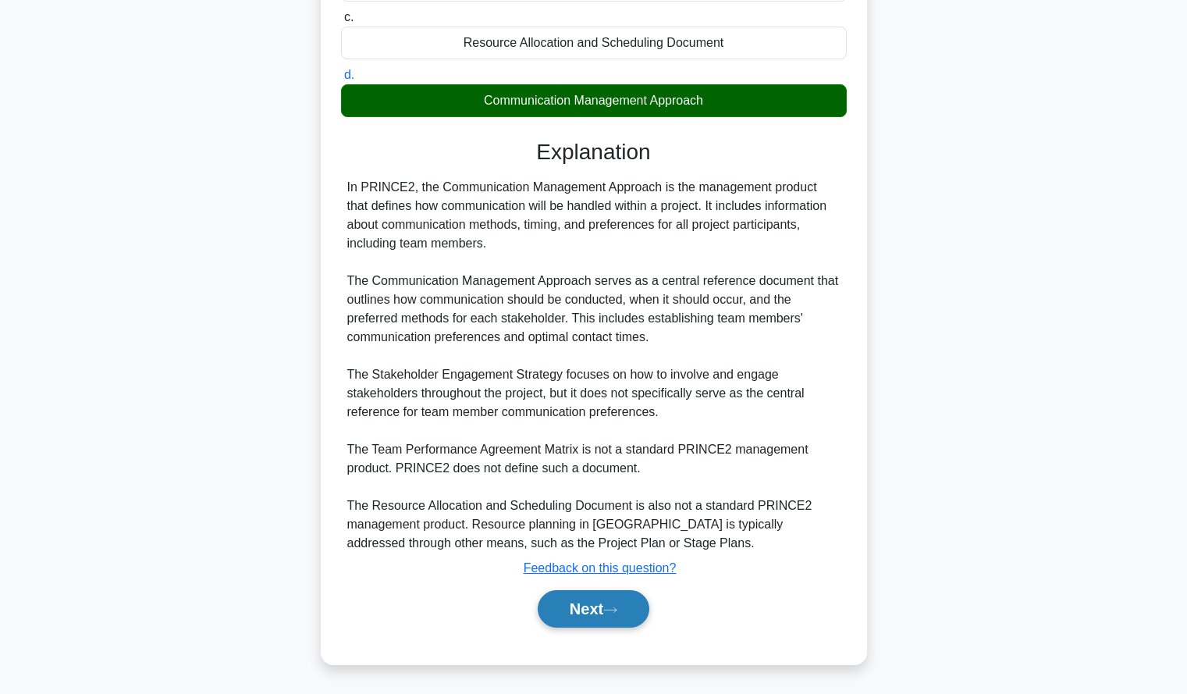
click at [566, 603] on button "Next" at bounding box center [594, 608] width 112 height 37
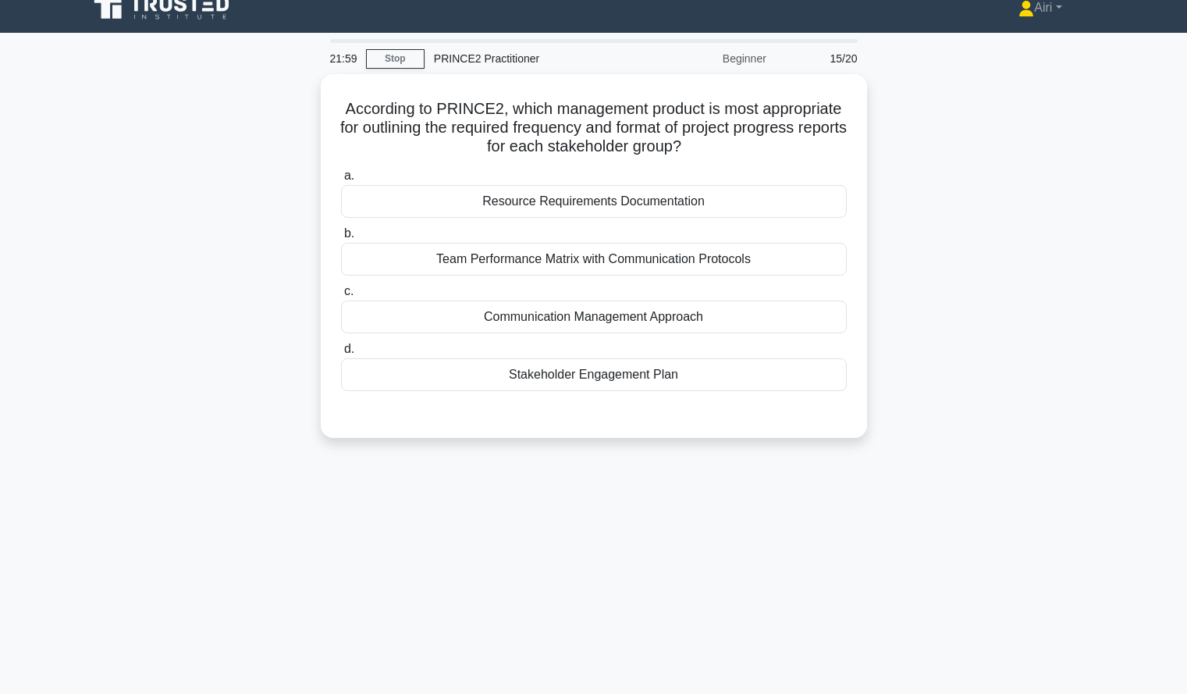
scroll to position [0, 0]
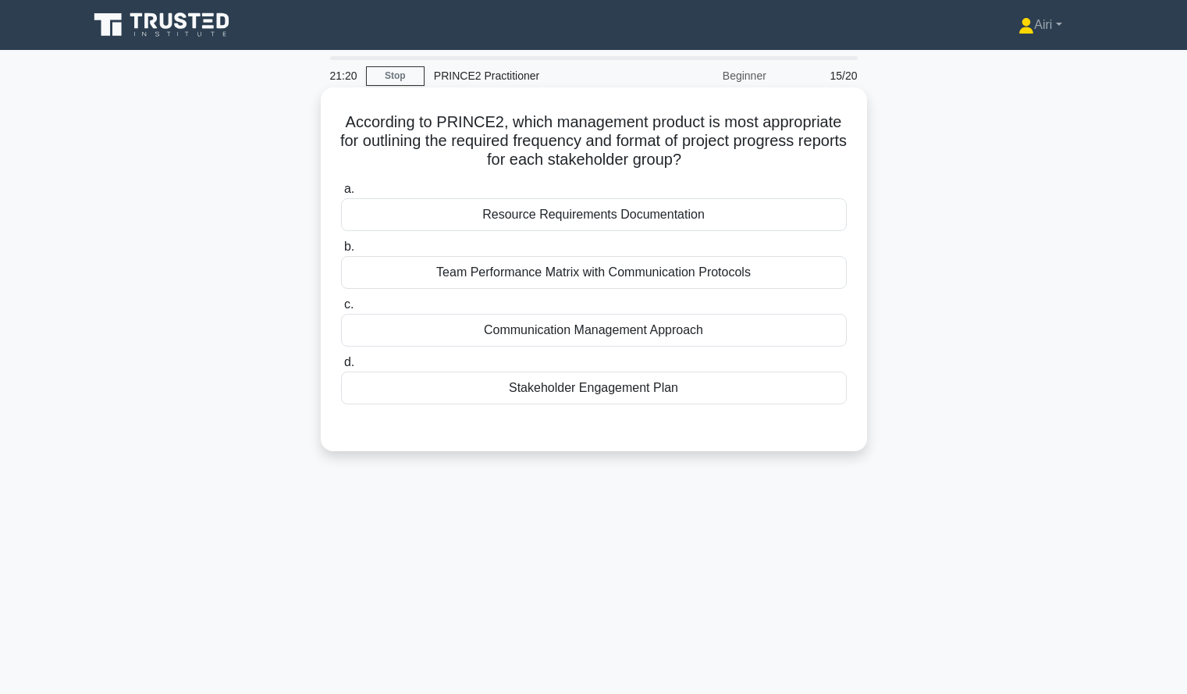
click at [572, 343] on div "Communication Management Approach" at bounding box center [594, 330] width 506 height 33
click at [341, 310] on input "c. Communication Management Approach" at bounding box center [341, 305] width 0 height 10
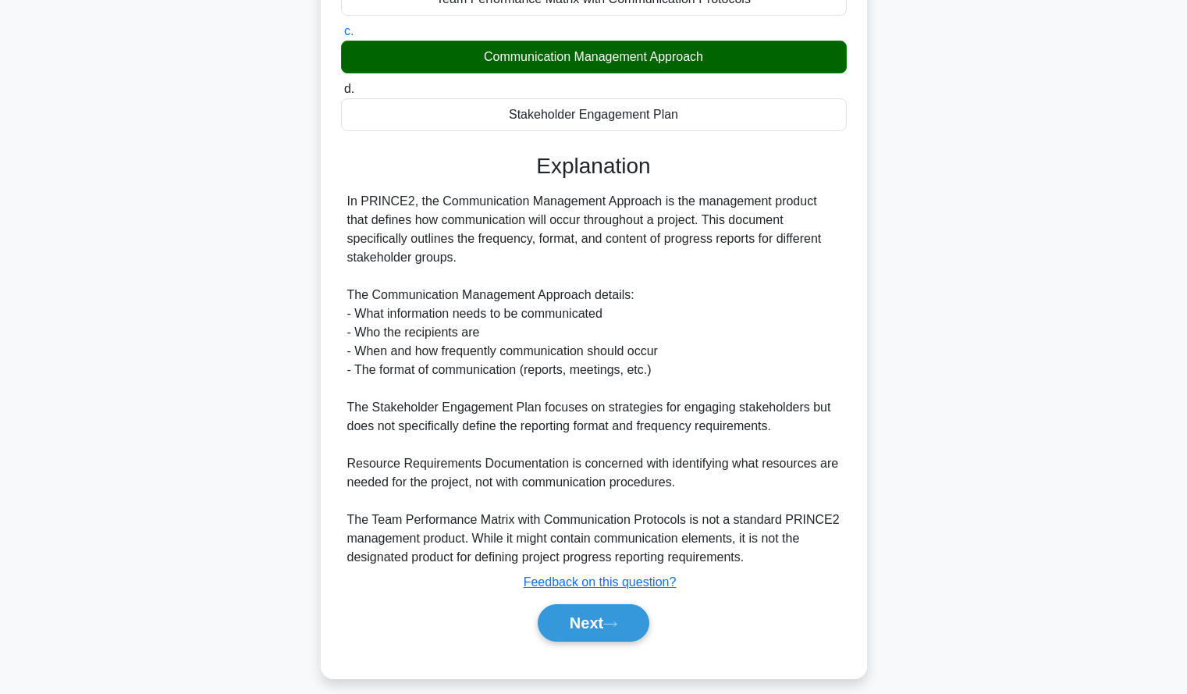
scroll to position [288, 0]
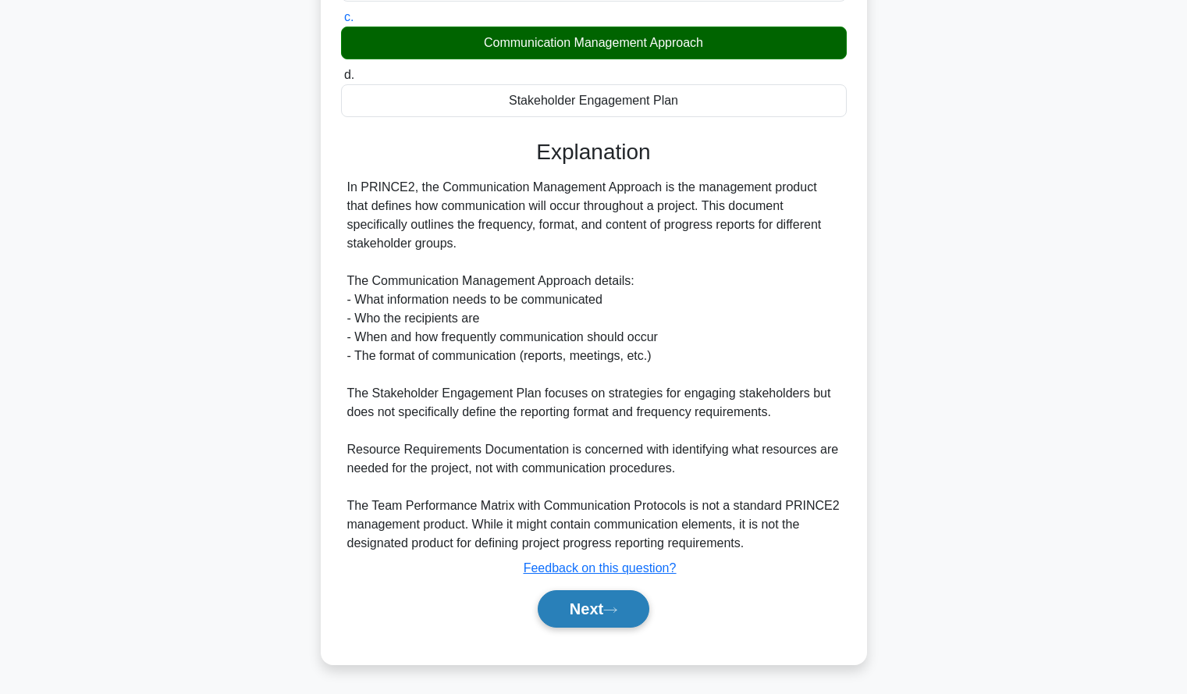
click at [566, 620] on button "Next" at bounding box center [594, 608] width 112 height 37
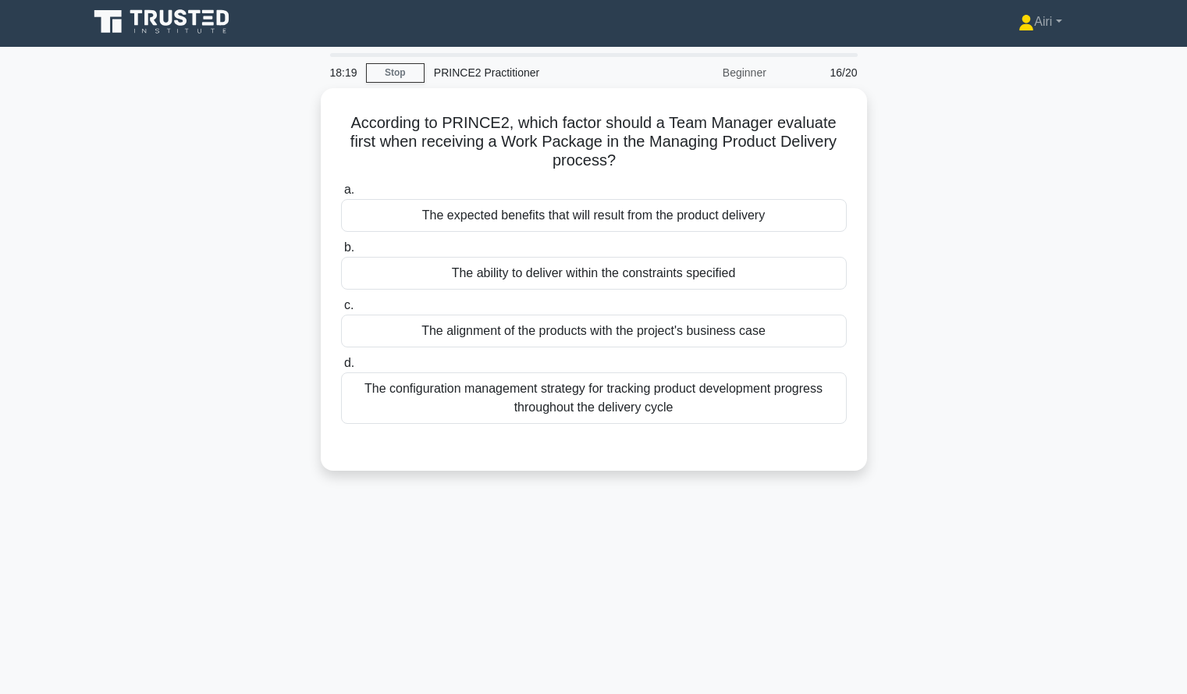
scroll to position [0, 0]
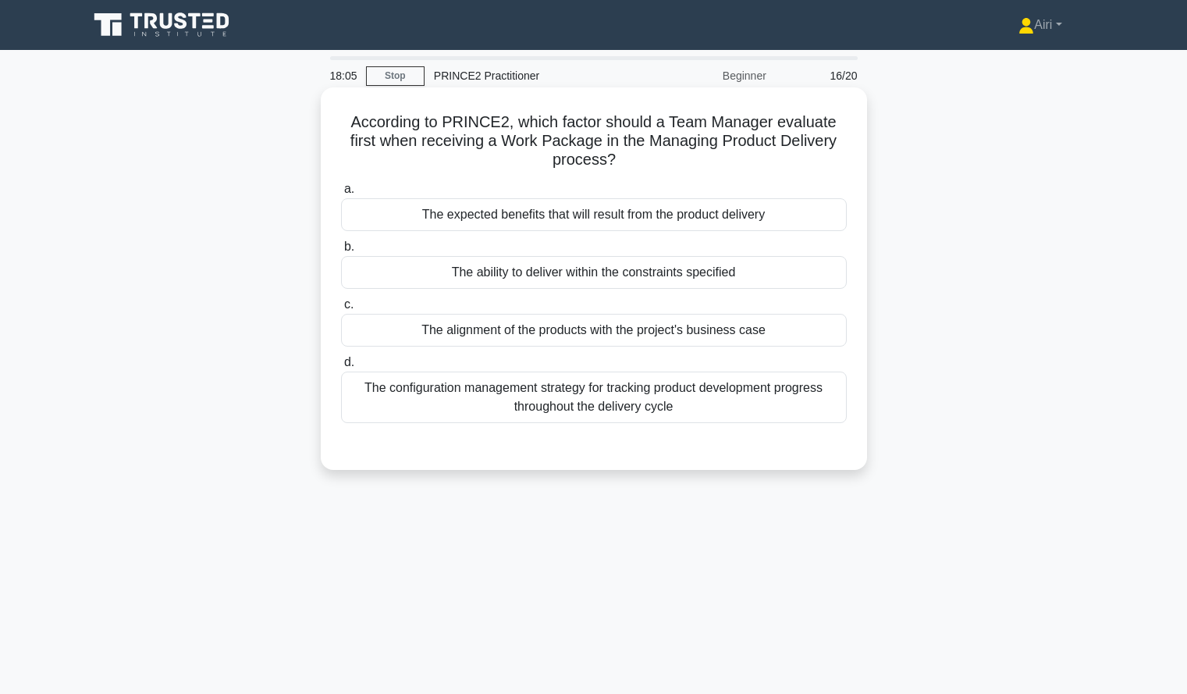
click at [820, 275] on div "The ability to deliver within the constraints specified" at bounding box center [594, 272] width 506 height 33
click at [341, 252] on input "b. The ability to deliver within the constraints specified" at bounding box center [341, 247] width 0 height 10
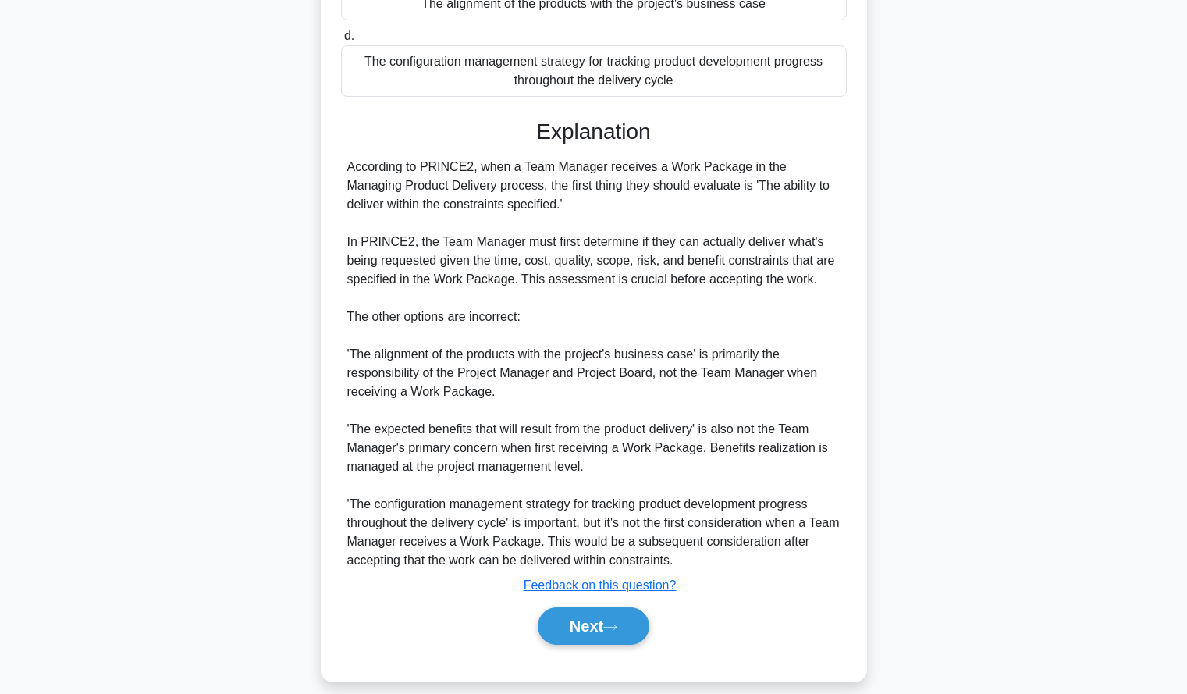
scroll to position [344, 0]
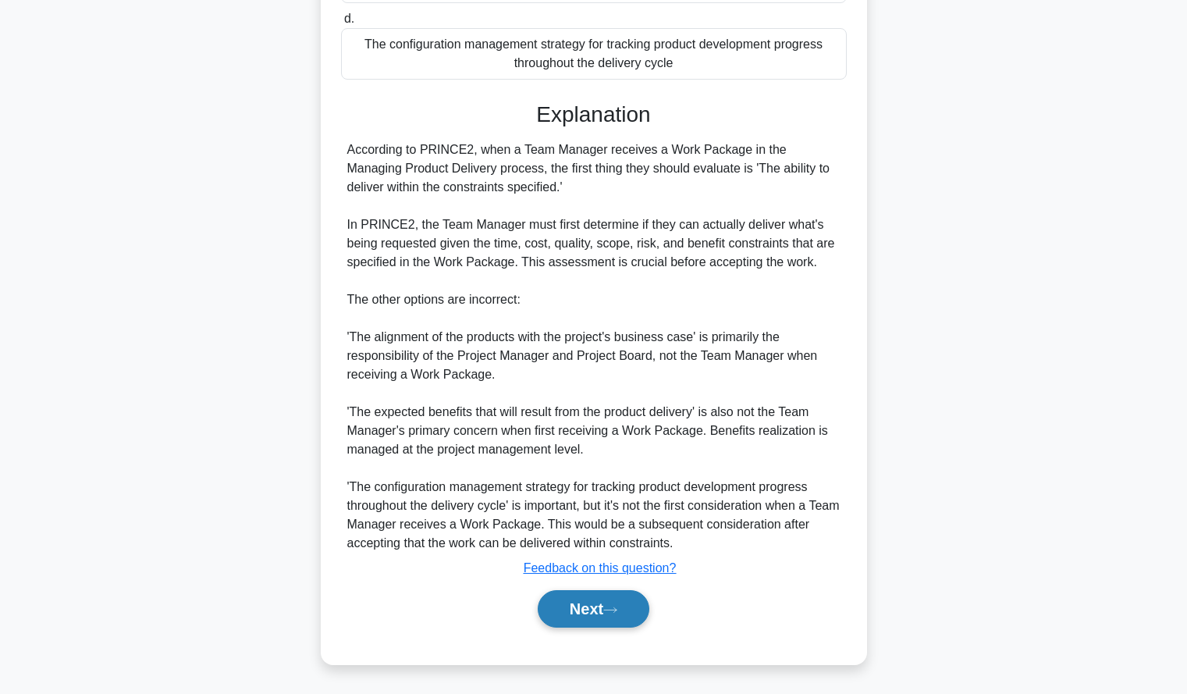
click at [561, 610] on button "Next" at bounding box center [594, 608] width 112 height 37
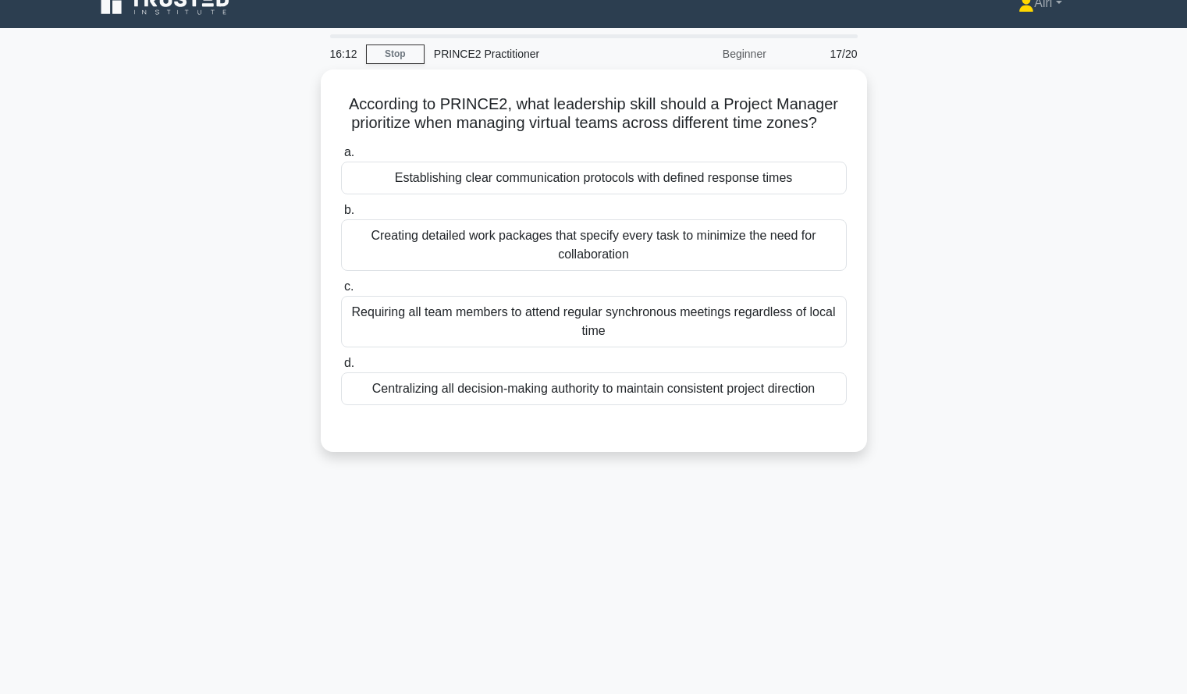
scroll to position [23, 0]
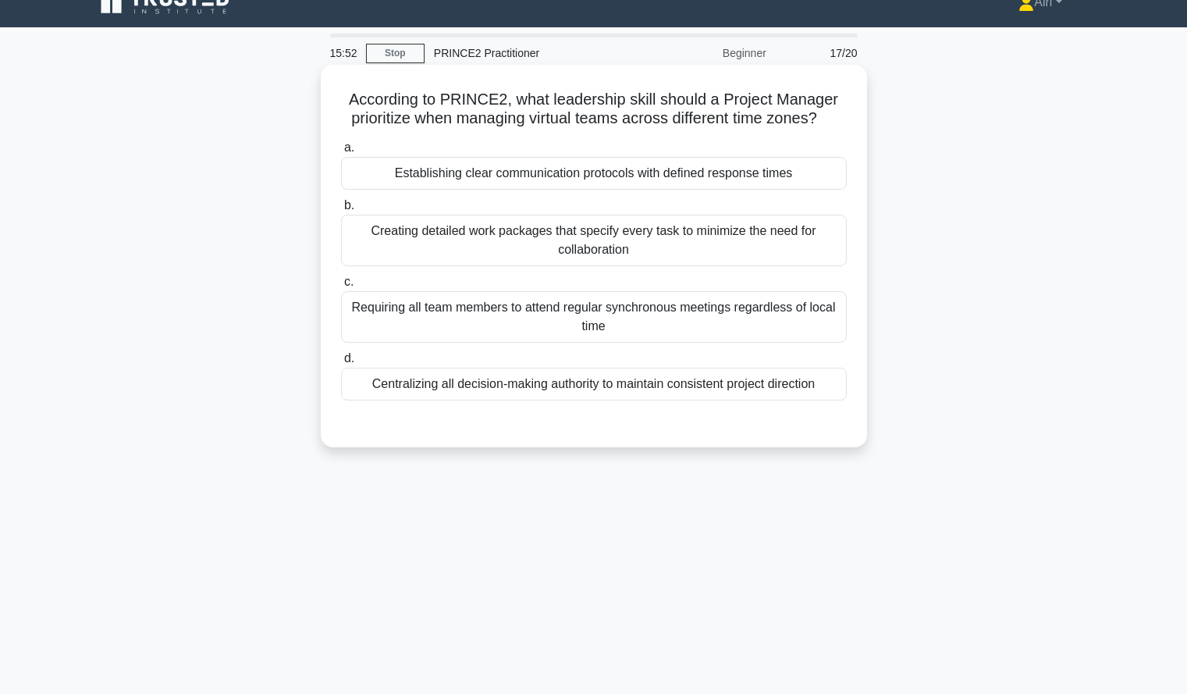
click at [499, 174] on div "Establishing clear communication protocols with defined response times" at bounding box center [594, 173] width 506 height 33
click at [341, 153] on input "a. Establishing clear communication protocols with defined response times" at bounding box center [341, 148] width 0 height 10
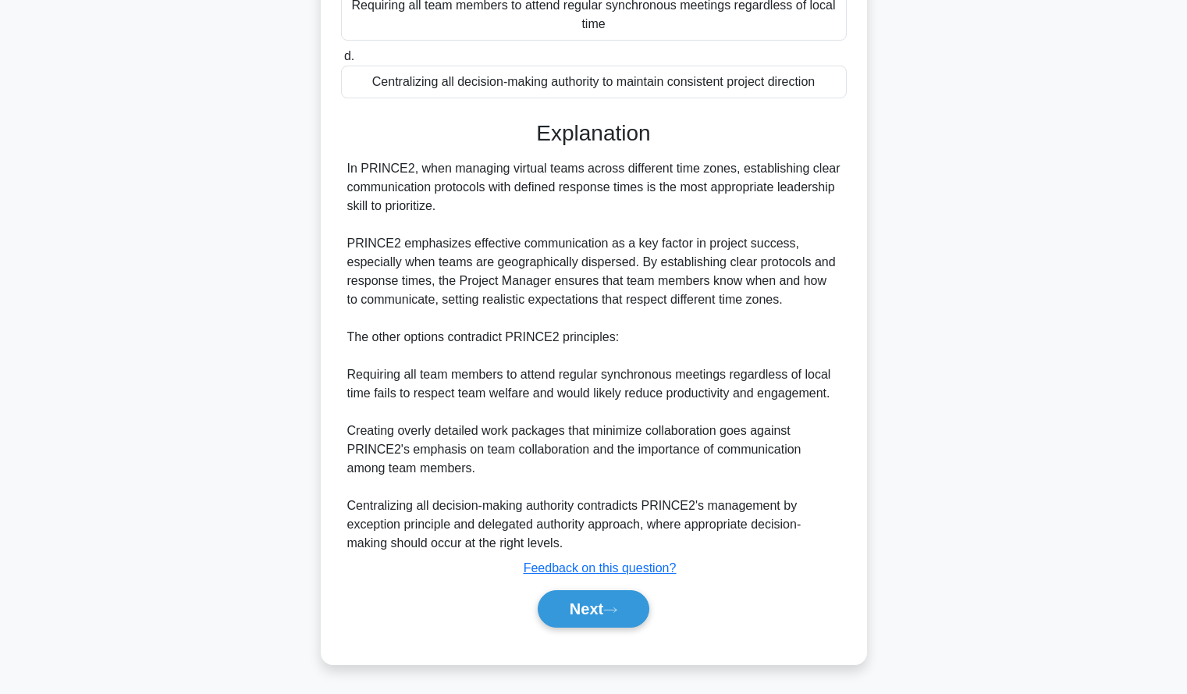
scroll to position [325, 0]
click at [572, 605] on button "Next" at bounding box center [594, 608] width 112 height 37
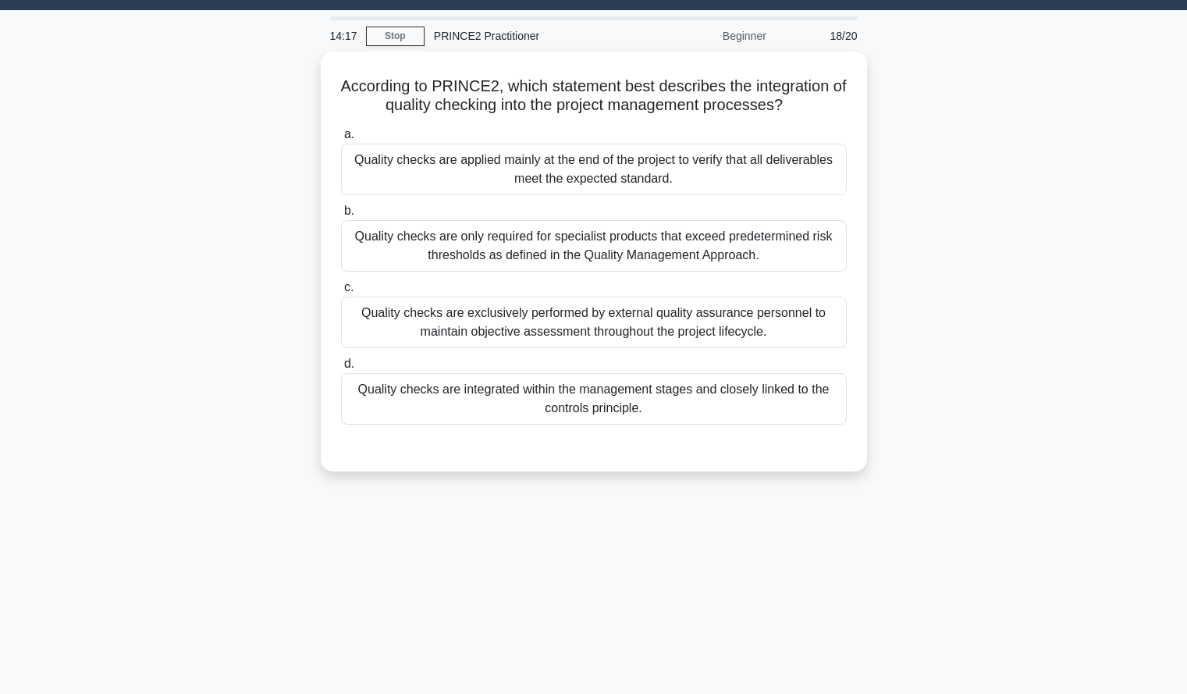
scroll to position [41, 0]
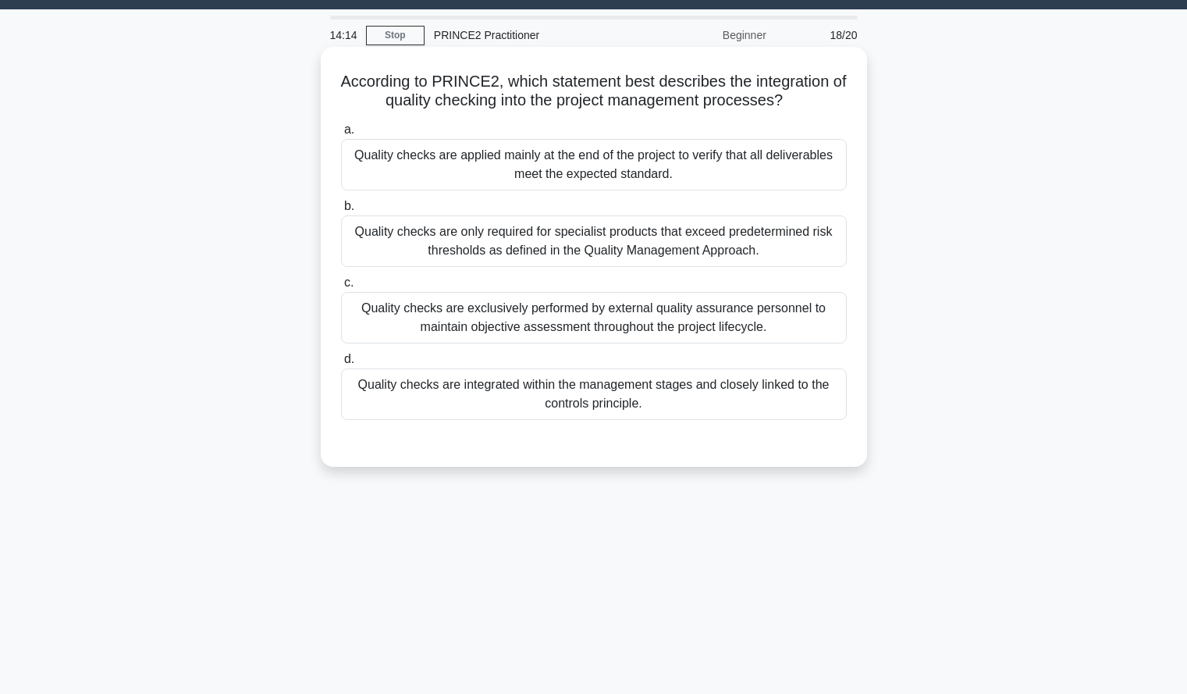
click at [790, 406] on div "Quality checks are integrated within the management stages and closely linked t…" at bounding box center [594, 393] width 506 height 51
click at [341, 364] on input "d. Quality checks are integrated within the management stages and closely linke…" at bounding box center [341, 359] width 0 height 10
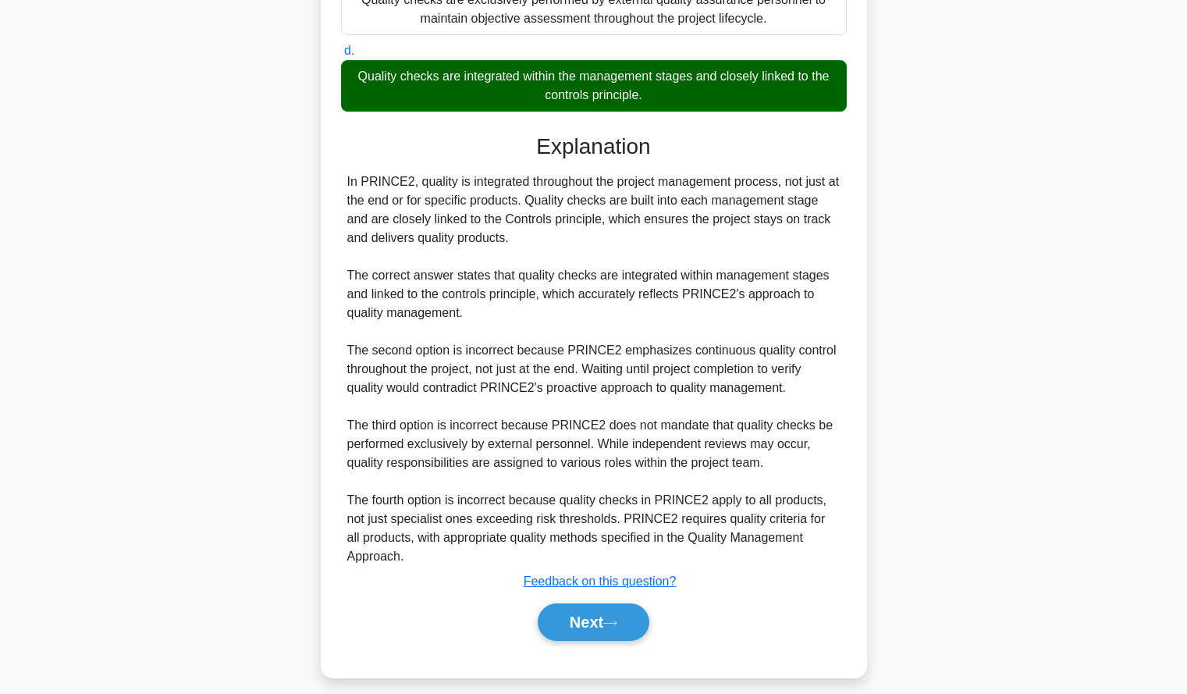
scroll to position [363, 0]
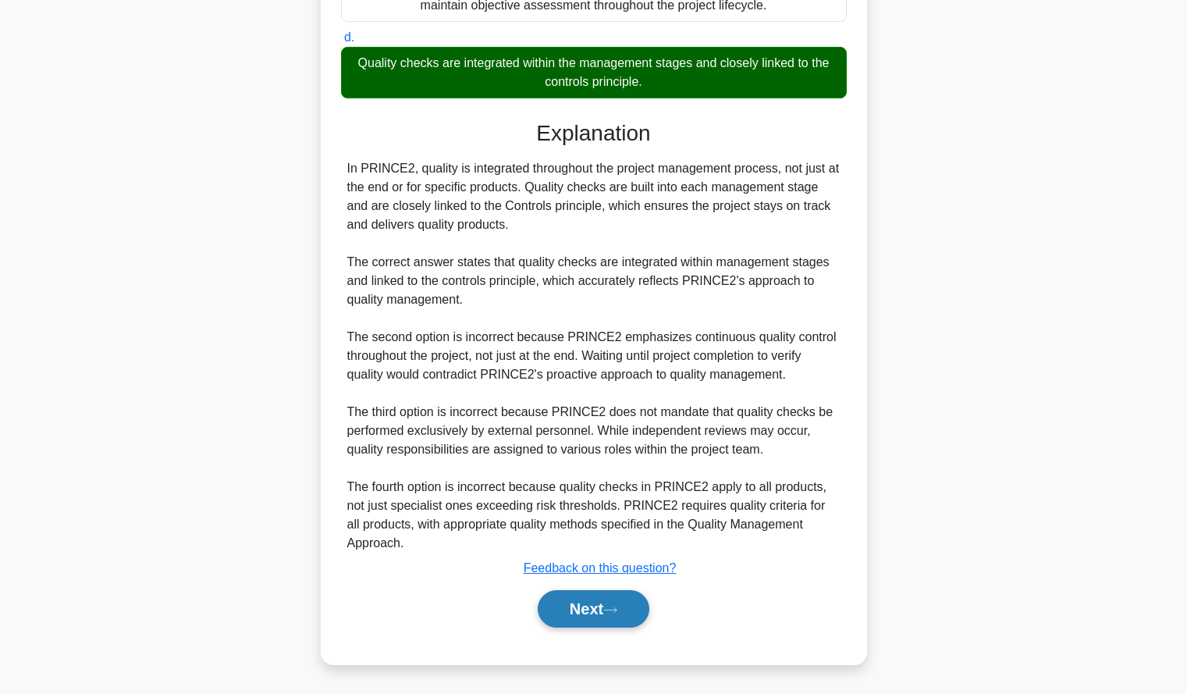
click at [576, 602] on button "Next" at bounding box center [594, 608] width 112 height 37
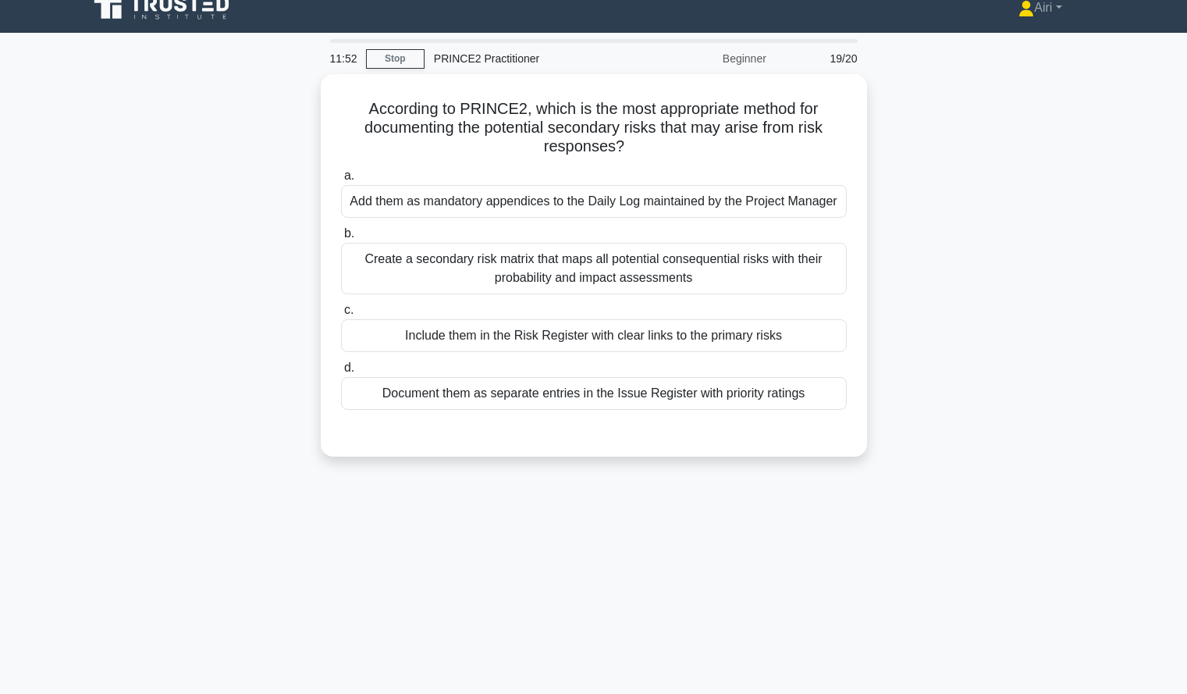
scroll to position [19, 0]
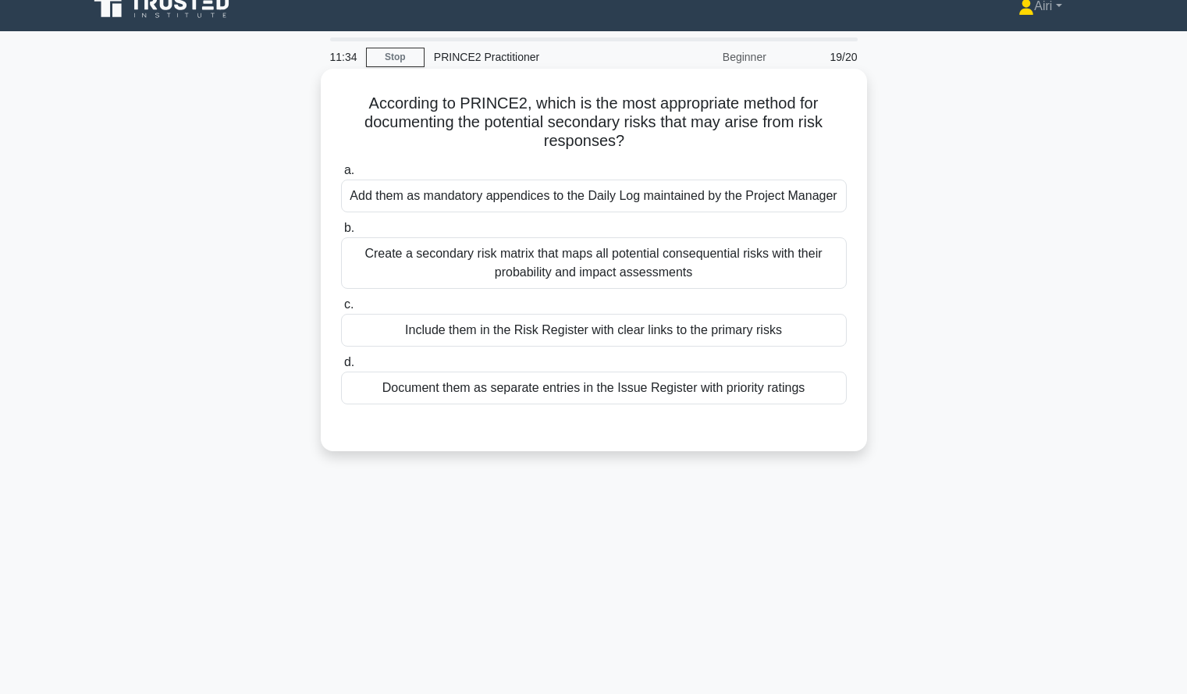
click at [599, 332] on div "Include them in the Risk Register with clear links to the primary risks" at bounding box center [594, 330] width 506 height 33
click at [341, 310] on input "c. Include them in the Risk Register with clear links to the primary risks" at bounding box center [341, 305] width 0 height 10
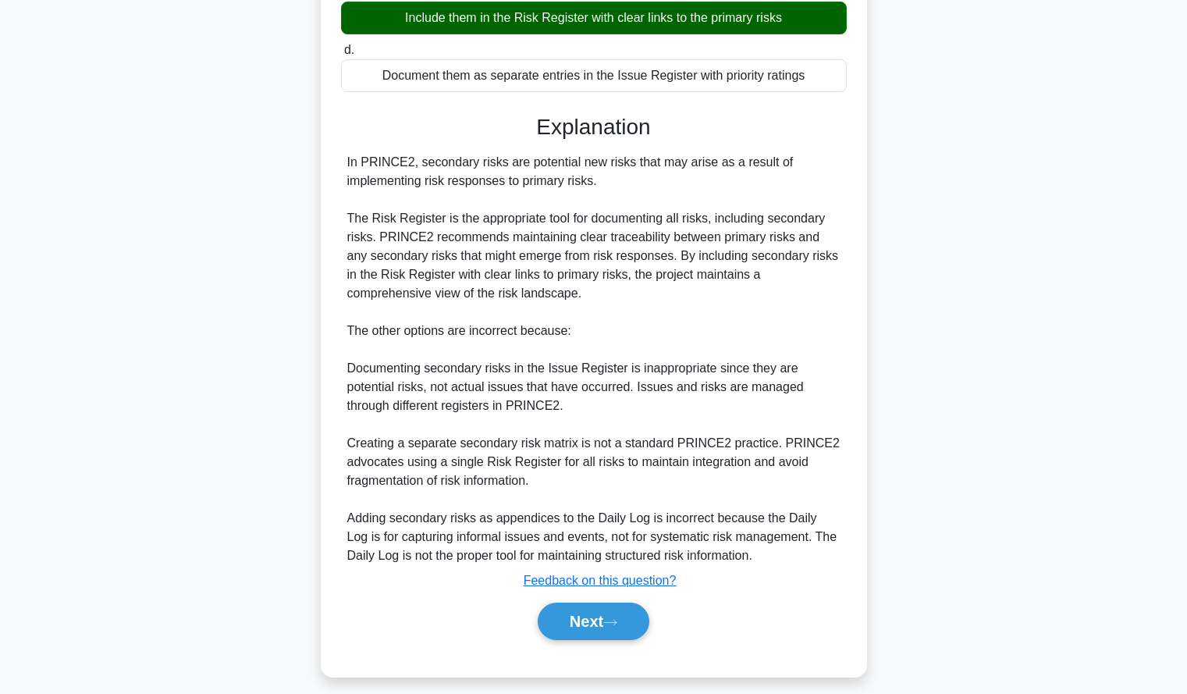
scroll to position [344, 0]
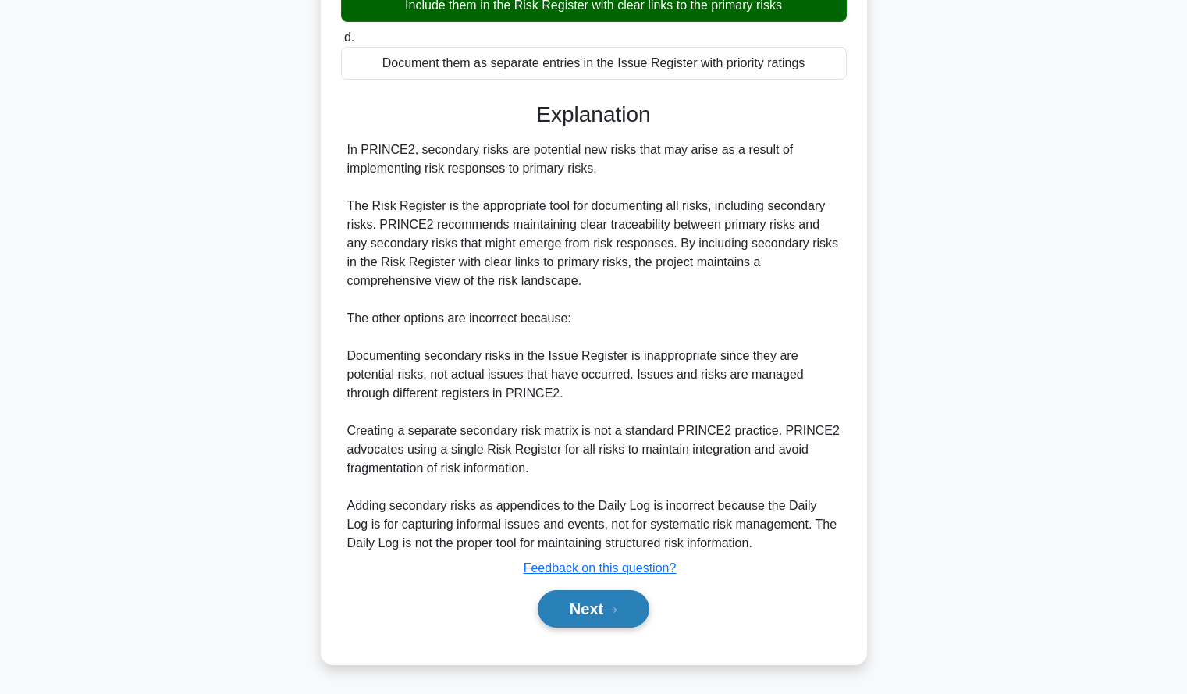
click at [594, 607] on button "Next" at bounding box center [594, 608] width 112 height 37
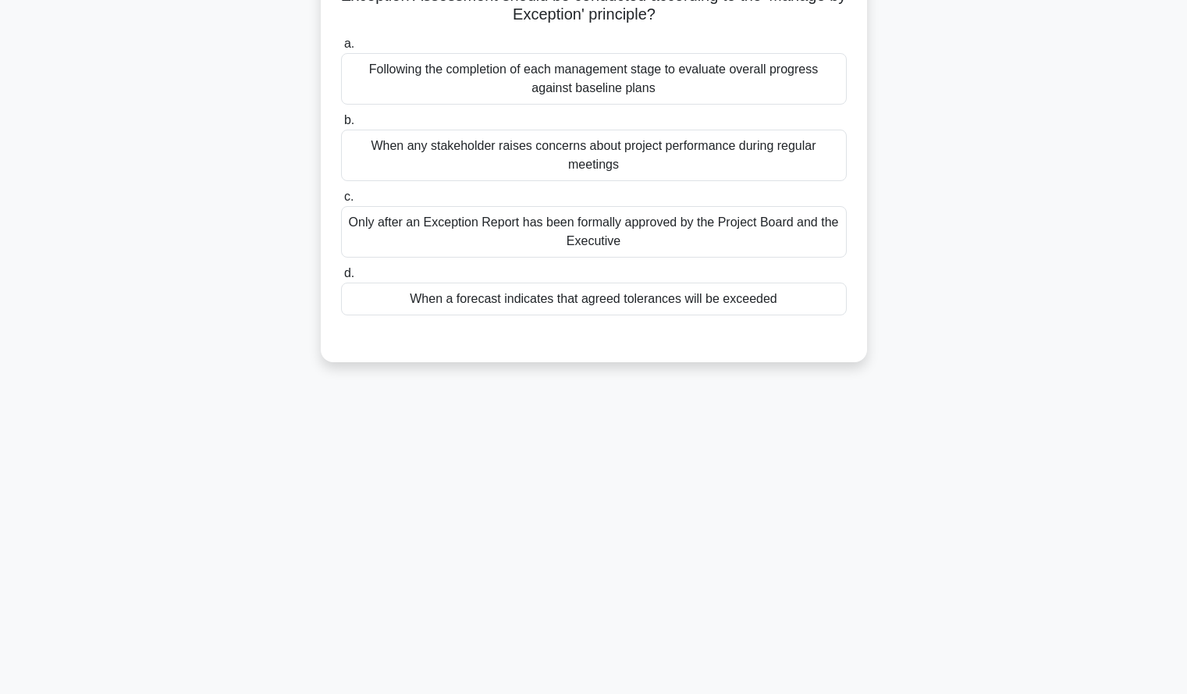
scroll to position [0, 0]
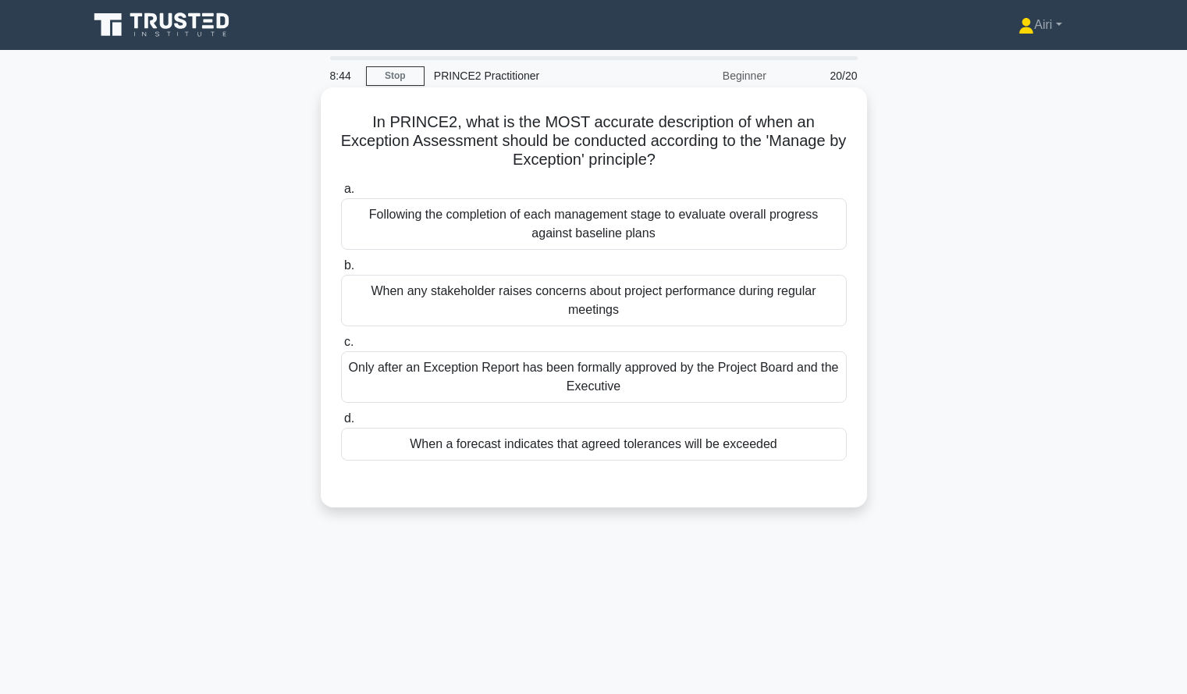
click at [811, 440] on div "When a forecast indicates that agreed tolerances will be exceeded" at bounding box center [594, 444] width 506 height 33
click at [341, 424] on input "d. When a forecast indicates that agreed tolerances will be exceeded" at bounding box center [341, 419] width 0 height 10
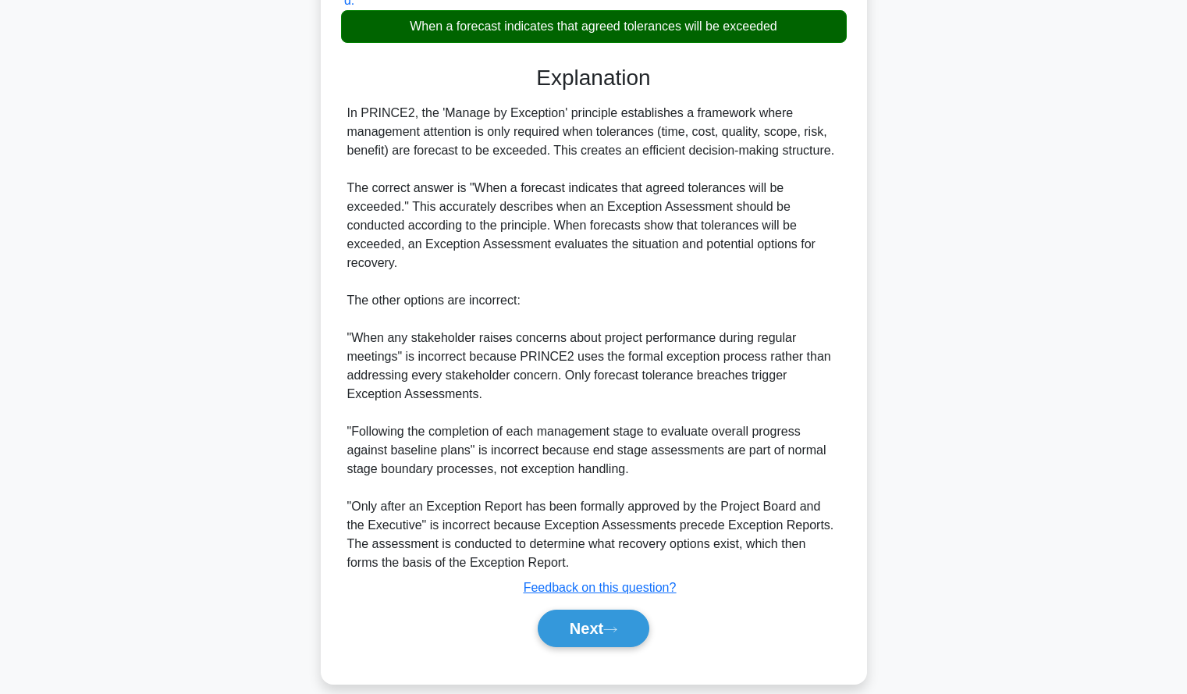
scroll to position [438, 0]
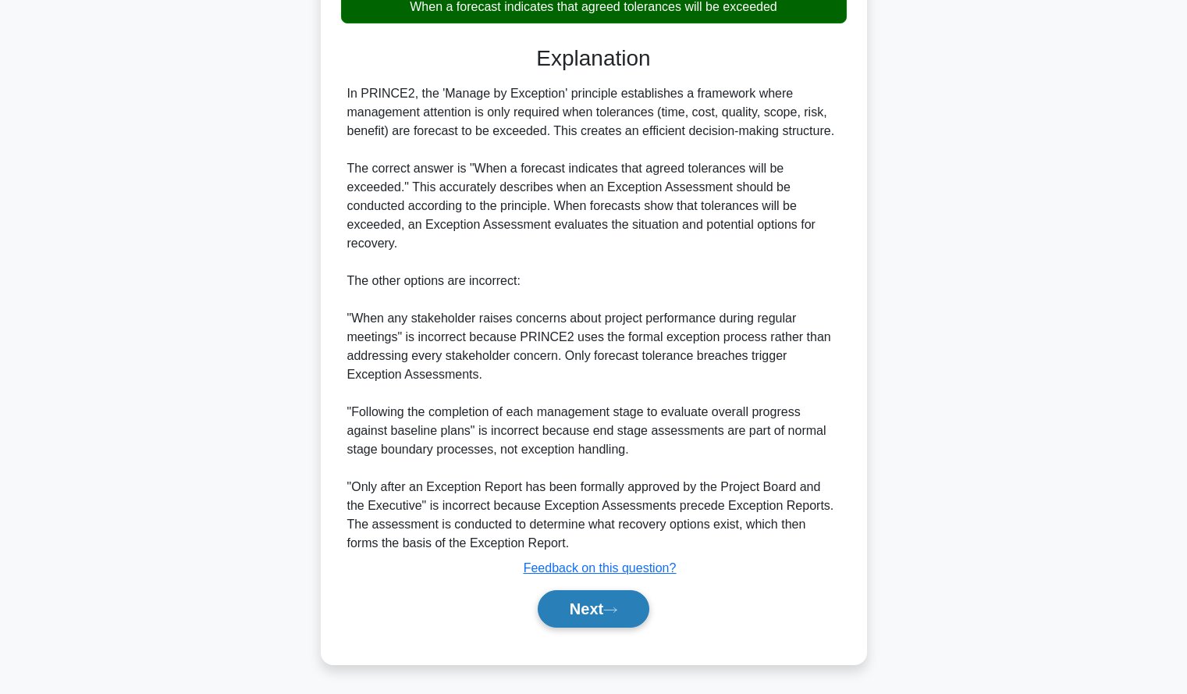
click at [592, 608] on button "Next" at bounding box center [594, 608] width 112 height 37
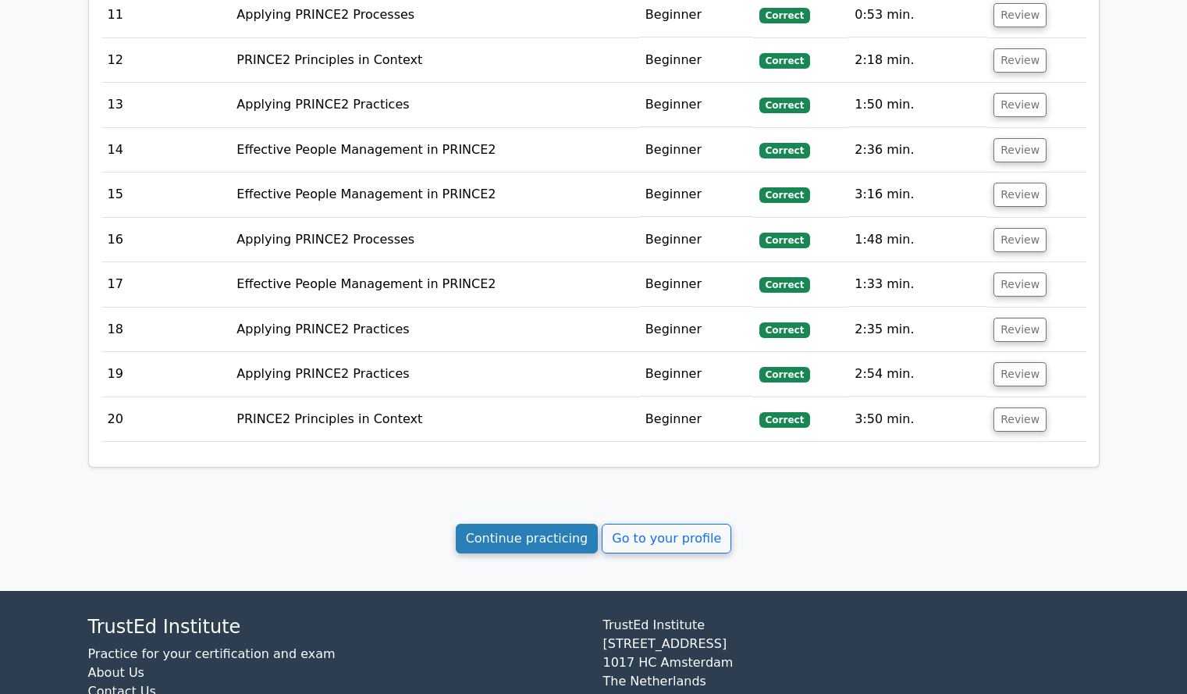
scroll to position [2261, 0]
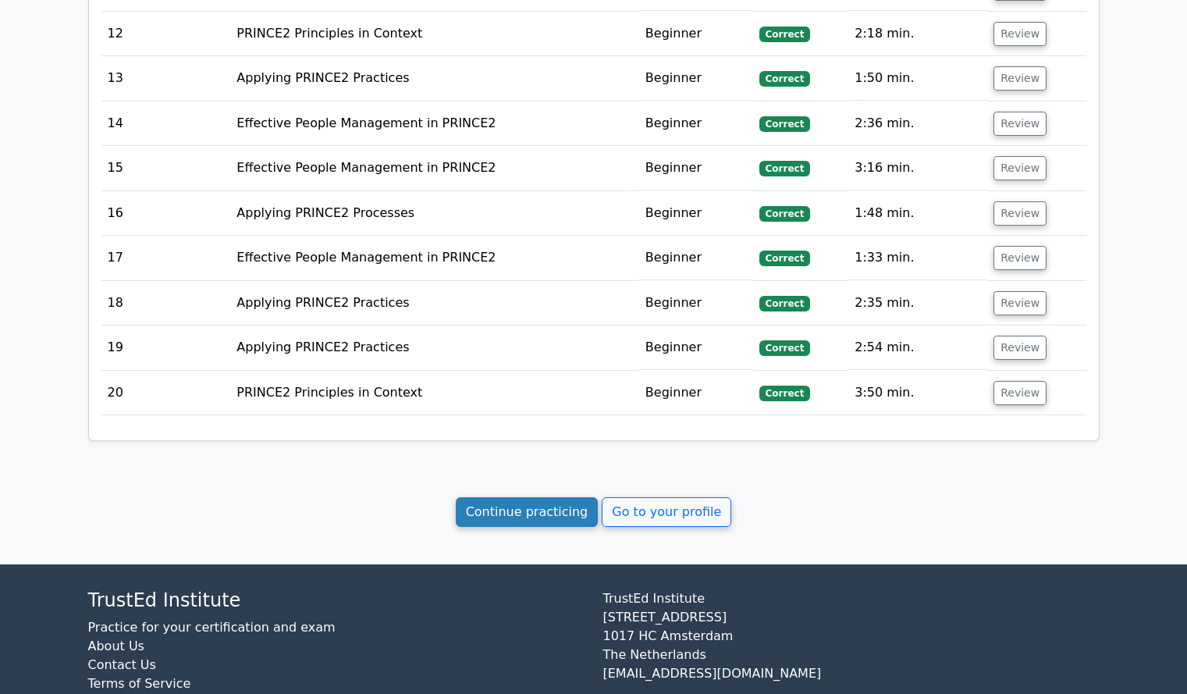
click at [505, 497] on link "Continue practicing" at bounding box center [527, 512] width 143 height 30
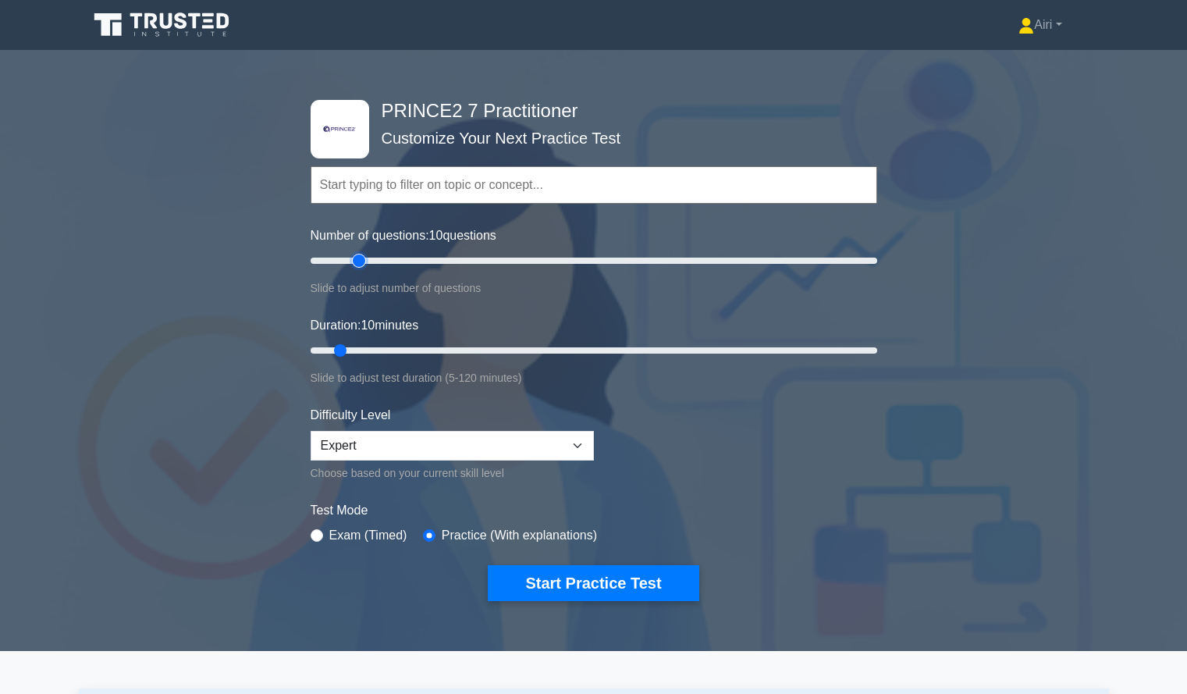
click at [364, 257] on input "Number of questions: 10 questions" at bounding box center [594, 260] width 566 height 19
click at [451, 257] on input "Number of questions: 20 questions" at bounding box center [594, 260] width 566 height 19
click at [520, 256] on input "Number of questions: 50 questions" at bounding box center [594, 260] width 566 height 19
click at [391, 255] on input "Number of questions: 75 questions" at bounding box center [594, 260] width 566 height 19
type input "105"
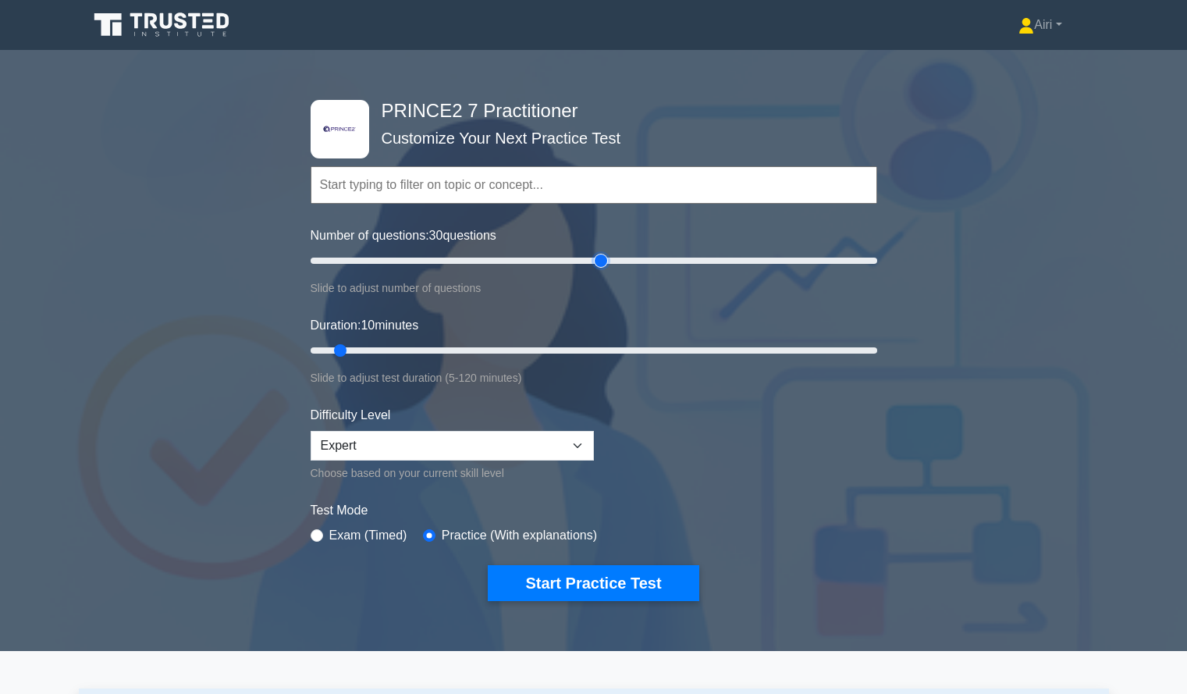
click at [605, 255] on input "Number of questions: 30 questions" at bounding box center [594, 260] width 566 height 19
click at [626, 575] on button "Start Practice Test" at bounding box center [593, 583] width 211 height 36
type input "40"
click at [476, 356] on input "Duration: 10 minutes" at bounding box center [594, 350] width 566 height 19
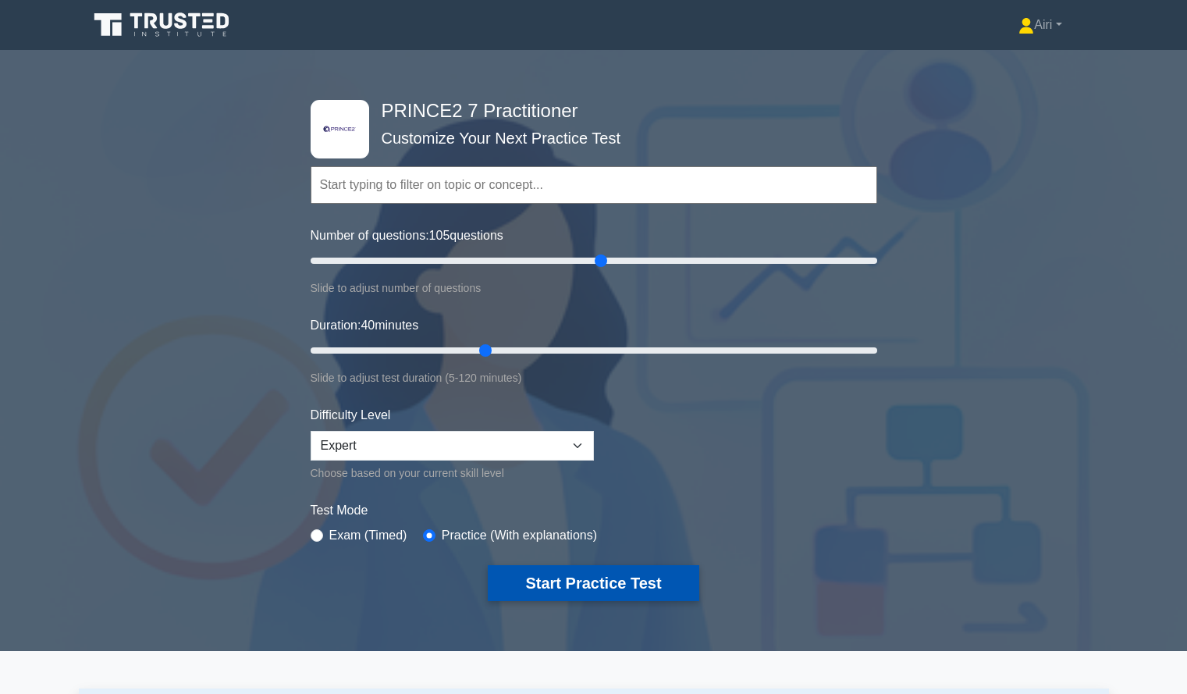
click at [574, 570] on button "Start Practice Test" at bounding box center [593, 583] width 211 height 36
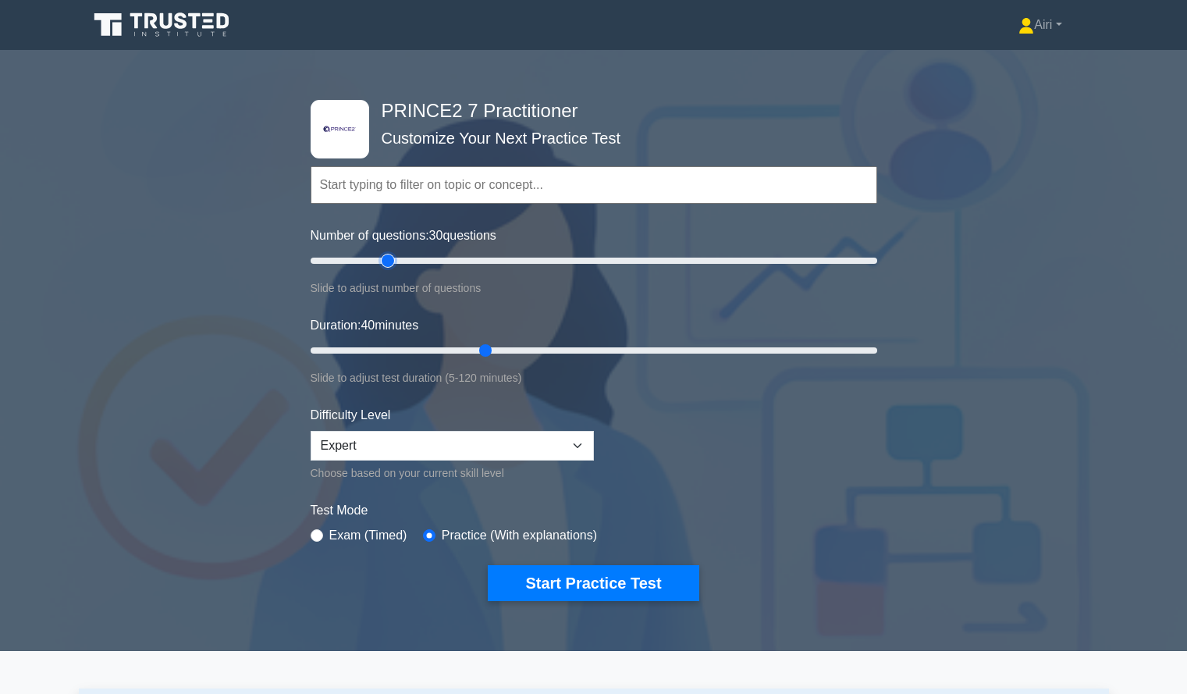
type input "30"
click at [389, 263] on input "Number of questions: 30 questions" at bounding box center [594, 260] width 566 height 19
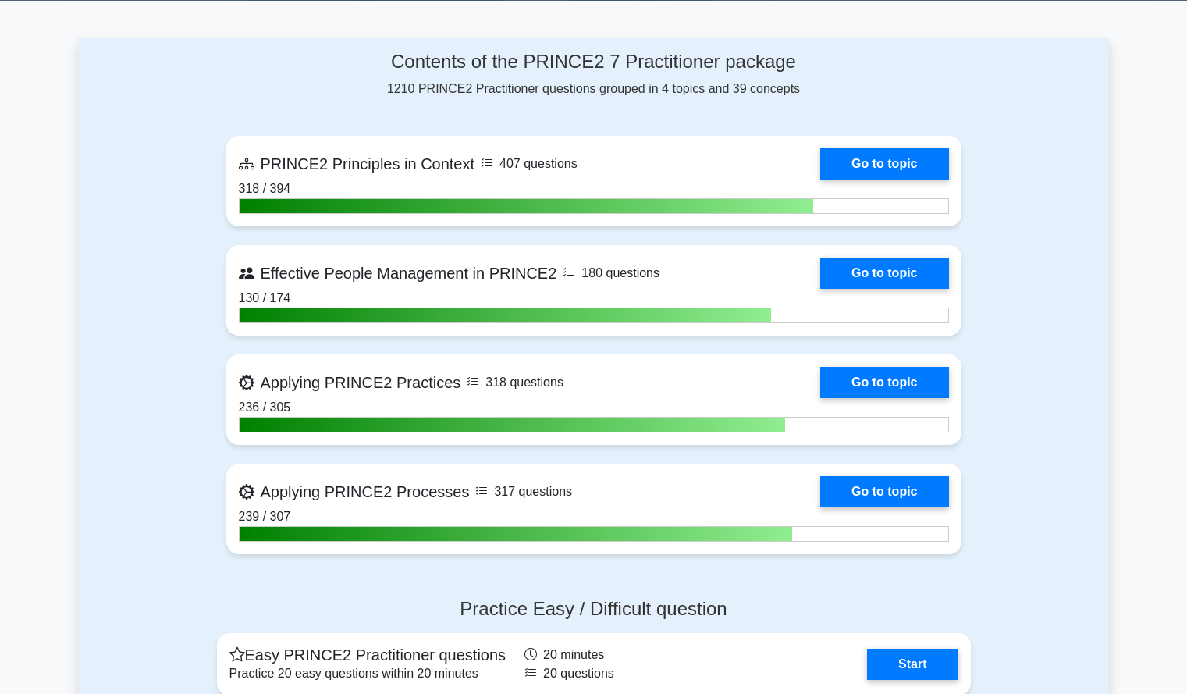
scroll to position [648, 0]
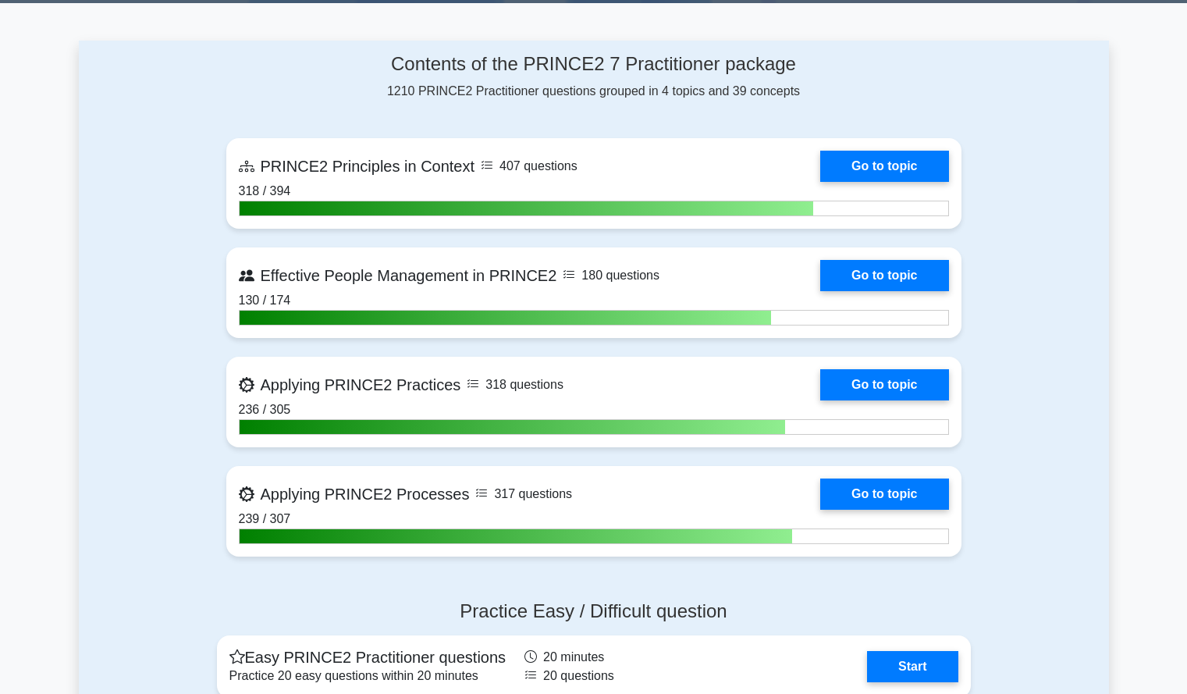
click at [147, 247] on div "Contents of the PRINCE2 7 Practitioner package 1210 PRINCE2 Practitioner questi…" at bounding box center [594, 314] width 1030 height 547
click at [500, 115] on div "Contents of the PRINCE2 7 Practitioner package 1210 PRINCE2 Practitioner questi…" at bounding box center [594, 314] width 754 height 547
